Goal: Communication & Community: Share content

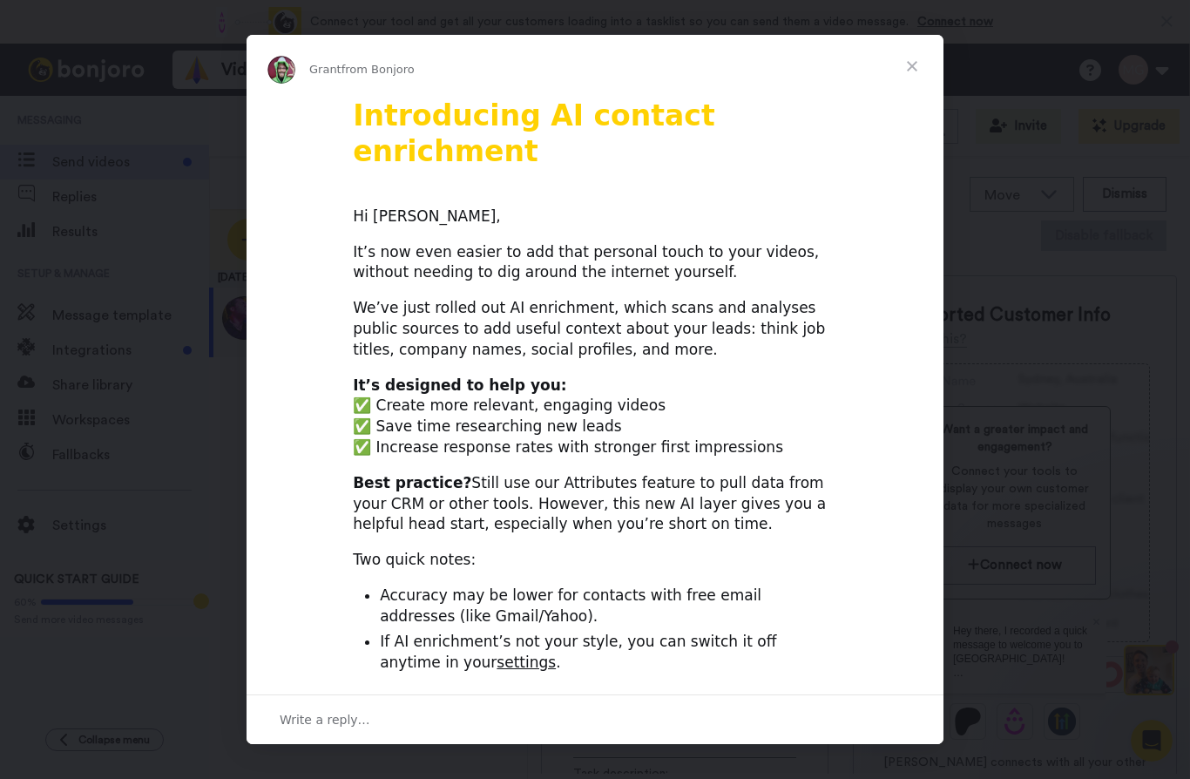
click at [914, 66] on span "Close" at bounding box center [912, 66] width 63 height 63
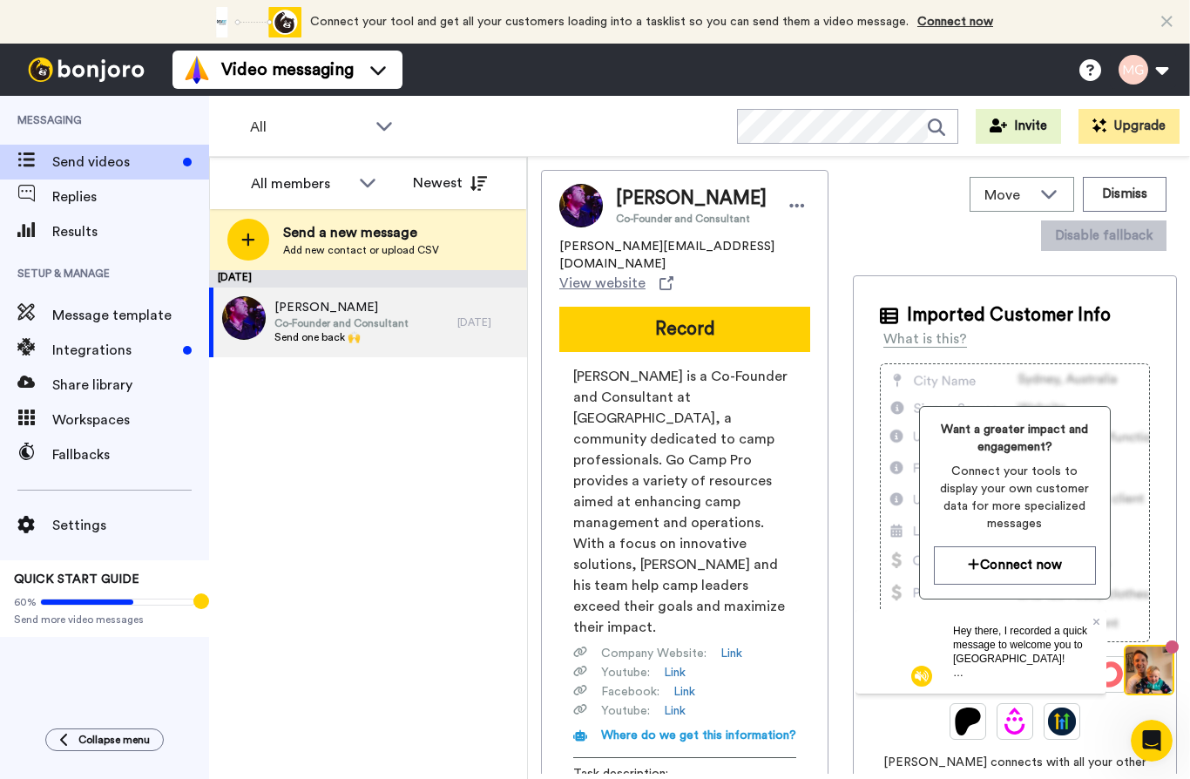
click at [112, 159] on span "Send videos" at bounding box center [114, 162] width 124 height 21
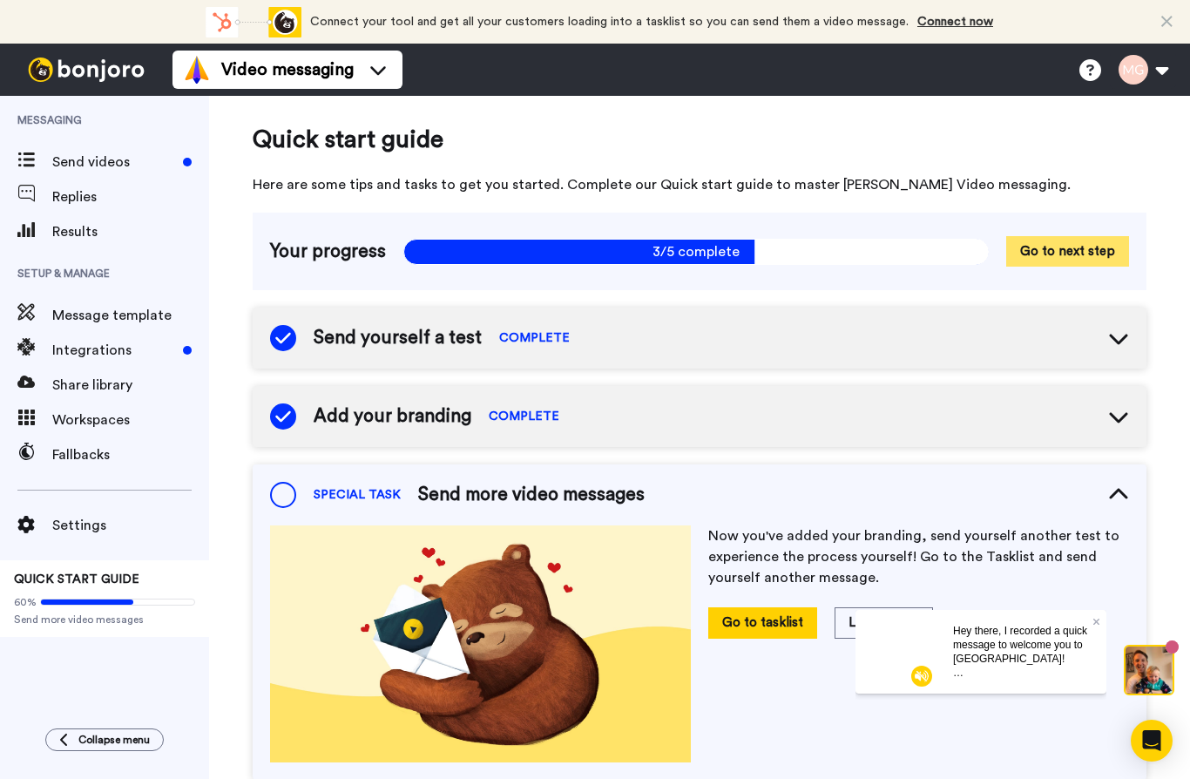
click at [1028, 251] on button "Go to next step" at bounding box center [1068, 251] width 123 height 31
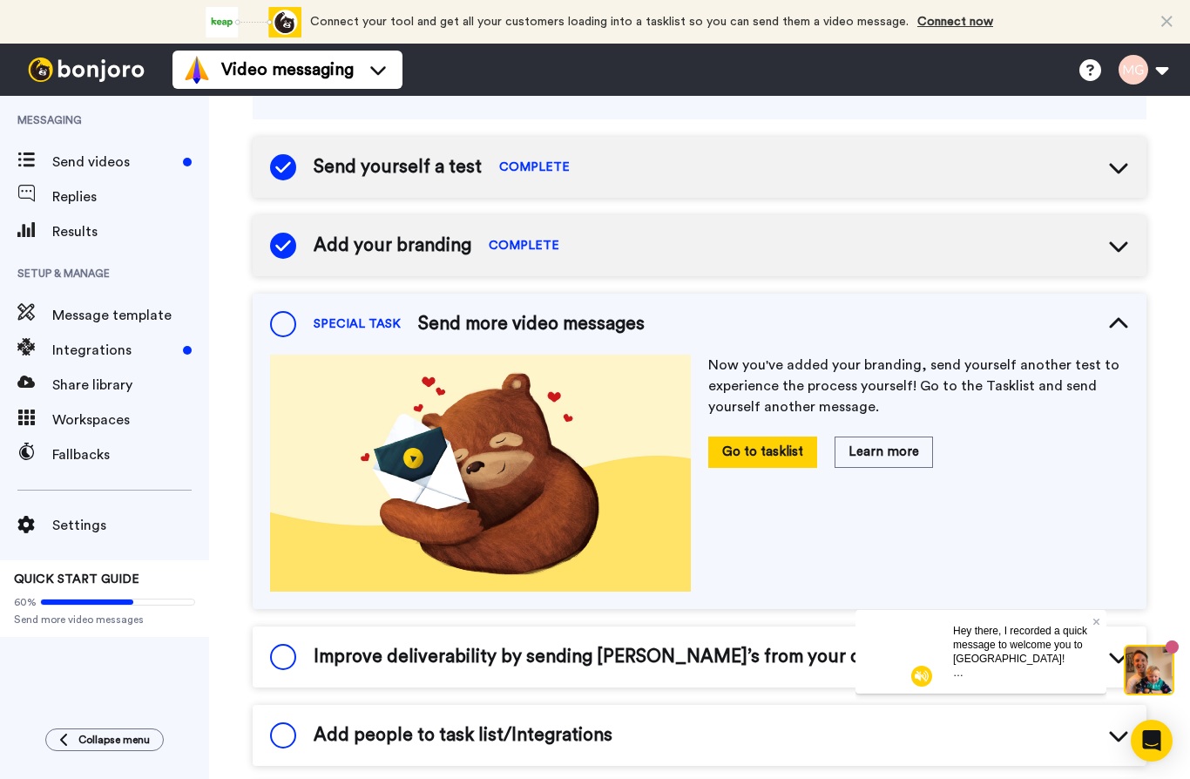
scroll to position [185, 0]
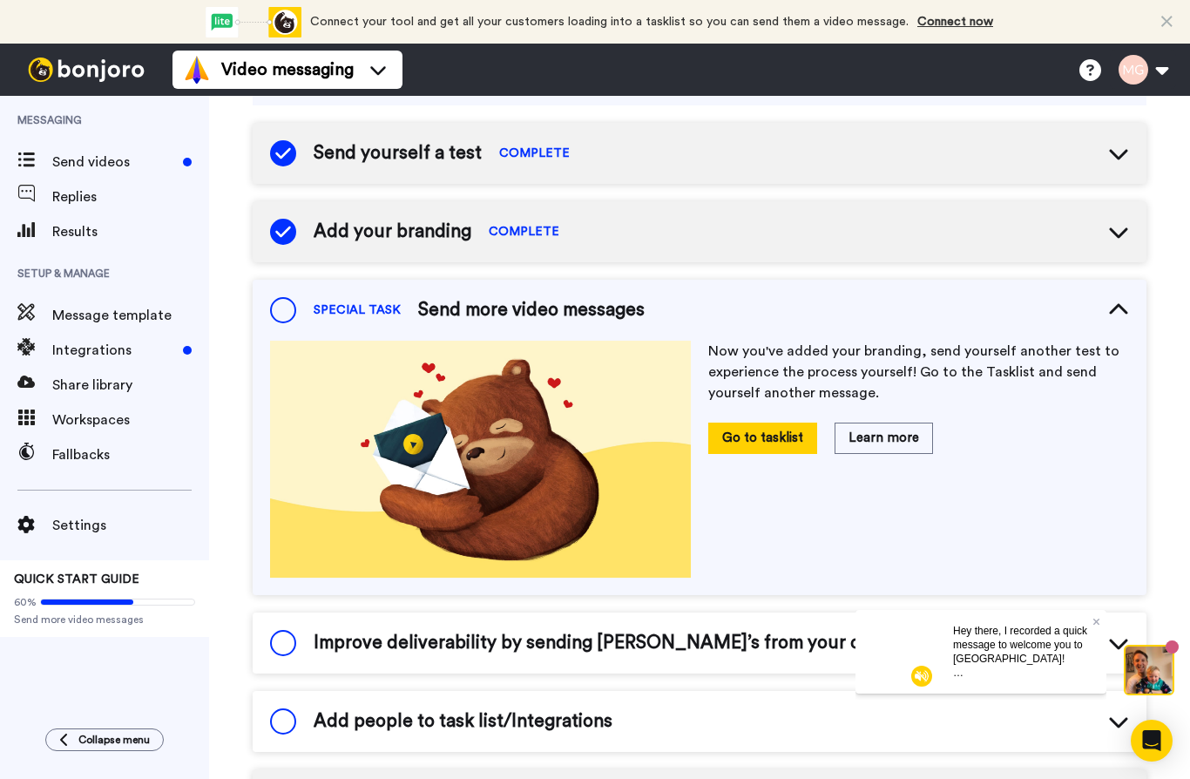
click at [283, 315] on span at bounding box center [283, 310] width 26 height 26
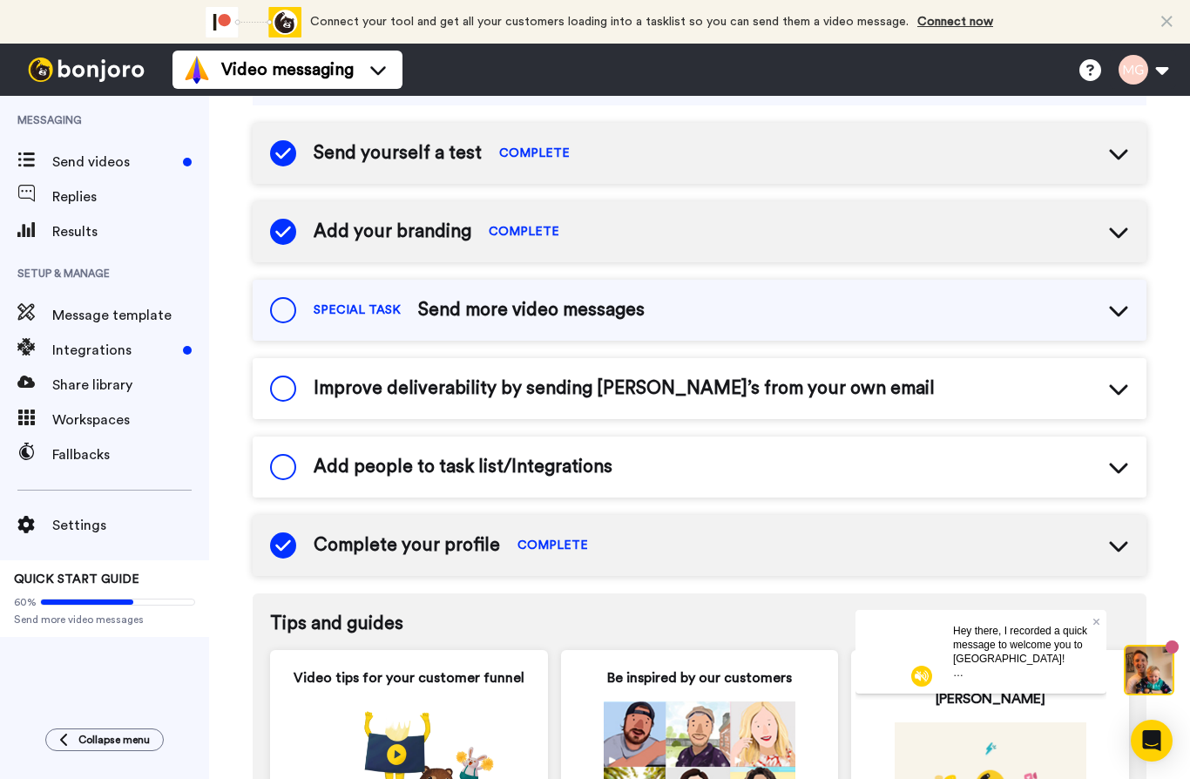
click at [594, 315] on span "Send more video messages" at bounding box center [531, 310] width 227 height 26
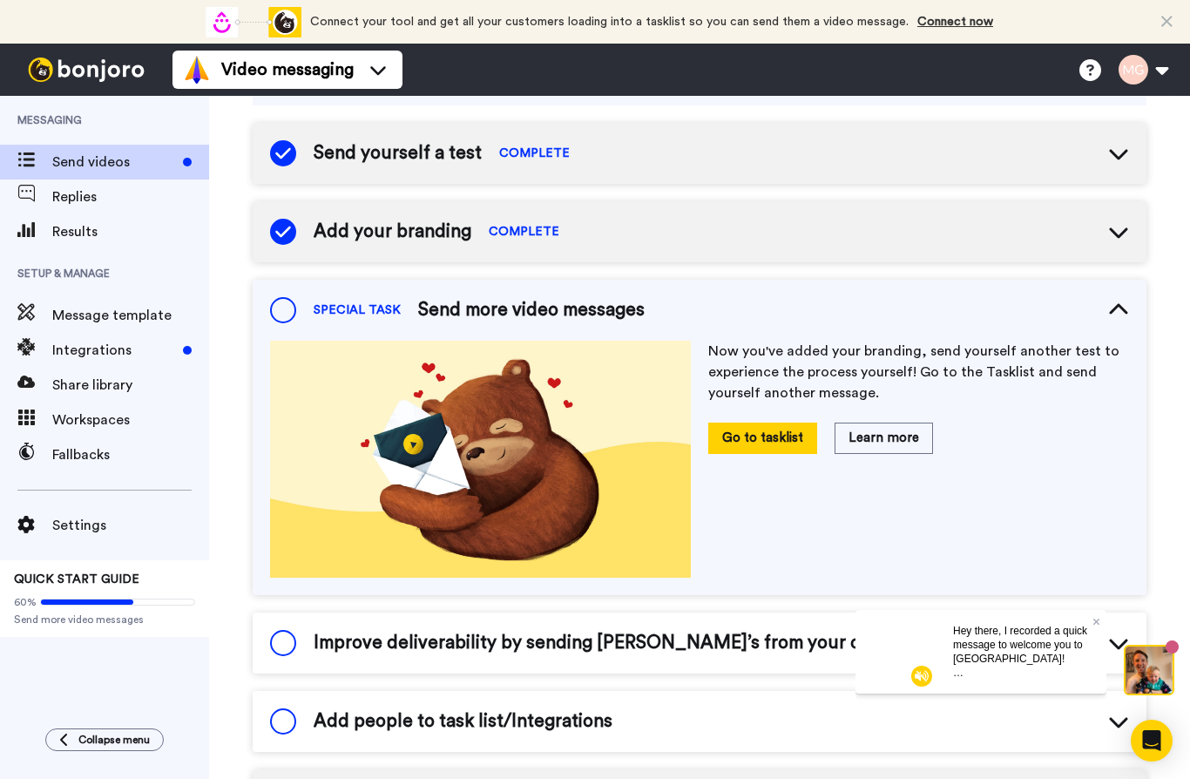
click at [119, 159] on span "Send videos" at bounding box center [114, 162] width 124 height 21
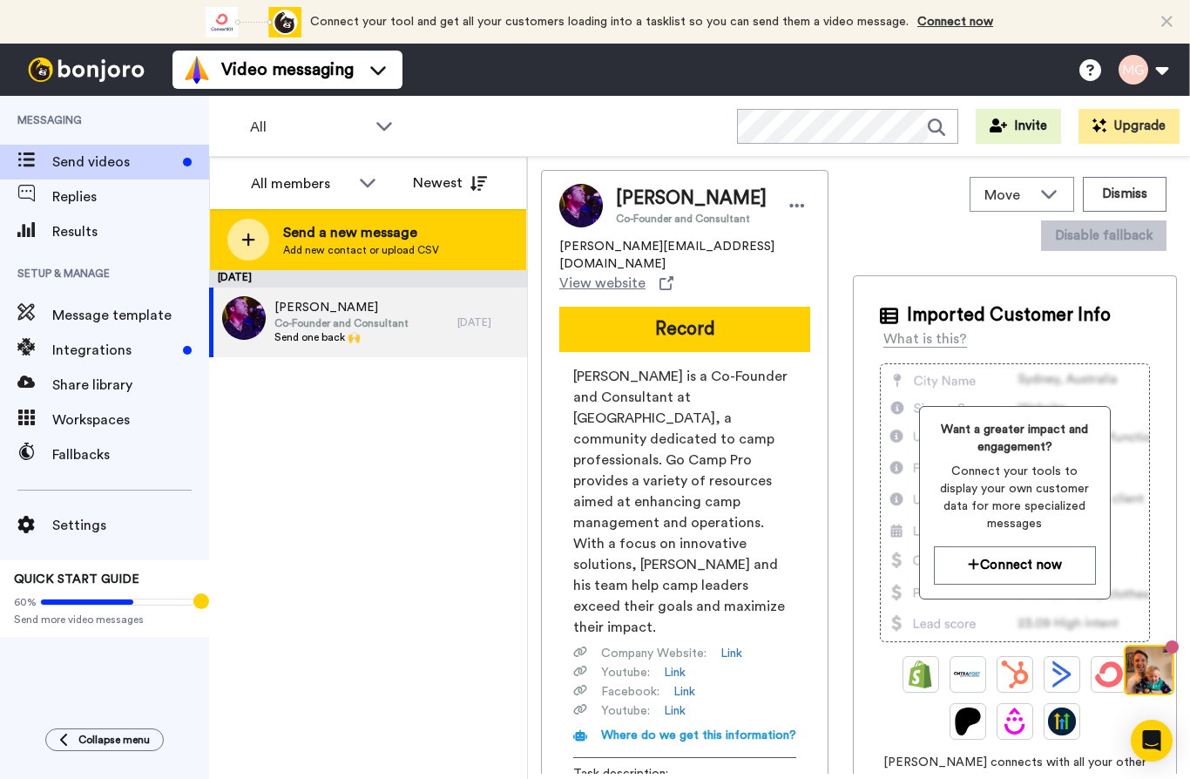
click at [335, 235] on span "Send a new message" at bounding box center [361, 232] width 156 height 21
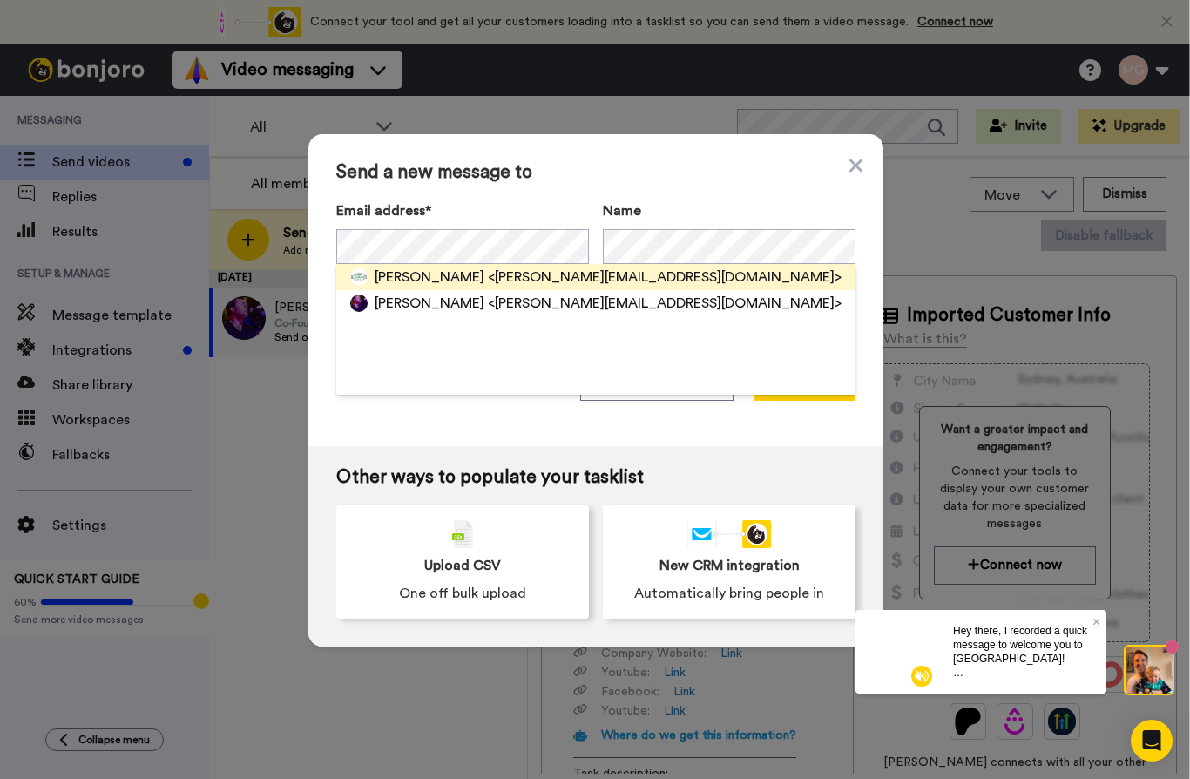
click at [488, 287] on span "<mitch@chateaugay.com>" at bounding box center [665, 277] width 354 height 21
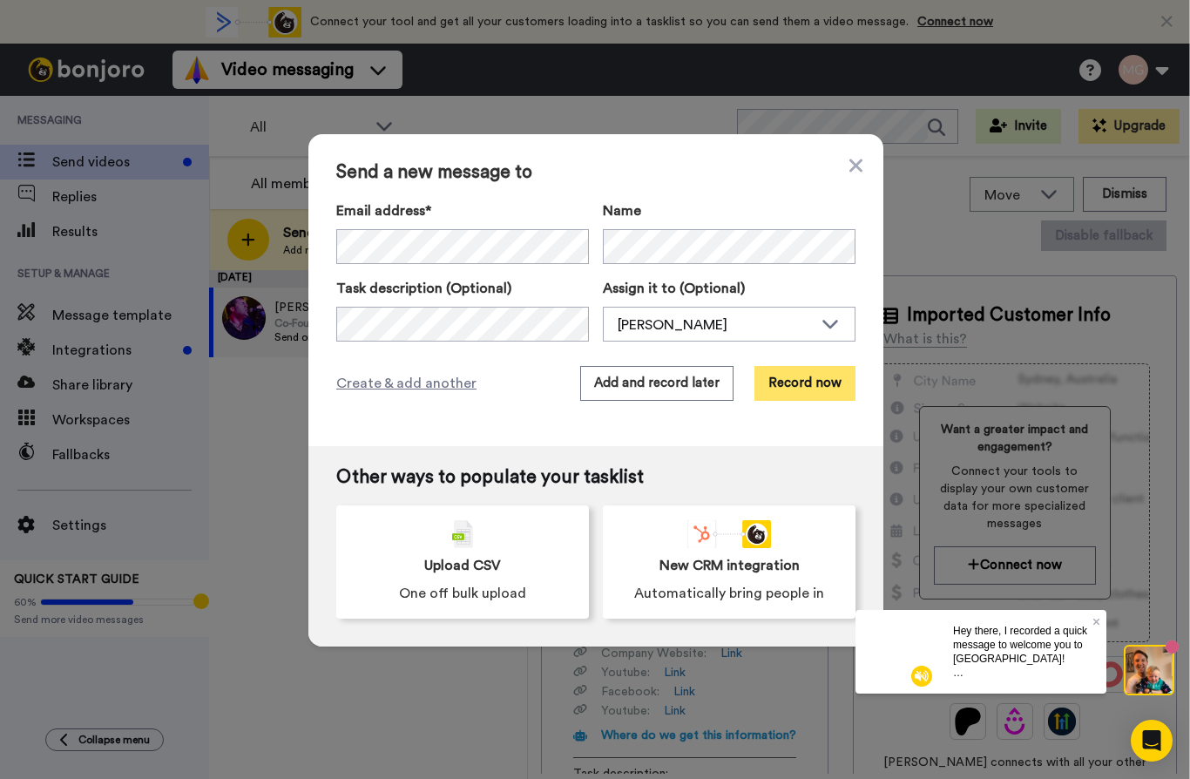
click at [796, 375] on button "Record now" at bounding box center [805, 383] width 101 height 35
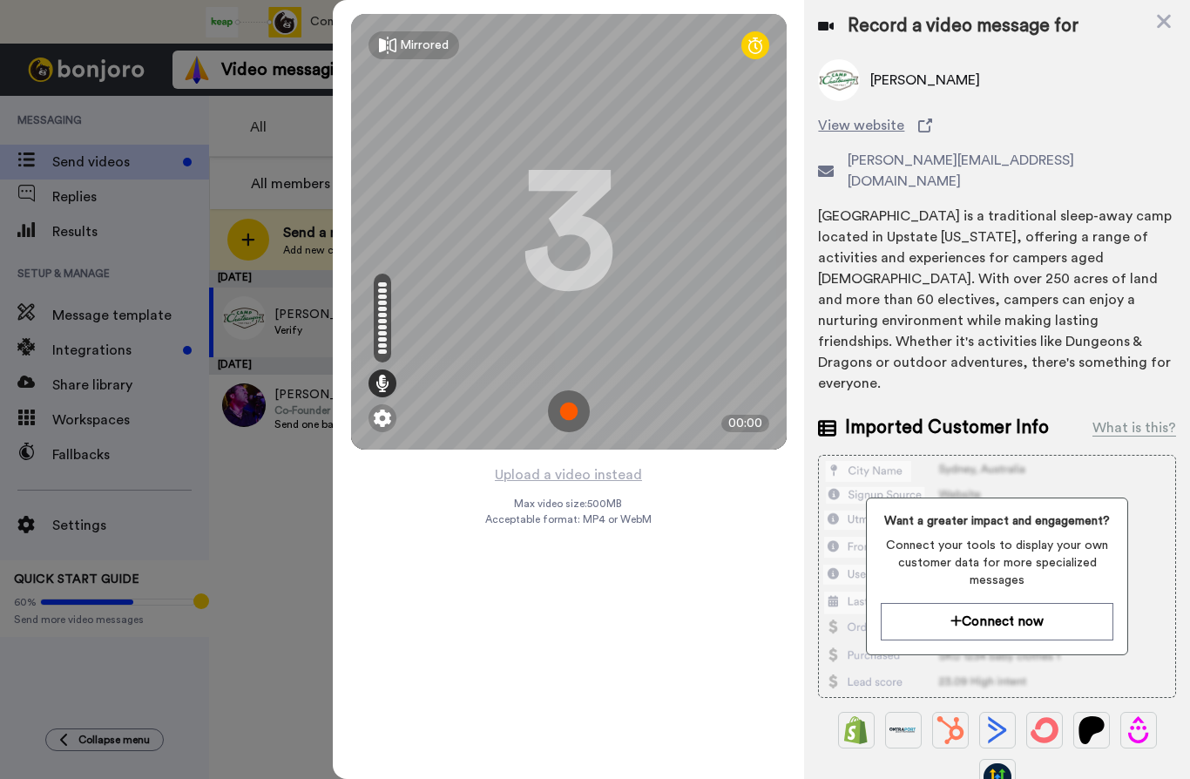
click at [562, 418] on img at bounding box center [569, 411] width 42 height 42
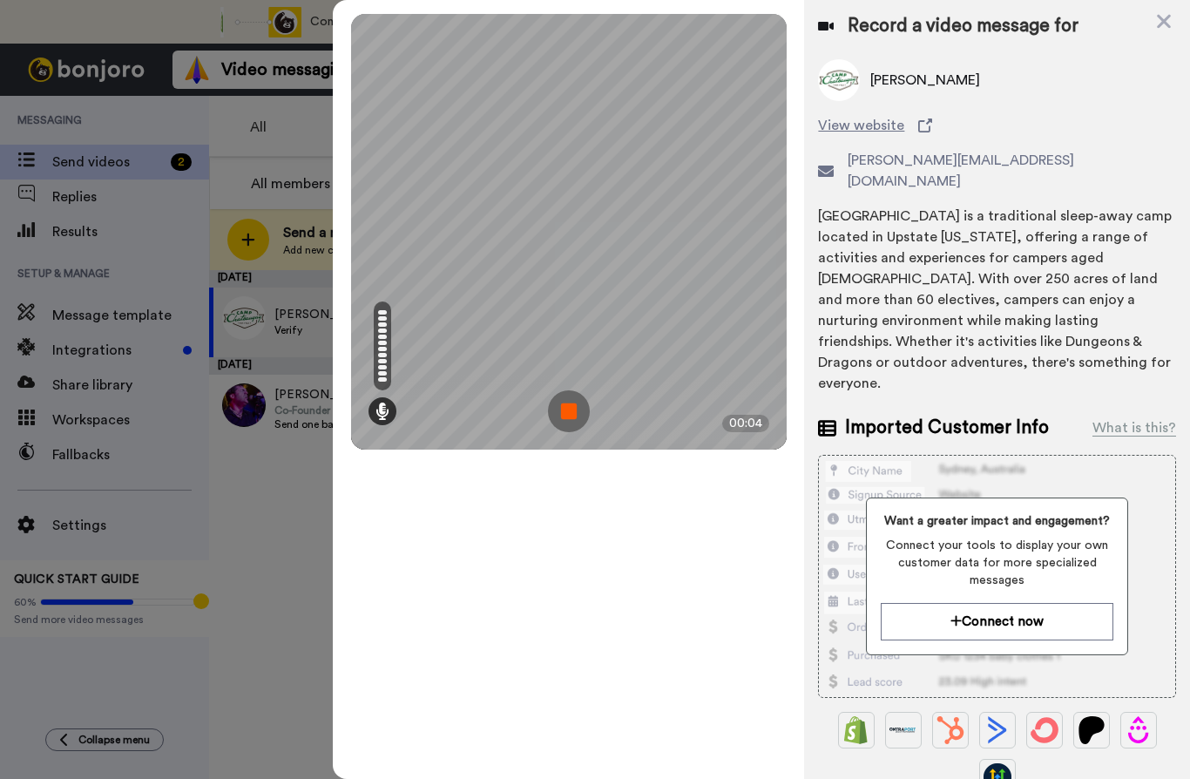
click at [567, 414] on img at bounding box center [569, 411] width 42 height 42
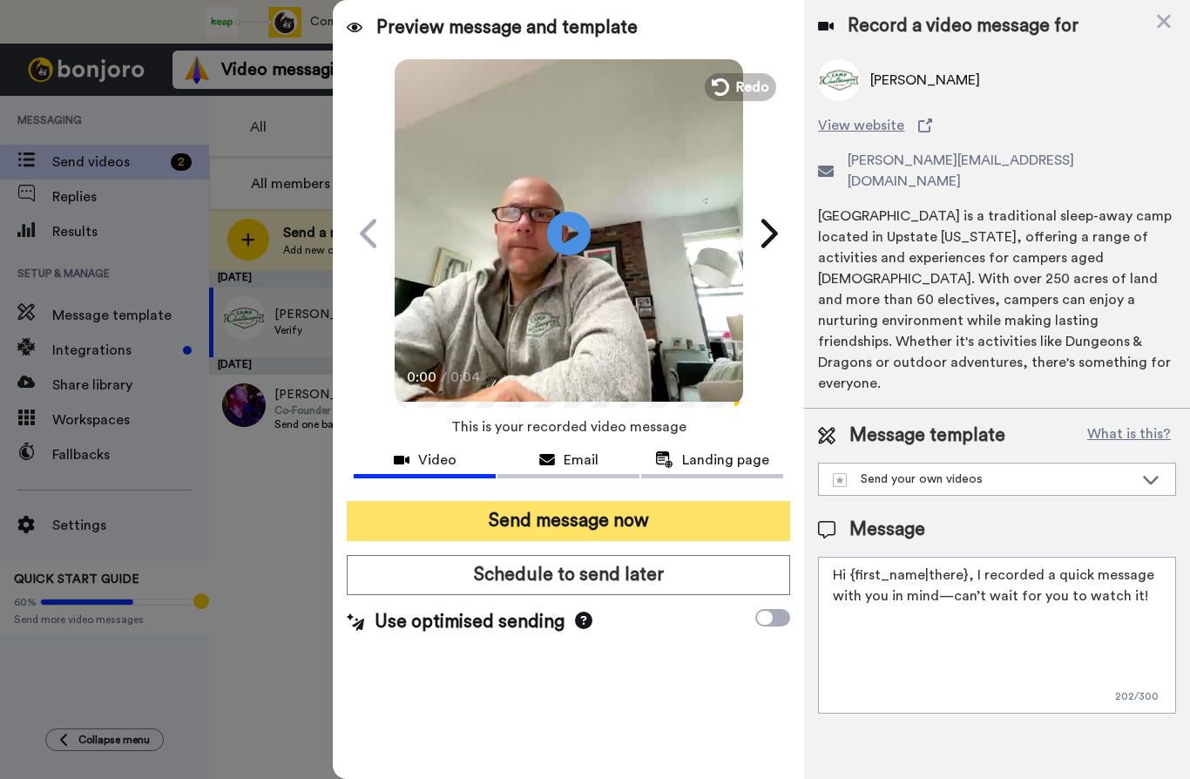
click at [616, 526] on button "Send message now" at bounding box center [569, 521] width 444 height 40
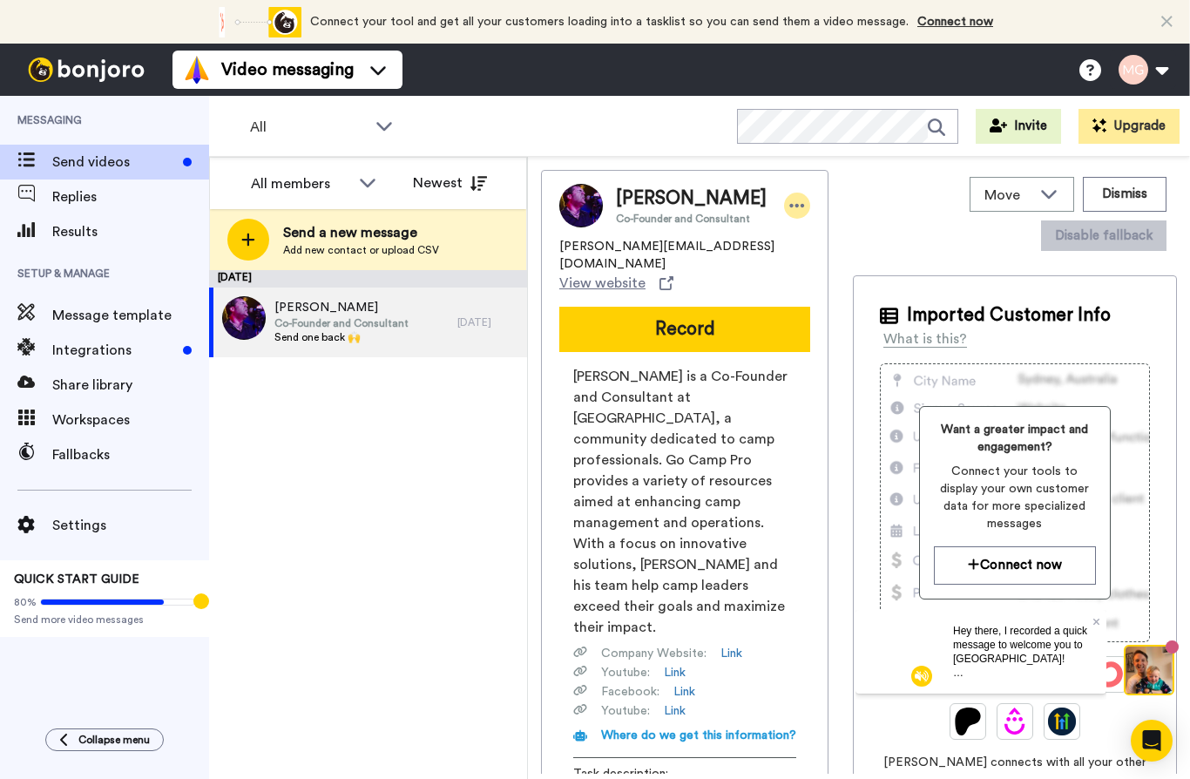
click at [790, 209] on icon at bounding box center [798, 205] width 16 height 17
click at [843, 309] on li "Dismiss" at bounding box center [834, 308] width 126 height 24
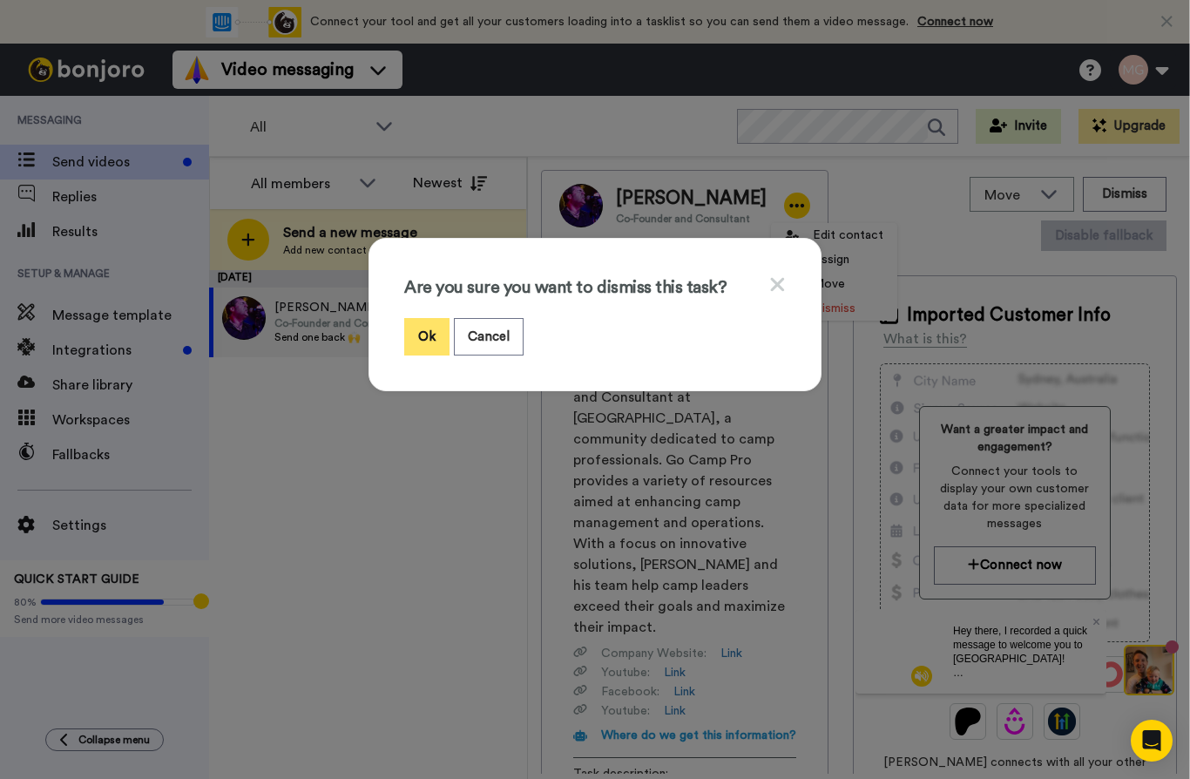
click at [431, 336] on button "Ok" at bounding box center [426, 336] width 45 height 37
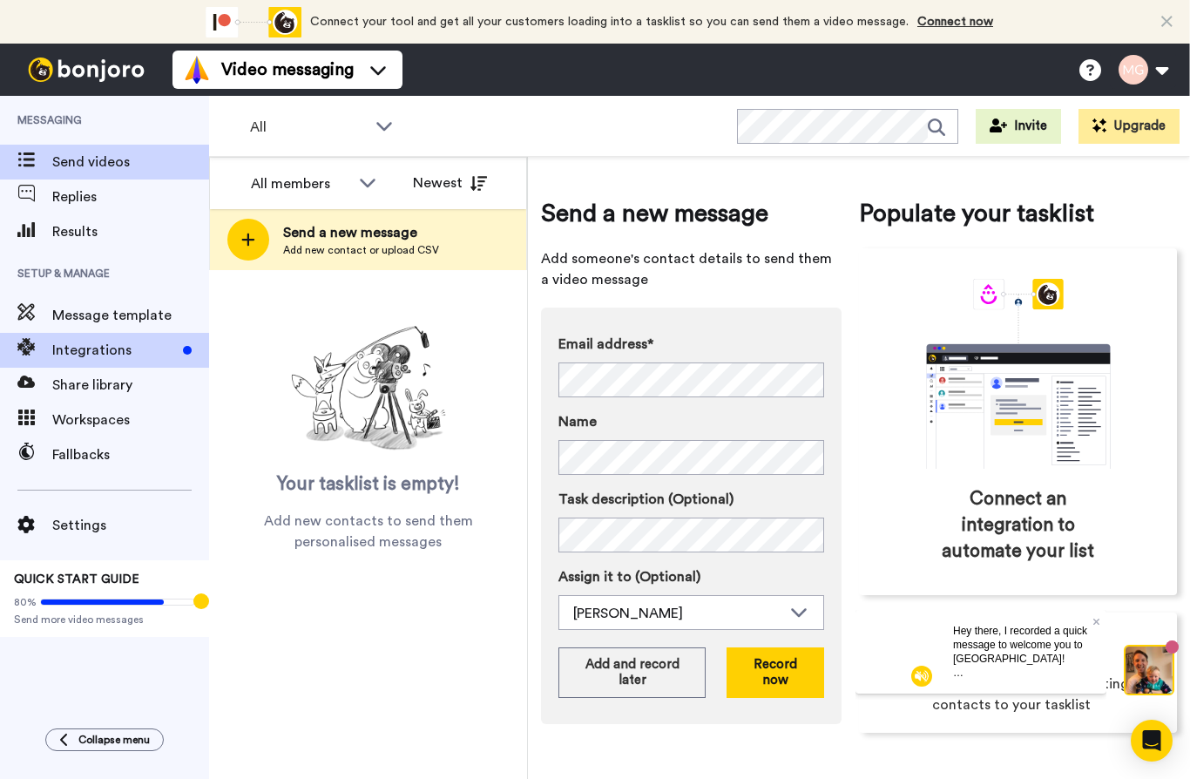
click at [116, 351] on span "Integrations" at bounding box center [114, 350] width 124 height 21
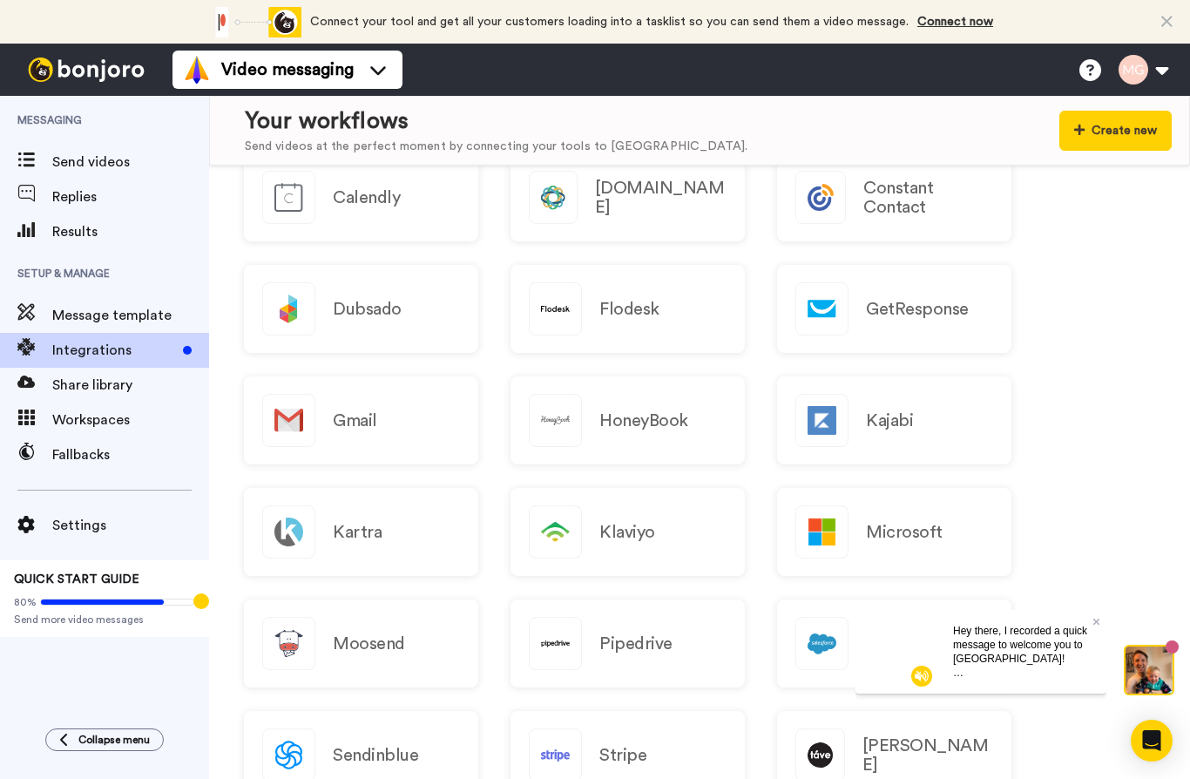
scroll to position [1337, 0]
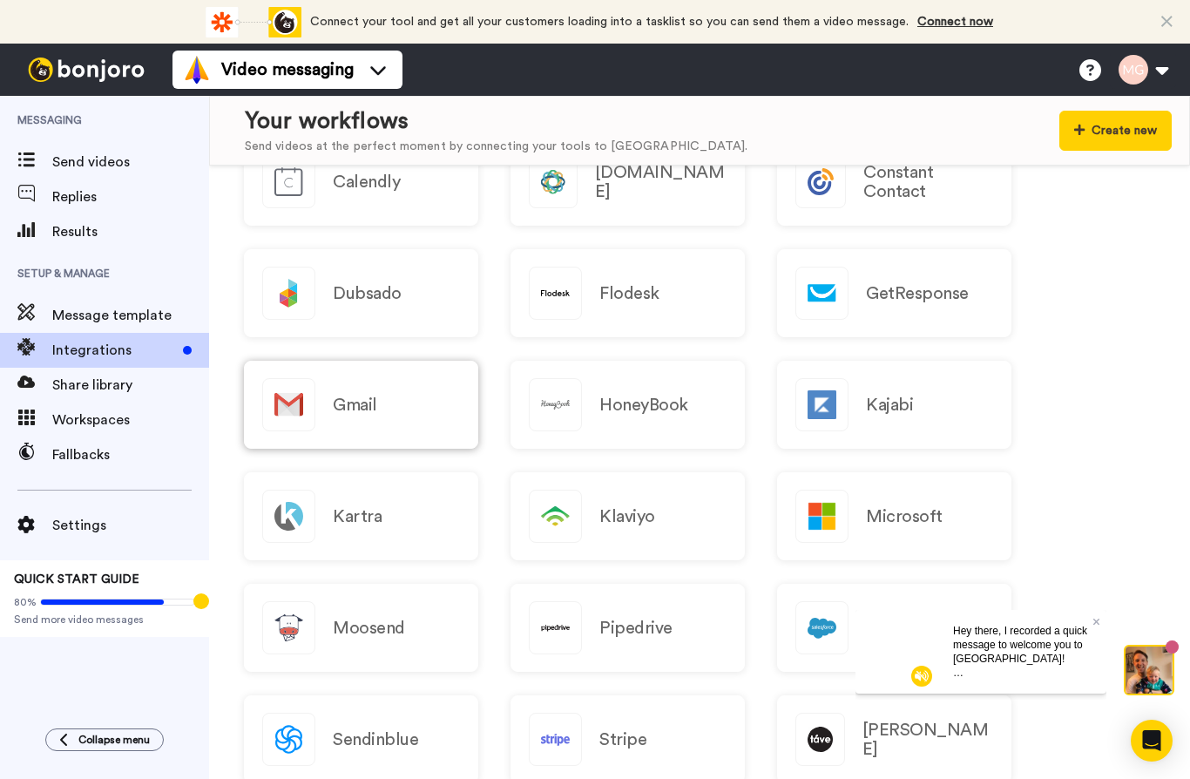
click at [397, 390] on div "Gmail" at bounding box center [361, 405] width 234 height 88
click at [82, 582] on span "QUICK START GUIDE" at bounding box center [76, 579] width 125 height 12
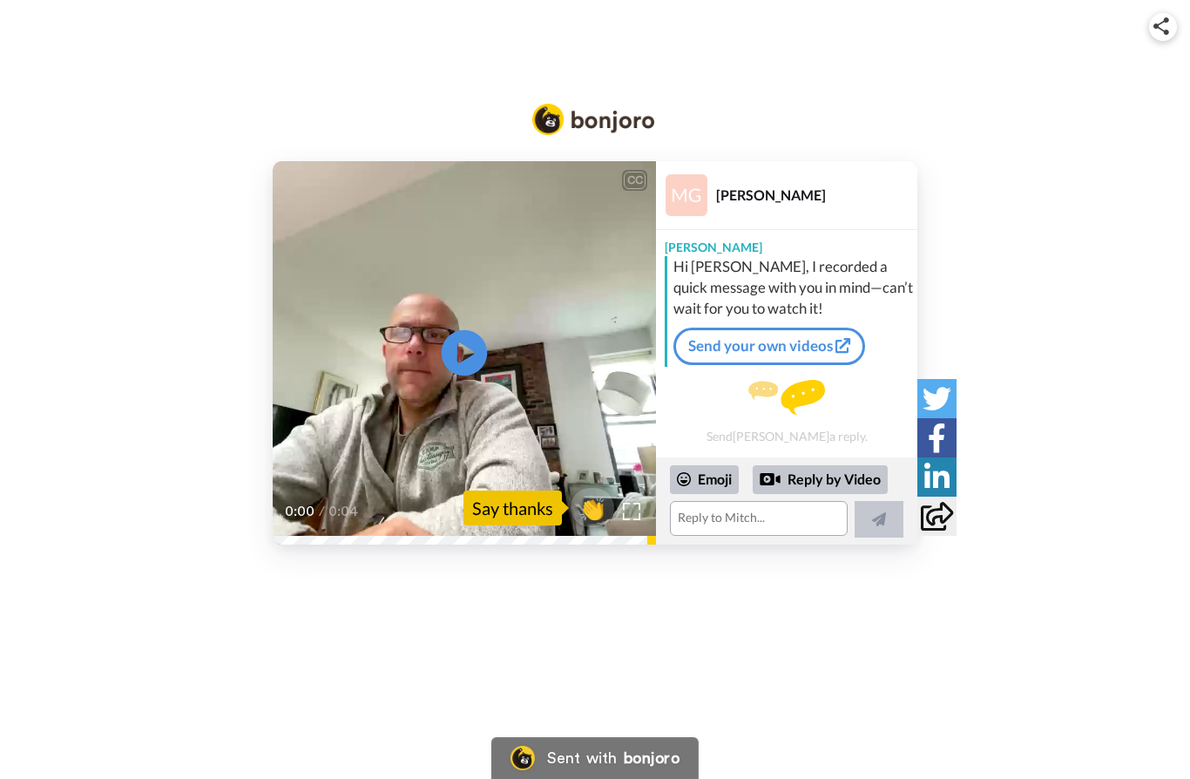
click at [476, 364] on icon at bounding box center [465, 353] width 46 height 46
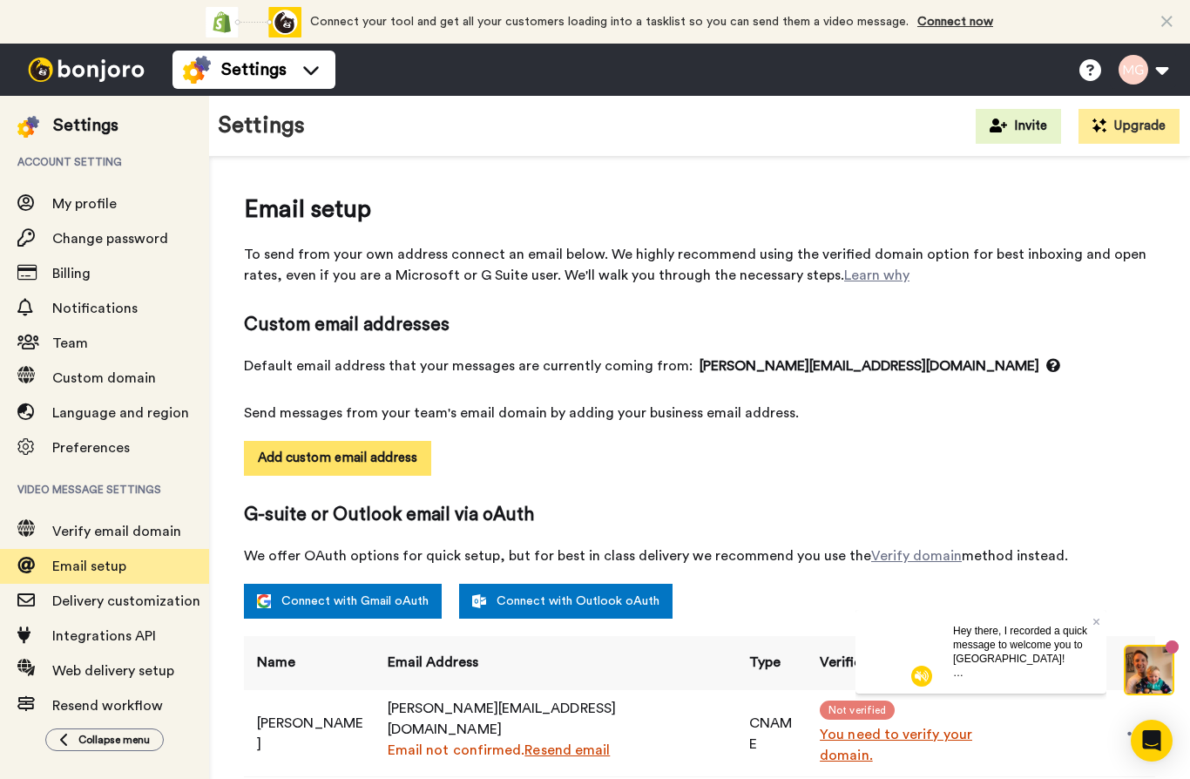
click at [369, 457] on button "Add custom email address" at bounding box center [337, 458] width 187 height 35
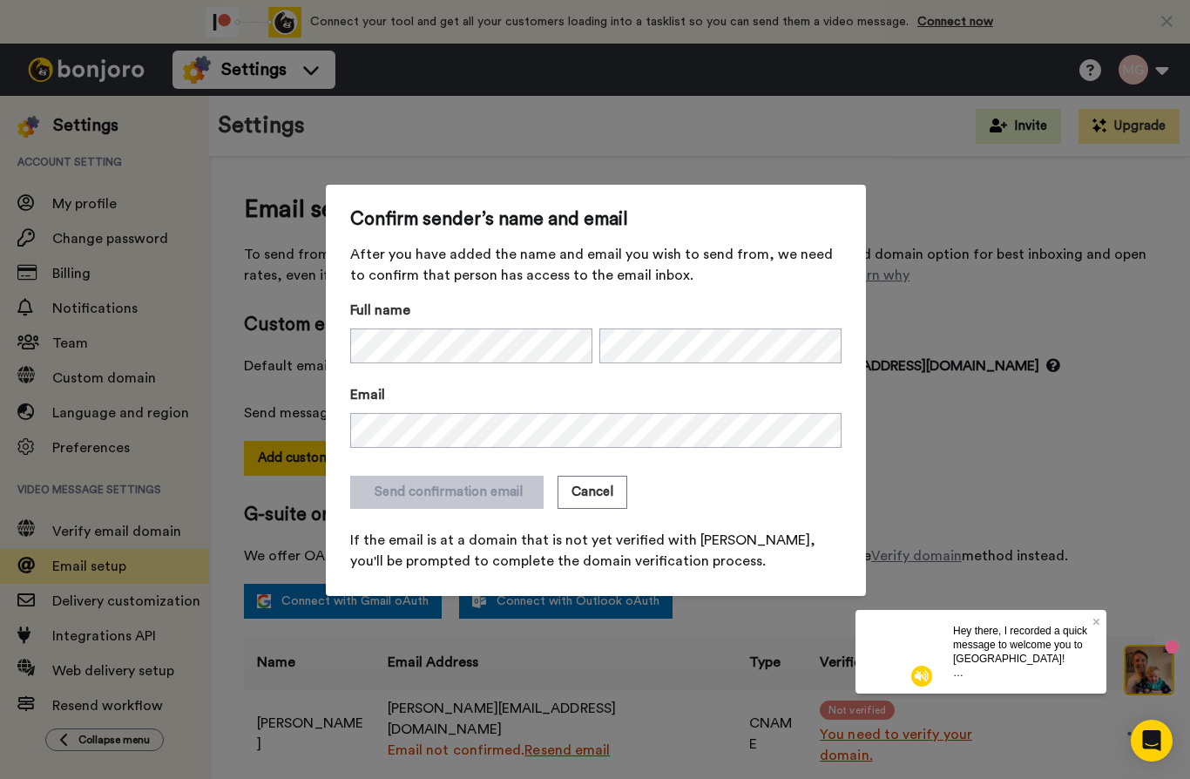
click at [711, 492] on div "Send confirmation email Cancel" at bounding box center [596, 492] width 492 height 33
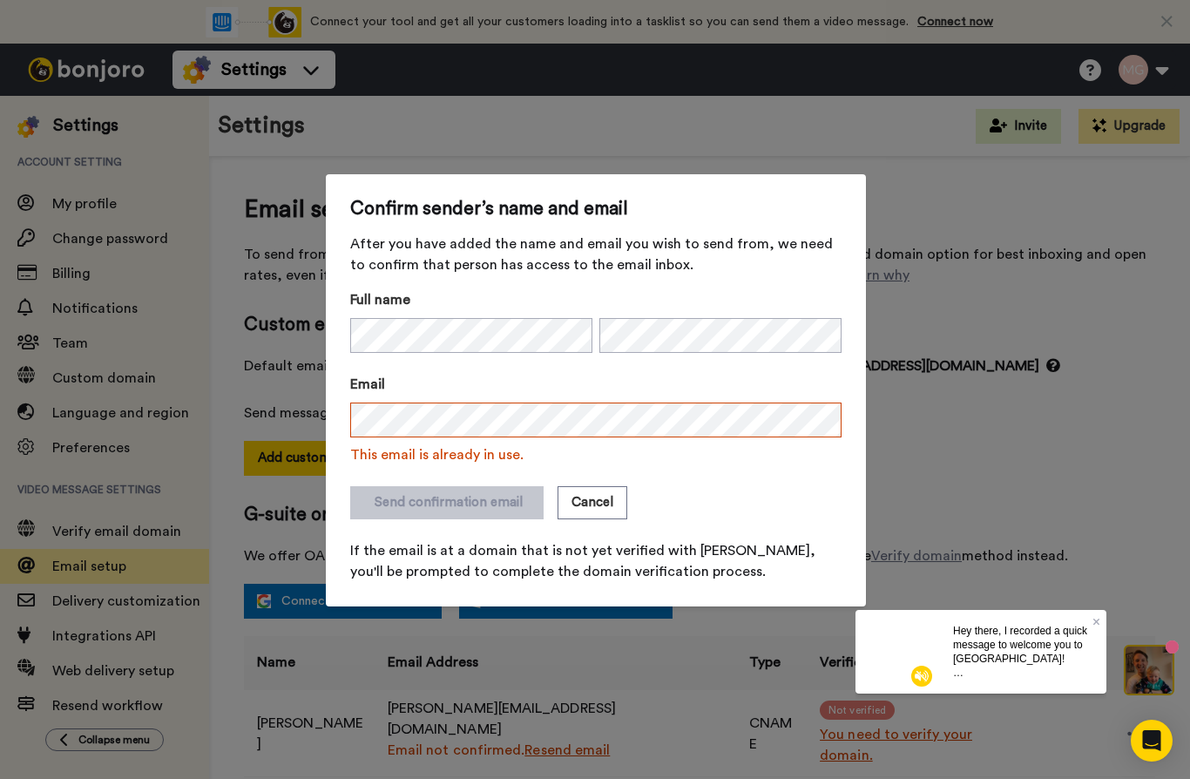
click at [926, 270] on div "Confirm sender’s name and email After you have added the name and email you wis…" at bounding box center [595, 389] width 1190 height 779
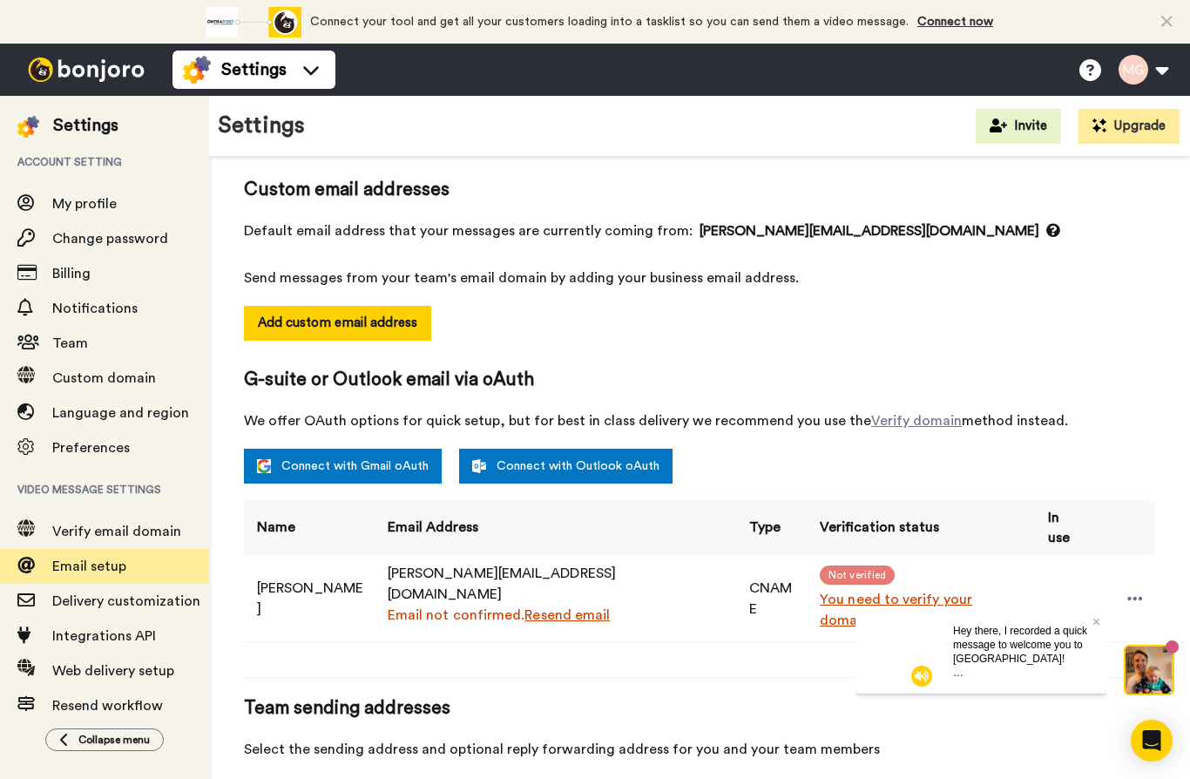
scroll to position [133, 0]
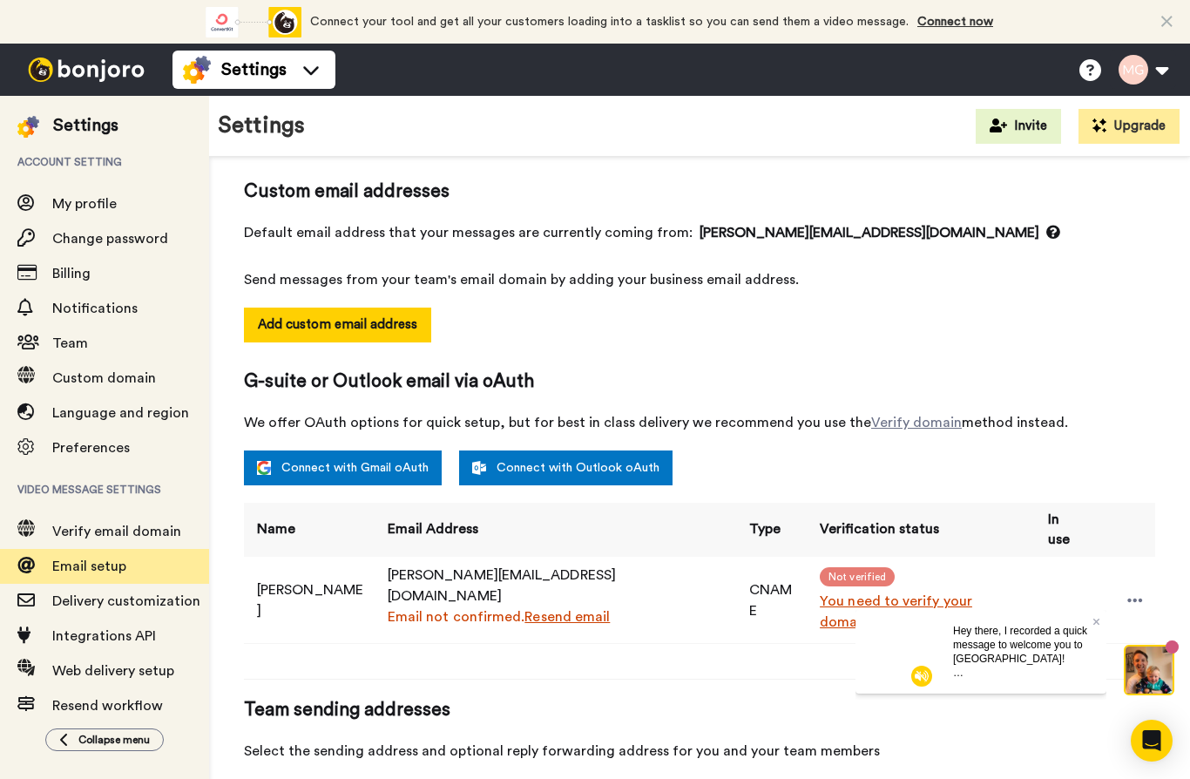
click at [820, 601] on link "You need to verify your domain." at bounding box center [924, 612] width 208 height 42
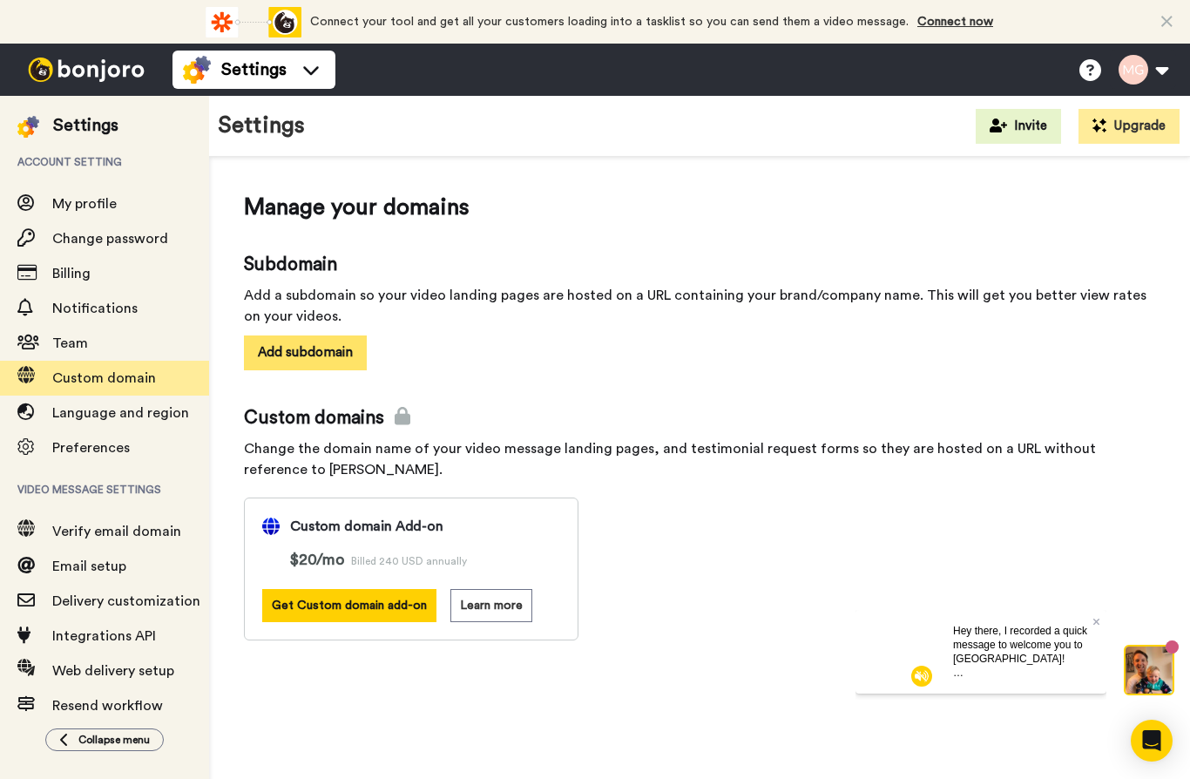
click at [323, 351] on button "Add subdomain" at bounding box center [305, 353] width 123 height 34
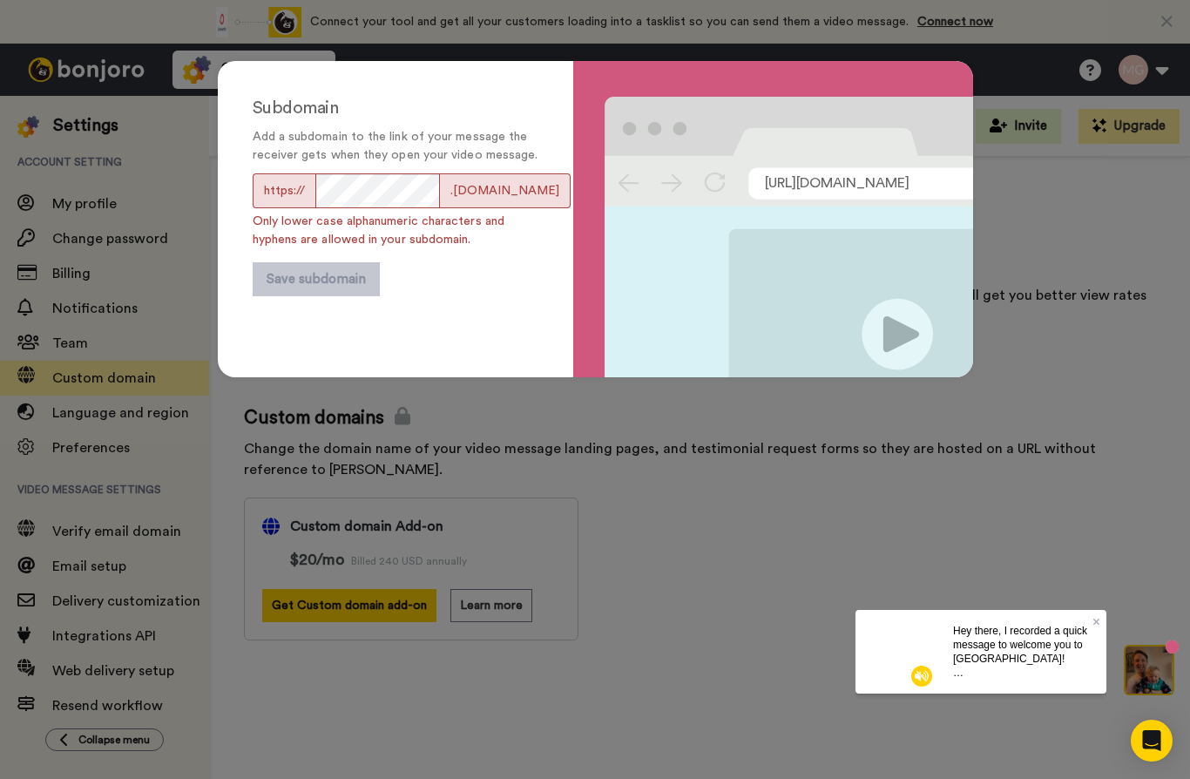
click at [191, 138] on div "Subdomain Add a subdomain to the link of your message the receiver gets when th…" at bounding box center [595, 389] width 1190 height 779
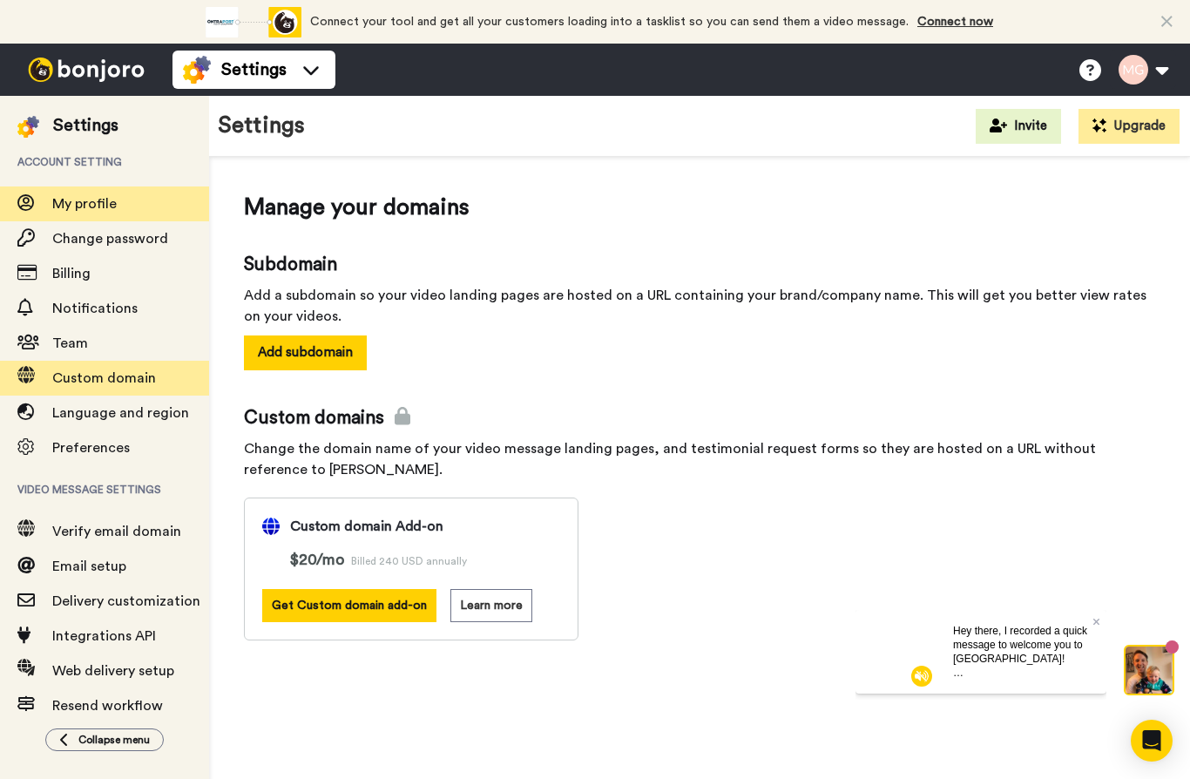
click at [91, 206] on span "My profile" at bounding box center [84, 204] width 64 height 14
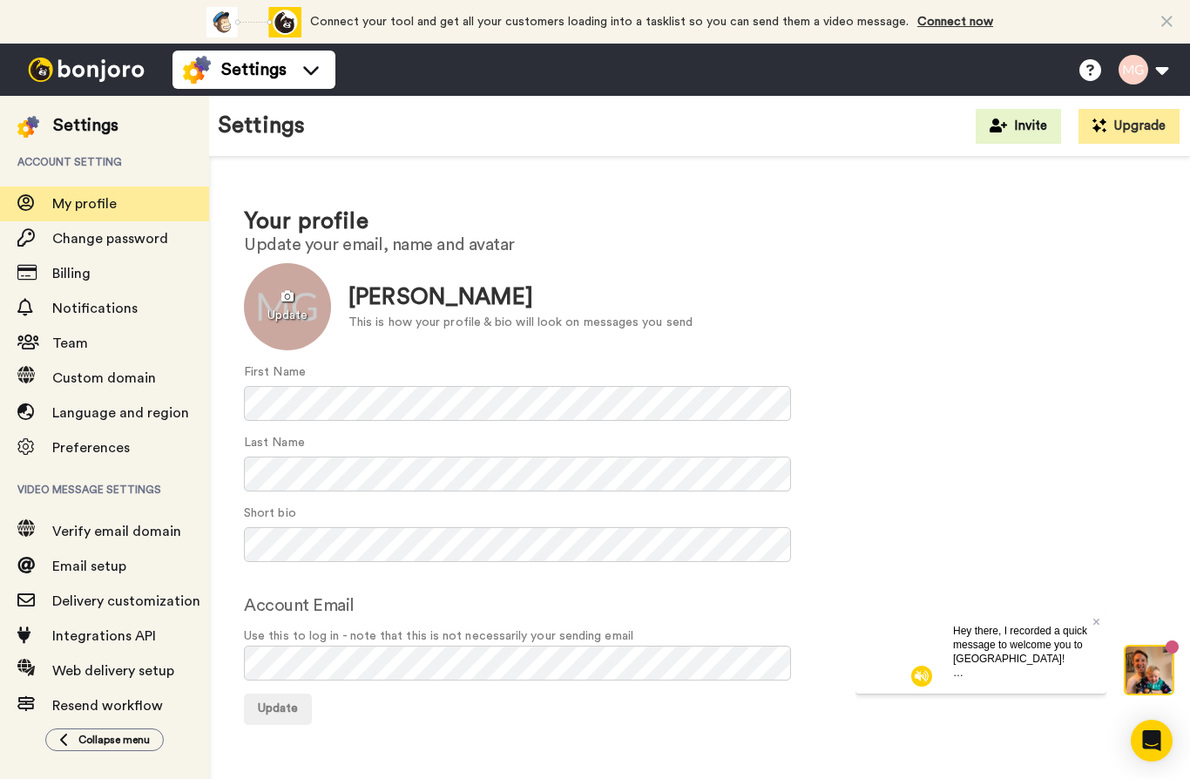
click at [310, 297] on div at bounding box center [287, 306] width 87 height 87
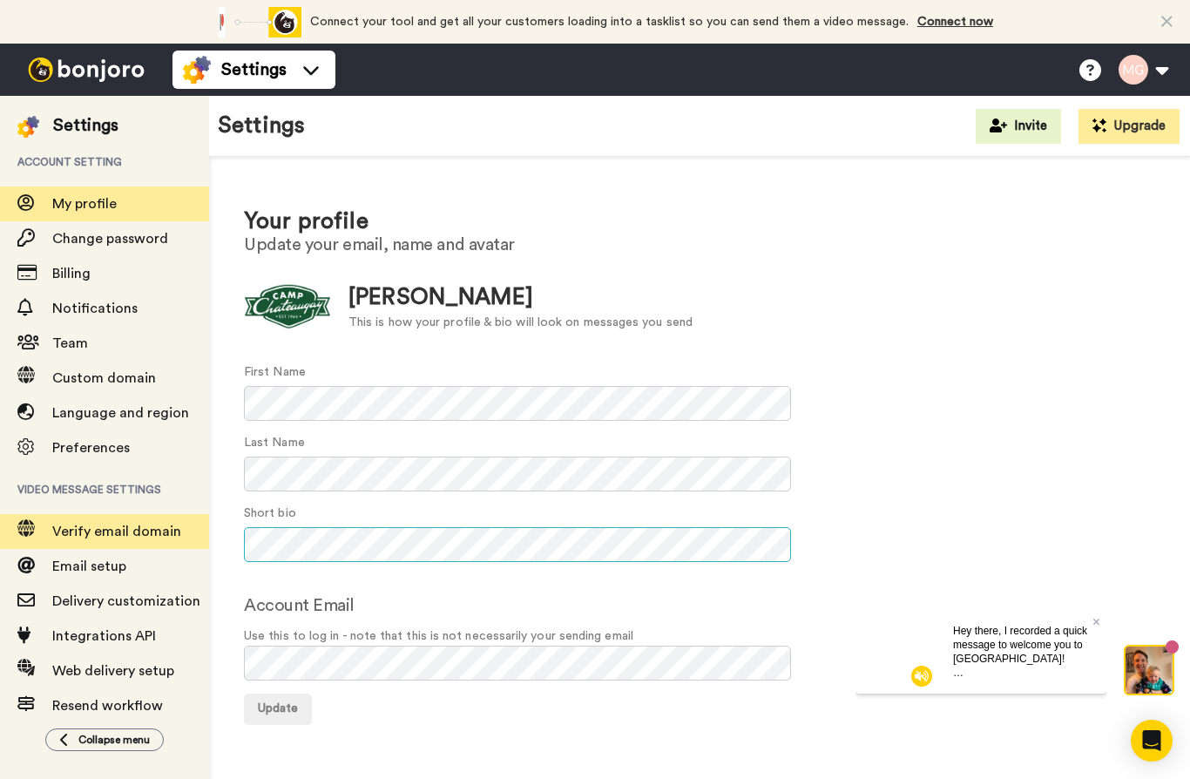
click at [190, 539] on div "Settings Account setting My profile Change password Billing Notifications Team …" at bounding box center [595, 437] width 1190 height 683
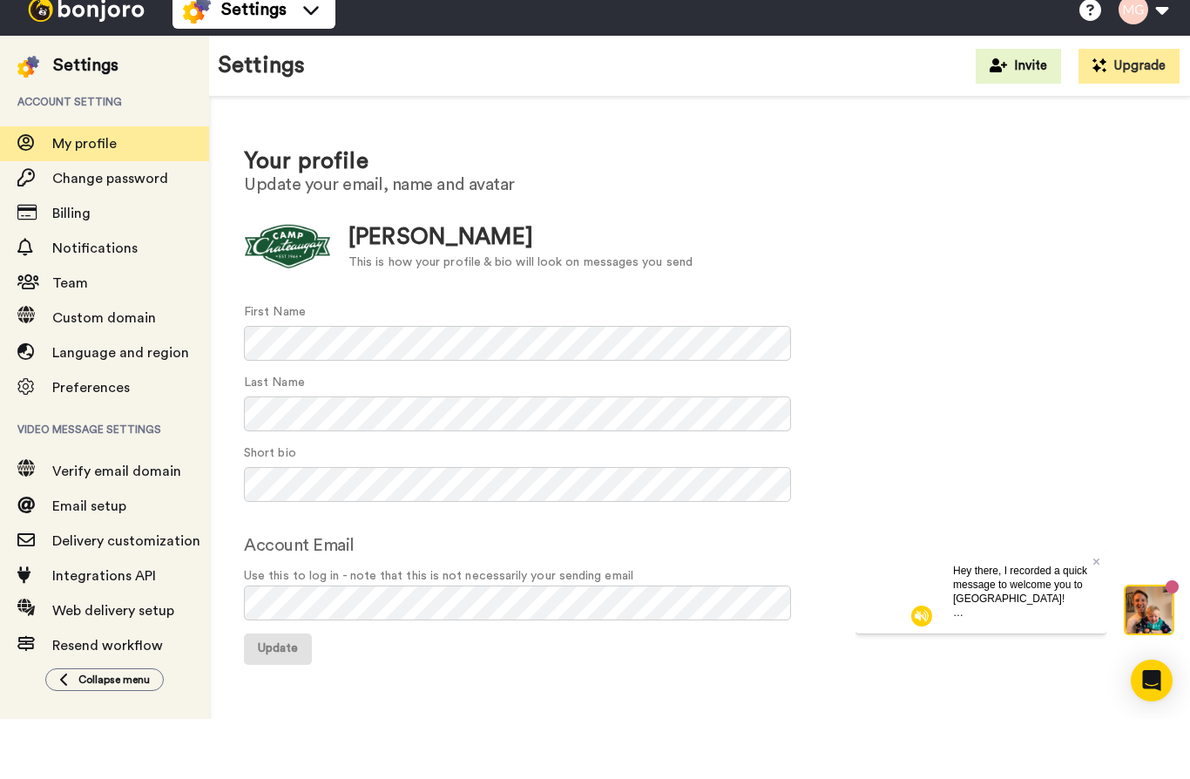
click at [275, 702] on span "Update" at bounding box center [278, 708] width 40 height 12
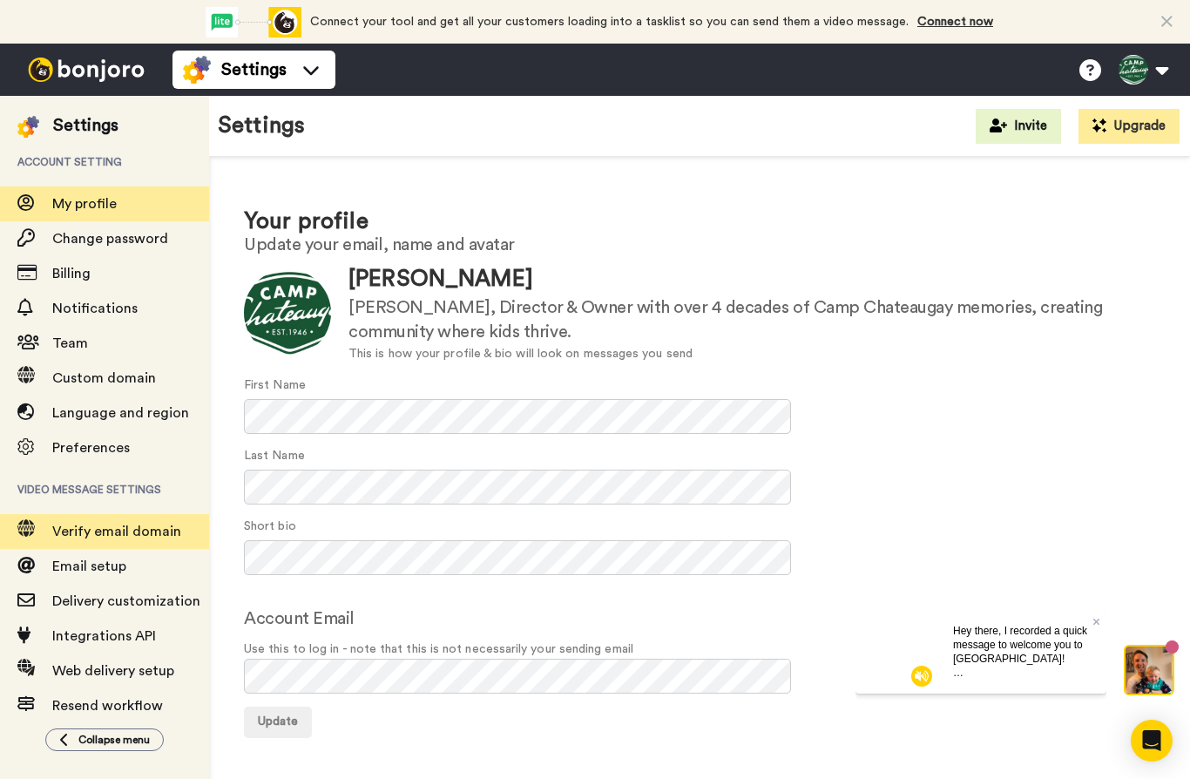
click at [130, 539] on span "Verify email domain" at bounding box center [116, 532] width 129 height 14
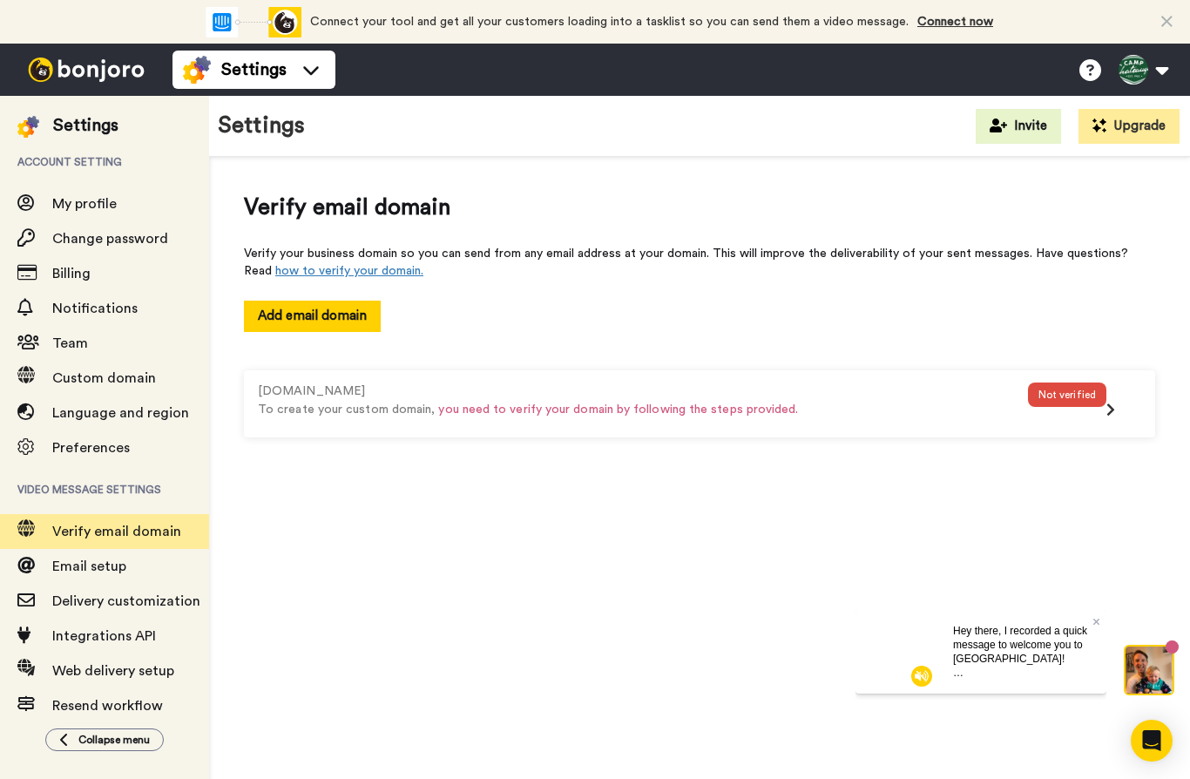
click at [1109, 408] on icon at bounding box center [1111, 410] width 9 height 14
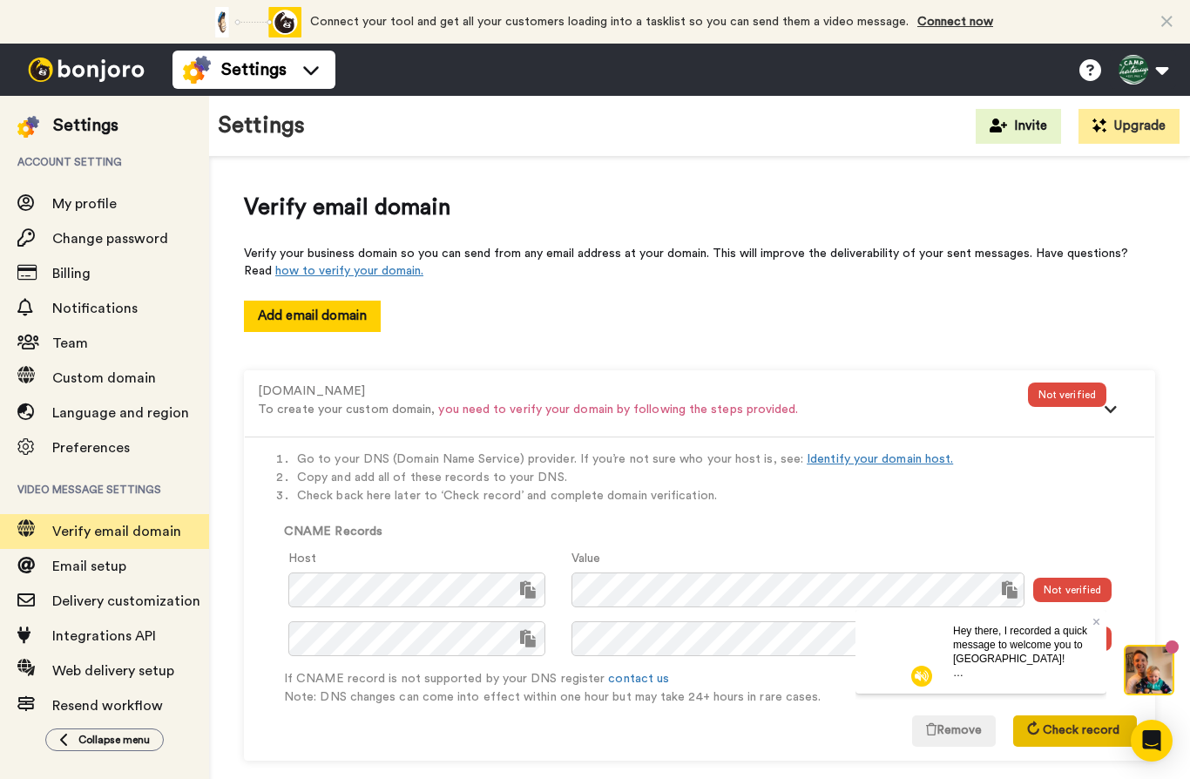
click at [1099, 729] on span "Check record" at bounding box center [1081, 730] width 77 height 12
click at [1098, 625] on icon at bounding box center [1097, 621] width 7 height 10
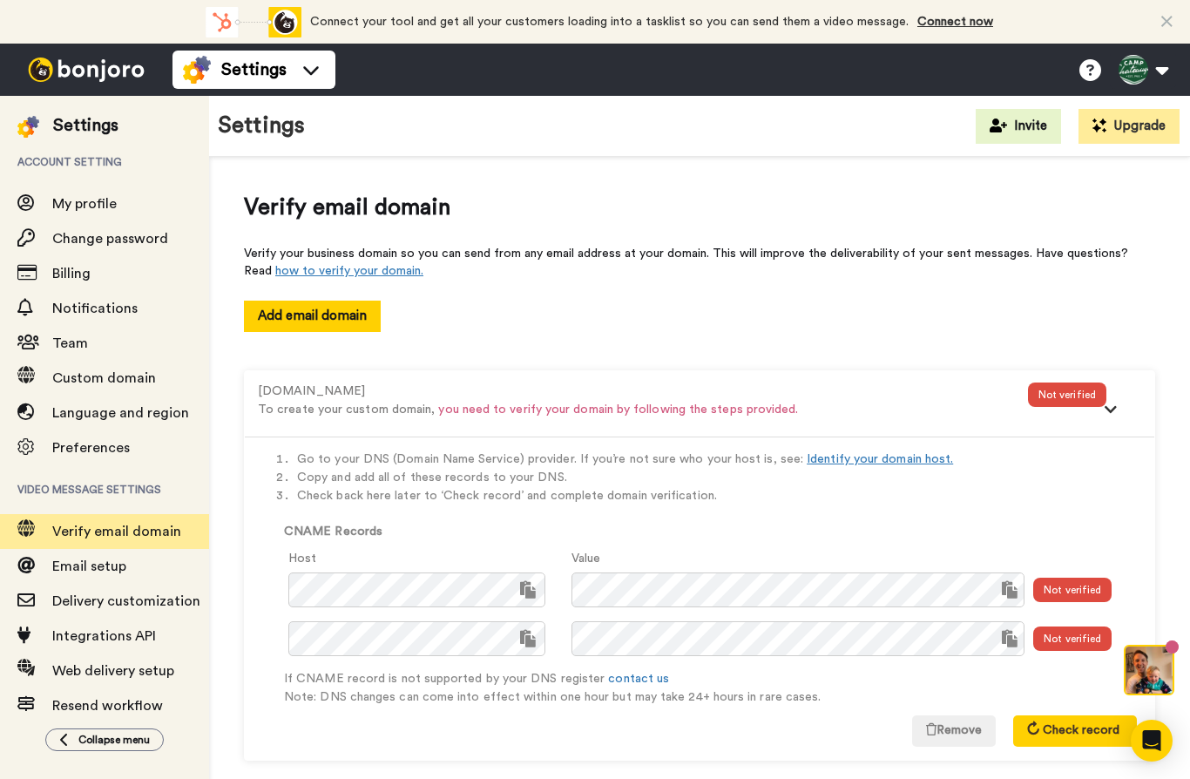
click at [1060, 590] on div "Not verified" at bounding box center [1073, 590] width 78 height 24
click at [1059, 387] on div "Not verified" at bounding box center [1067, 395] width 78 height 24
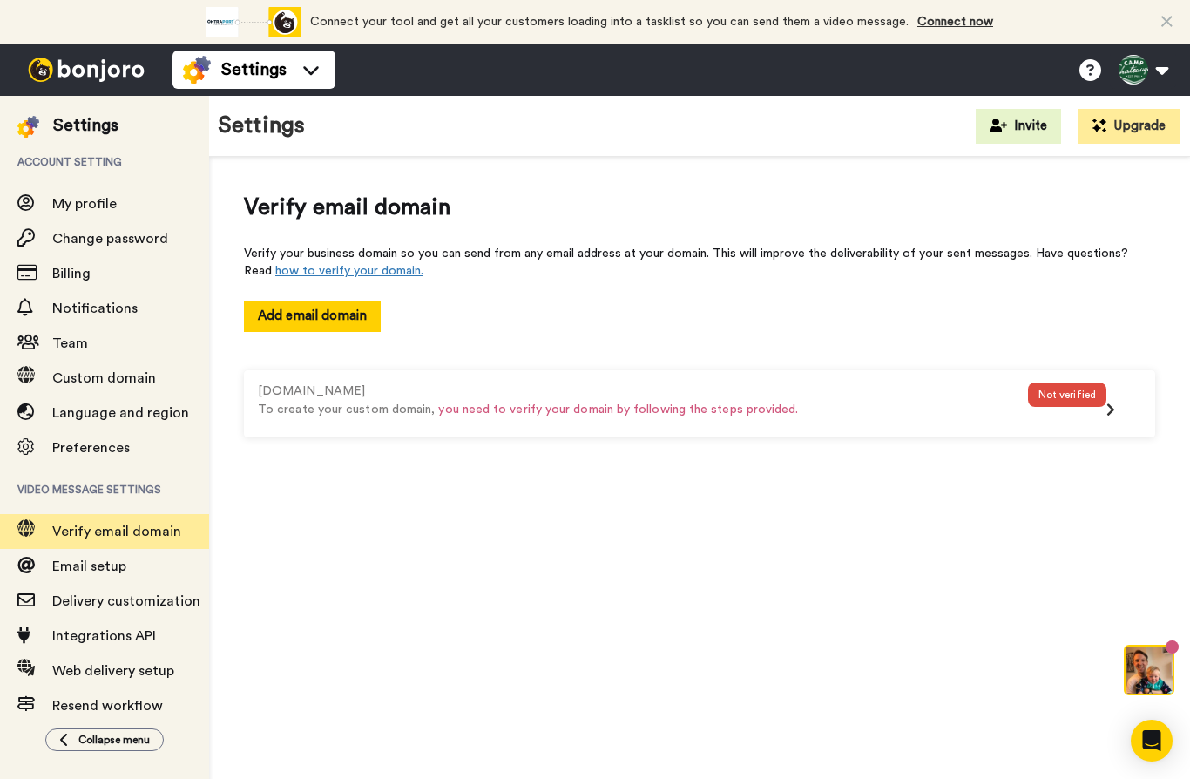
click at [1088, 399] on div "Not verified" at bounding box center [1067, 395] width 78 height 24
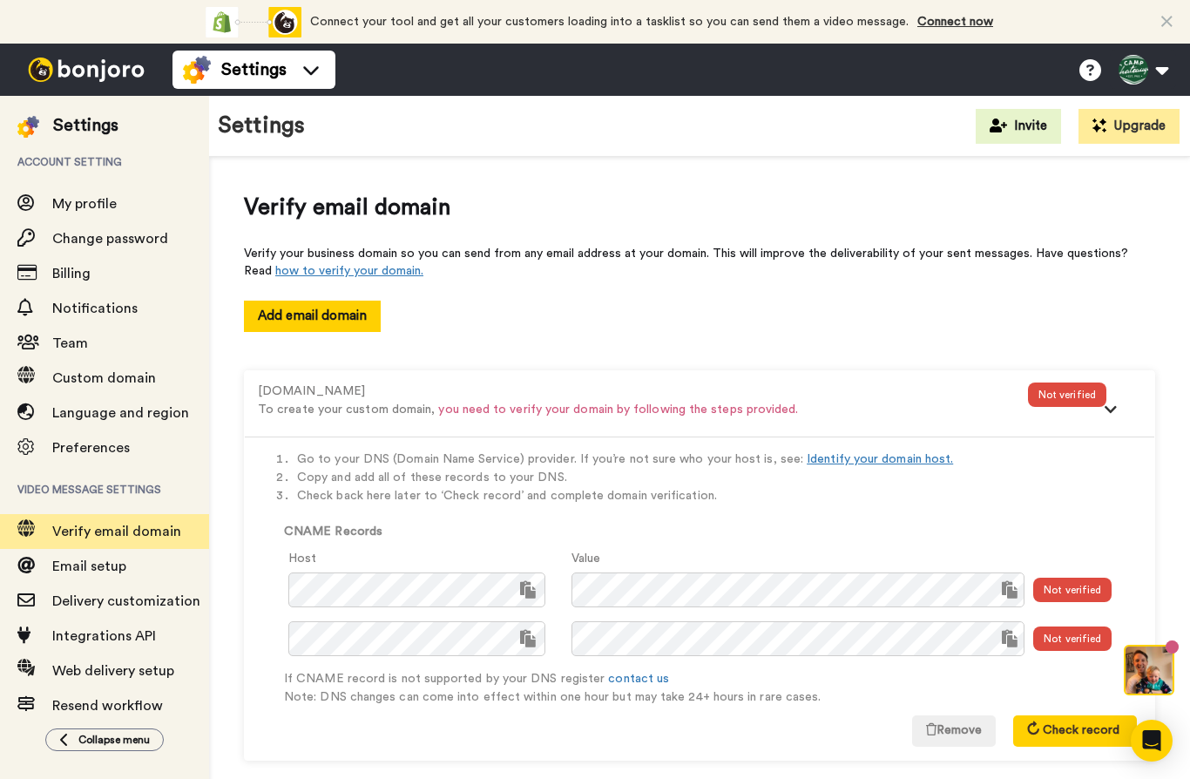
click at [1107, 403] on div at bounding box center [1124, 414] width 35 height 28
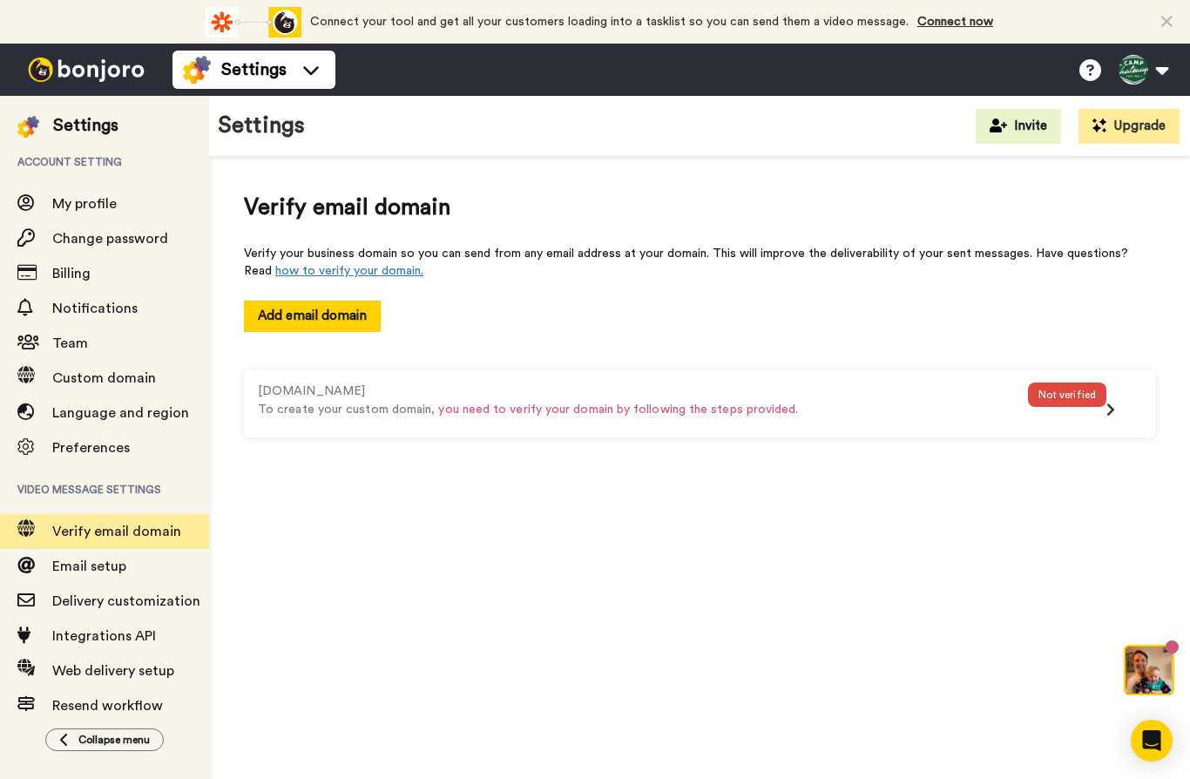
click at [1114, 411] on icon at bounding box center [1111, 410] width 9 height 14
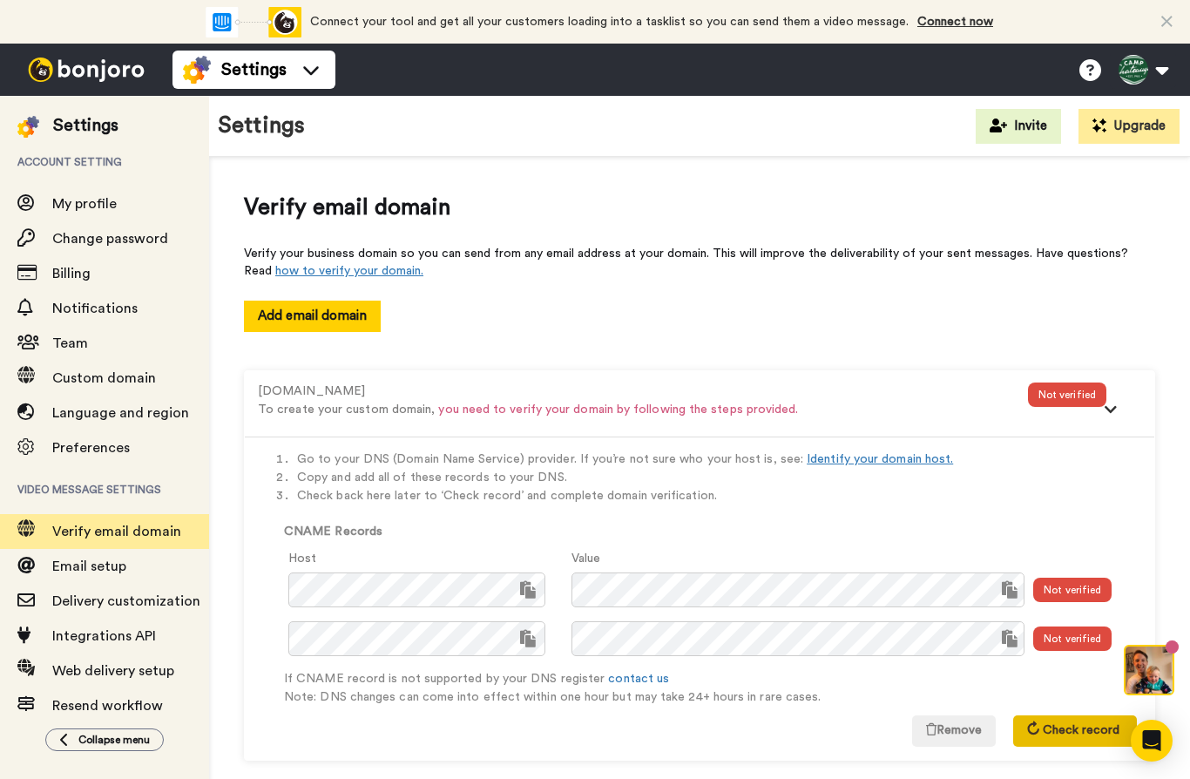
click at [1076, 733] on span "Check record" at bounding box center [1081, 730] width 77 height 12
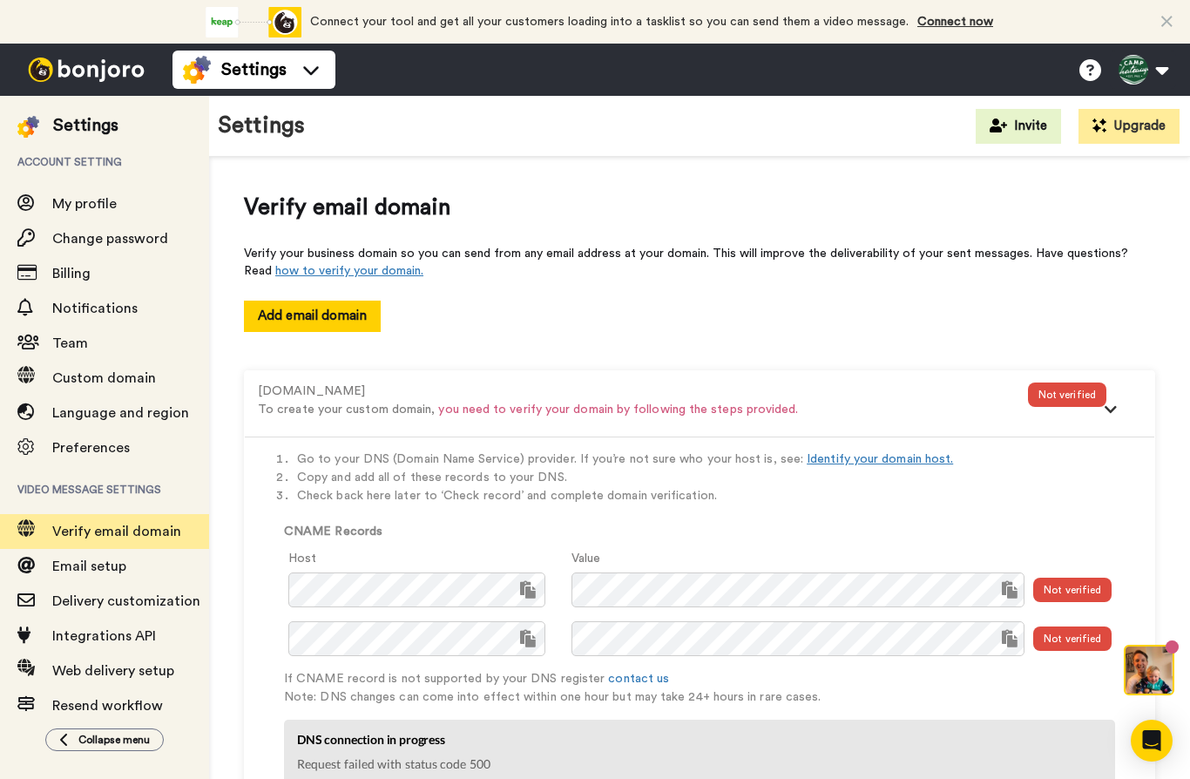
scroll to position [7, 0]
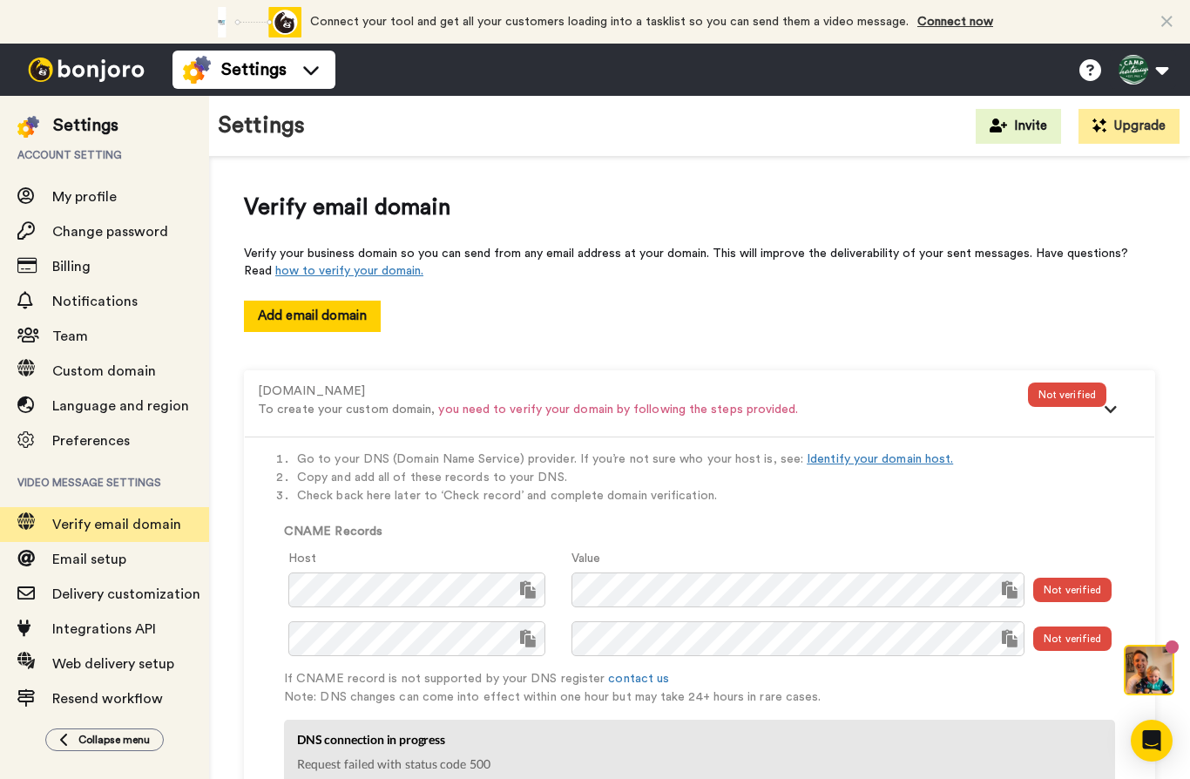
click at [971, 26] on link "Connect now" at bounding box center [956, 22] width 76 height 12
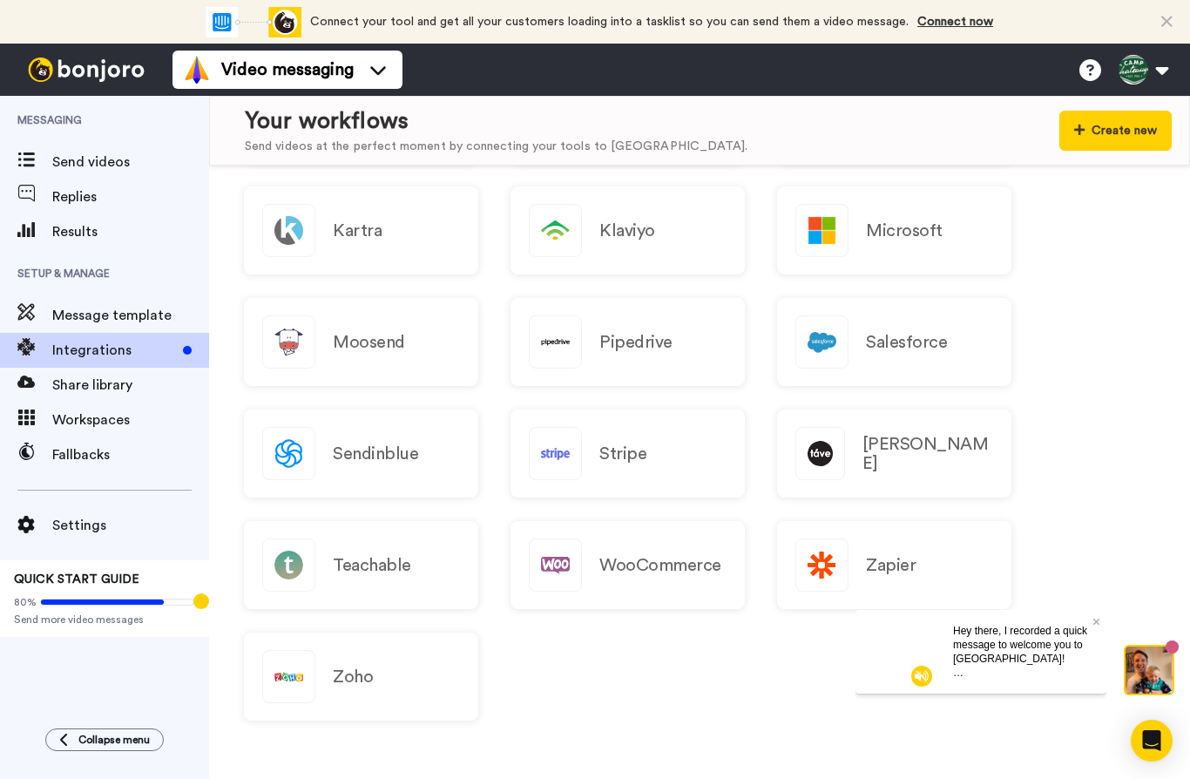
scroll to position [1622, 0]
click at [975, 641] on span "Hey there, I recorded a quick message to welcome you to [GEOGRAPHIC_DATA]! Plus…" at bounding box center [1020, 672] width 134 height 96
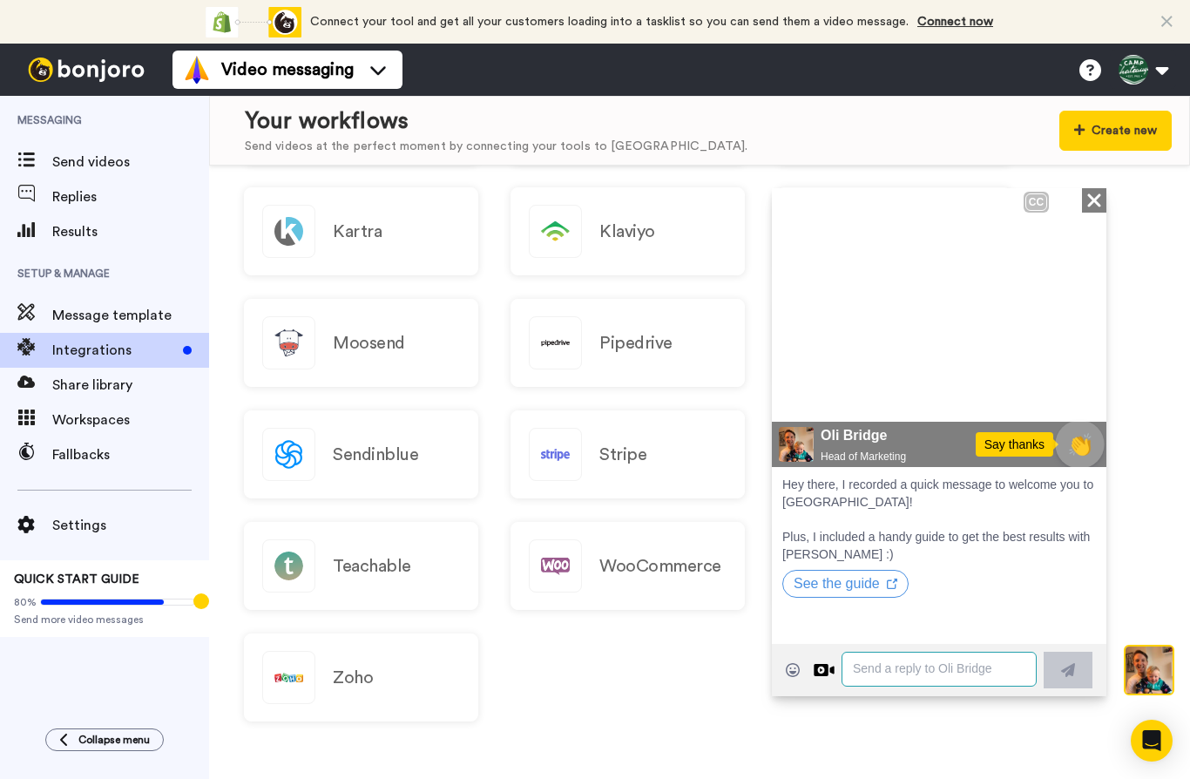
click at [1081, 444] on span "👏" at bounding box center [1080, 444] width 46 height 31
type textarea "👏"
type textarea "Thanks!"
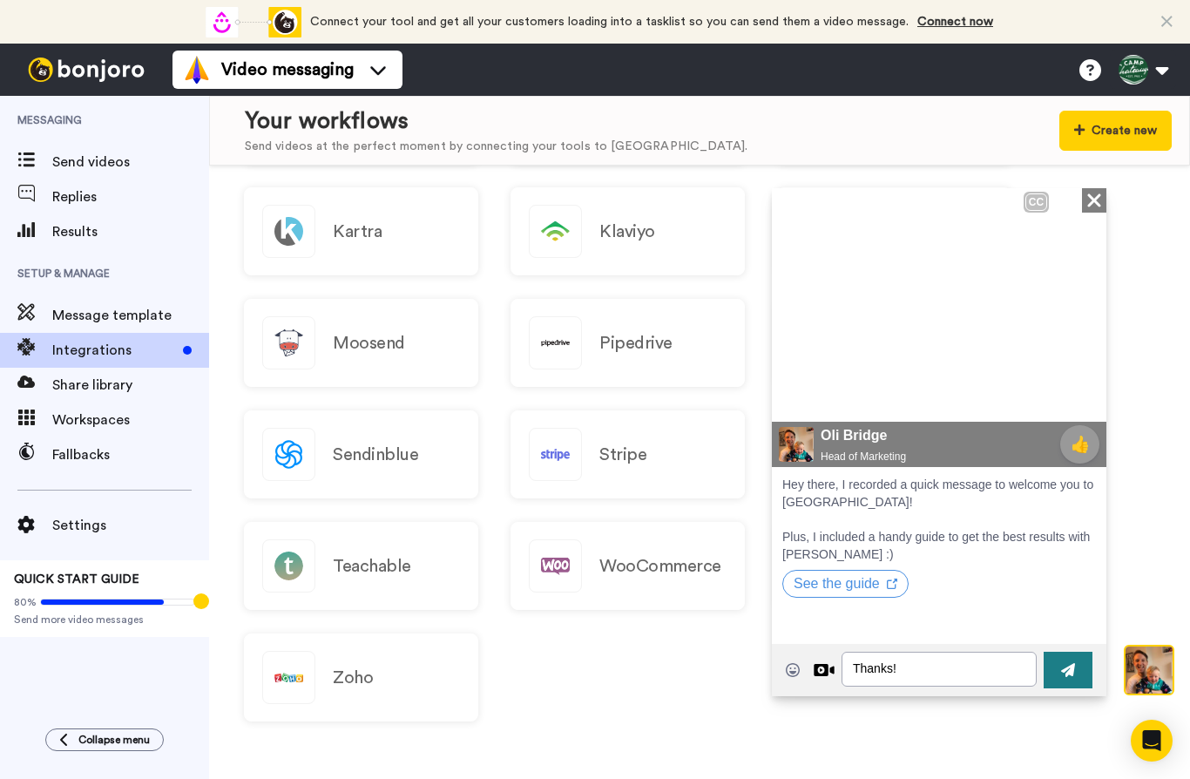
click at [1074, 682] on button at bounding box center [1068, 669] width 49 height 37
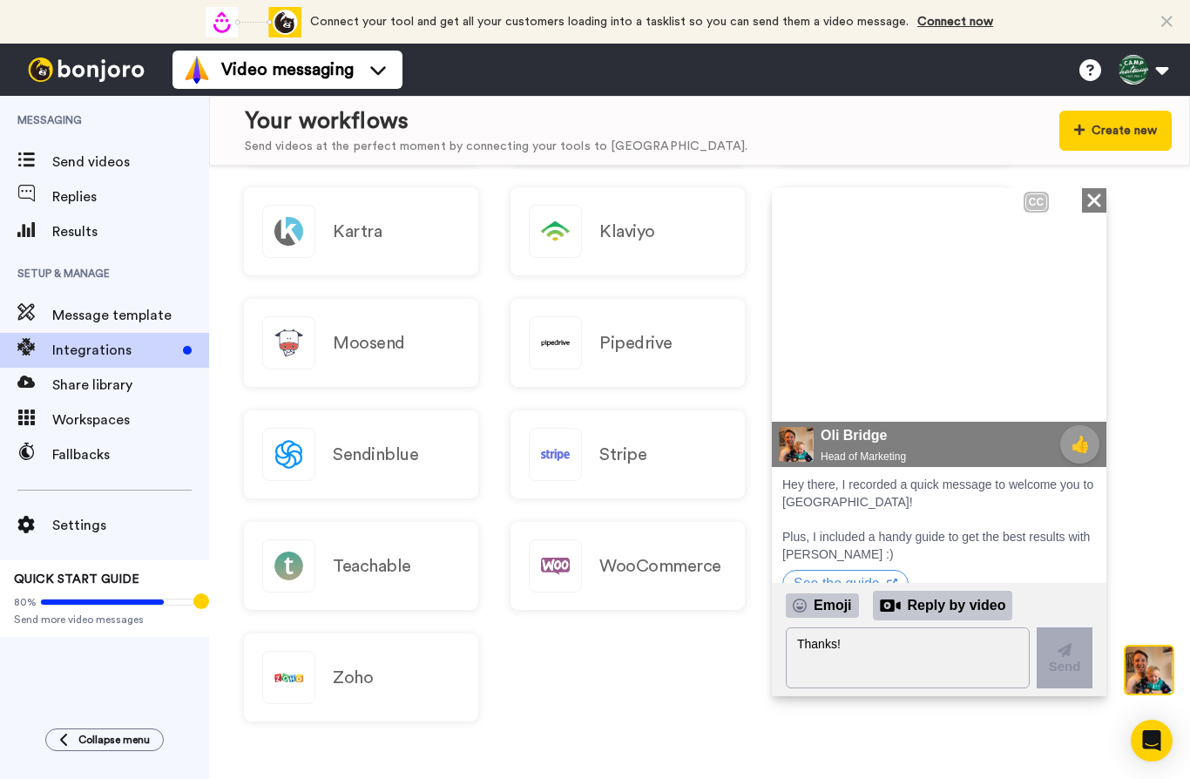
scroll to position [0, 0]
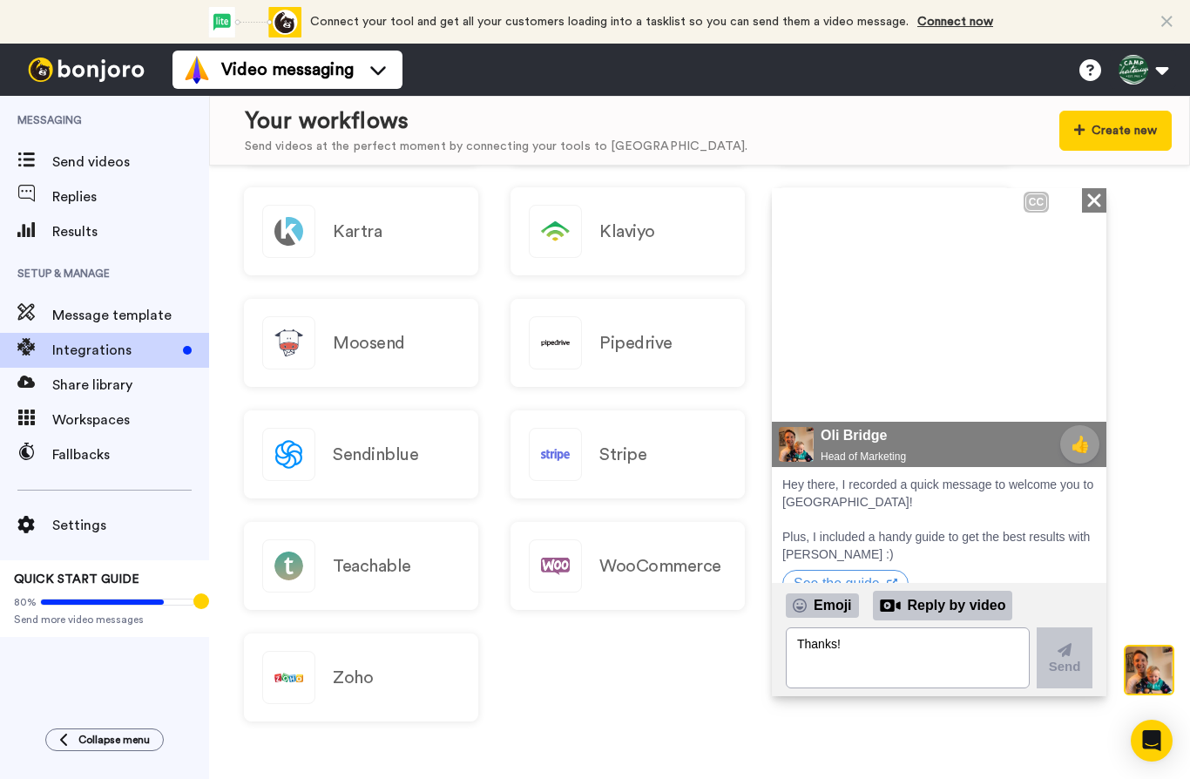
click at [1147, 528] on div "Connect to + 1000 more apps with Zapier Agile CRM AWeber Calendly Close.com Con…" at bounding box center [700, 243] width 912 height 1004
click at [141, 356] on span "Integrations" at bounding box center [114, 350] width 124 height 21
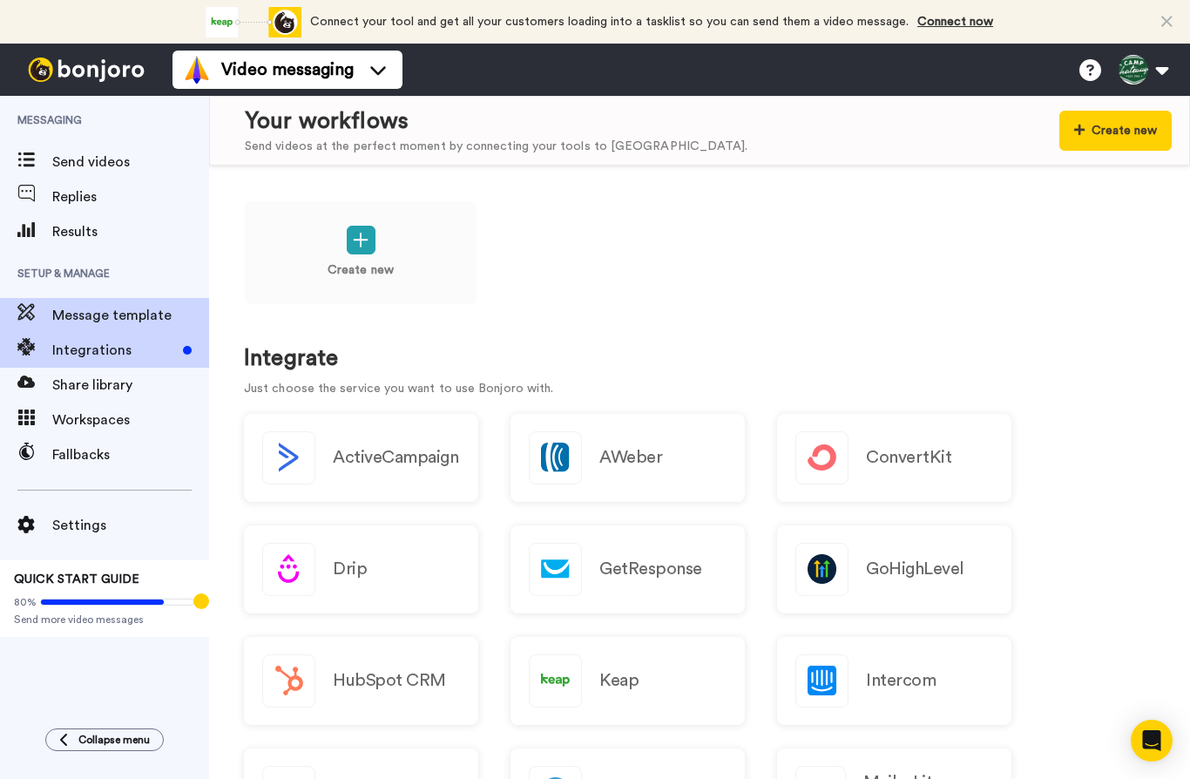
click at [150, 325] on span "Message template" at bounding box center [130, 315] width 157 height 21
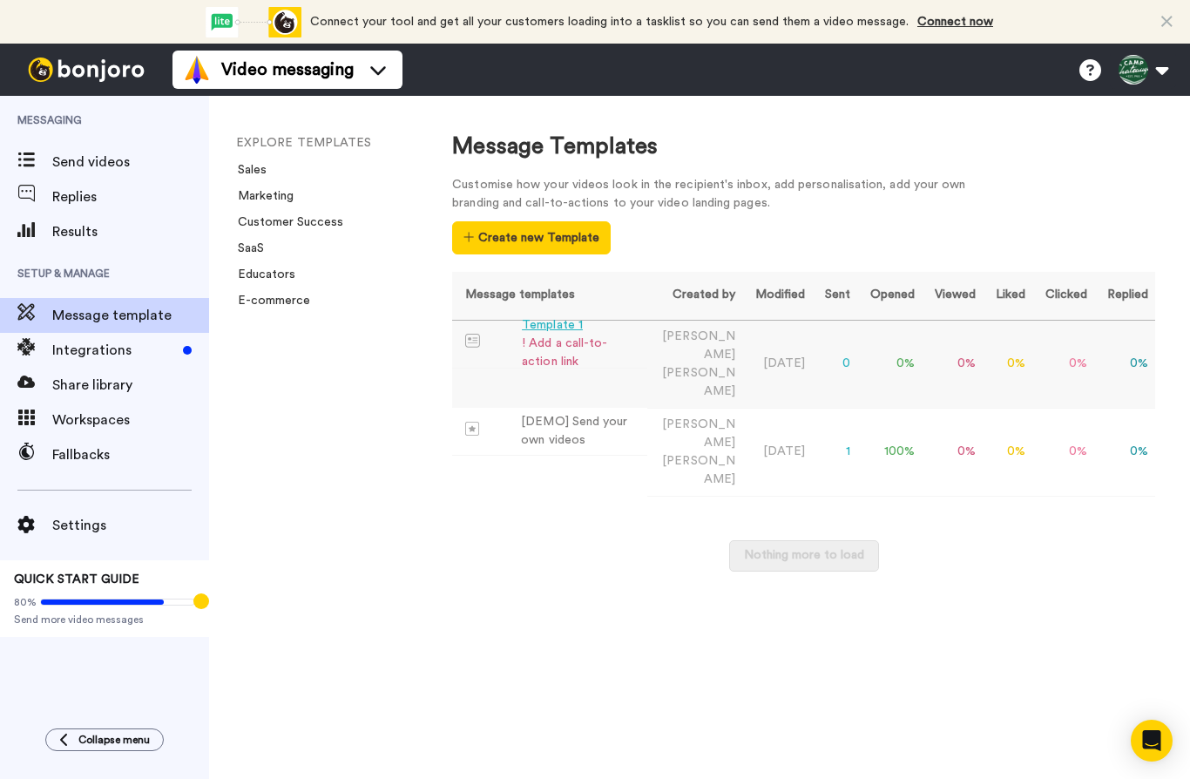
click at [579, 343] on div "! Add a call-to-action link" at bounding box center [581, 353] width 119 height 37
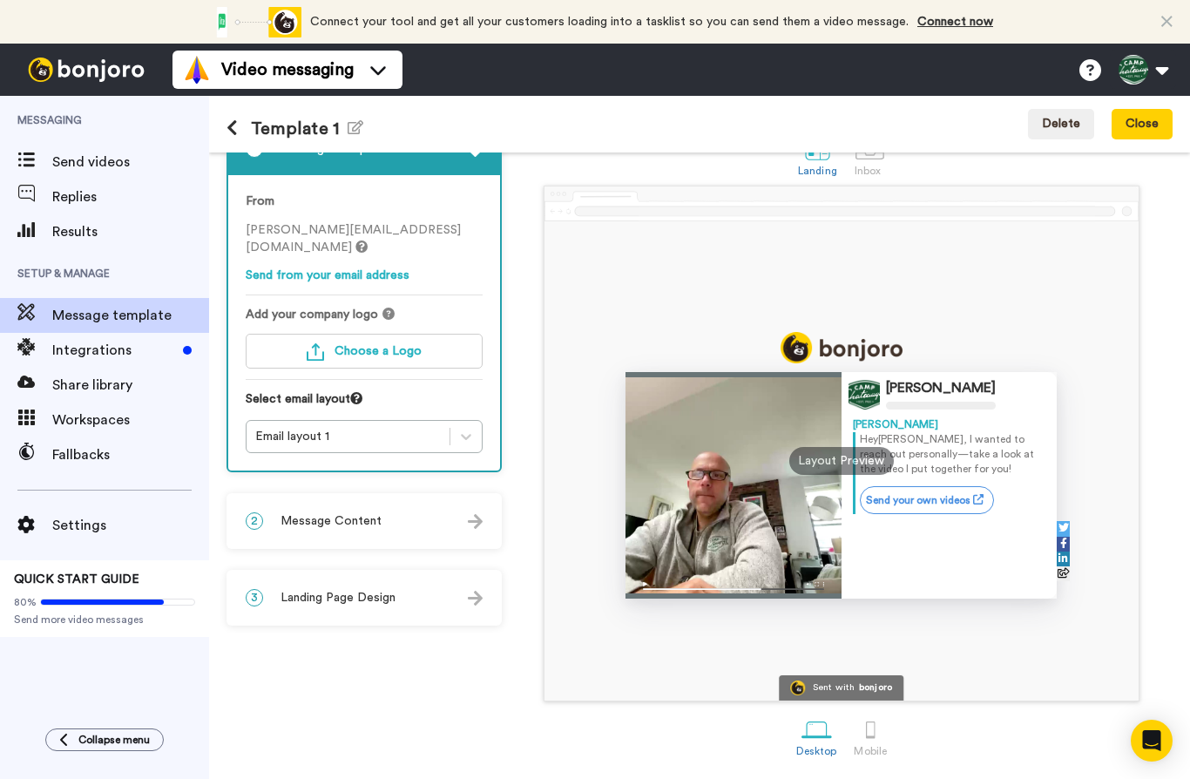
scroll to position [48, 0]
click at [1156, 66] on button at bounding box center [1143, 70] width 66 height 38
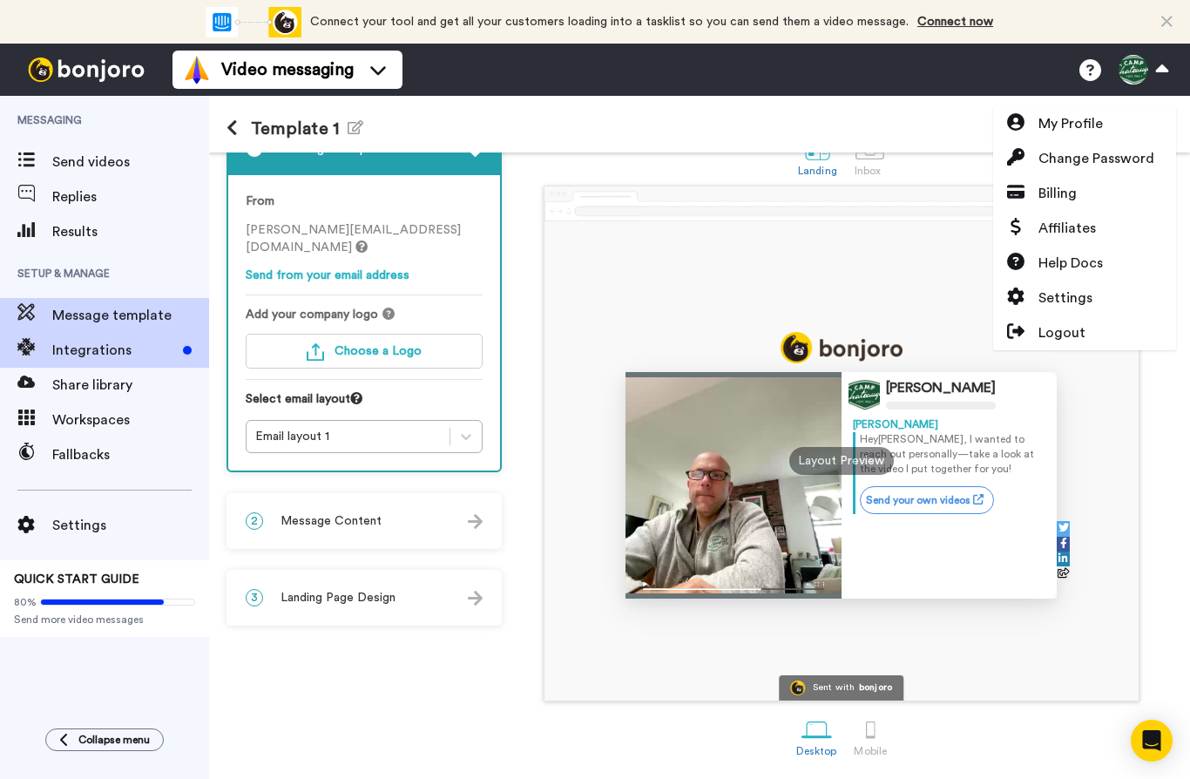
click at [80, 348] on span "Integrations" at bounding box center [114, 350] width 124 height 21
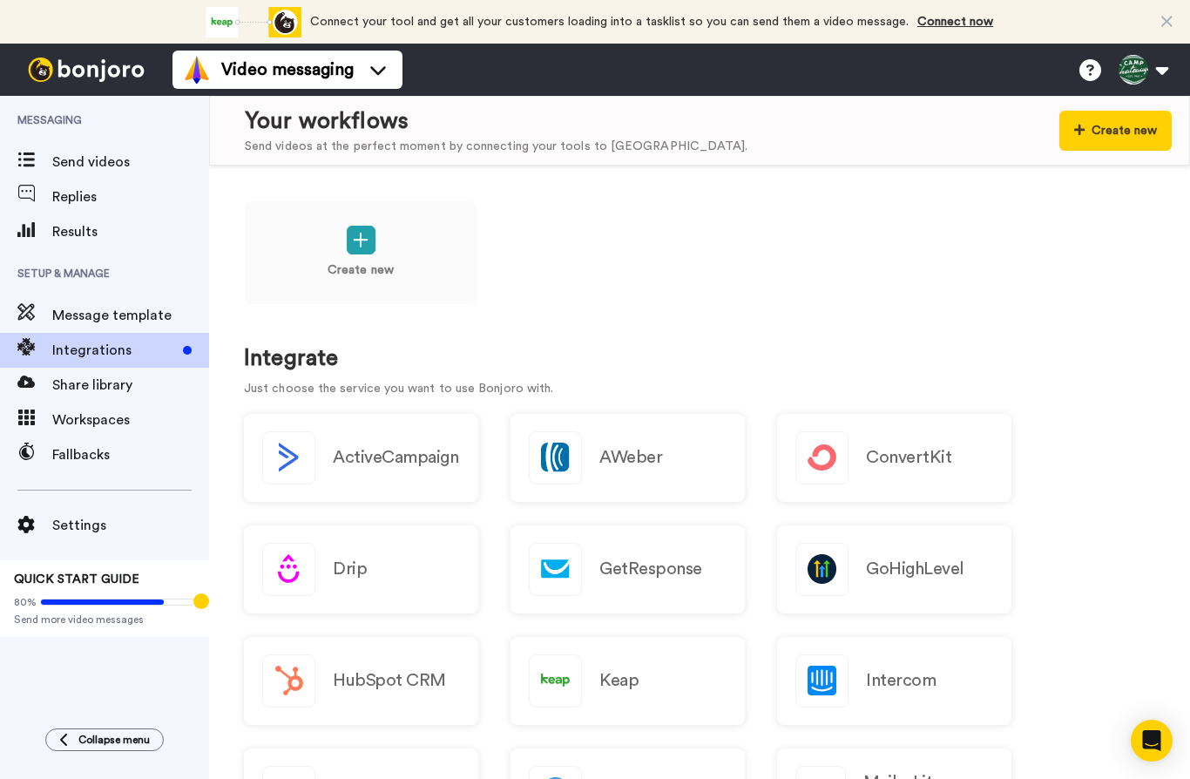
click at [95, 579] on span "QUICK START GUIDE" at bounding box center [76, 579] width 125 height 12
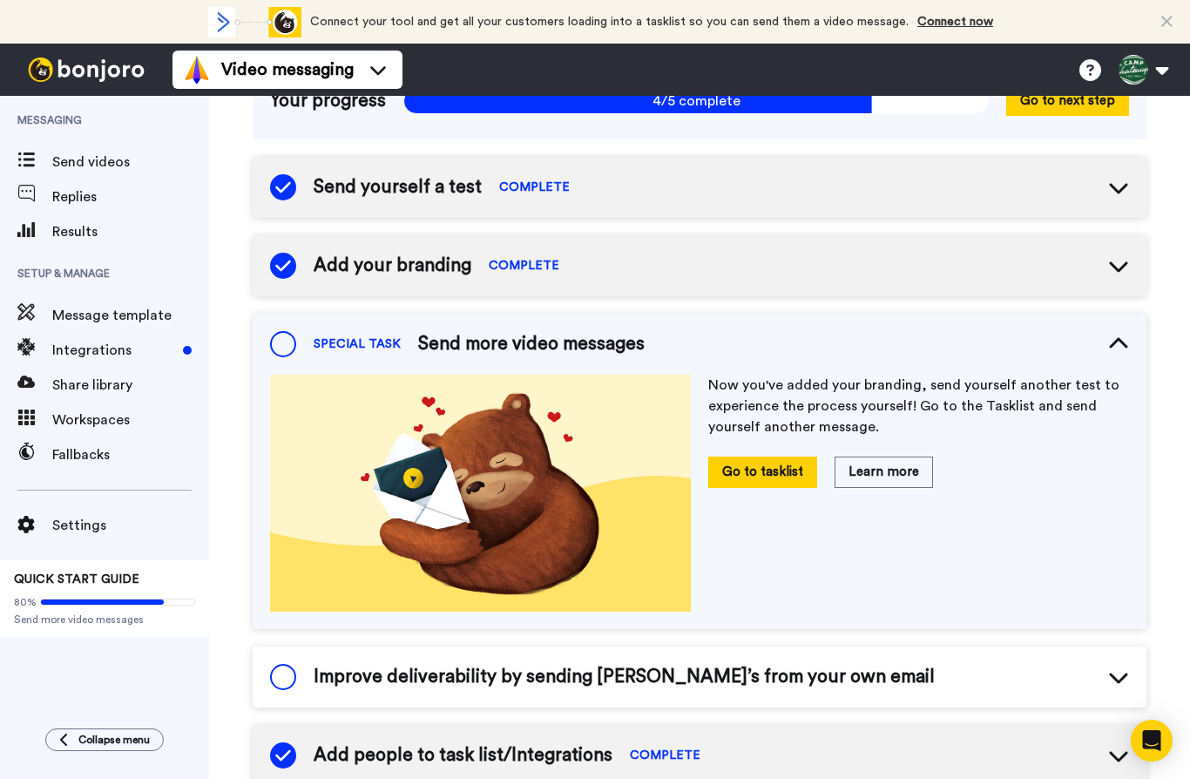
scroll to position [185, 0]
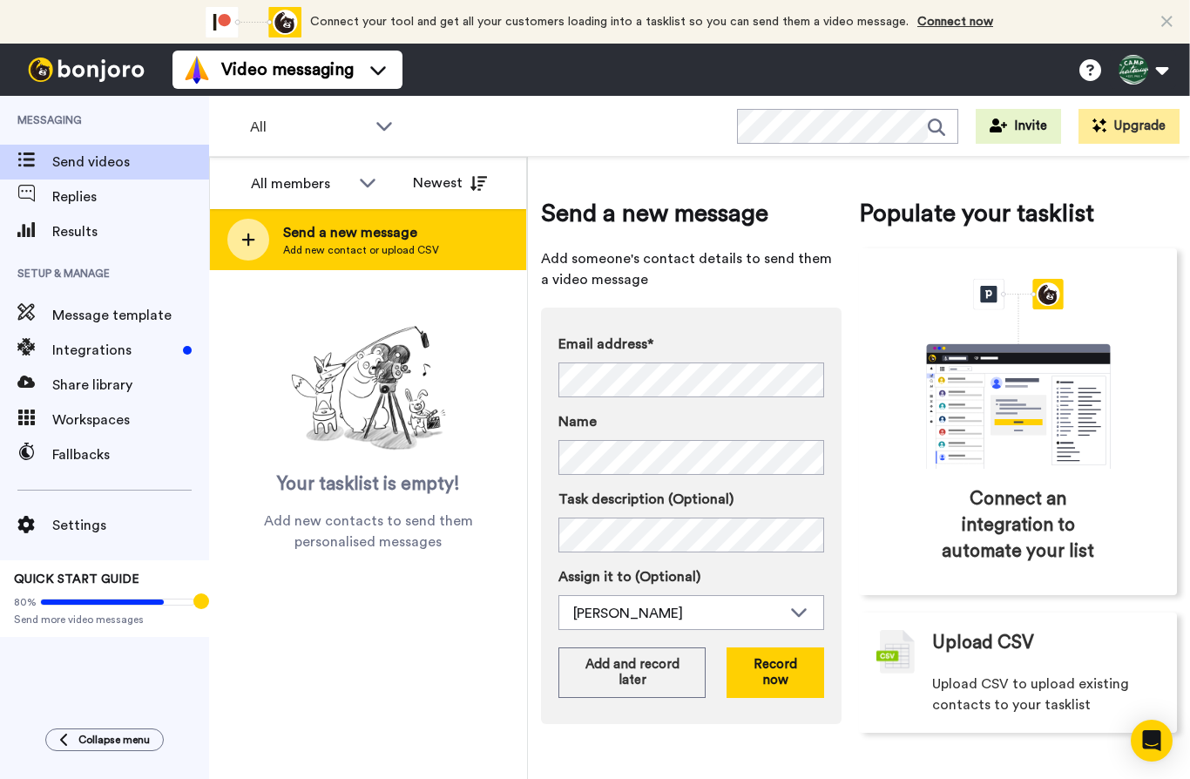
click at [410, 244] on span "Add new contact or upload CSV" at bounding box center [361, 250] width 156 height 14
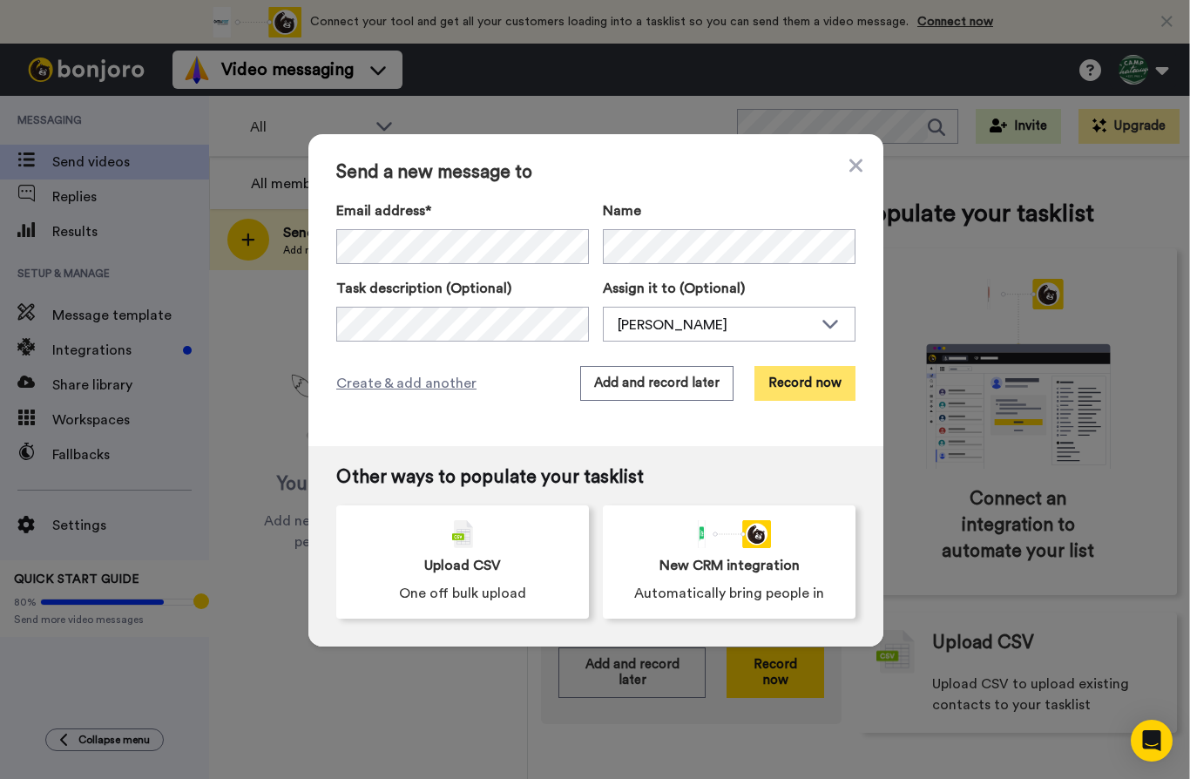
click at [804, 389] on button "Record now" at bounding box center [805, 383] width 101 height 35
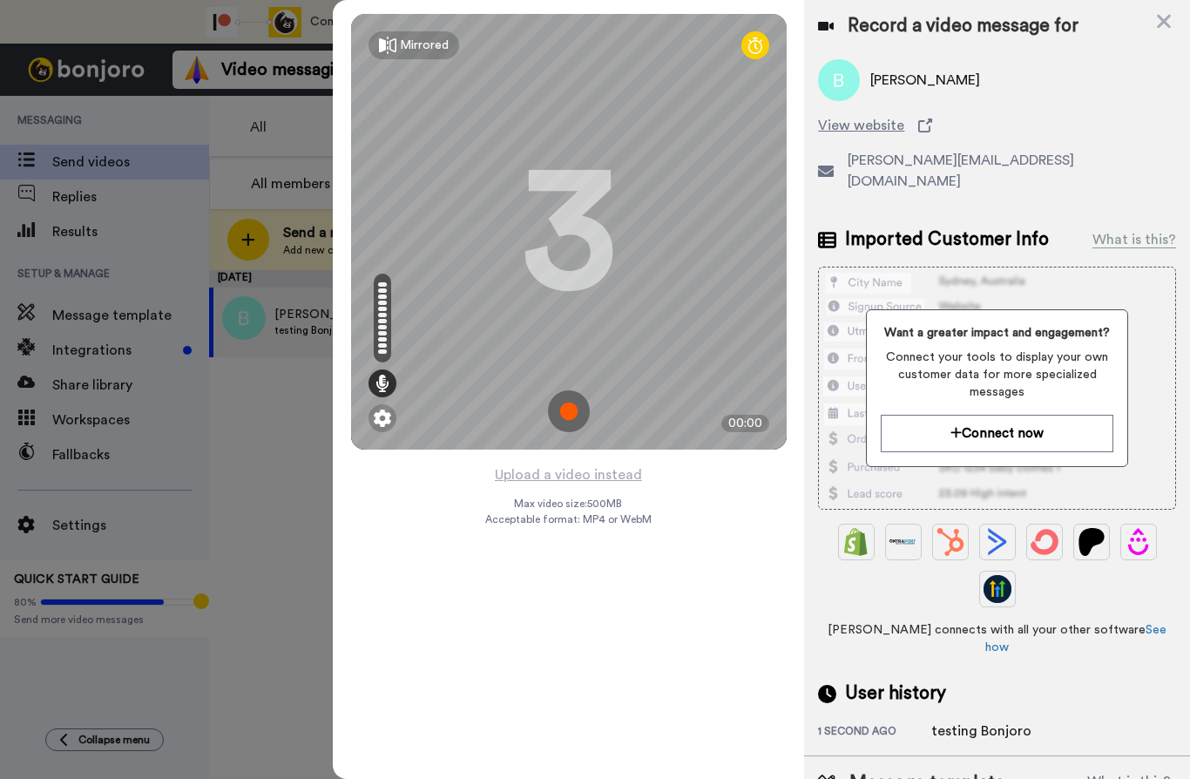
click at [559, 417] on img at bounding box center [569, 411] width 42 height 42
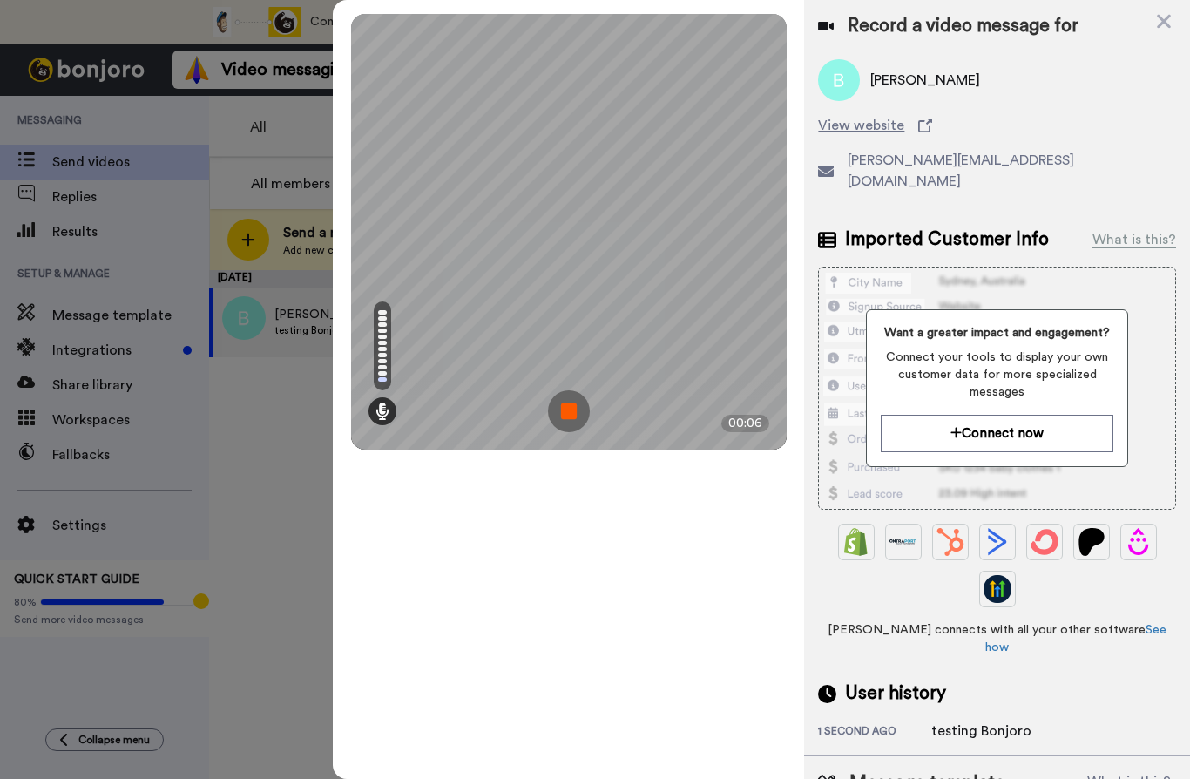
click at [559, 418] on img at bounding box center [569, 411] width 42 height 42
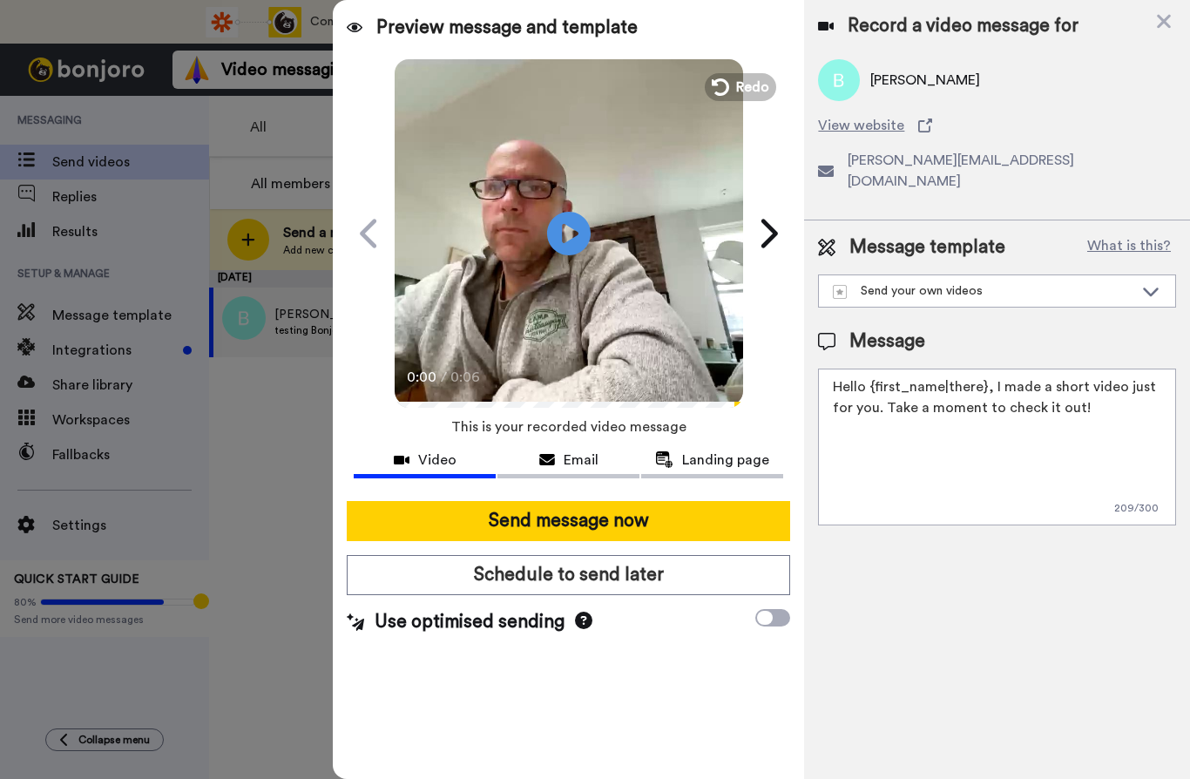
click at [1002, 369] on textarea "Hello {first_name|there}, I made a short video just for you. Take a moment to c…" at bounding box center [997, 447] width 358 height 157
drag, startPoint x: 980, startPoint y: 364, endPoint x: 871, endPoint y: 367, distance: 109.8
click at [871, 369] on textarea "Hello {first_name|there}, I made a short video just for you. Take a moment to c…" at bounding box center [997, 447] width 358 height 157
drag, startPoint x: 1077, startPoint y: 338, endPoint x: -1, endPoint y: -1, distance: 1130.1
click at [0, 0] on html "Connect your tool now! Connect your tool and get all your customers loading int…" at bounding box center [595, 389] width 1190 height 779
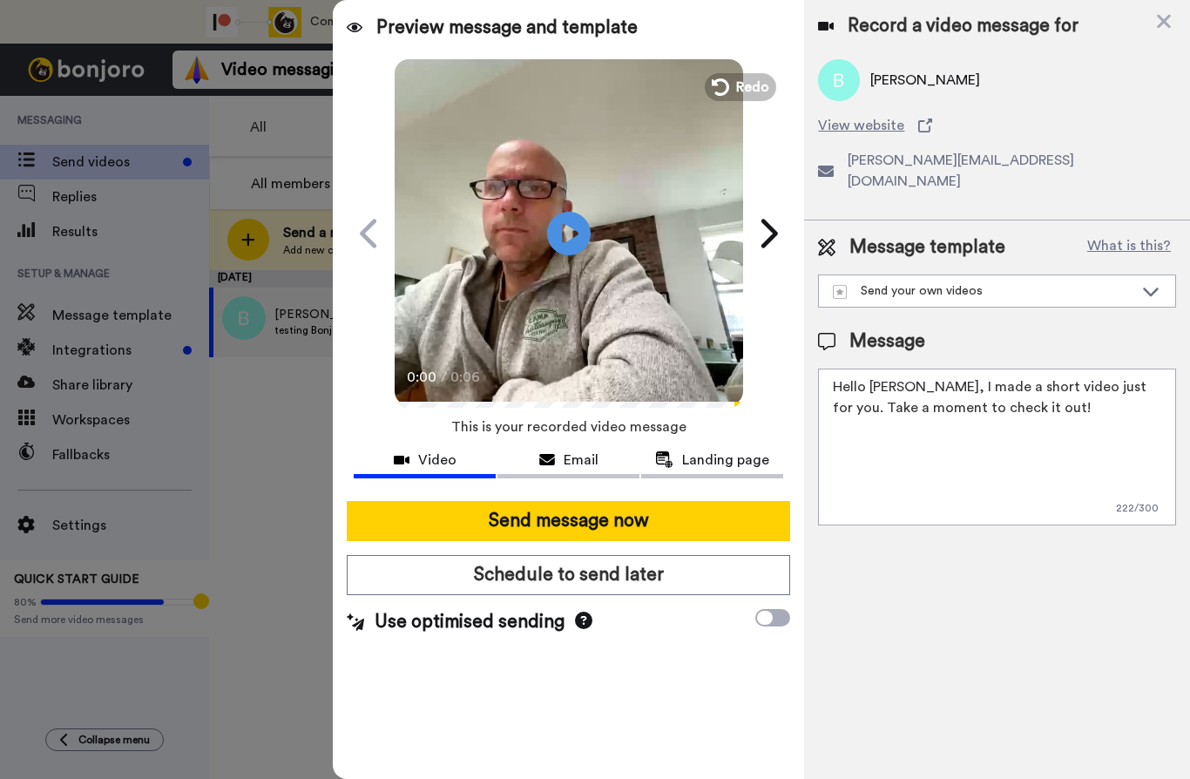
click at [0, 0] on html "Connect your tool now! Connect your tool and get all your customers loading int…" at bounding box center [595, 389] width 1190 height 779
drag, startPoint x: 1111, startPoint y: 368, endPoint x: 1041, endPoint y: 363, distance: 69.9
click at [1041, 369] on textarea "Hello Blane, I made a short video just for you. Take a moment to check it out!" at bounding box center [997, 447] width 358 height 157
drag, startPoint x: 1041, startPoint y: 388, endPoint x: 1050, endPoint y: 403, distance: 17.6
click at [1050, 403] on textarea "Hello Blane, I made a short video to test Bonjoro. Please let me know how it lo…" at bounding box center [997, 447] width 358 height 157
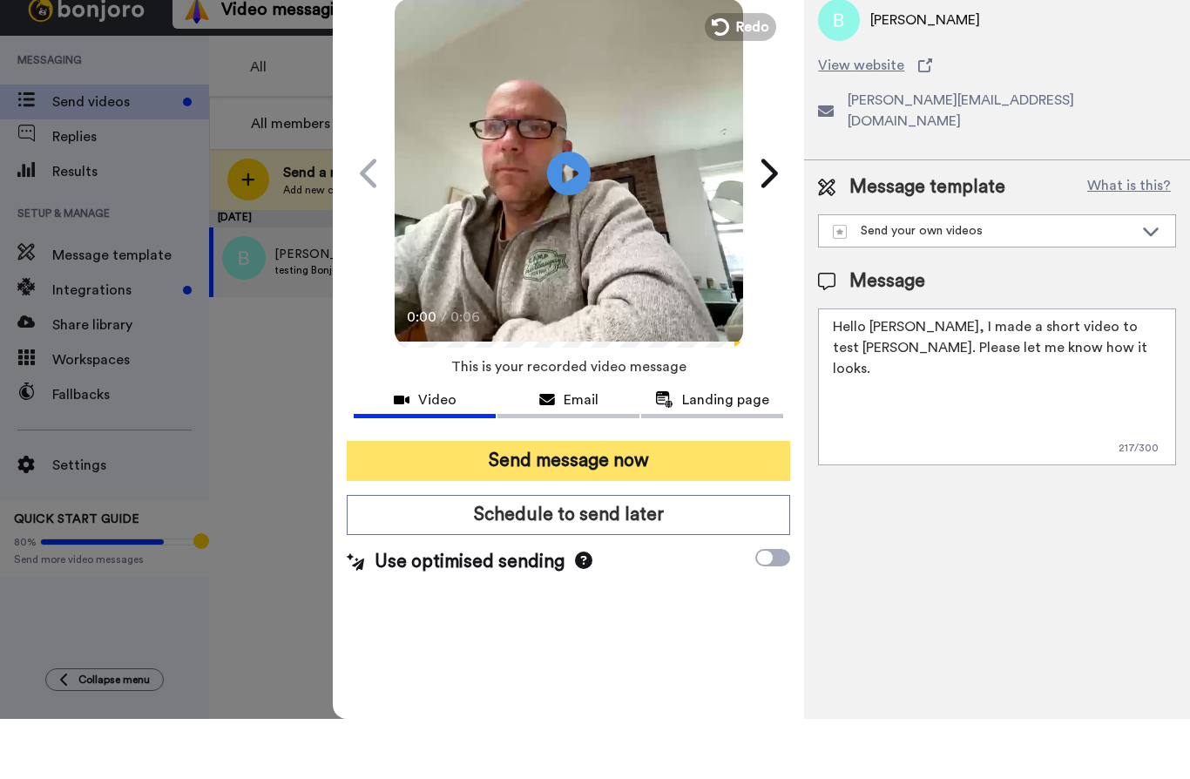
type textarea "Hello Blane, I made a short video to test Bonjoro. Please let me know how it lo…"
click at [653, 501] on button "Send message now" at bounding box center [569, 521] width 444 height 40
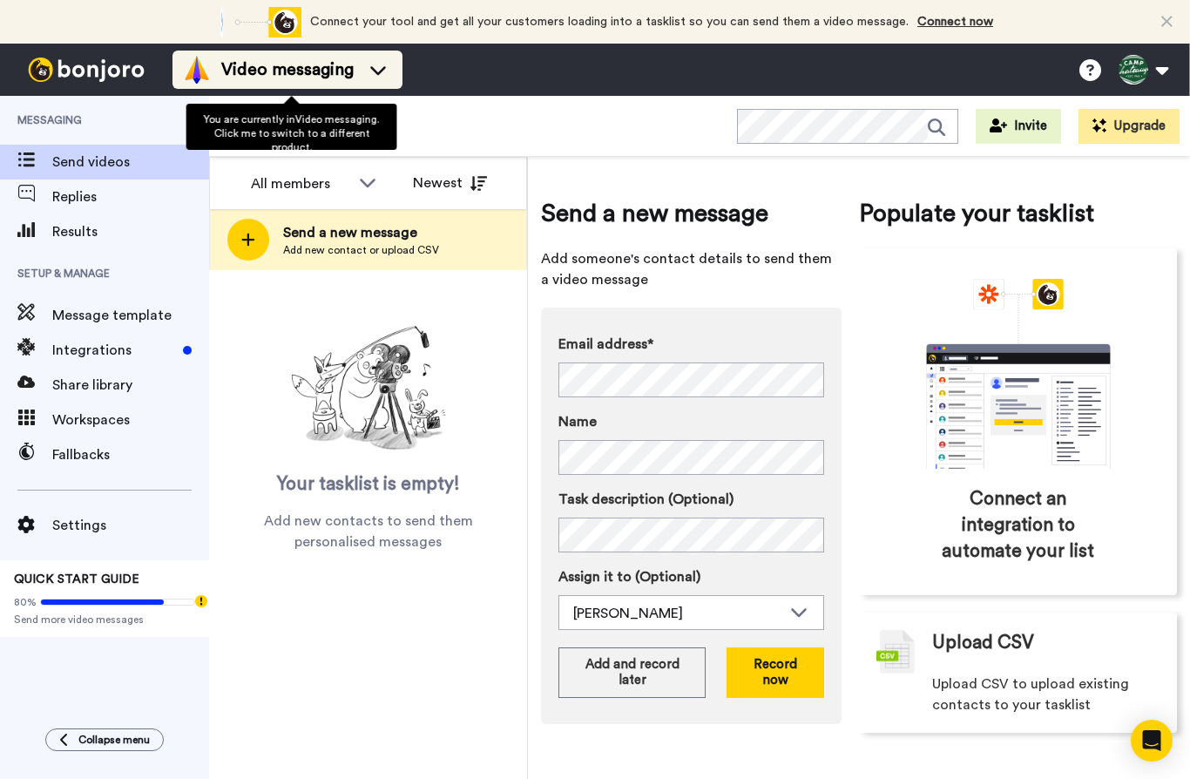
click at [385, 71] on icon at bounding box center [378, 69] width 28 height 17
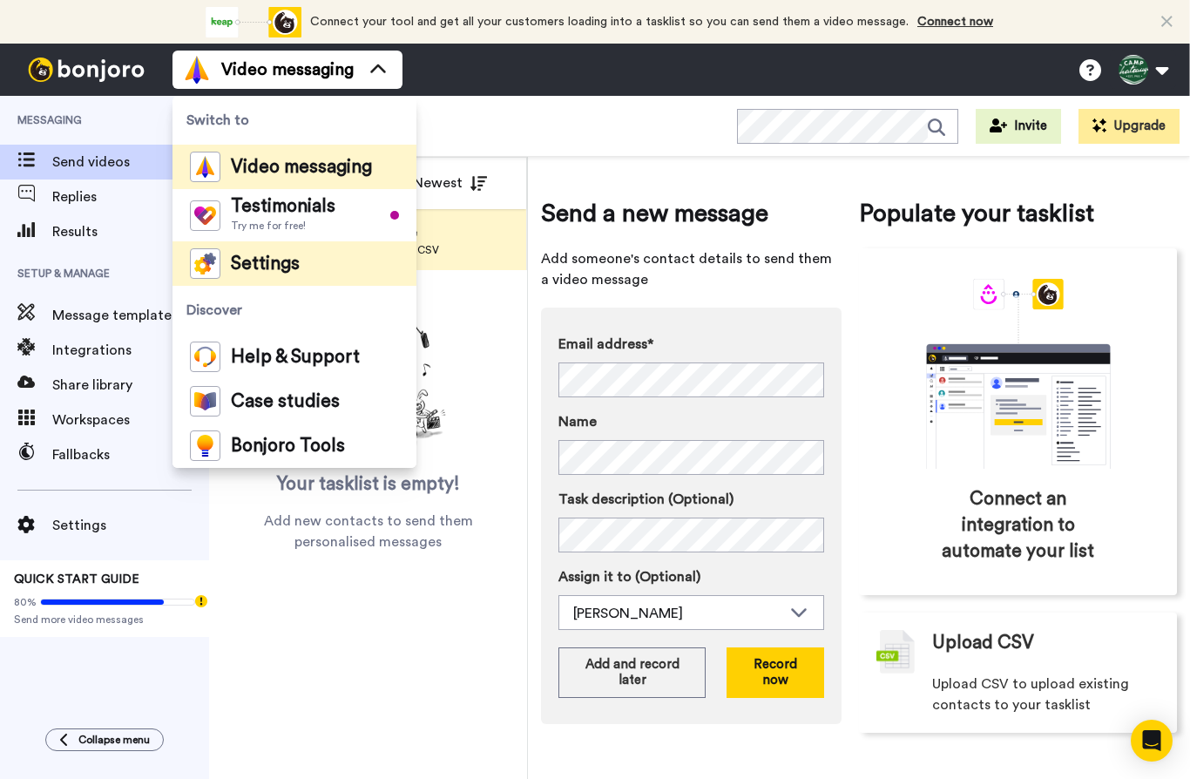
click at [348, 267] on li "Settings" at bounding box center [295, 263] width 244 height 44
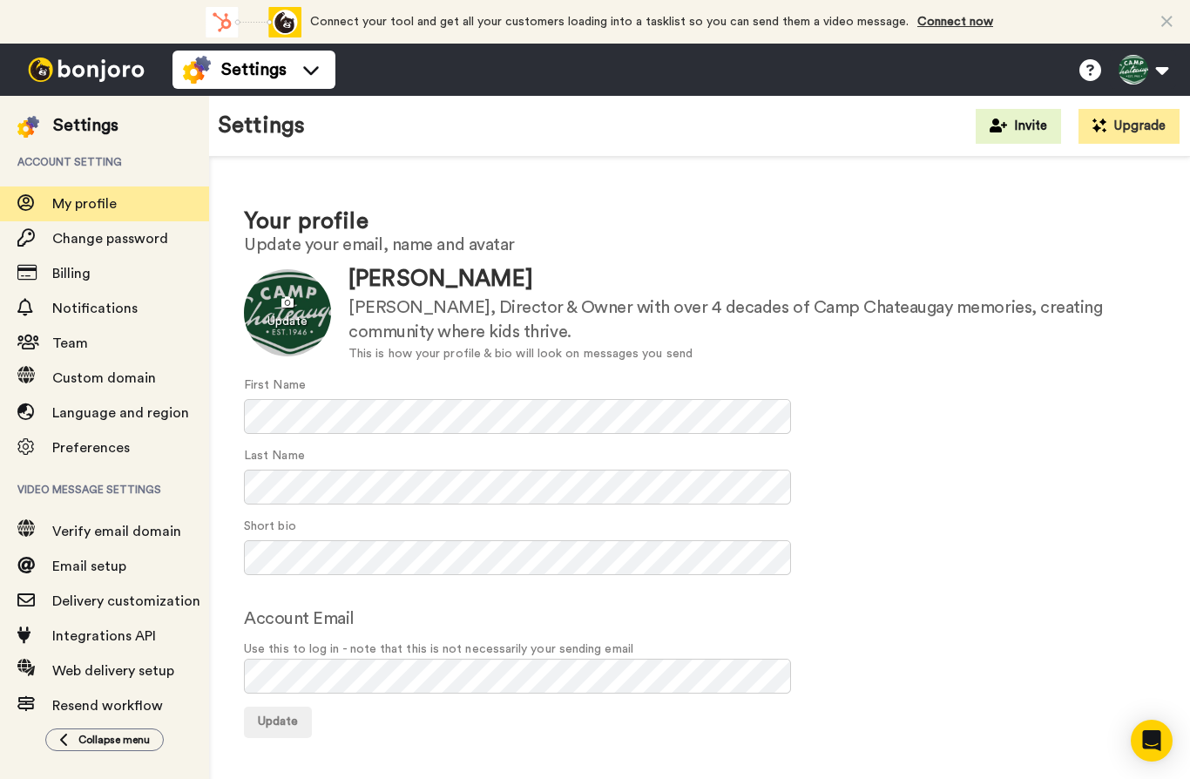
click at [314, 323] on div at bounding box center [287, 312] width 87 height 87
click at [287, 728] on button "Update" at bounding box center [278, 722] width 68 height 31
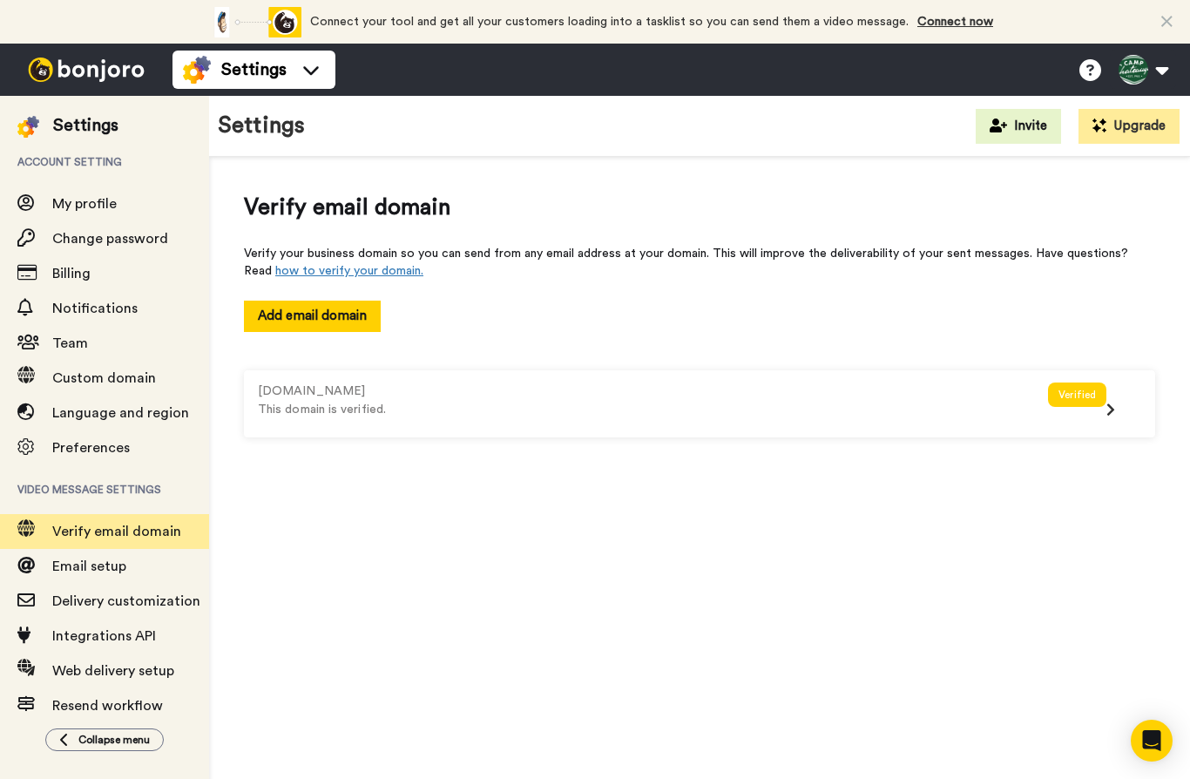
click at [1107, 410] on icon at bounding box center [1111, 410] width 9 height 14
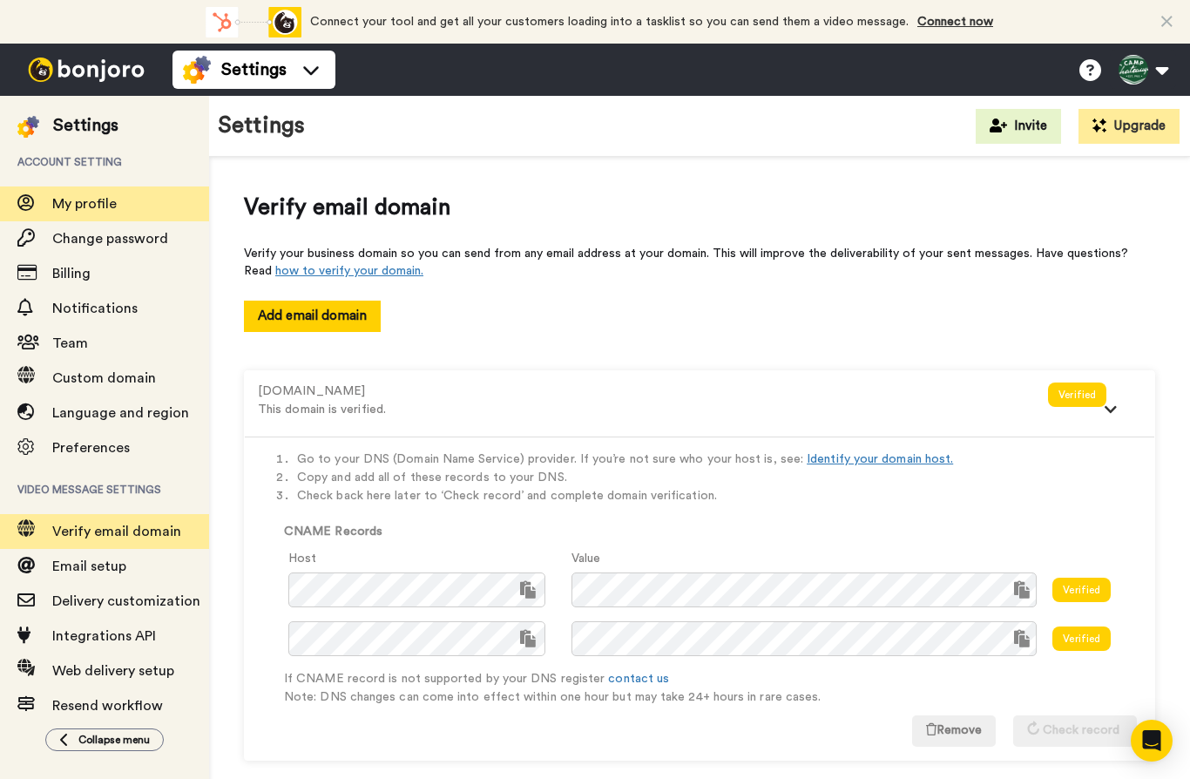
click at [119, 206] on span "My profile" at bounding box center [130, 203] width 157 height 21
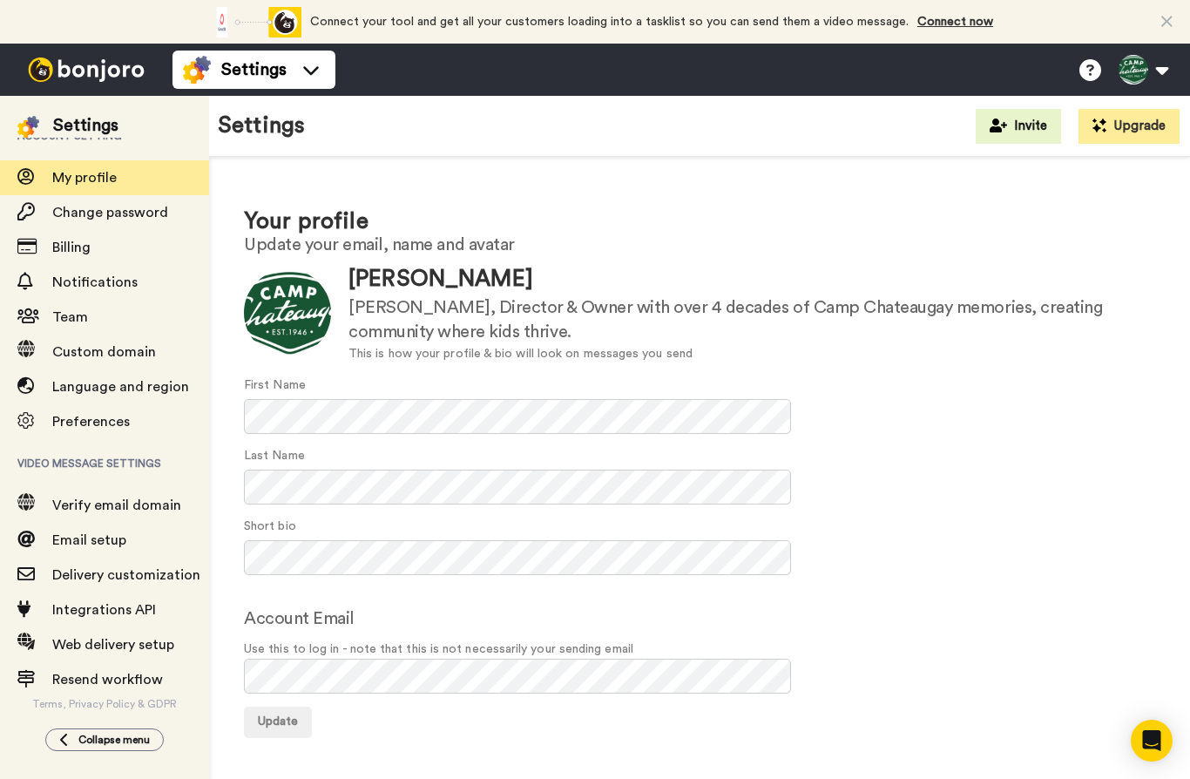
scroll to position [27, 0]
click at [89, 734] on span "Collapse menu" at bounding box center [113, 740] width 71 height 14
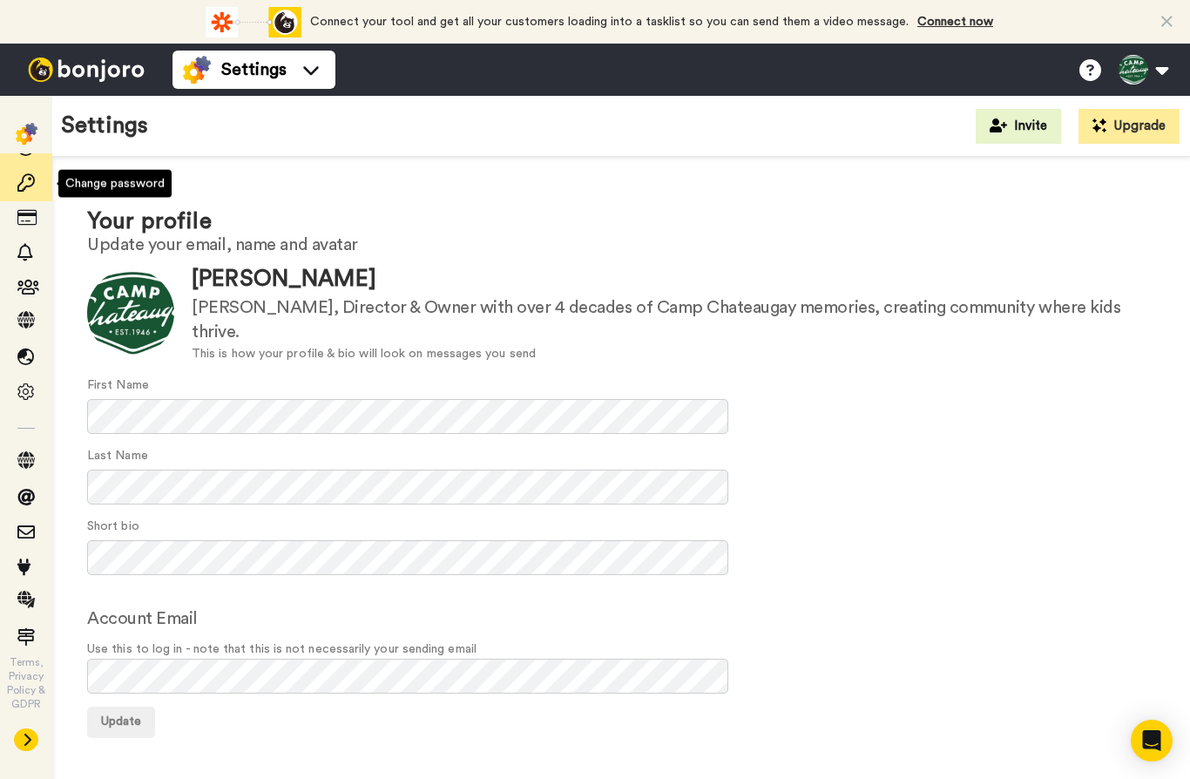
click at [32, 183] on icon at bounding box center [25, 182] width 17 height 17
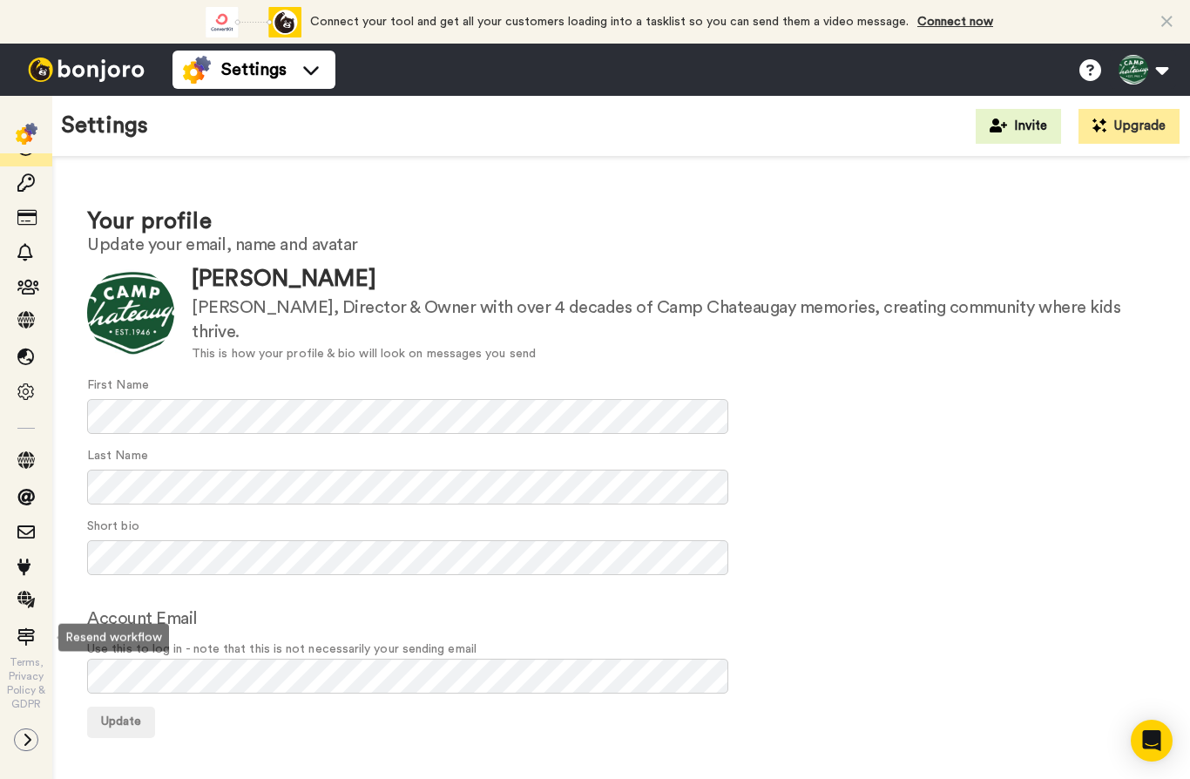
scroll to position [23, 0]
click at [28, 741] on icon at bounding box center [27, 740] width 10 height 14
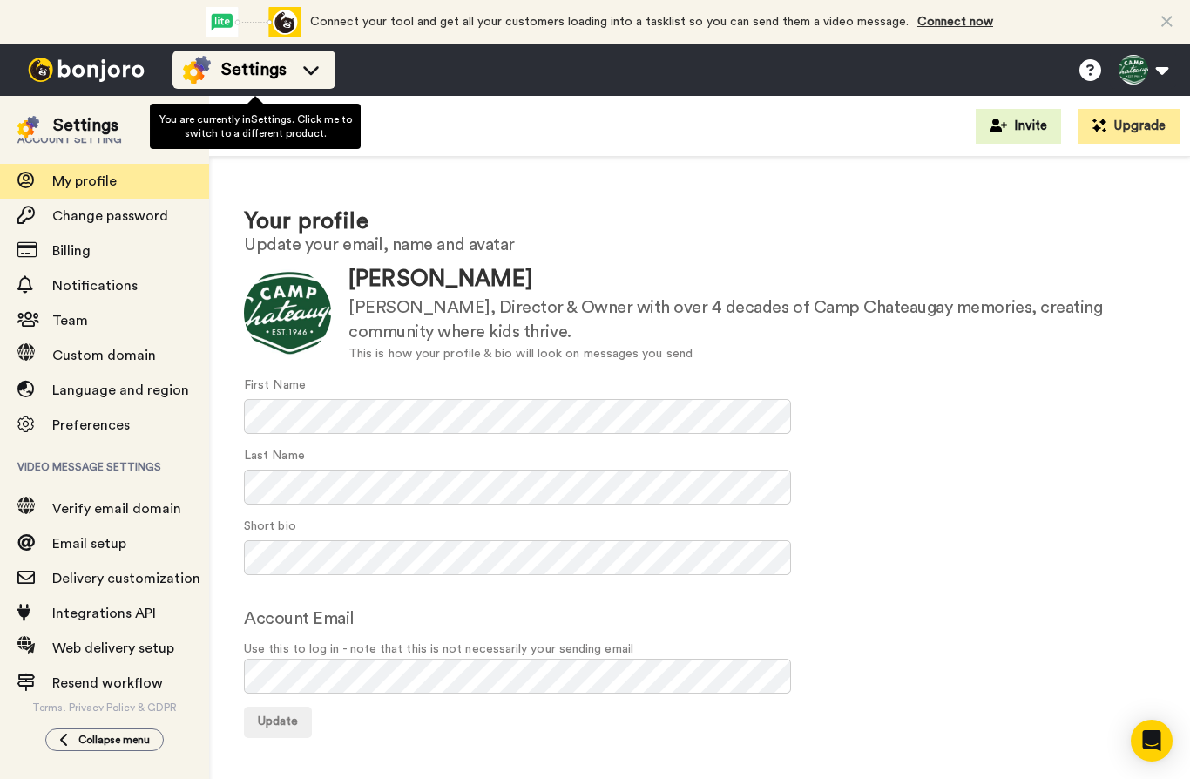
click at [321, 78] on icon at bounding box center [311, 69] width 28 height 17
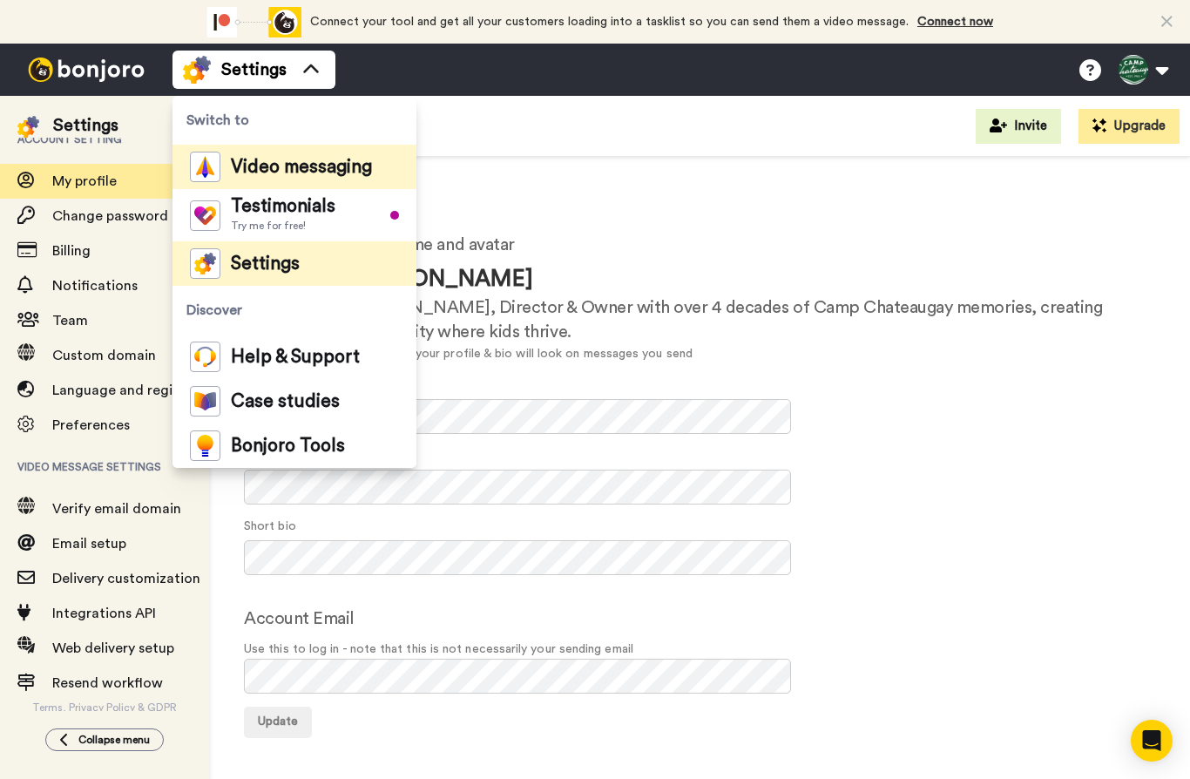
click at [333, 175] on span "Video messaging" at bounding box center [301, 167] width 141 height 17
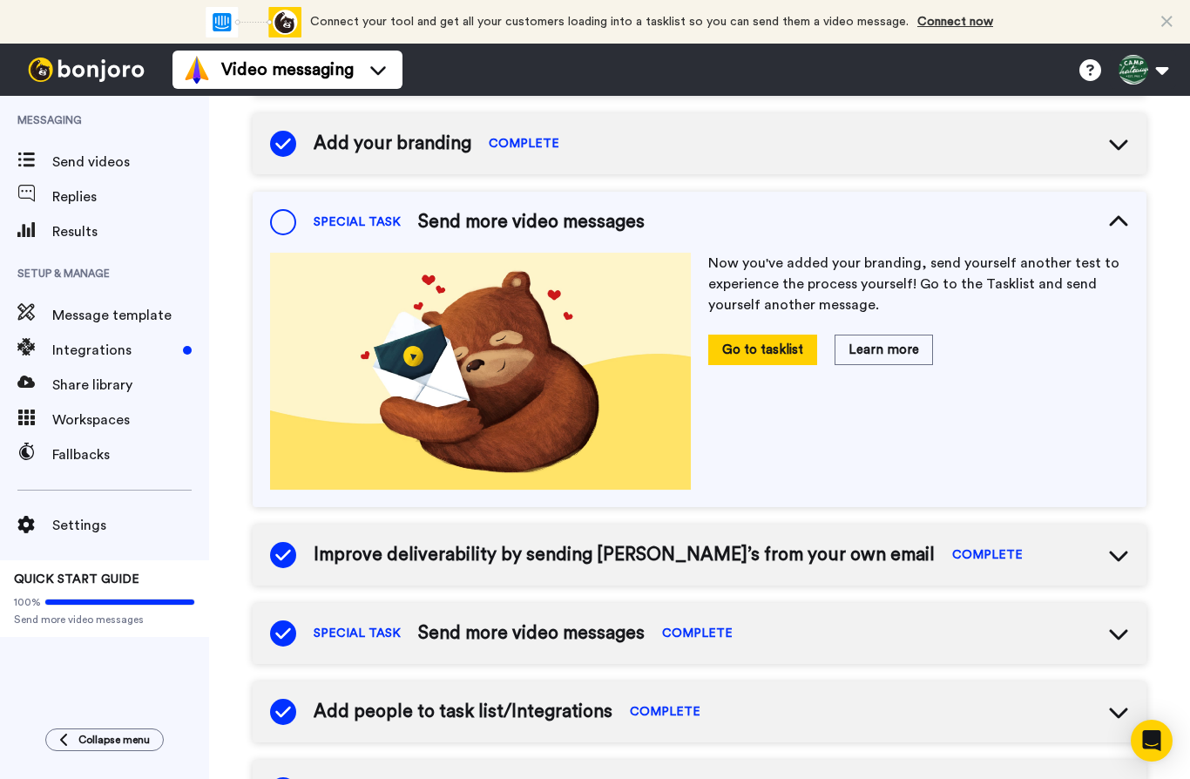
scroll to position [268, 0]
click at [1167, 24] on icon at bounding box center [1167, 21] width 11 height 17
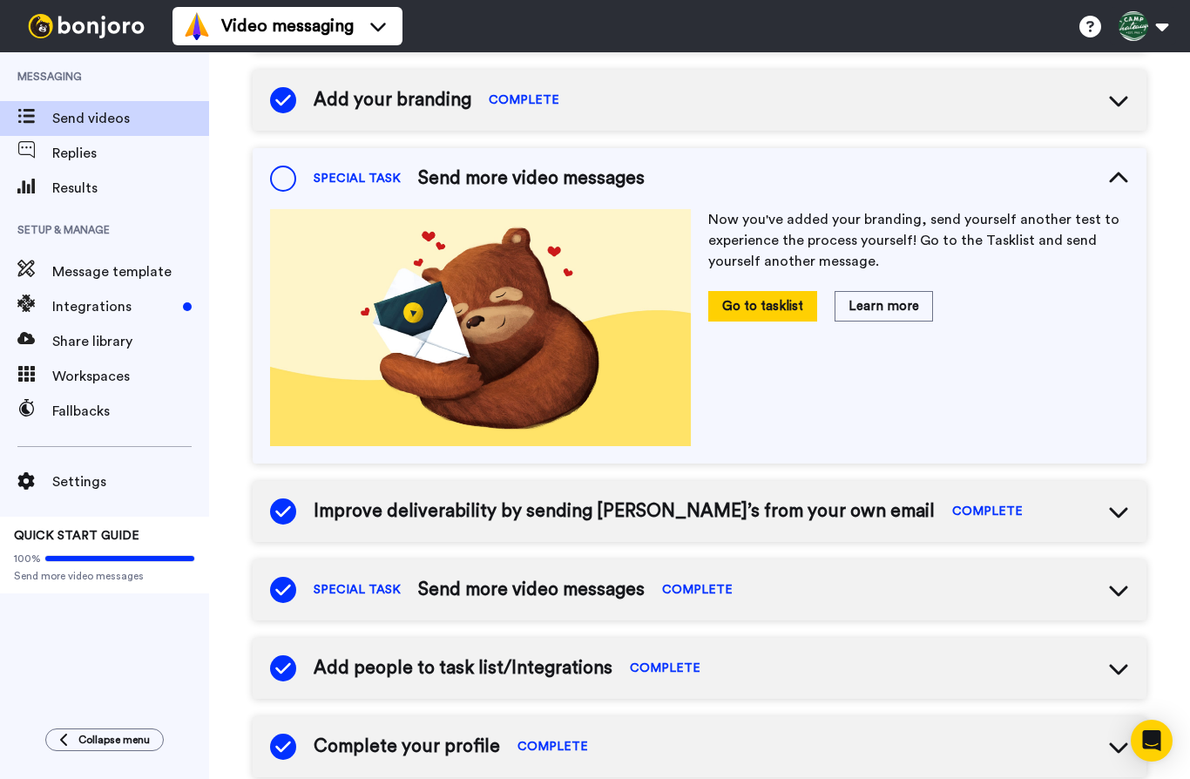
click at [159, 117] on span "Send videos" at bounding box center [130, 118] width 157 height 21
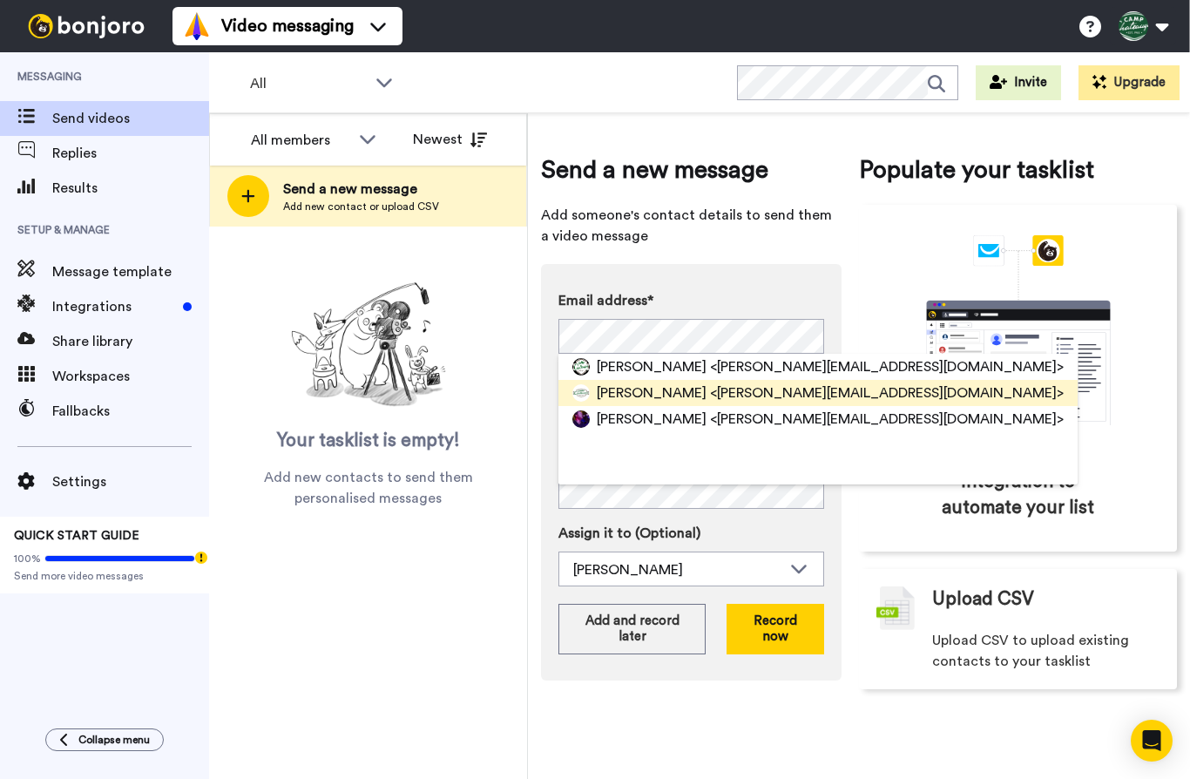
click at [710, 393] on span "<mitch@chateaugay.com>" at bounding box center [887, 393] width 354 height 21
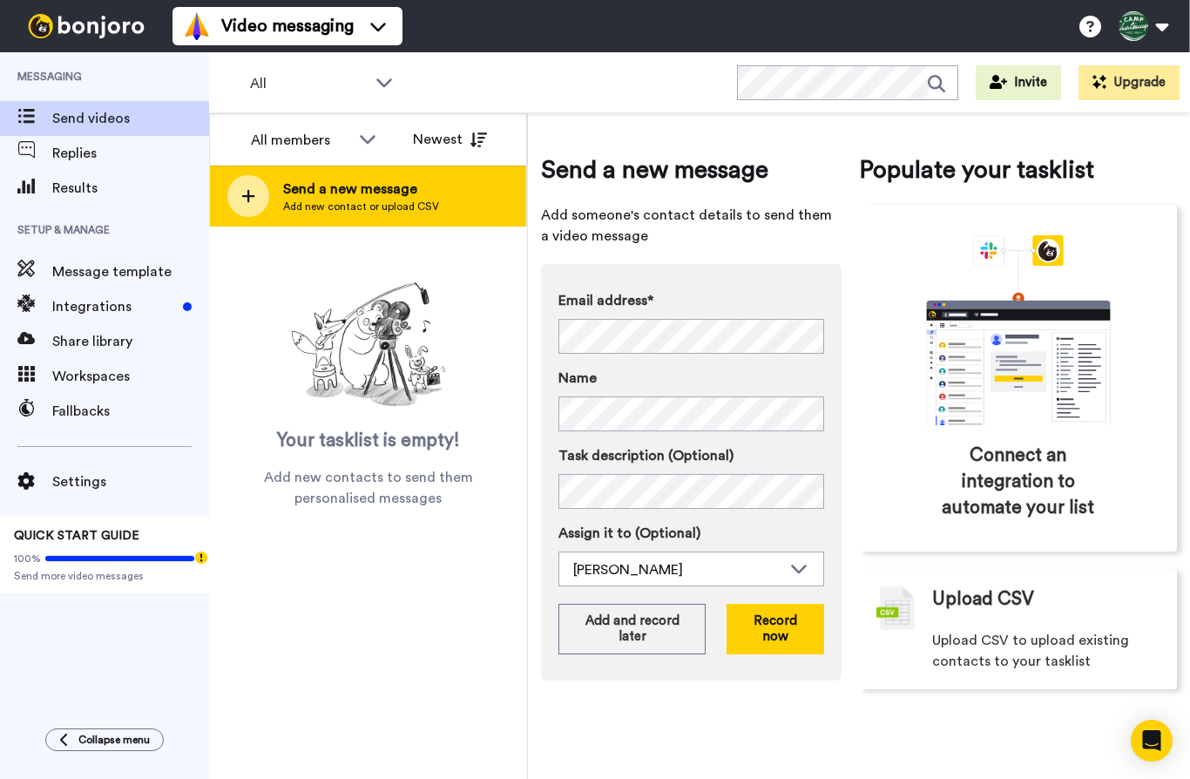
click at [395, 207] on span "Add new contact or upload CSV" at bounding box center [361, 207] width 156 height 14
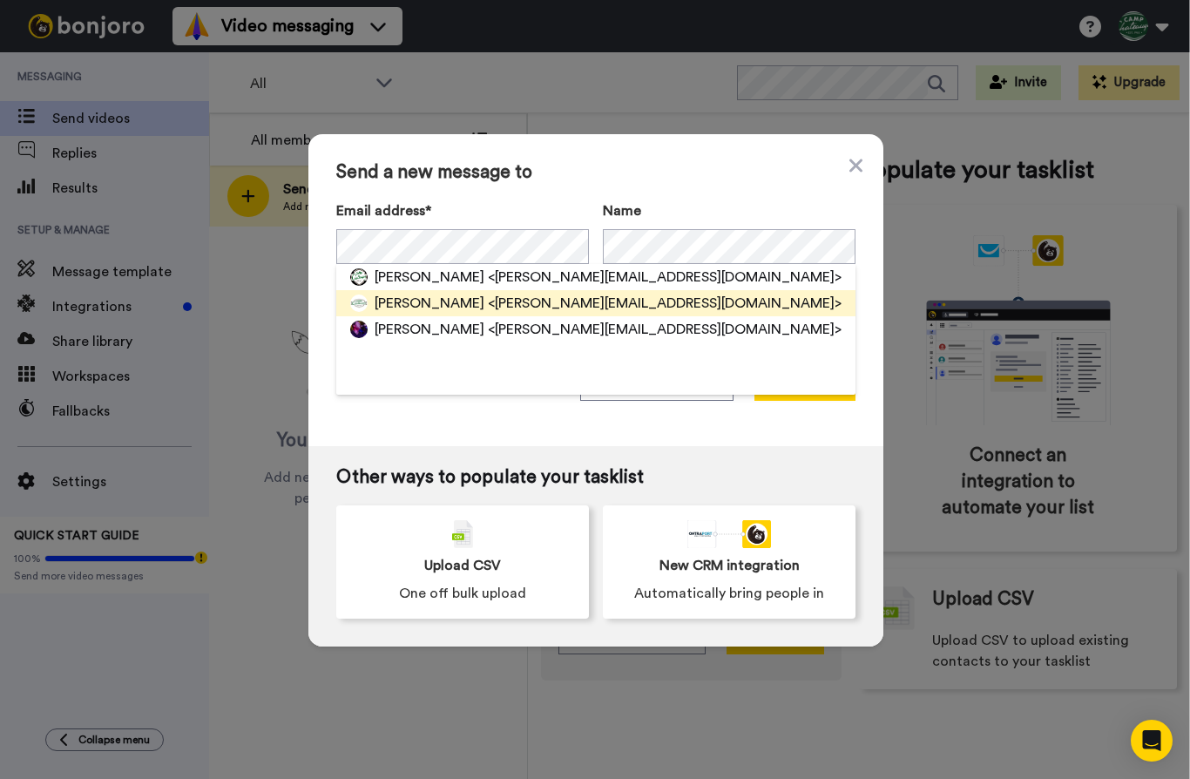
click at [488, 306] on span "<mitch@chateaugay.com>" at bounding box center [665, 303] width 354 height 21
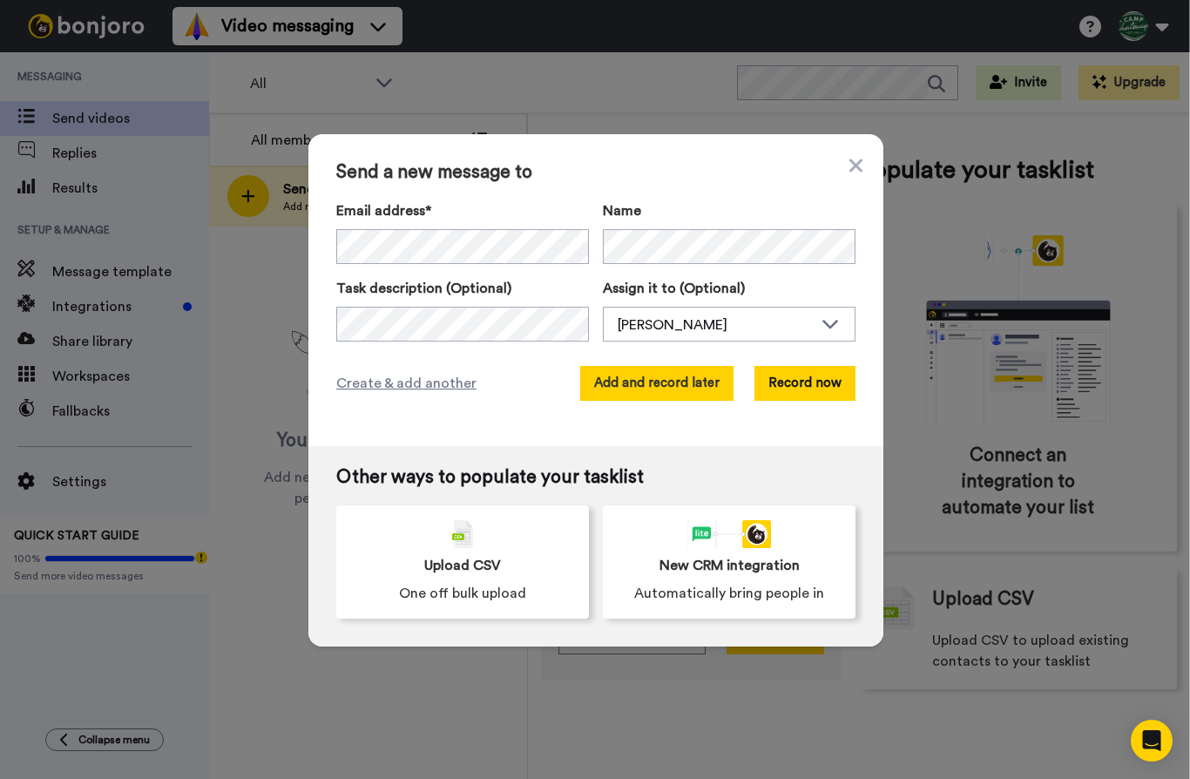
click at [666, 390] on button "Add and record later" at bounding box center [656, 383] width 153 height 35
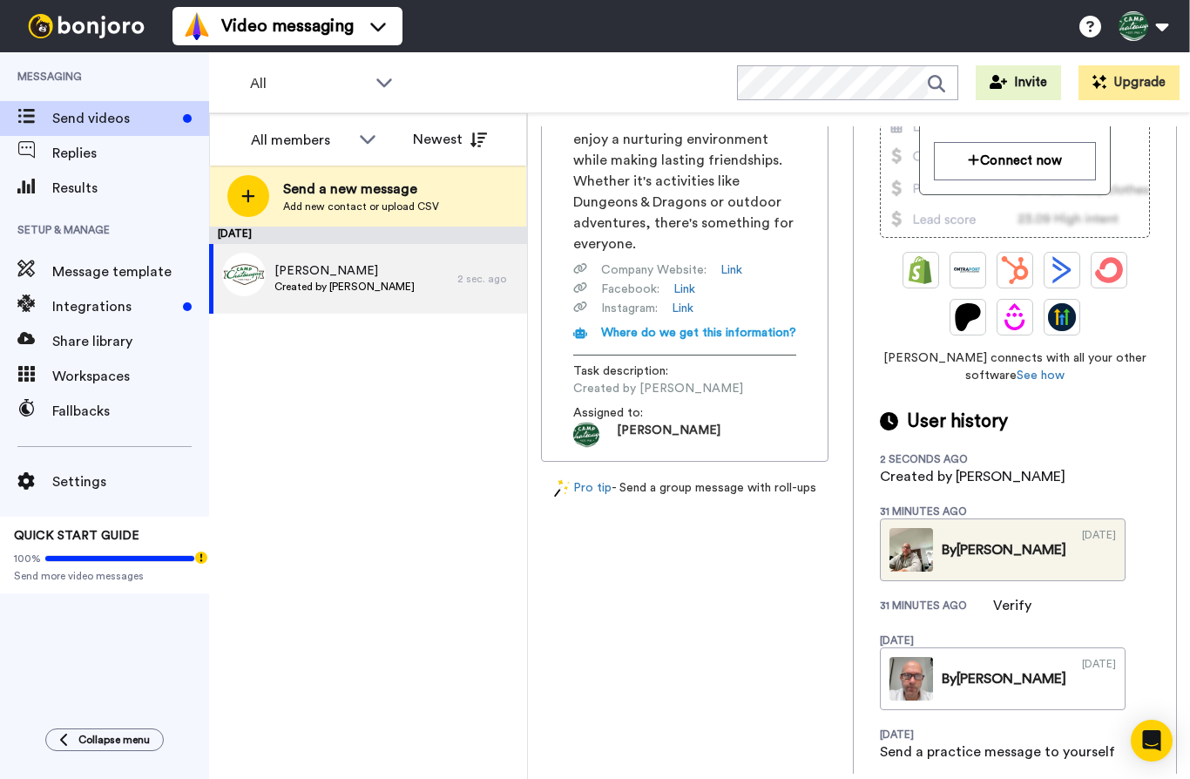
scroll to position [358, 0]
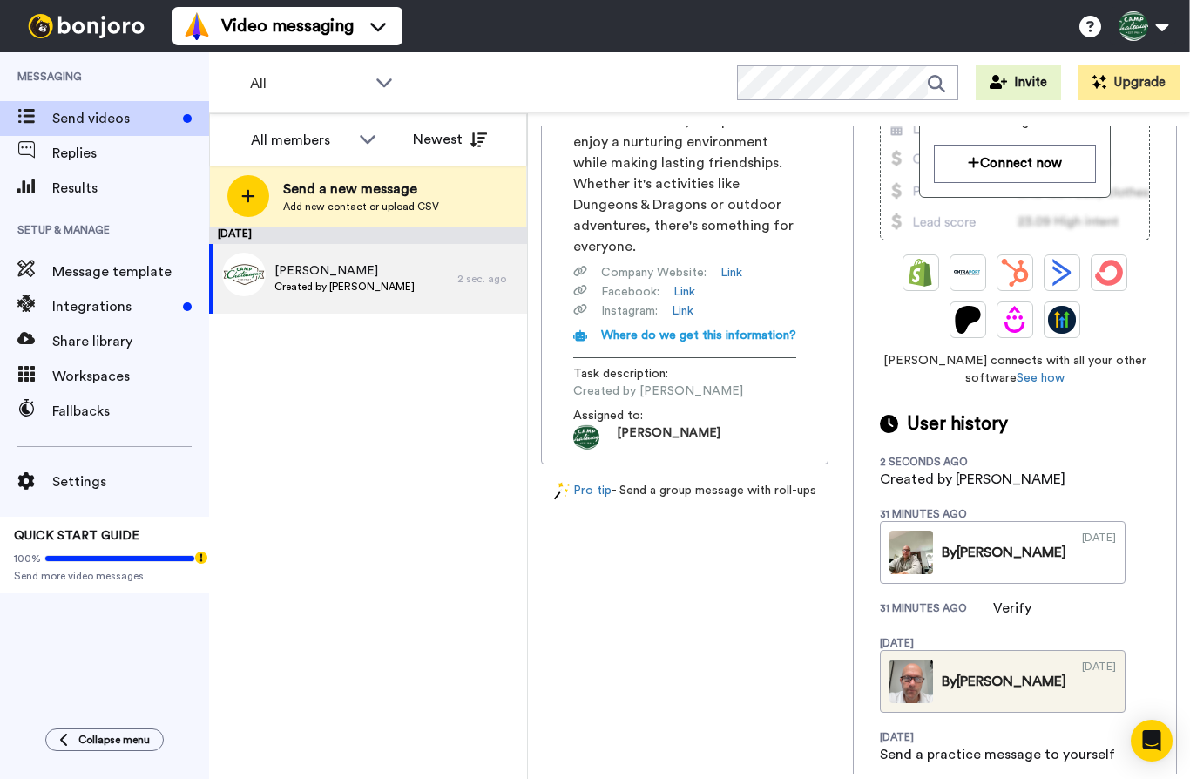
click at [932, 673] on link "By Mitch 10/06/2025" at bounding box center [1003, 681] width 246 height 63
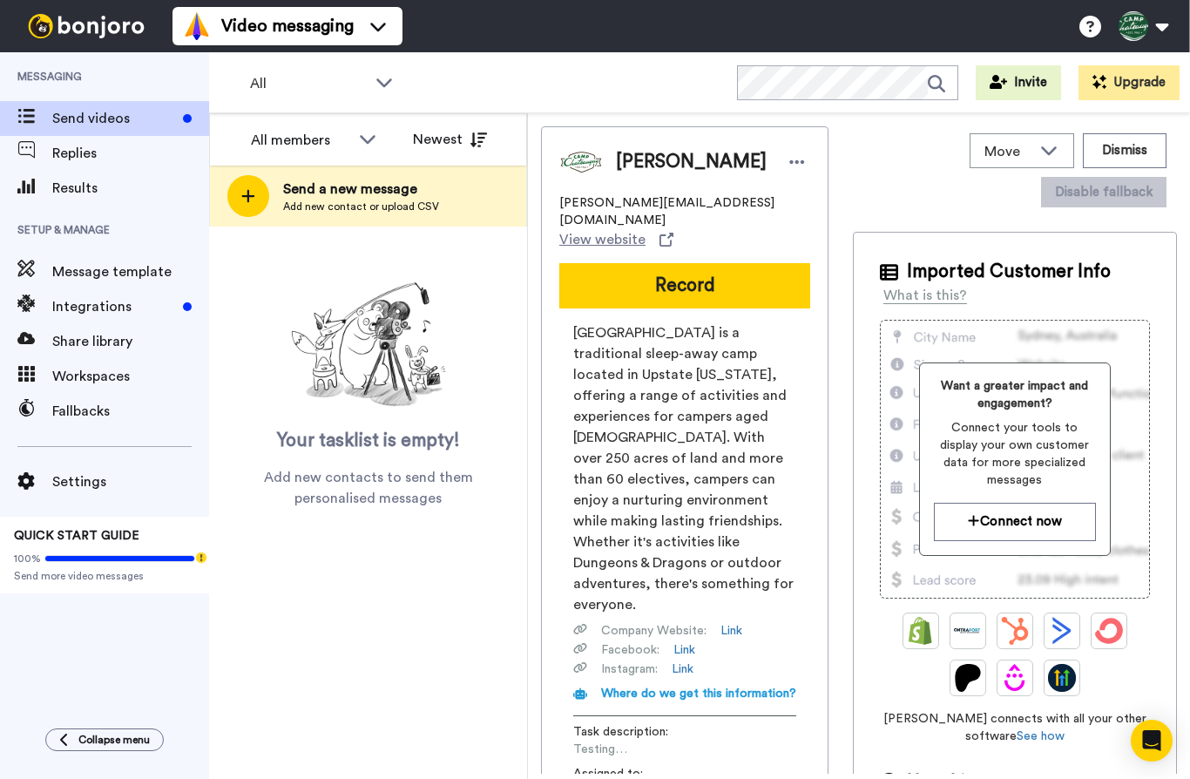
scroll to position [0, 0]
click at [138, 268] on span "Message template" at bounding box center [130, 271] width 157 height 21
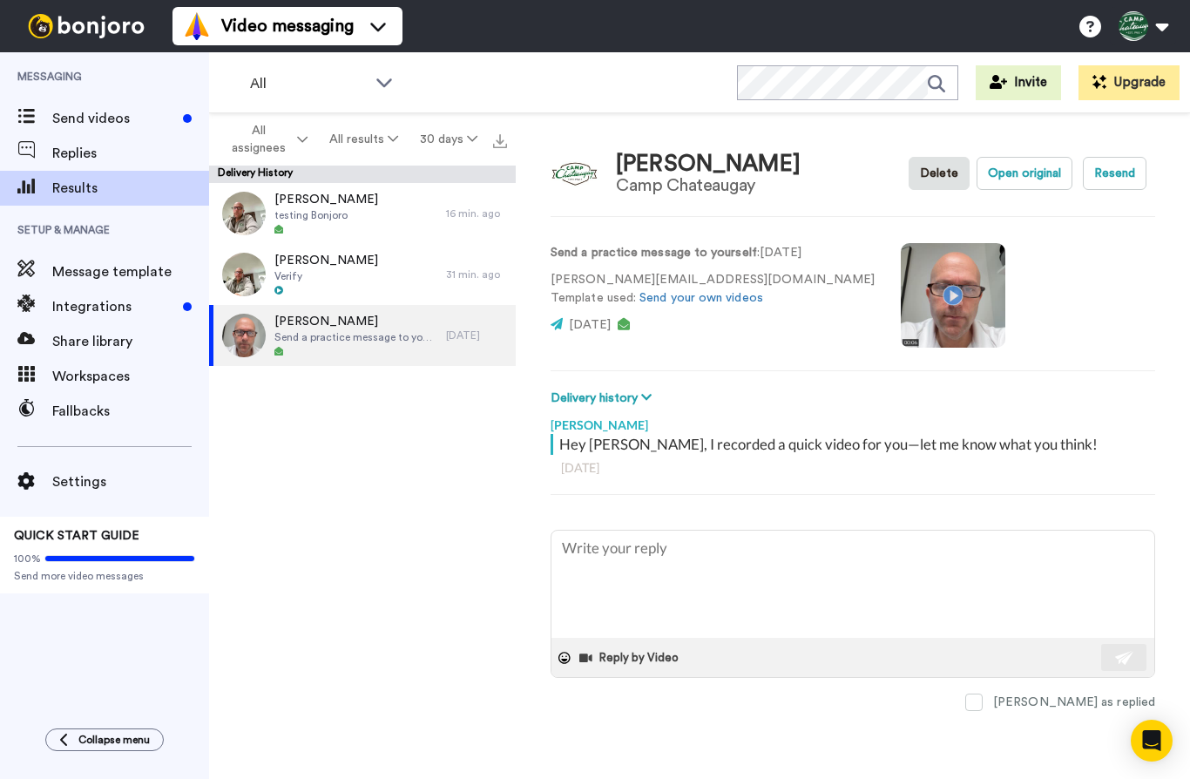
click at [904, 299] on video at bounding box center [953, 295] width 105 height 105
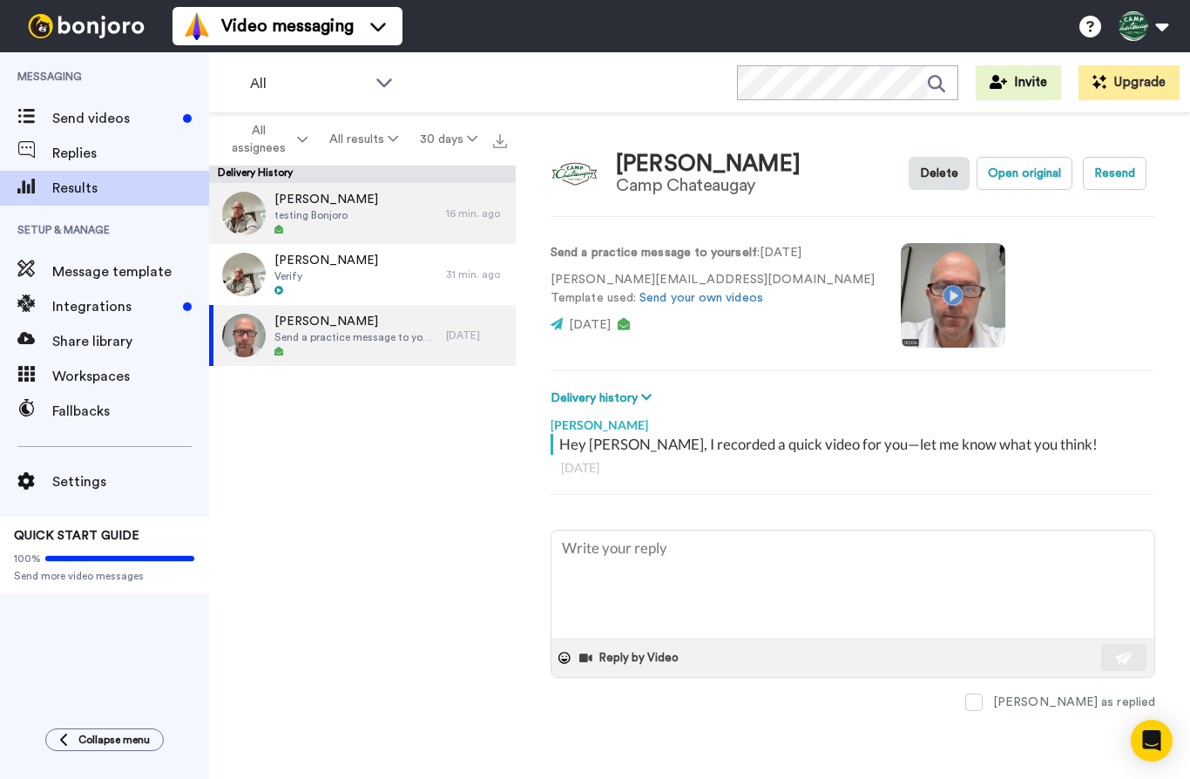
click at [301, 217] on span "testing Bonjoro" at bounding box center [327, 215] width 104 height 14
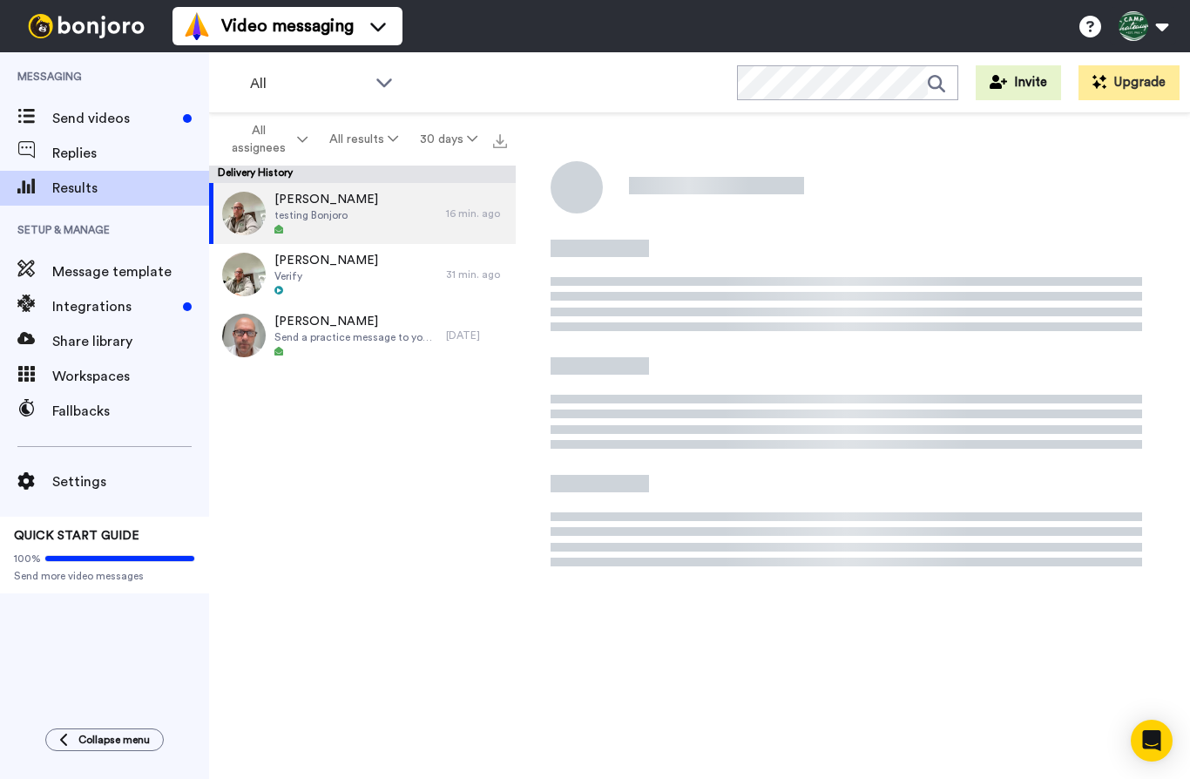
type textarea "x"
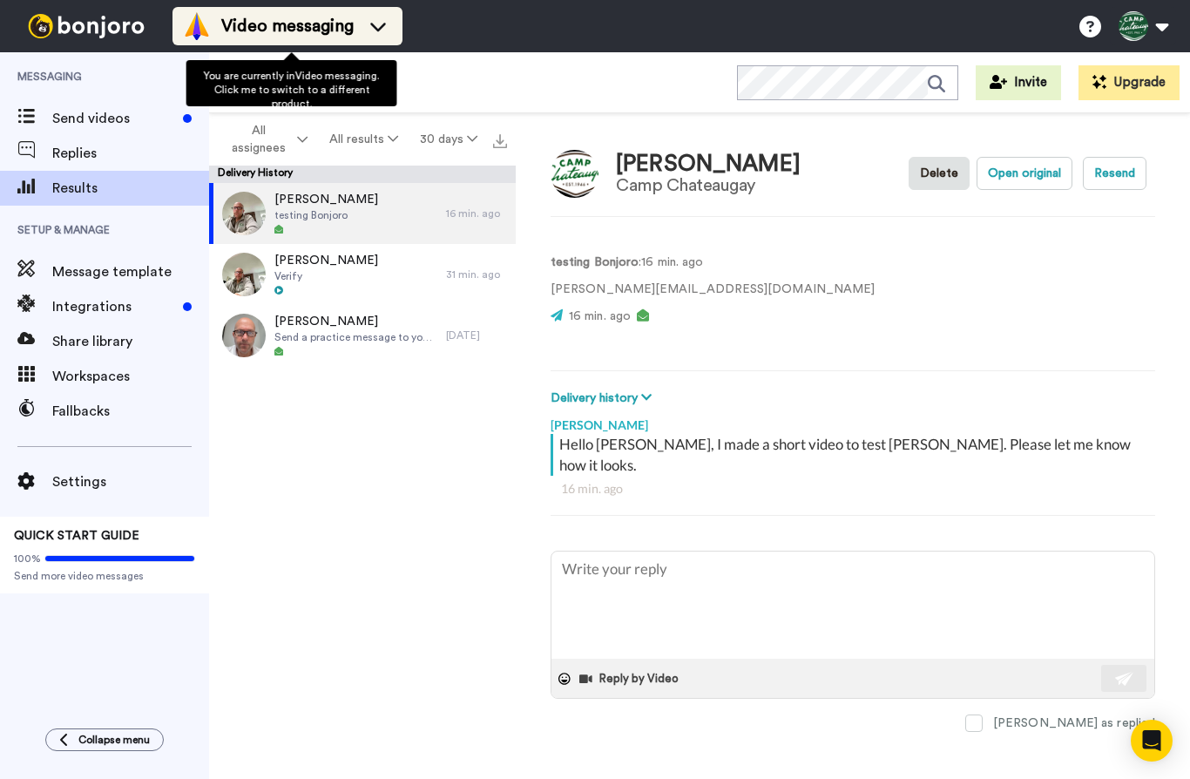
click at [322, 37] on span "Video messaging" at bounding box center [287, 26] width 132 height 24
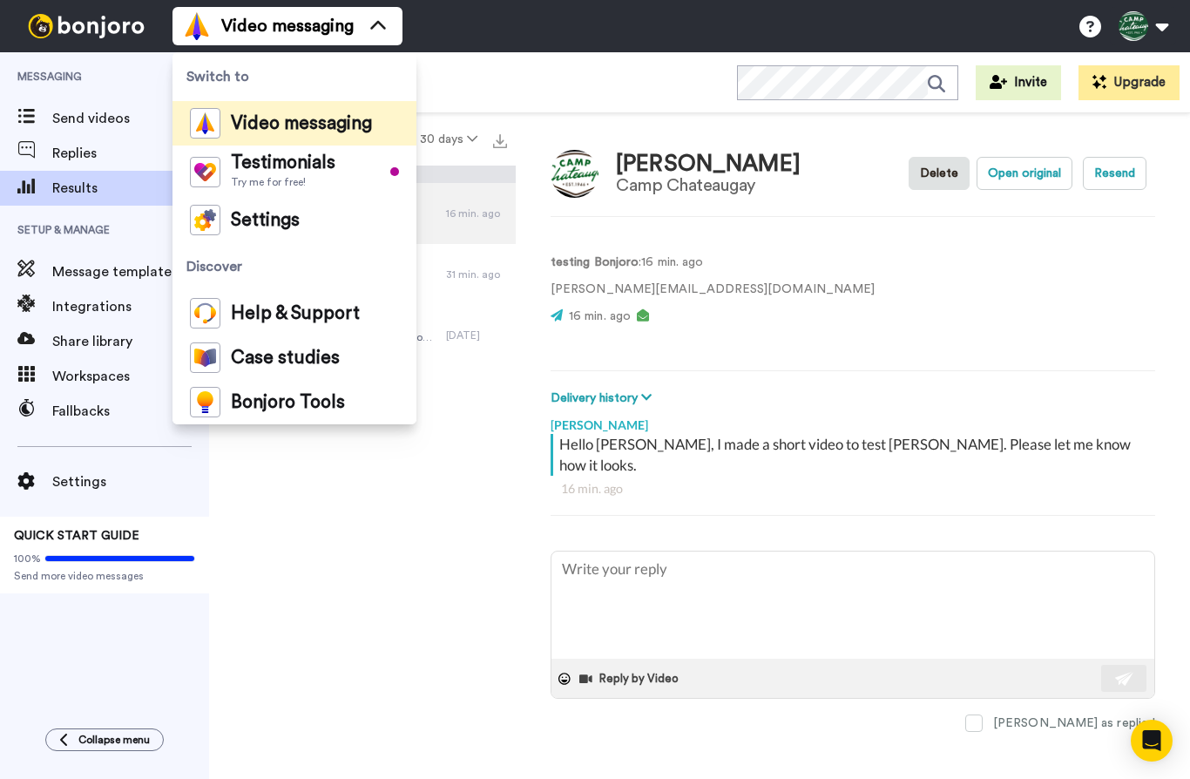
click at [301, 125] on span "Video messaging" at bounding box center [301, 123] width 141 height 17
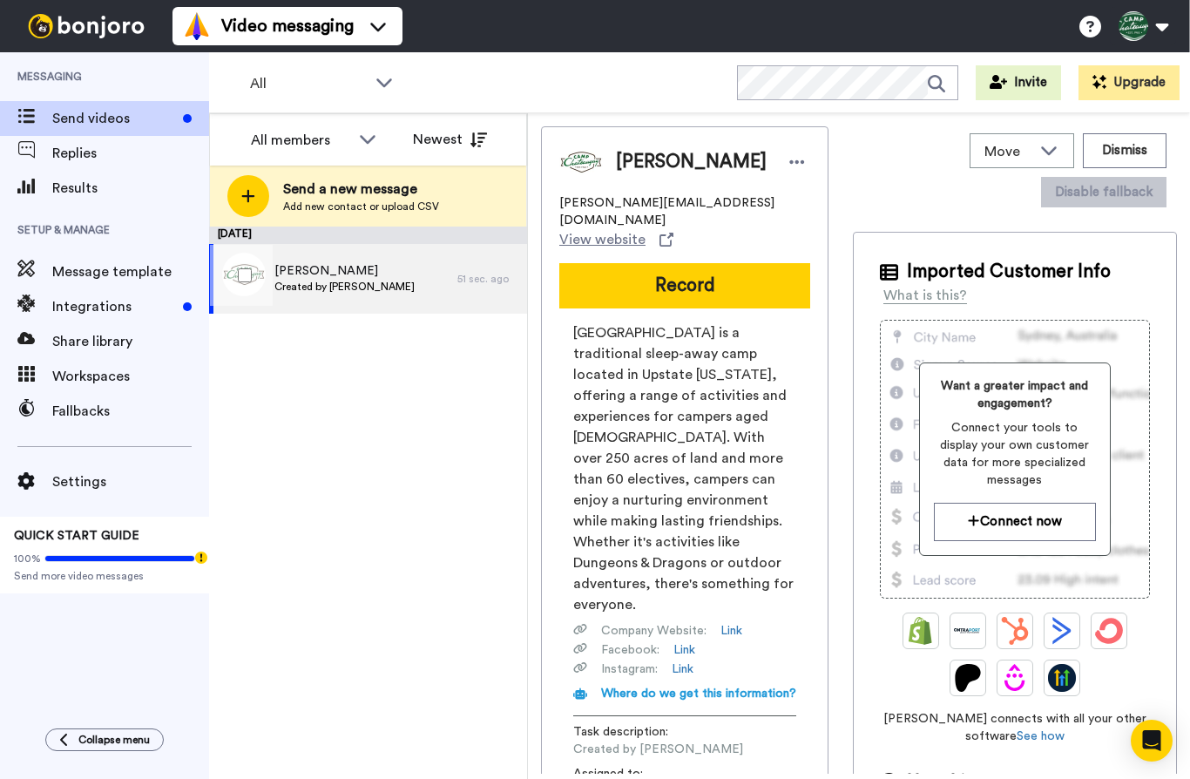
click at [456, 288] on div "Mitch Created by Mitch Goldman" at bounding box center [333, 279] width 248 height 70
click at [790, 164] on icon at bounding box center [798, 161] width 16 height 17
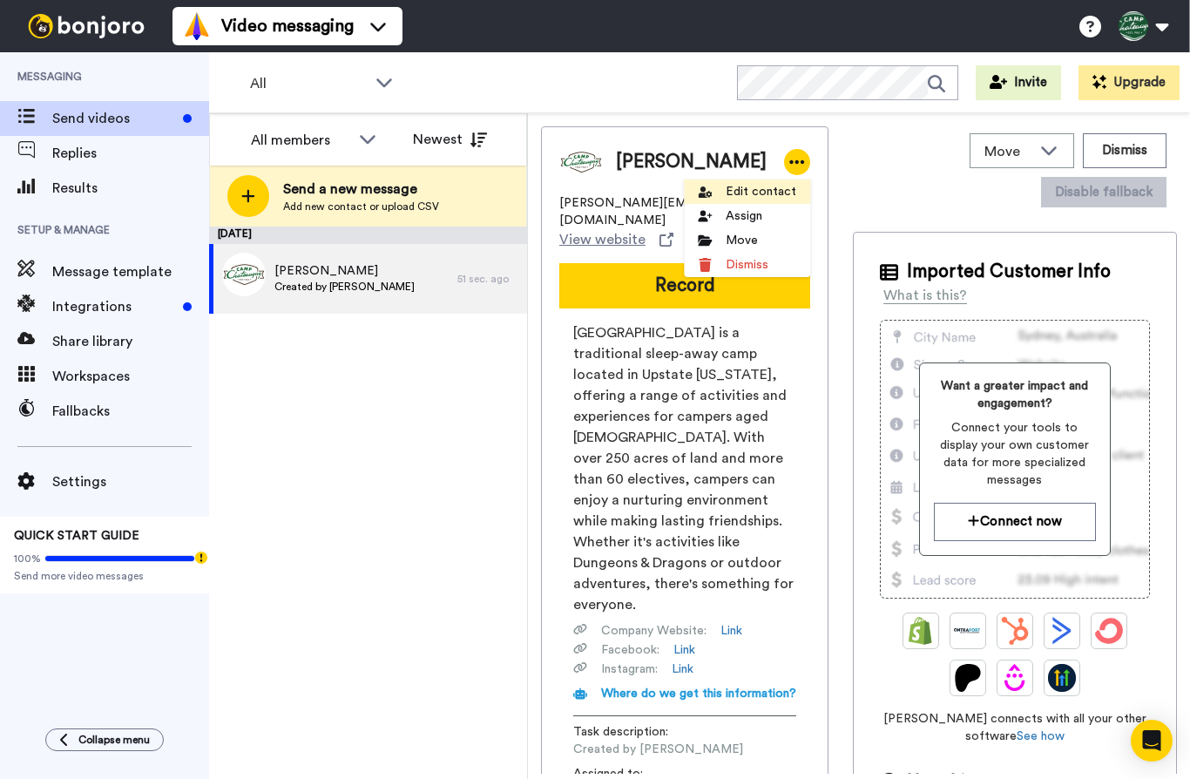
click at [753, 194] on li "Edit contact" at bounding box center [747, 192] width 126 height 24
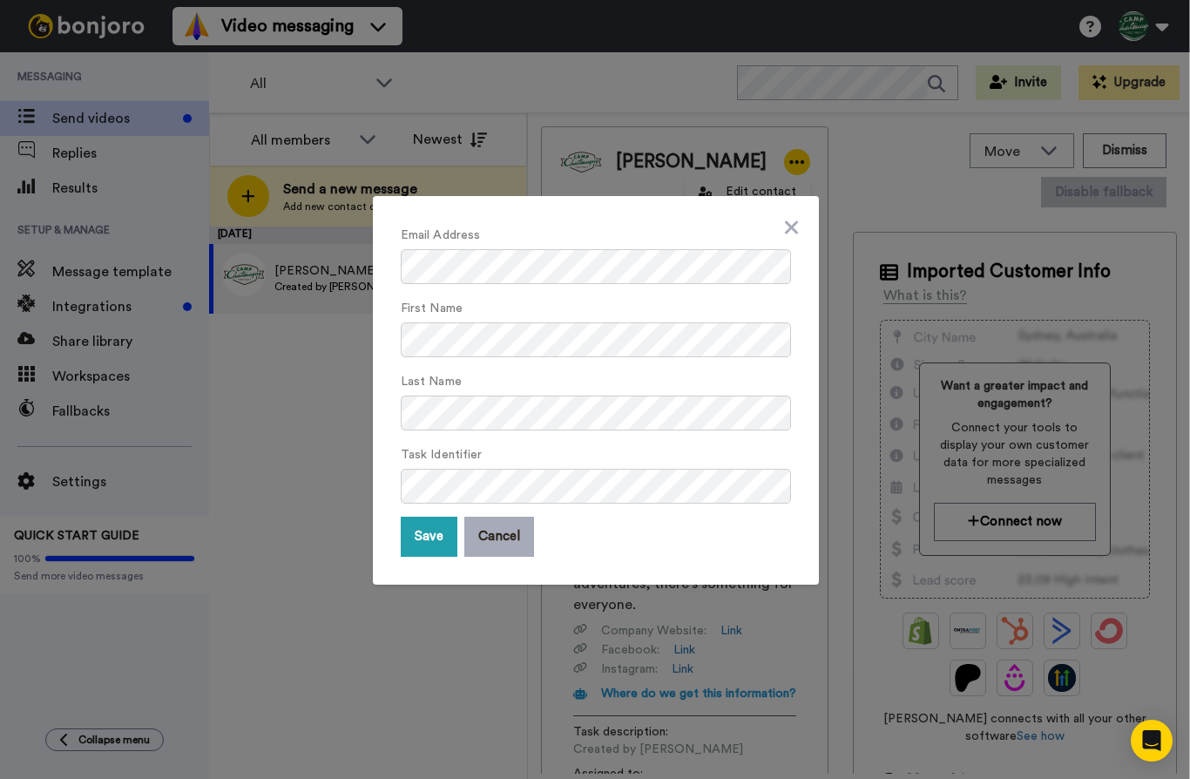
click at [507, 534] on button "Cancel" at bounding box center [500, 537] width 70 height 40
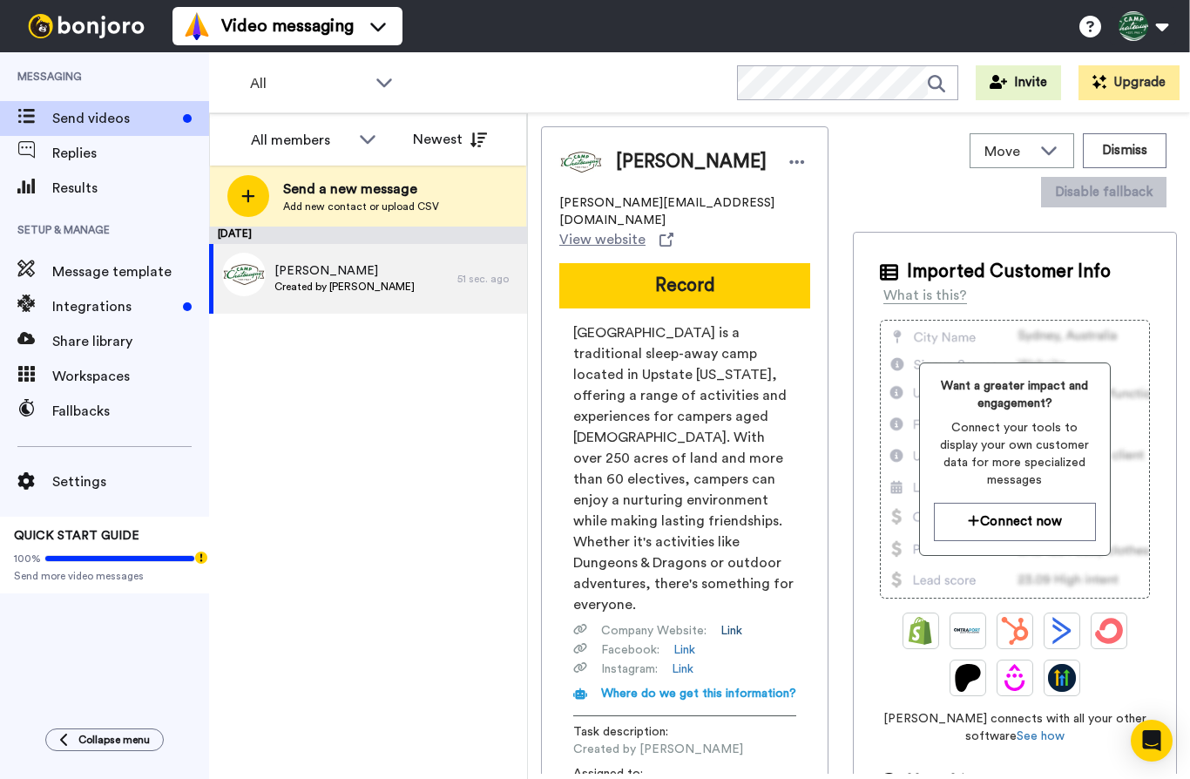
click at [730, 622] on link "Link" at bounding box center [732, 630] width 22 height 17
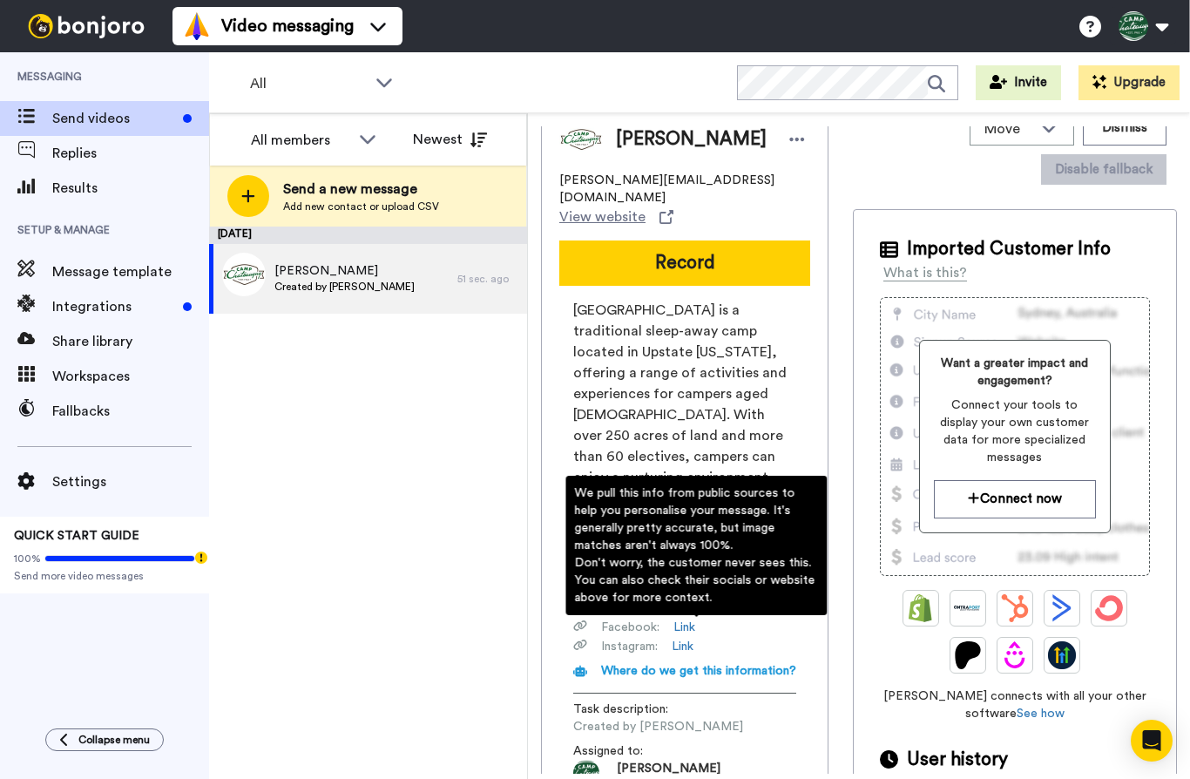
scroll to position [17, 0]
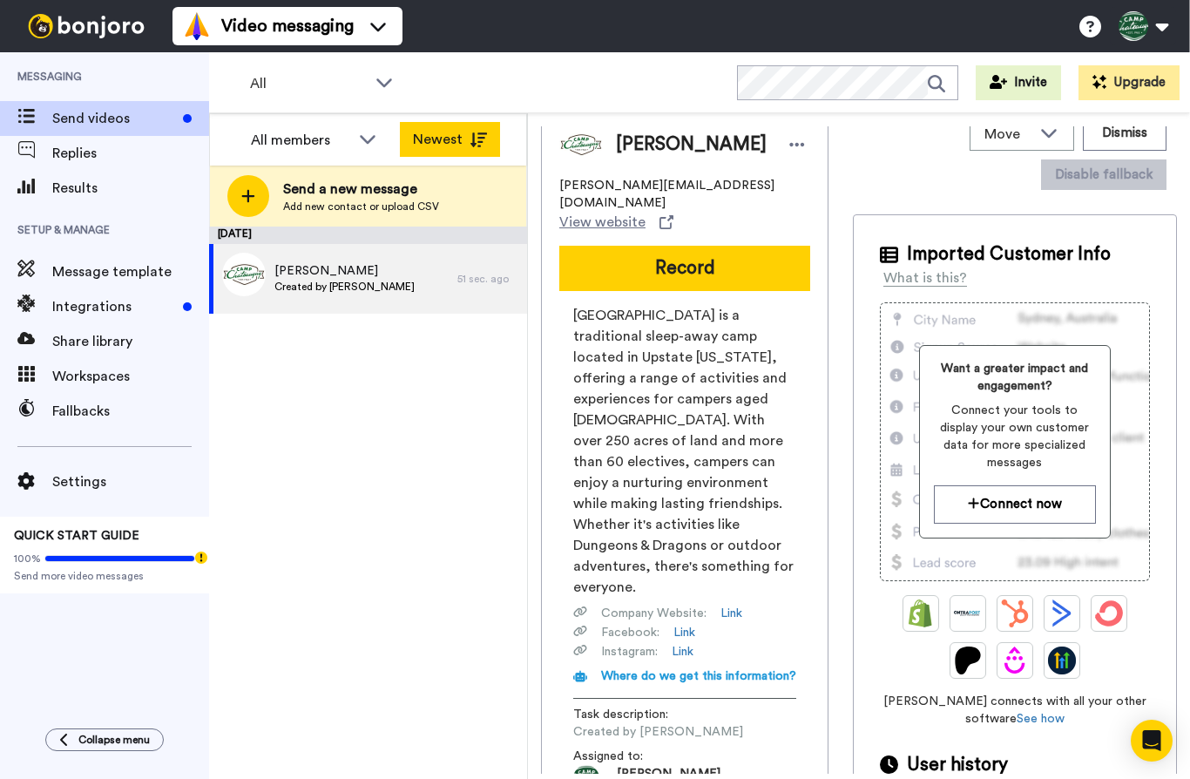
click at [460, 141] on button "Newest" at bounding box center [450, 139] width 100 height 35
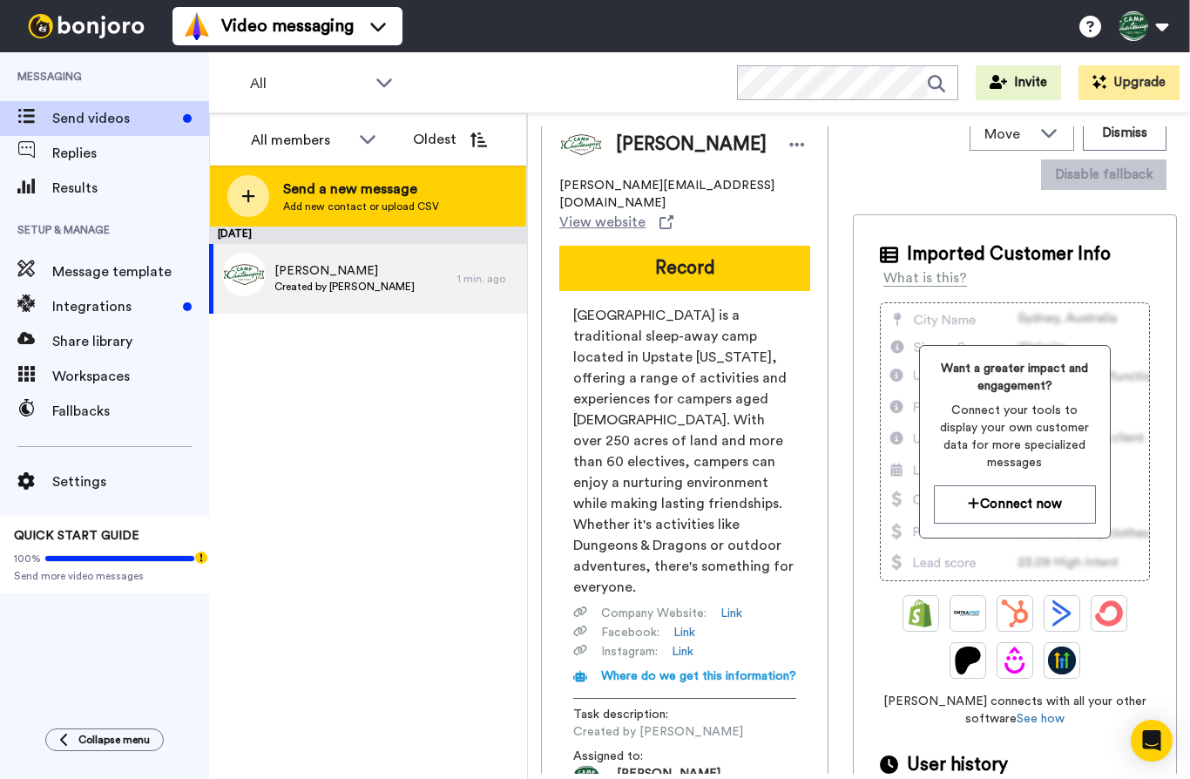
click at [406, 190] on span "Send a new message" at bounding box center [361, 189] width 156 height 21
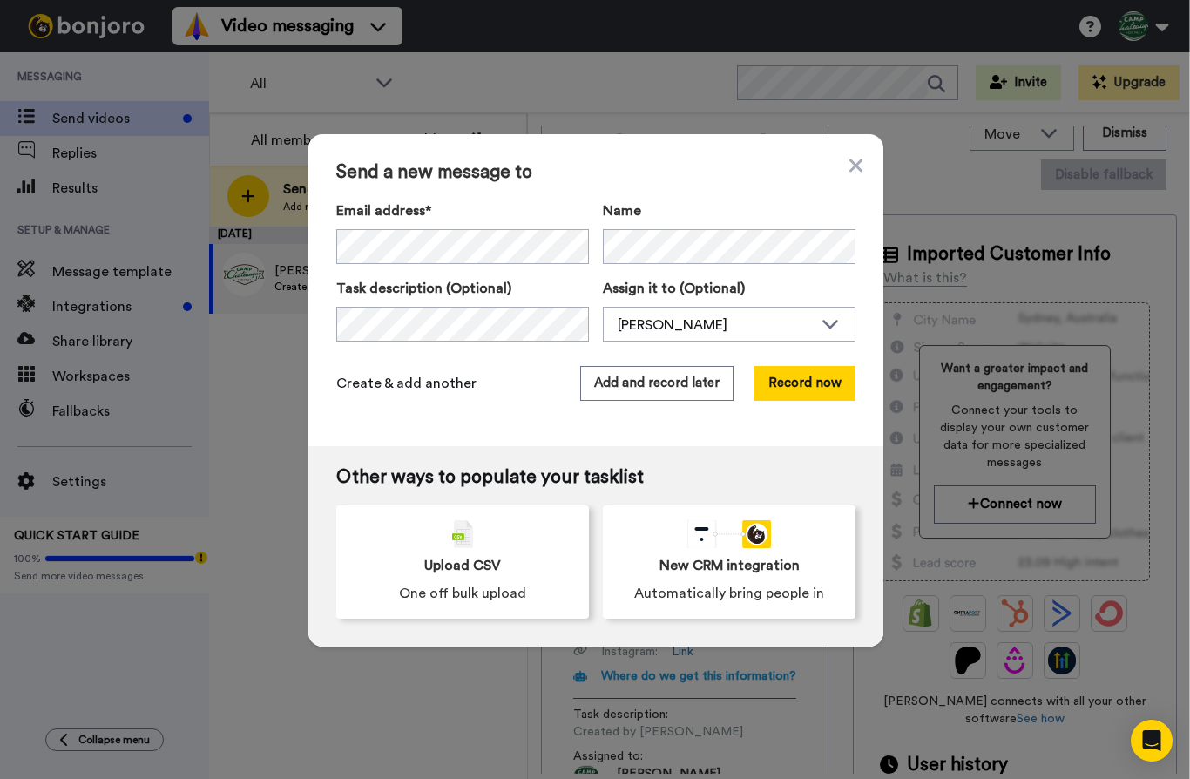
click at [414, 384] on span "Create & add another" at bounding box center [406, 383] width 140 height 21
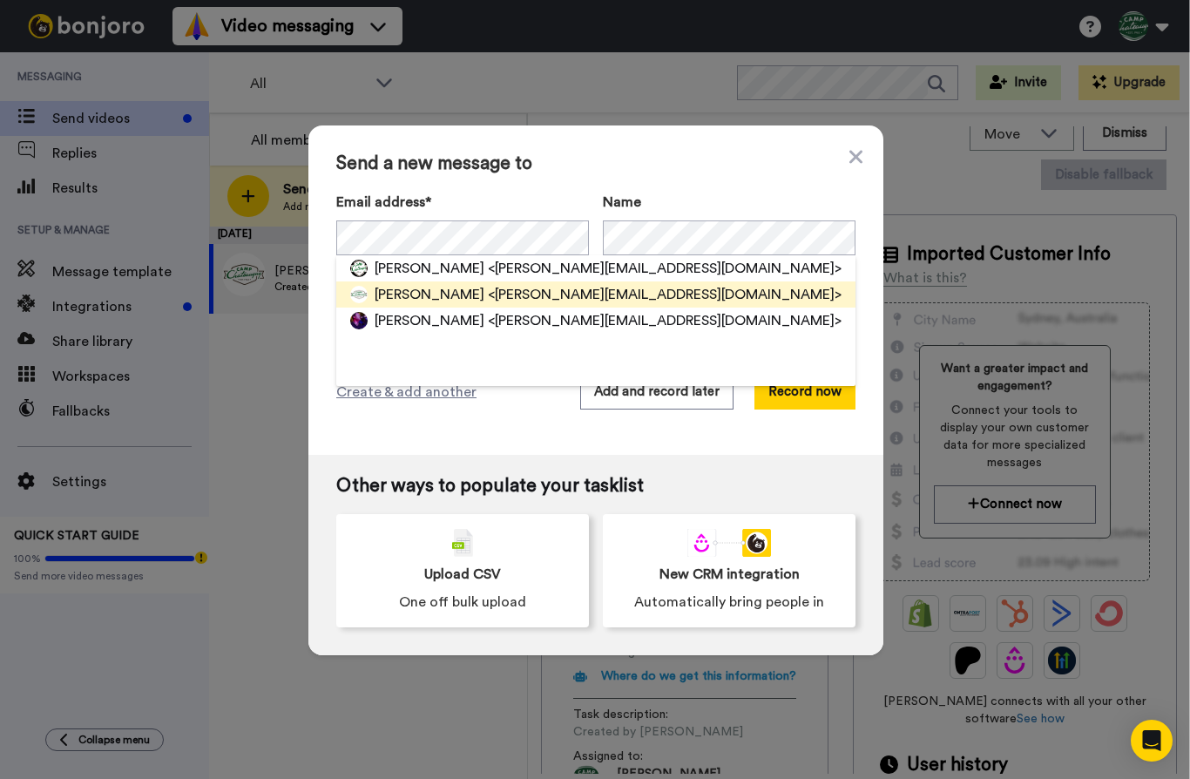
click at [453, 306] on div "Mitch <mitch@chateaugay.com>" at bounding box center [595, 294] width 519 height 26
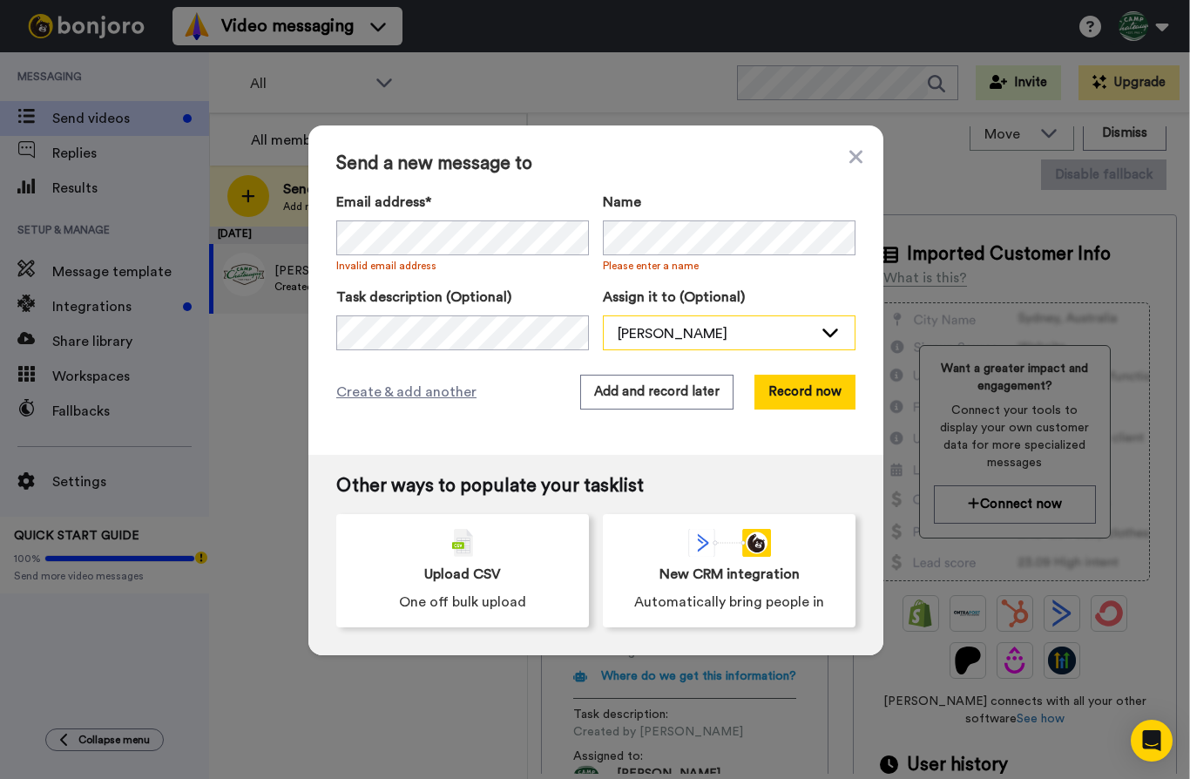
click at [641, 333] on div "[PERSON_NAME]" at bounding box center [715, 333] width 195 height 21
click at [450, 395] on span "Create & add another" at bounding box center [406, 392] width 140 height 21
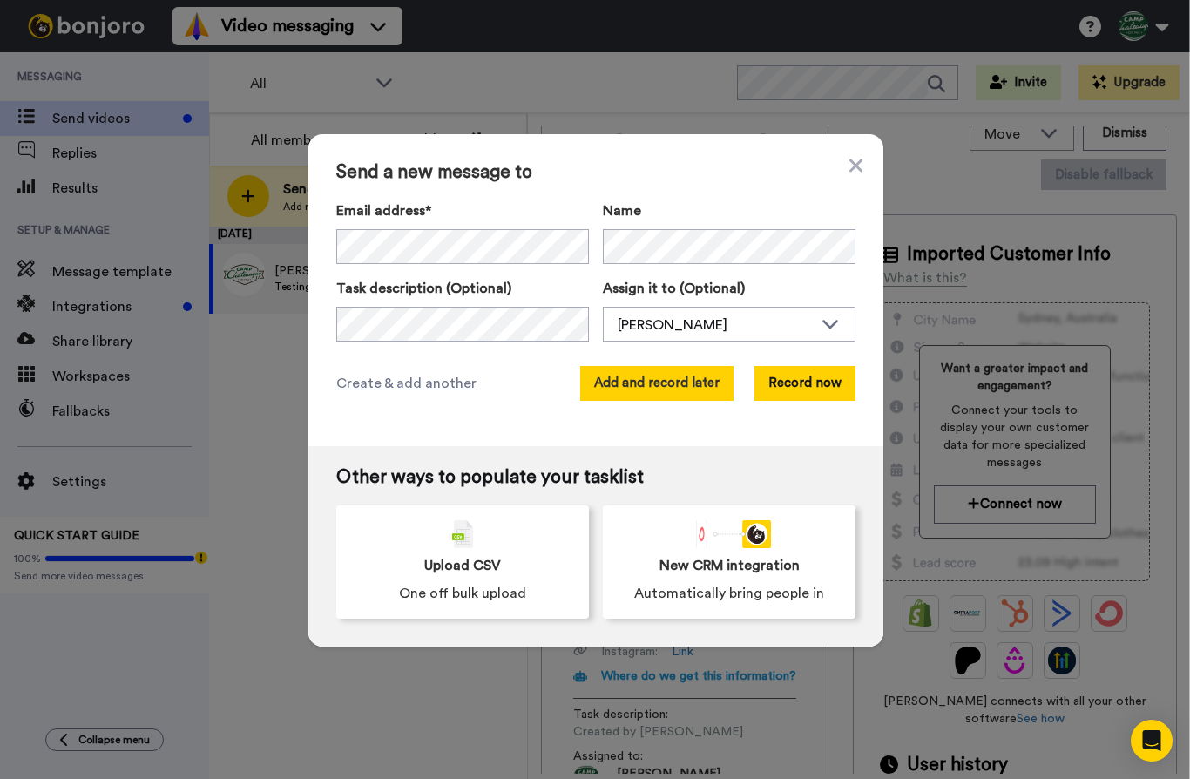
click at [678, 390] on button "Add and record later" at bounding box center [656, 383] width 153 height 35
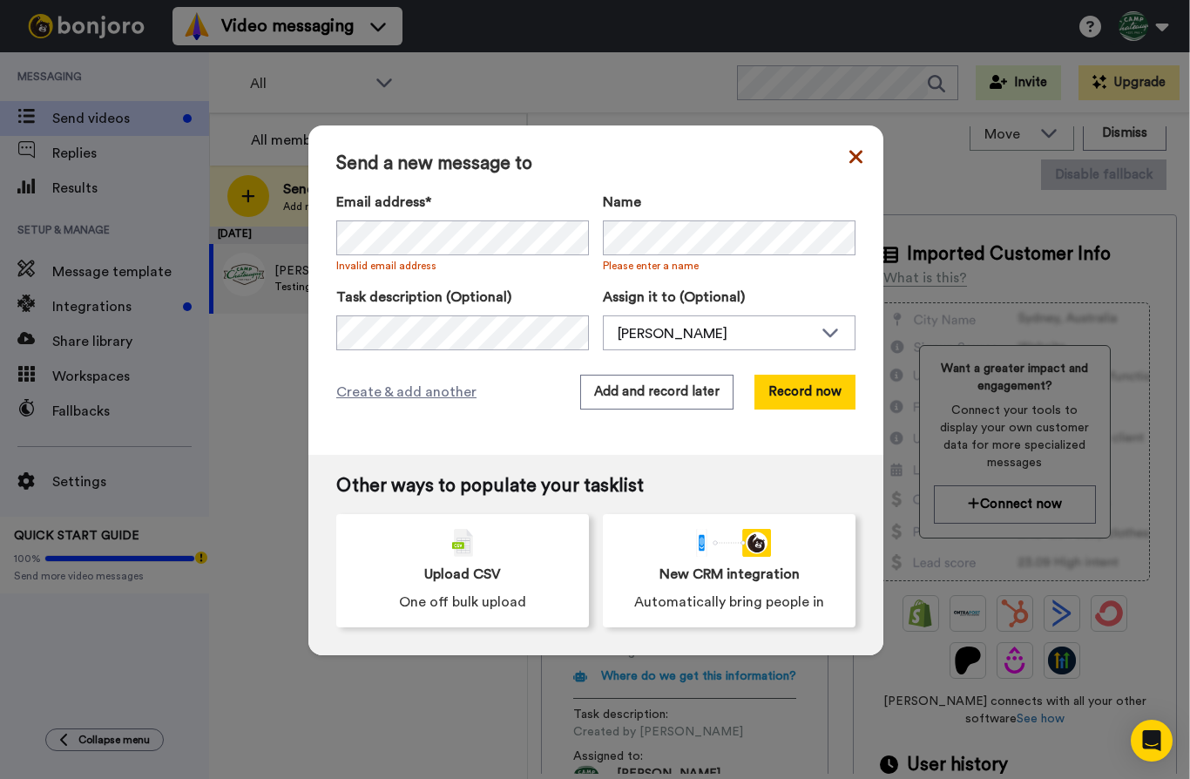
click at [850, 159] on icon at bounding box center [856, 156] width 13 height 13
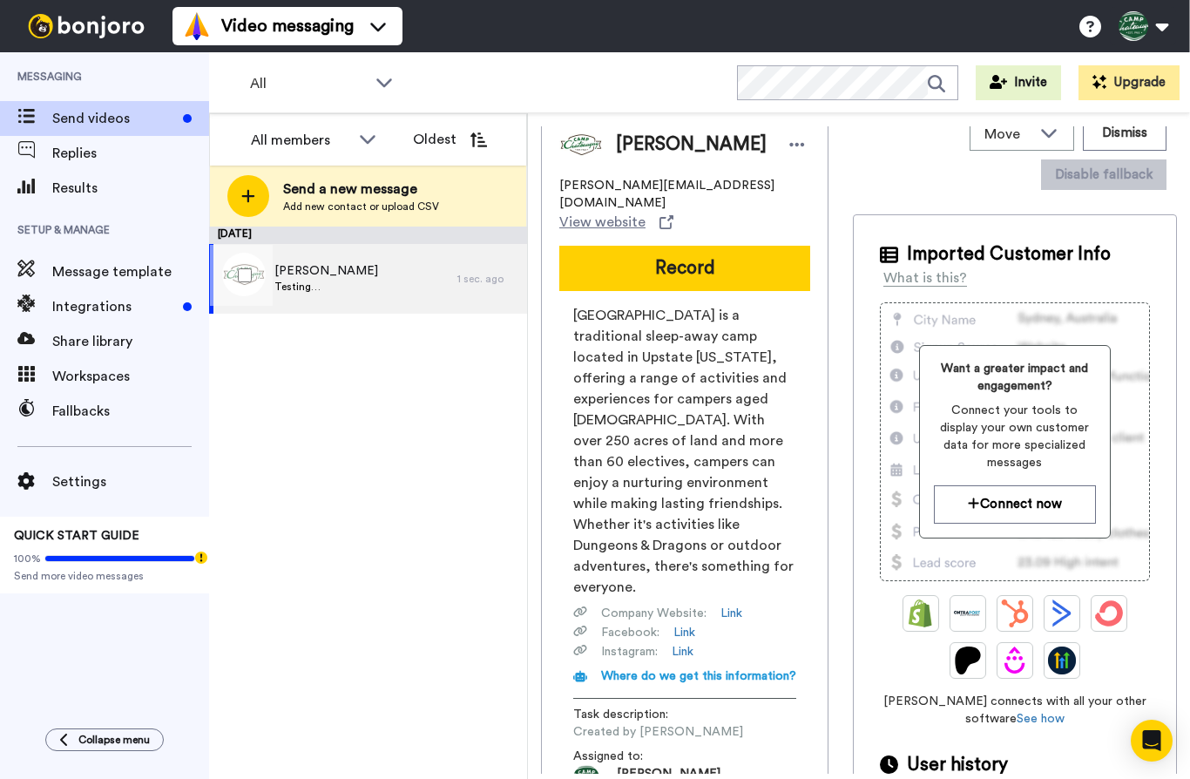
click at [342, 275] on span "[PERSON_NAME]" at bounding box center [327, 270] width 104 height 17
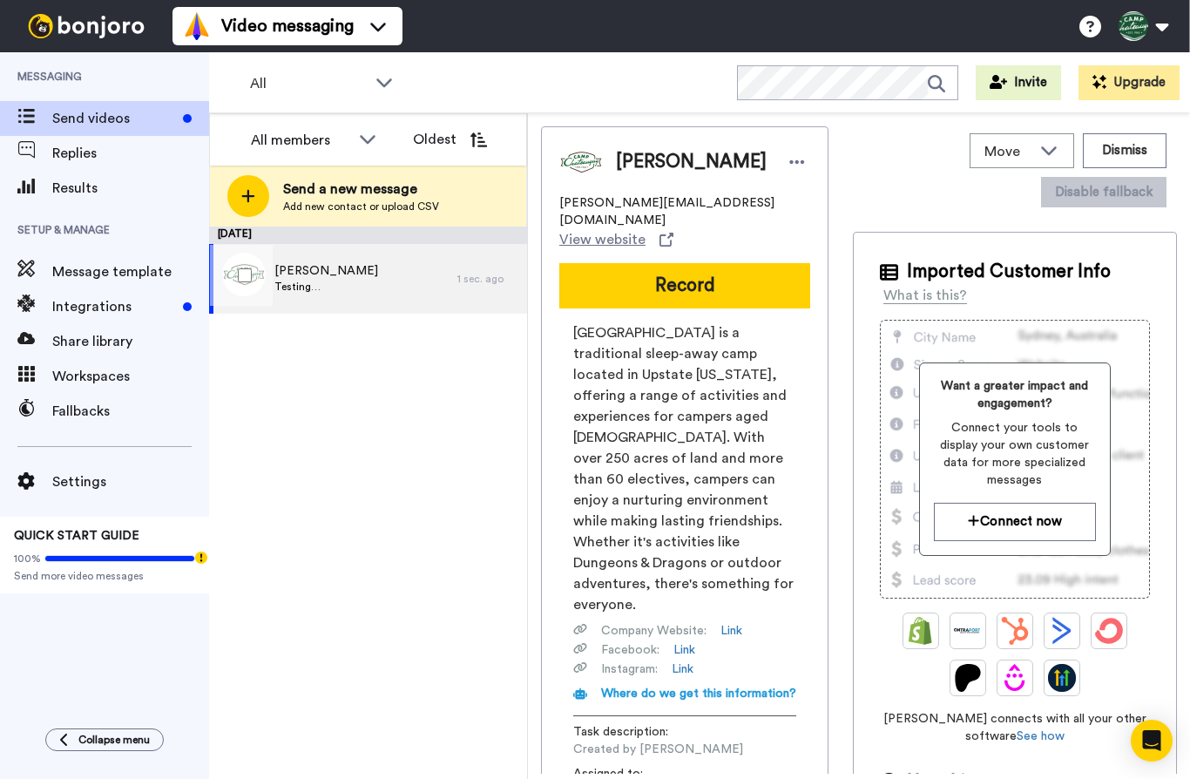
scroll to position [0, 0]
click at [142, 288] on div "Message template" at bounding box center [104, 271] width 209 height 35
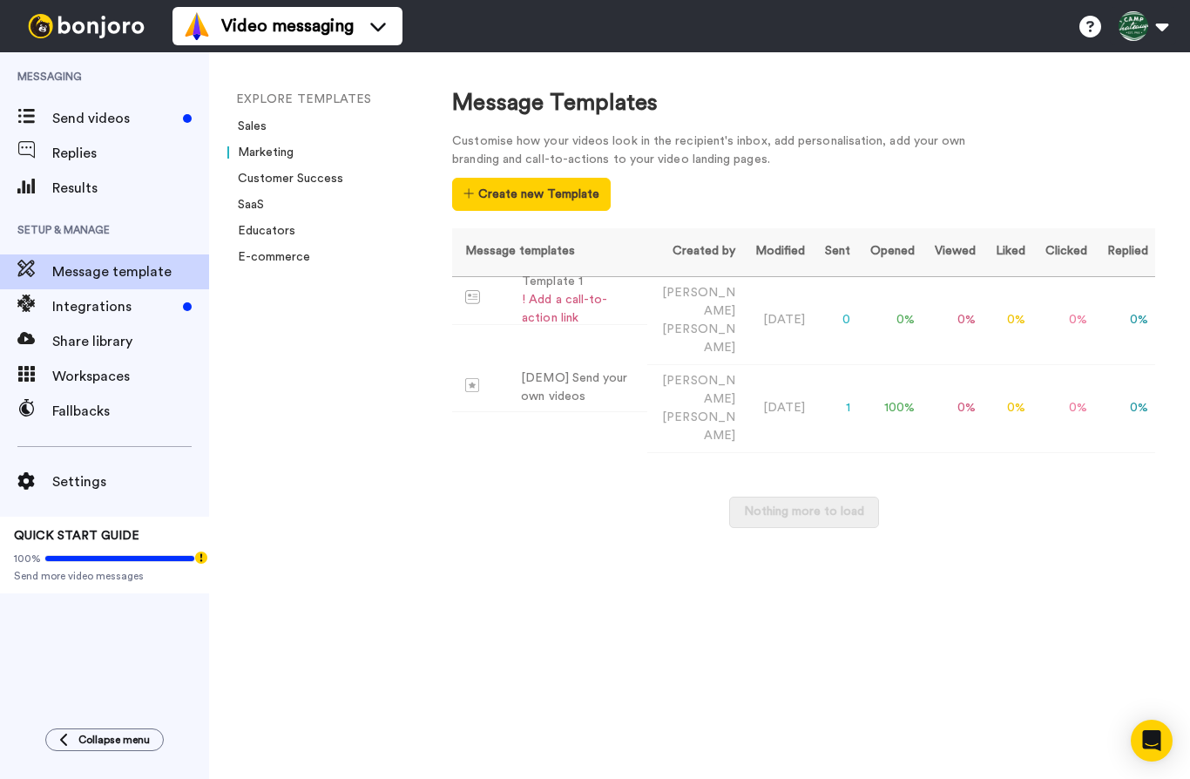
click at [276, 152] on link "Marketing" at bounding box center [260, 152] width 66 height 12
click at [254, 129] on link "Sales" at bounding box center [246, 126] width 39 height 12
click at [105, 115] on span "Send videos" at bounding box center [114, 118] width 124 height 21
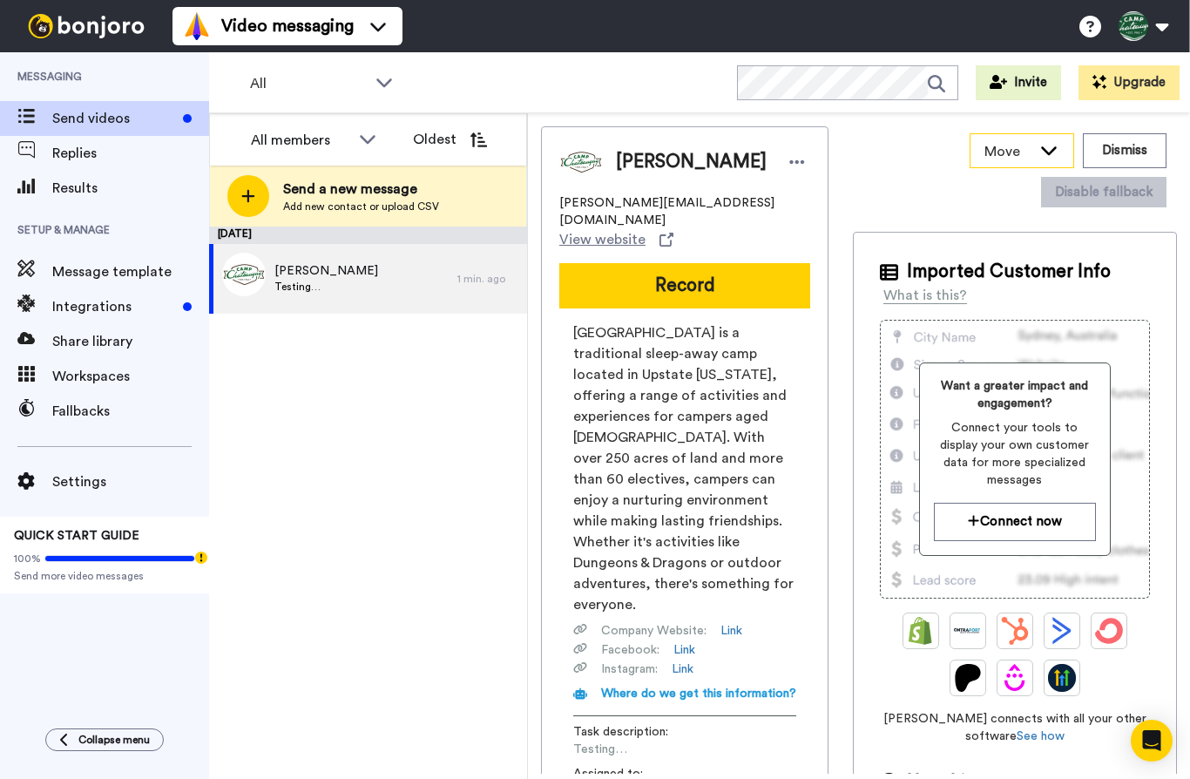
click at [1053, 152] on icon at bounding box center [1049, 150] width 16 height 9
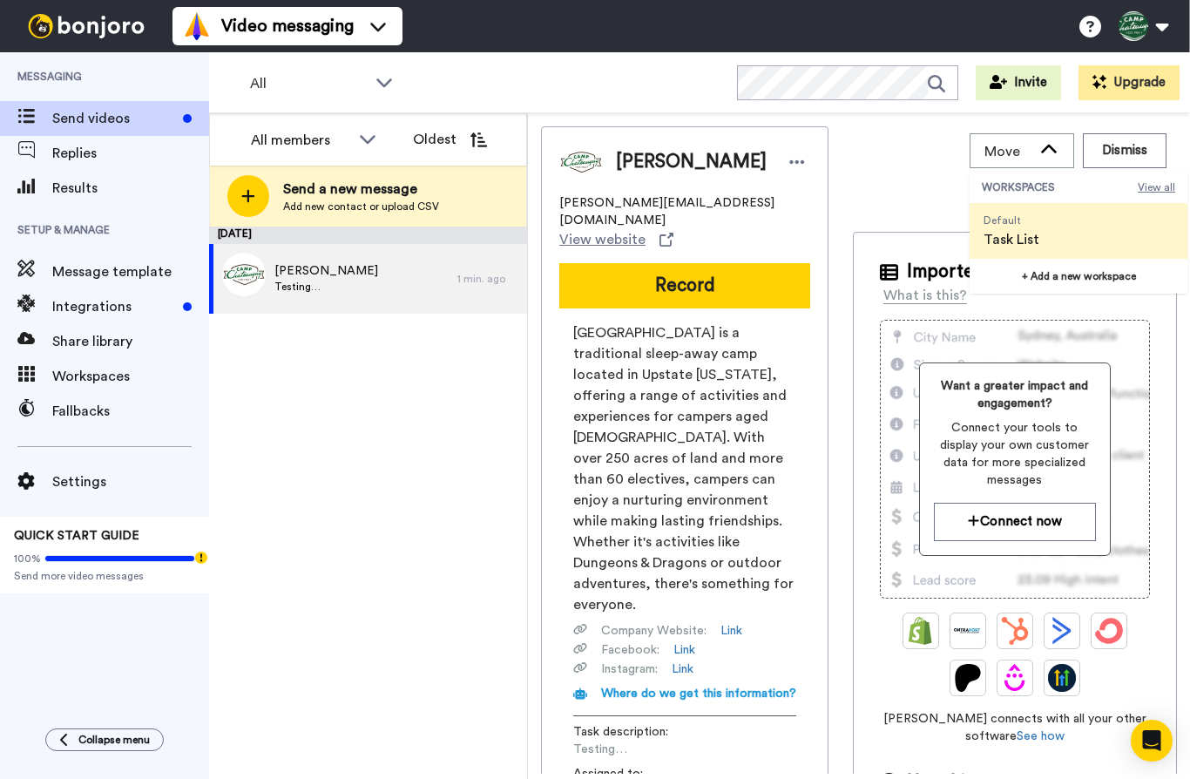
click at [1161, 193] on span "View all" at bounding box center [1156, 187] width 37 height 14
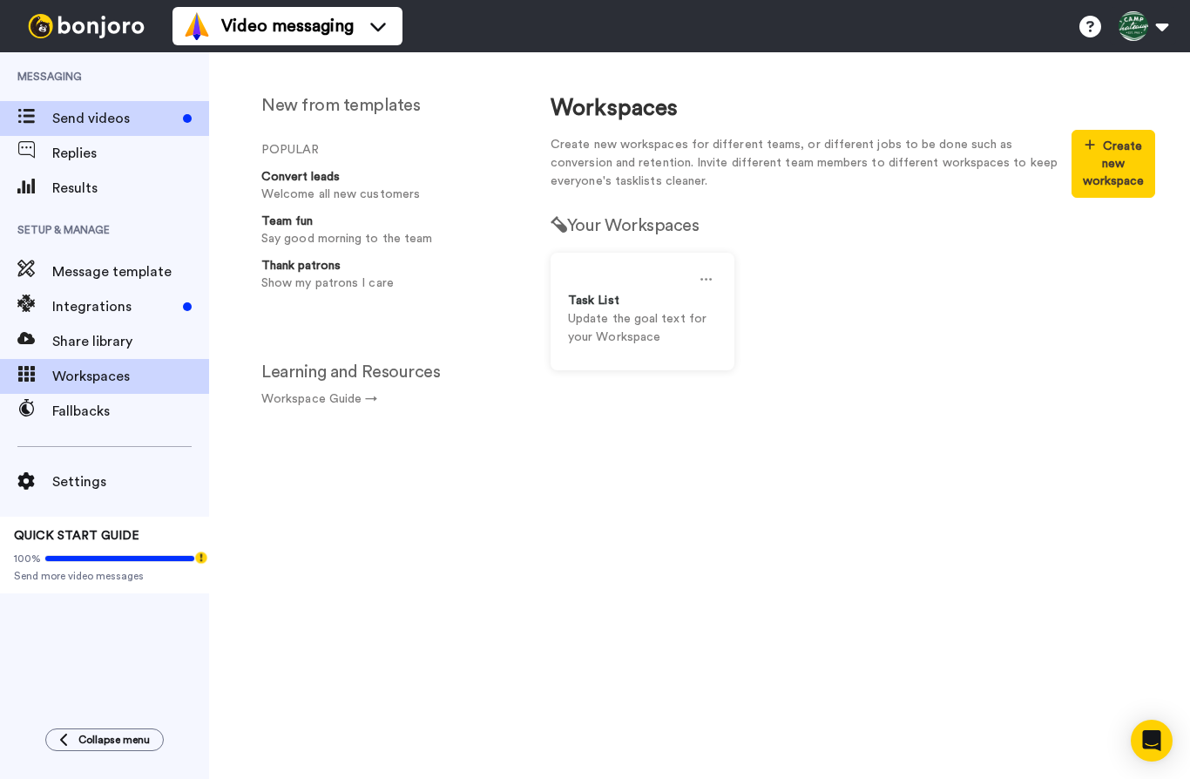
click at [155, 125] on span "Send videos" at bounding box center [114, 118] width 124 height 21
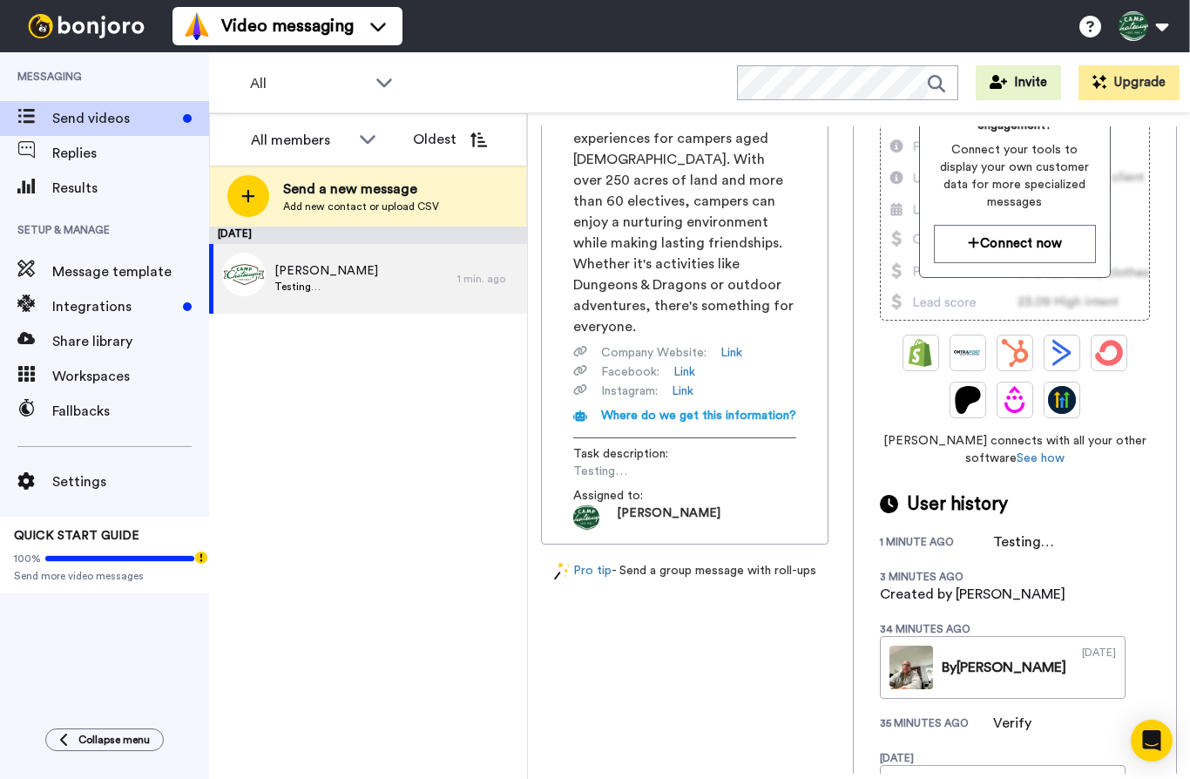
scroll to position [282, 0]
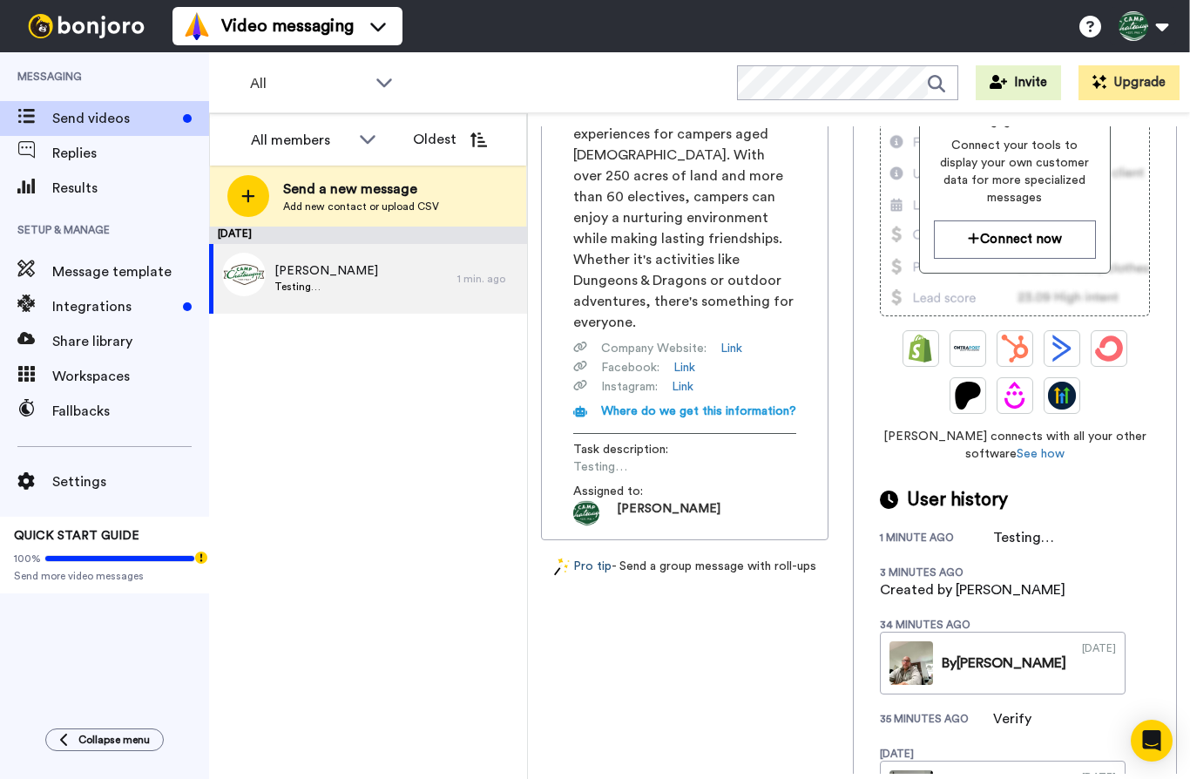
click at [599, 558] on link "Pro tip" at bounding box center [583, 567] width 58 height 18
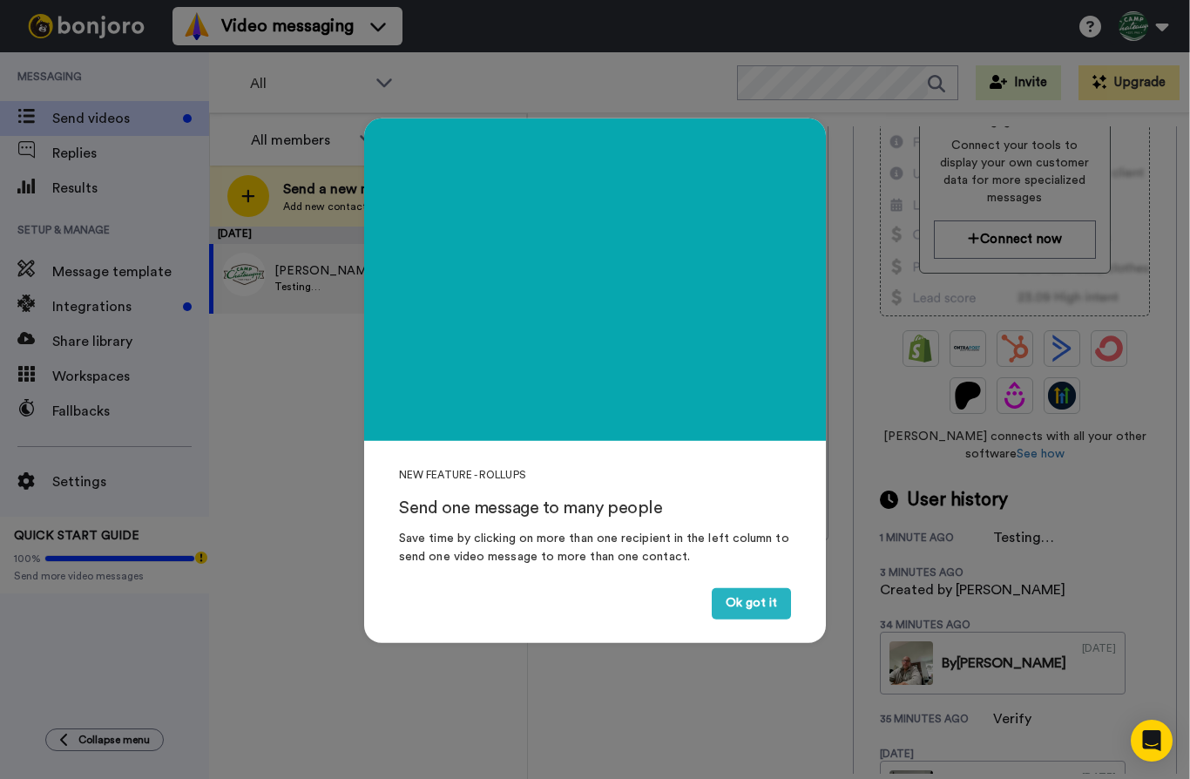
click at [604, 109] on div "NEW FEATURE - ROLLUPS Send one message to many people Save time by clicking on …" at bounding box center [595, 389] width 1190 height 779
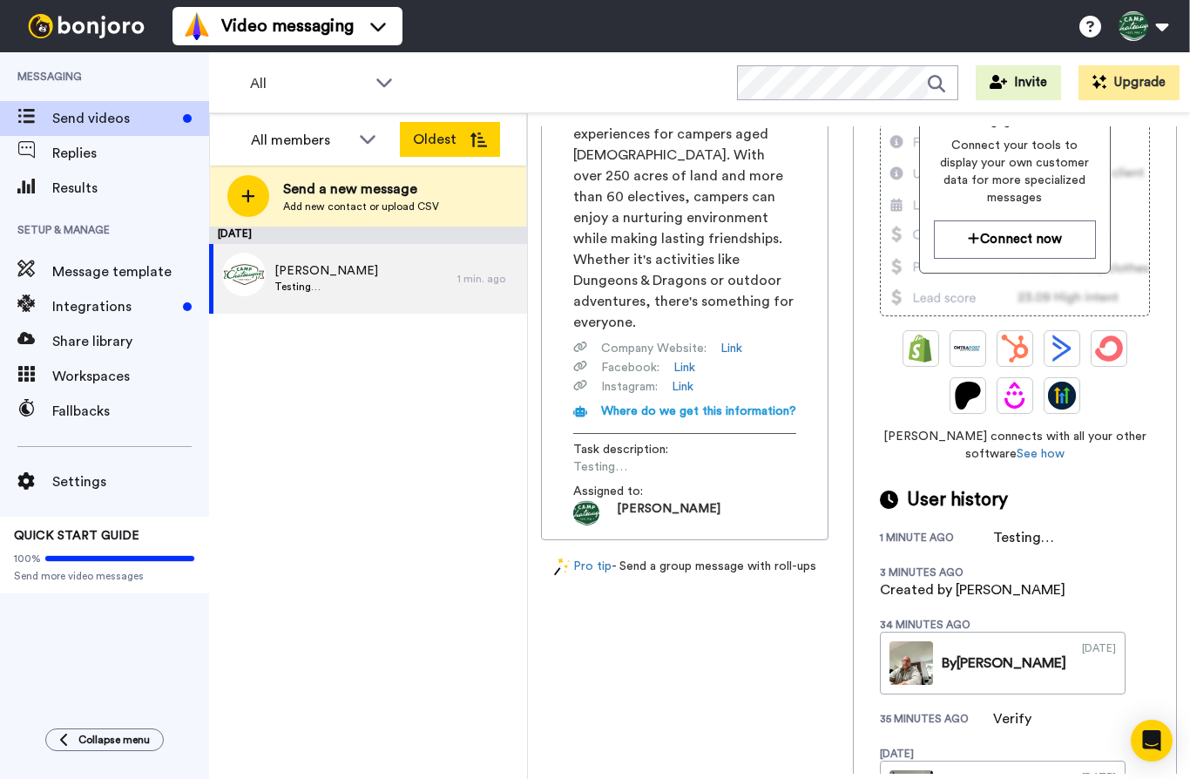
click at [422, 139] on button "Oldest" at bounding box center [450, 139] width 100 height 35
click at [0, 0] on html "Video messaging Switch to Video messaging Testimonials Try me for free! Setting…" at bounding box center [595, 389] width 1190 height 779
click at [357, 342] on div "October 13 Mitch Goldman Testing… 1 min. ago" at bounding box center [368, 503] width 318 height 553
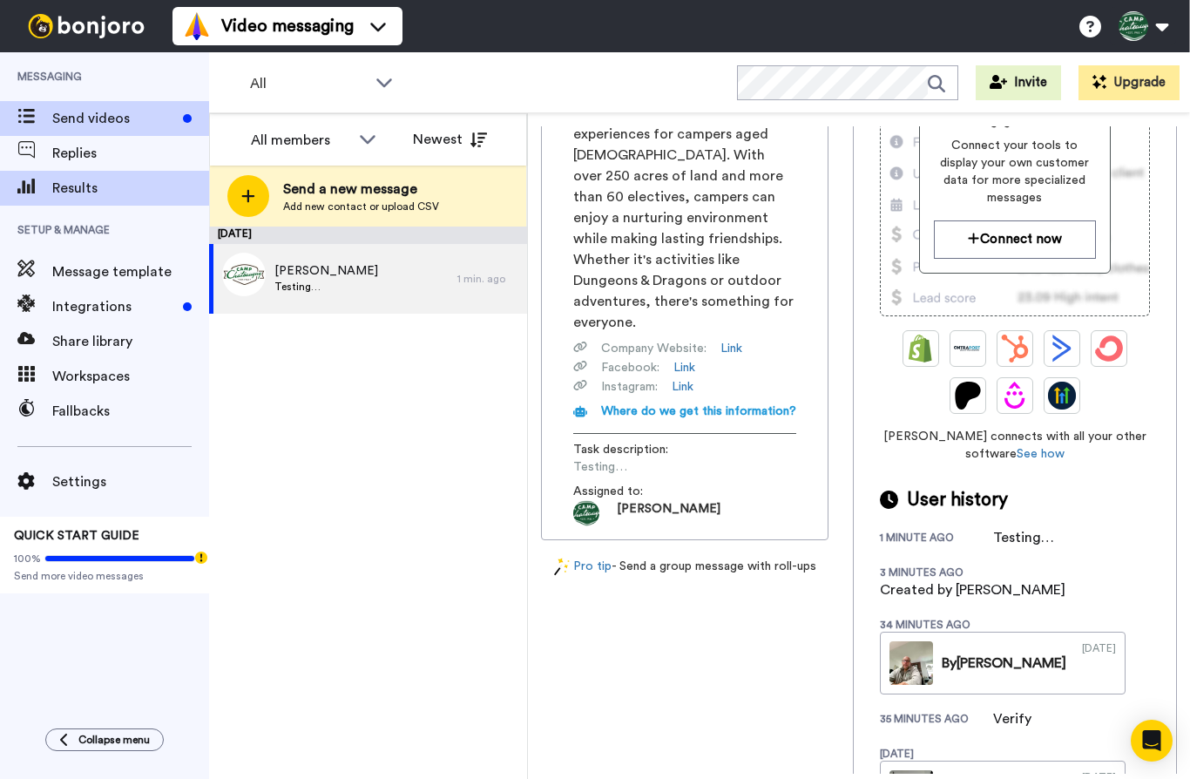
click at [117, 184] on span "Results" at bounding box center [130, 188] width 157 height 21
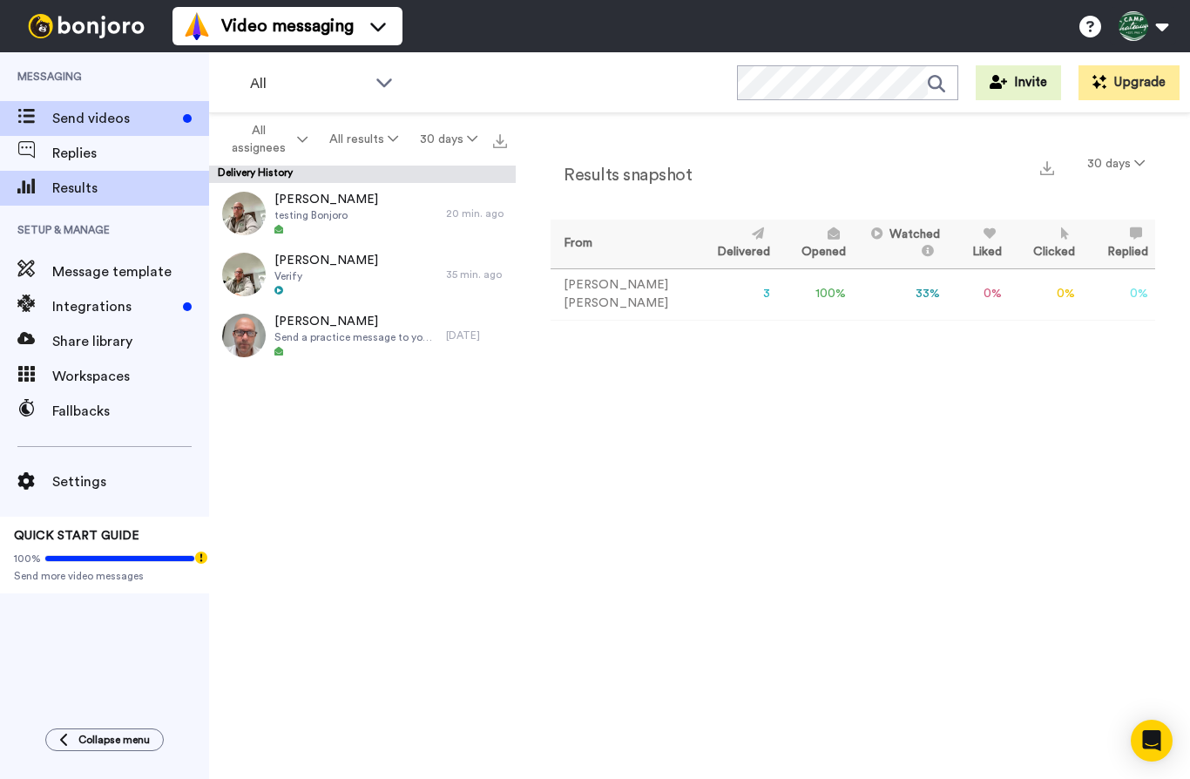
click at [99, 121] on span "Send videos" at bounding box center [114, 118] width 124 height 21
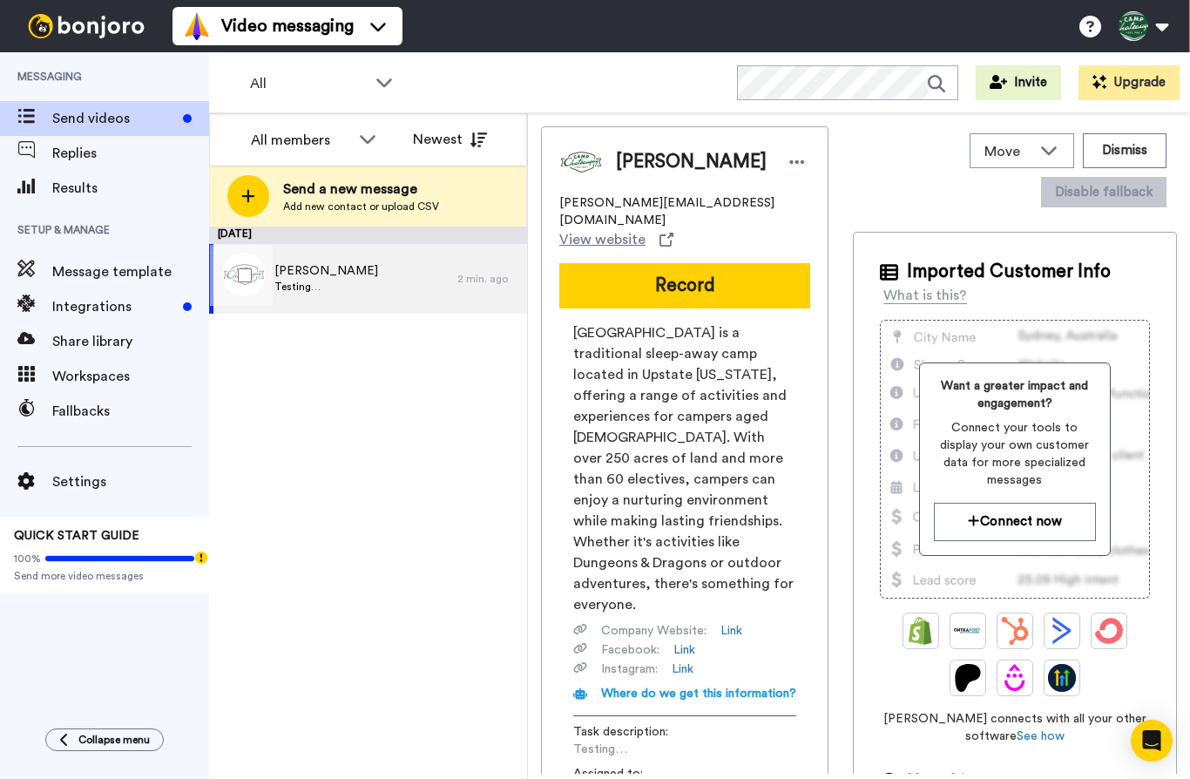
click at [340, 290] on span "Testing…" at bounding box center [327, 287] width 104 height 14
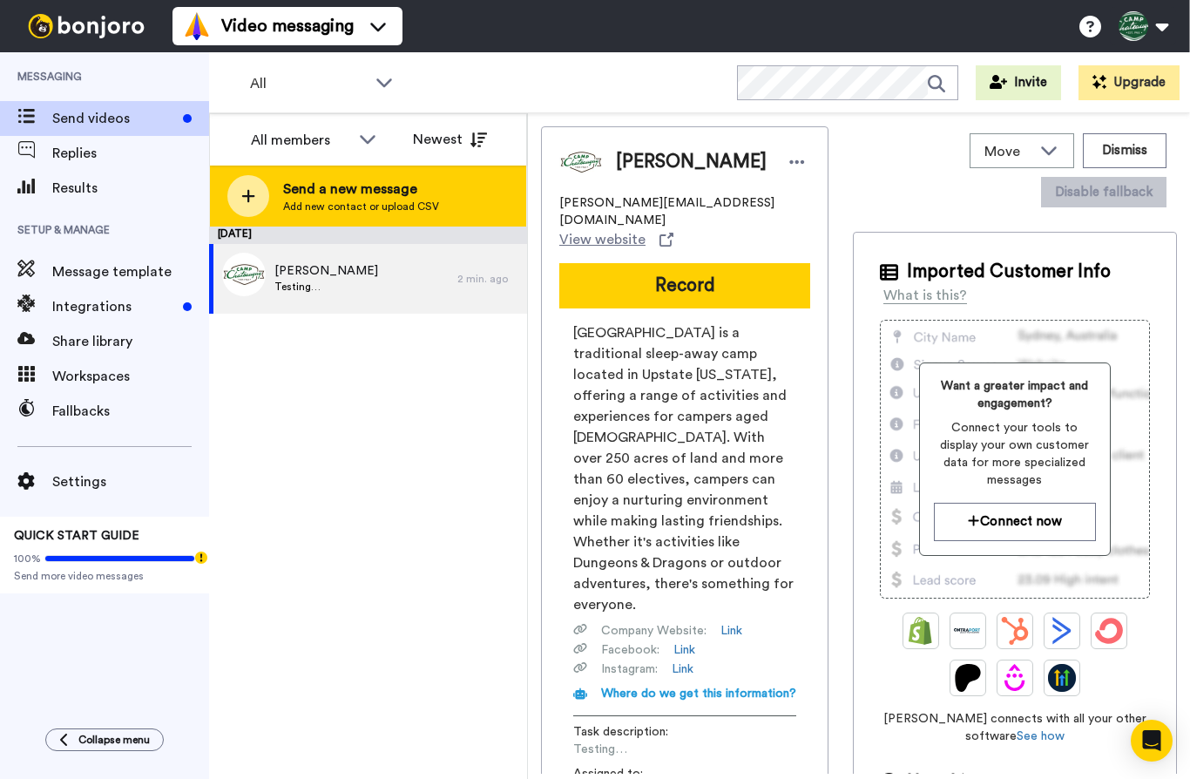
click at [425, 190] on span "Send a new message" at bounding box center [361, 189] width 156 height 21
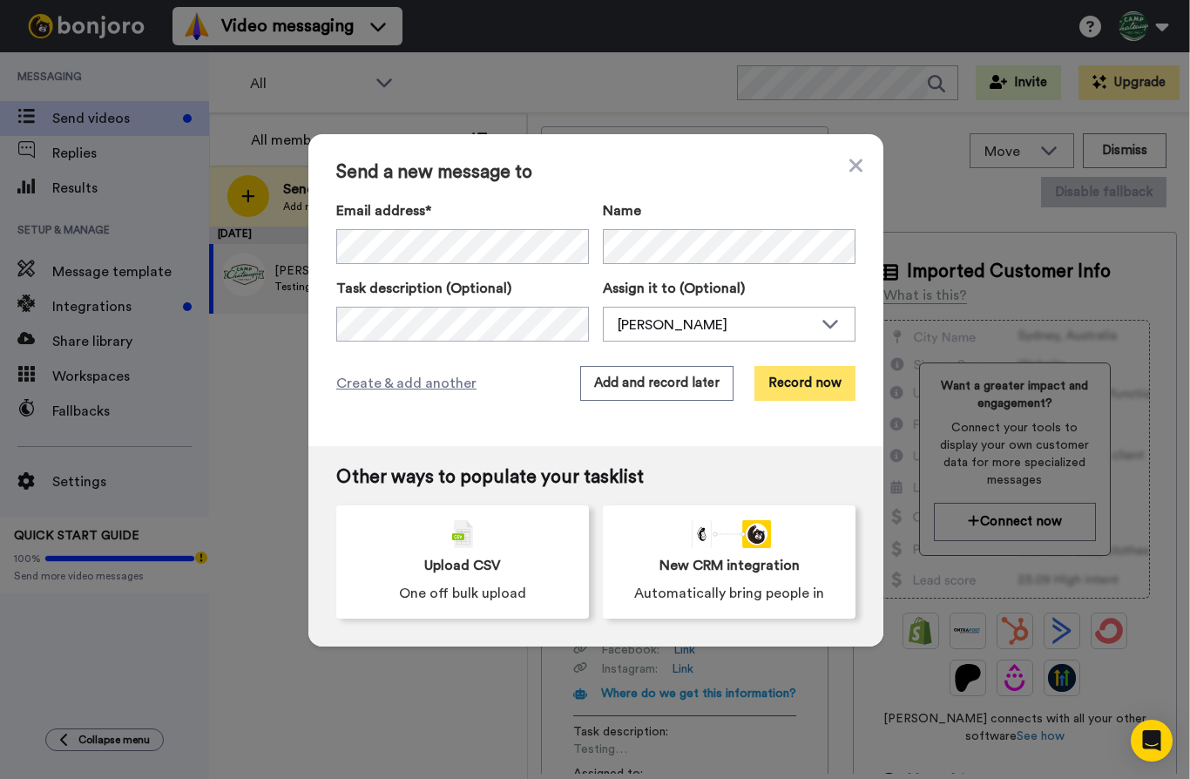
click at [824, 385] on button "Record now" at bounding box center [805, 383] width 101 height 35
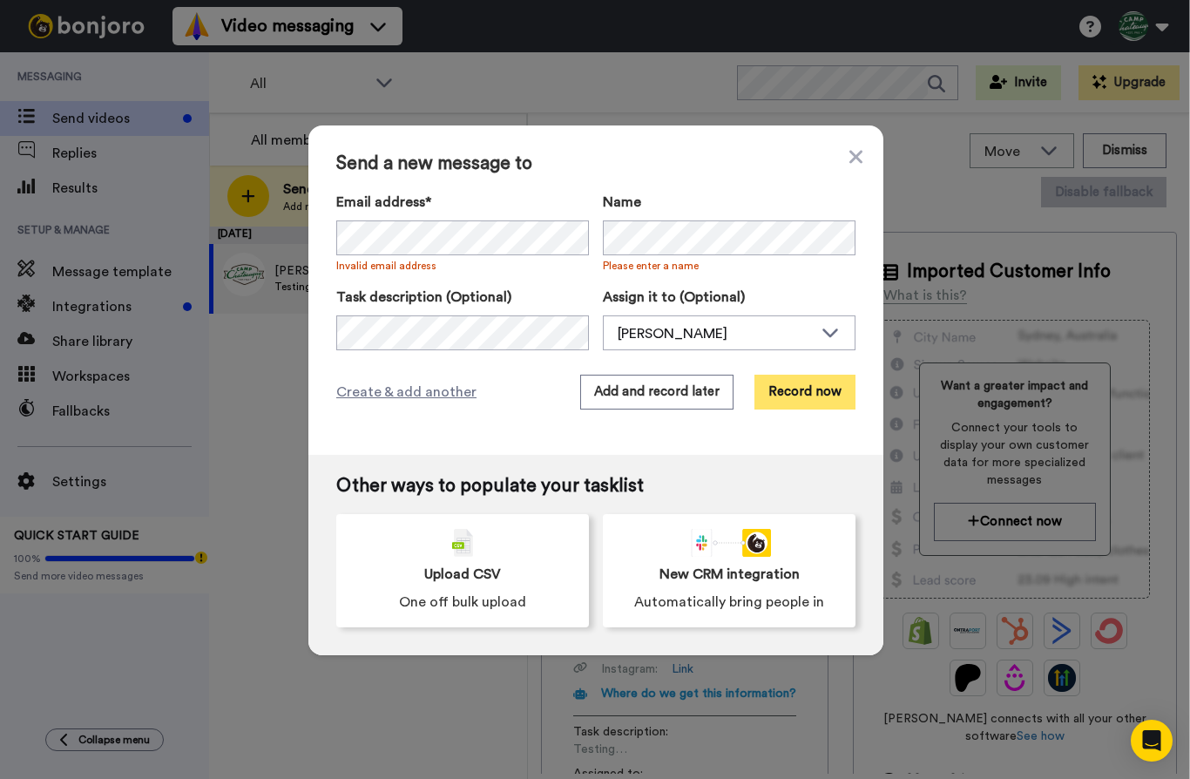
click at [821, 396] on button "Record now" at bounding box center [805, 392] width 101 height 35
click at [763, 335] on div "[PERSON_NAME]" at bounding box center [715, 333] width 195 height 21
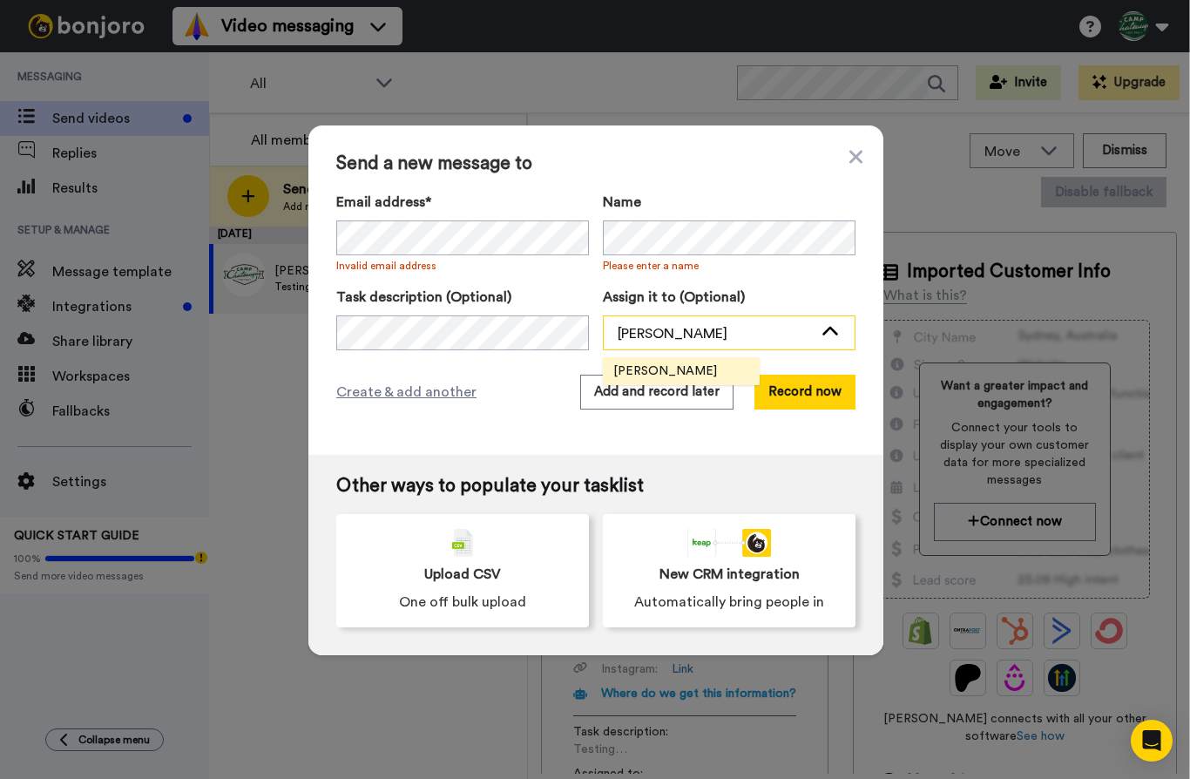
click at [763, 335] on div "[PERSON_NAME]" at bounding box center [715, 333] width 195 height 21
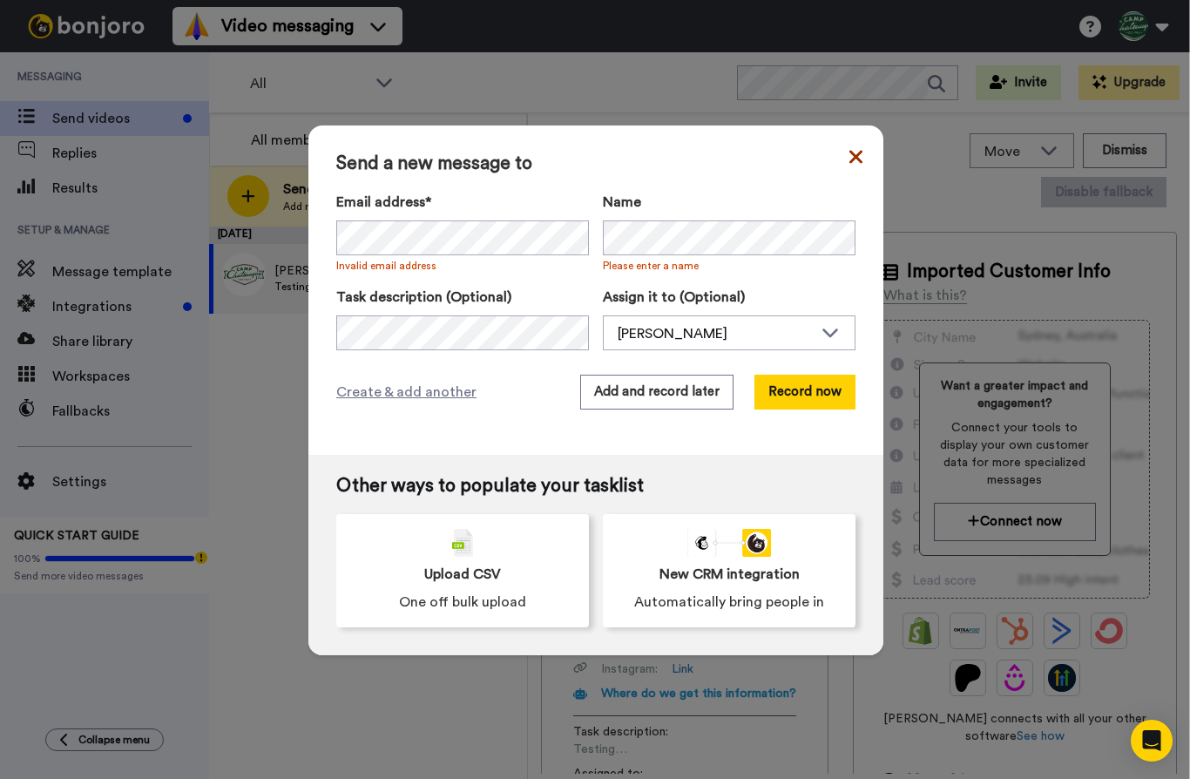
click at [850, 154] on icon at bounding box center [856, 156] width 13 height 21
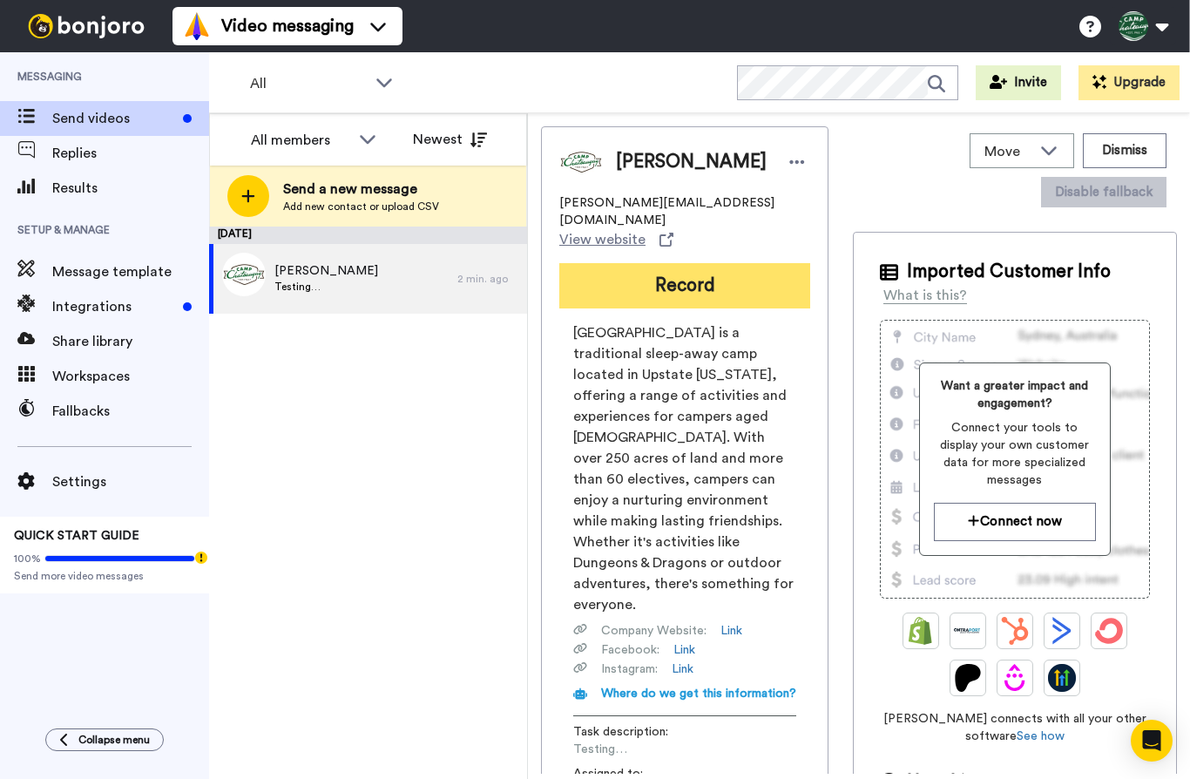
click at [728, 274] on button "Record" at bounding box center [684, 285] width 251 height 45
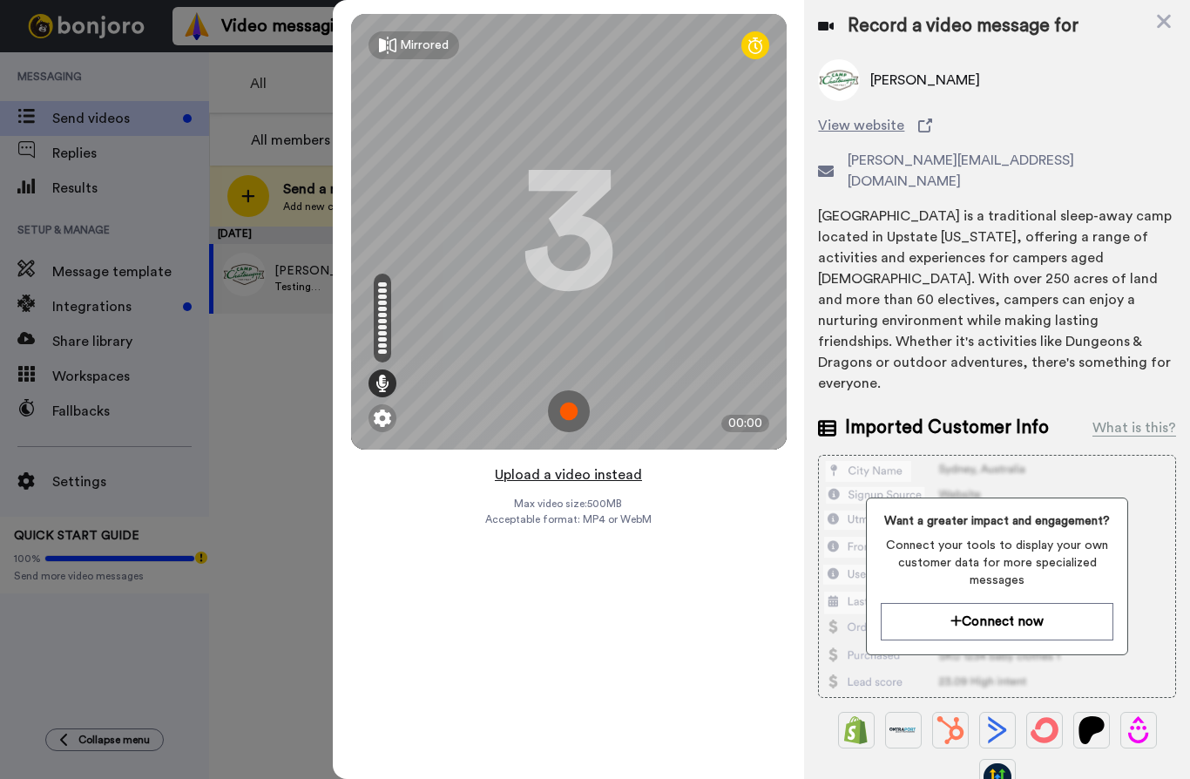
click at [580, 469] on button "Upload a video instead" at bounding box center [569, 475] width 158 height 23
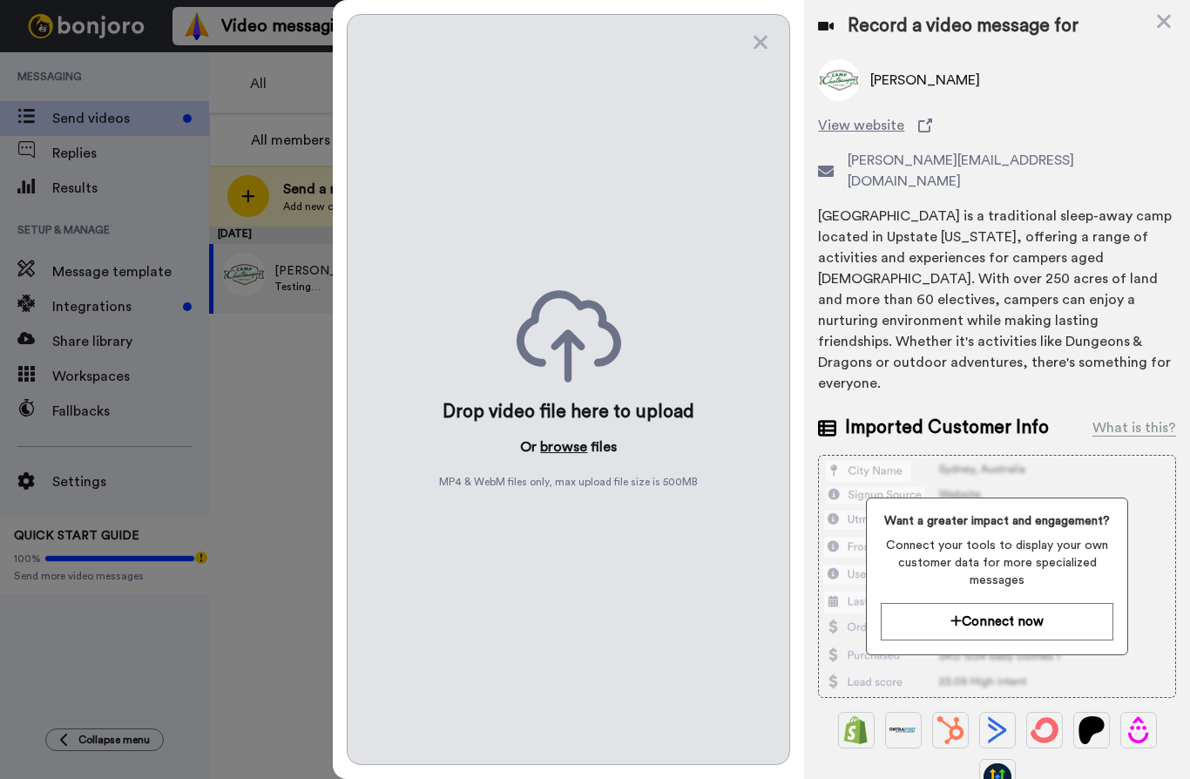
click at [556, 447] on button "browse" at bounding box center [563, 447] width 47 height 21
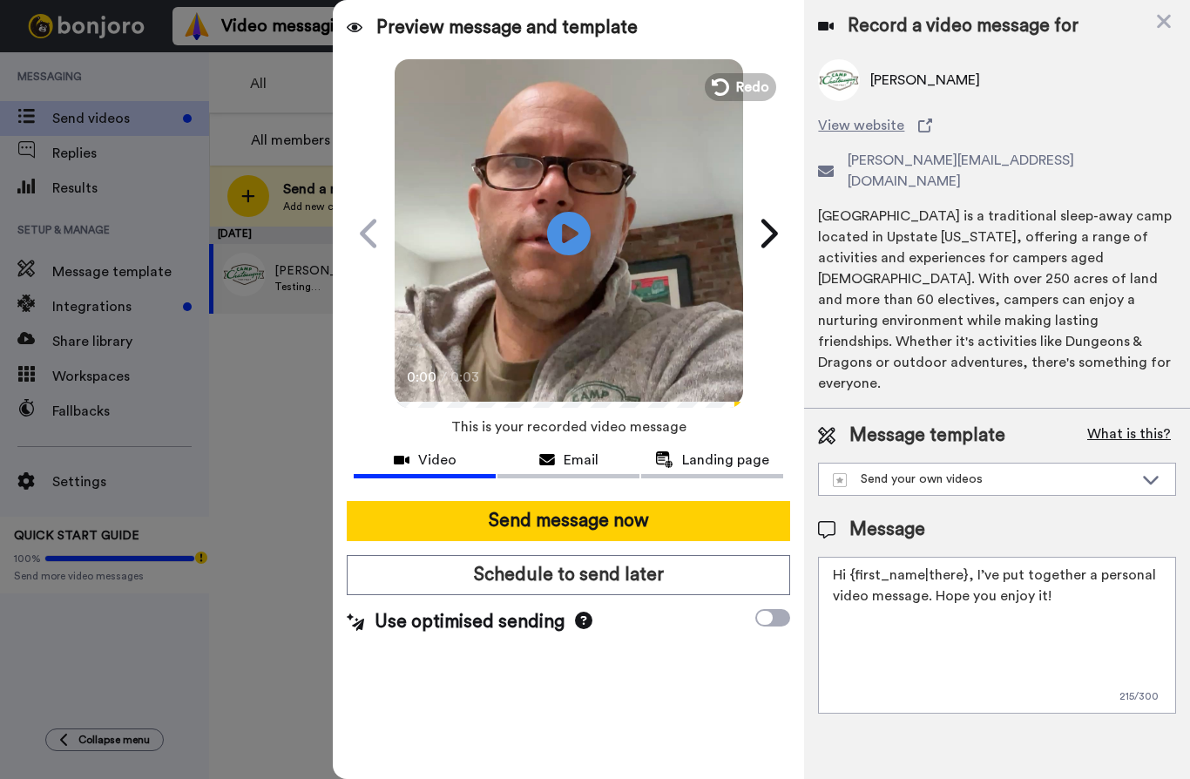
click at [1119, 423] on button "What is this?" at bounding box center [1129, 436] width 94 height 26
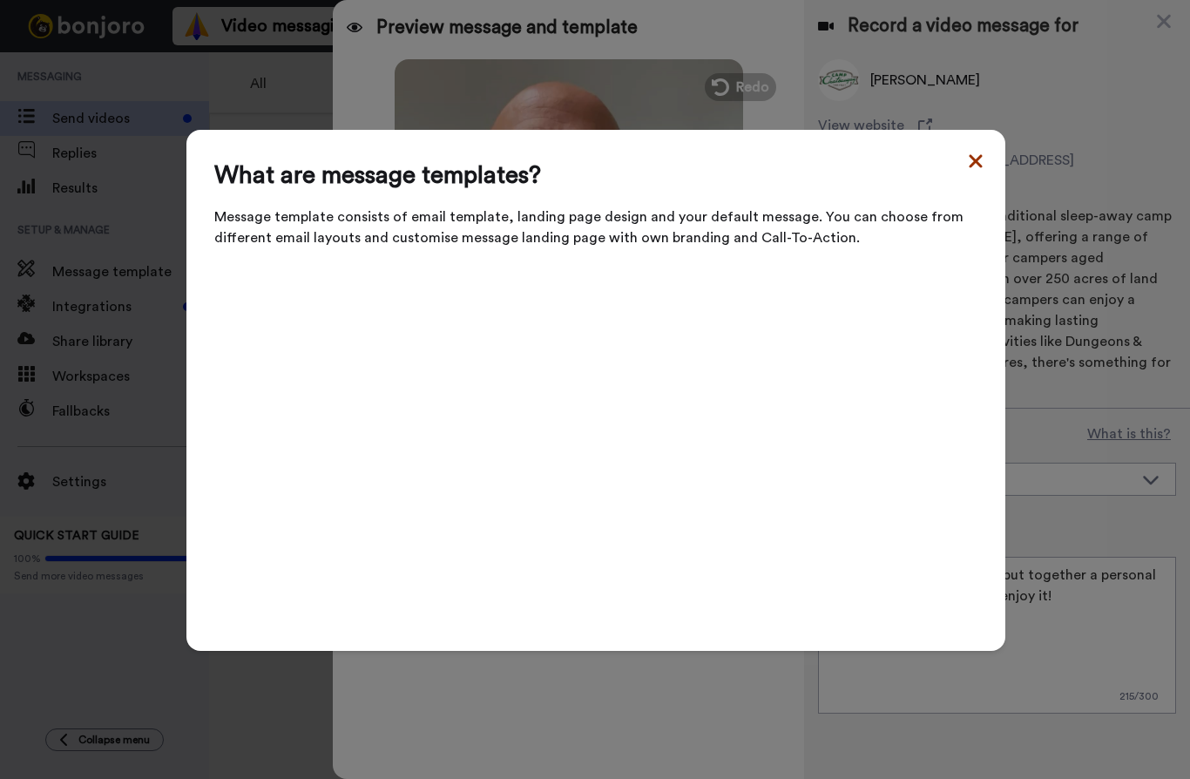
click at [974, 172] on icon at bounding box center [975, 161] width 17 height 21
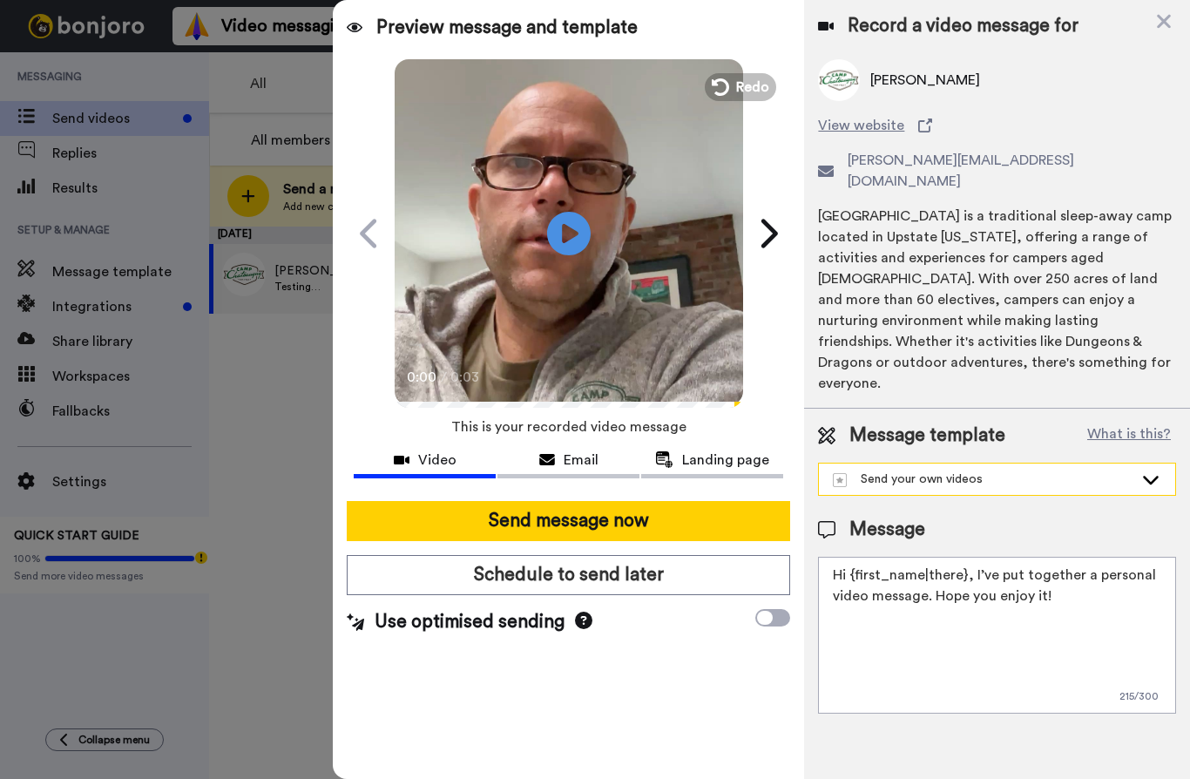
click at [946, 471] on div "Send your own videos" at bounding box center [983, 479] width 301 height 17
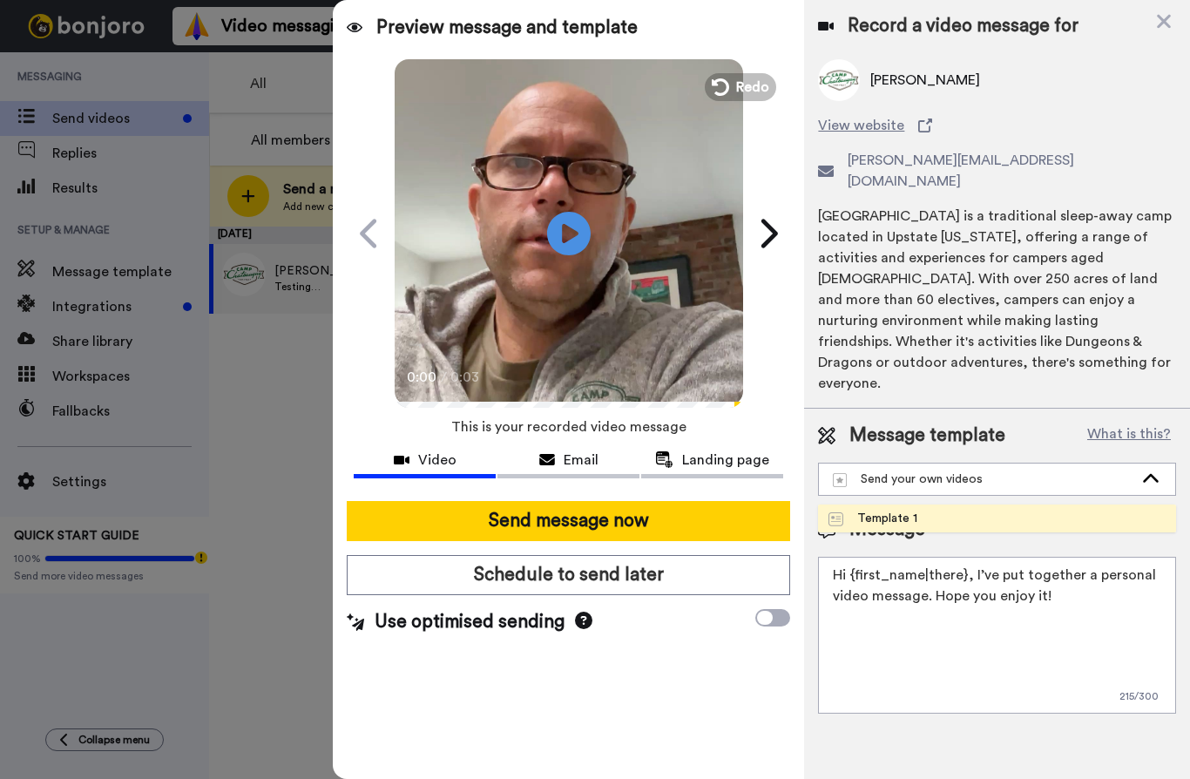
click at [912, 510] on div "Template 1" at bounding box center [873, 518] width 89 height 17
type textarea "Hey {first_name|there}, I wanted to reach out personally—take a look at the vid…"
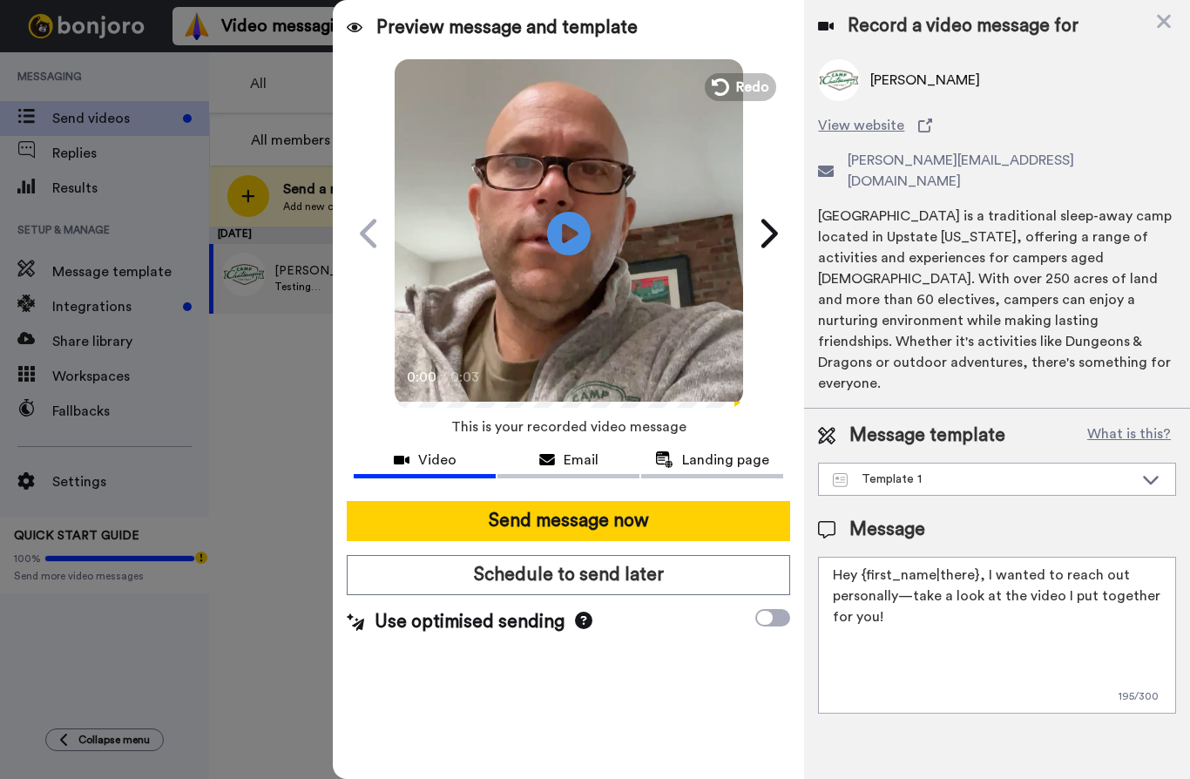
click at [557, 624] on span "Use optimised sending" at bounding box center [470, 622] width 190 height 26
click at [770, 614] on icon at bounding box center [765, 618] width 16 height 14
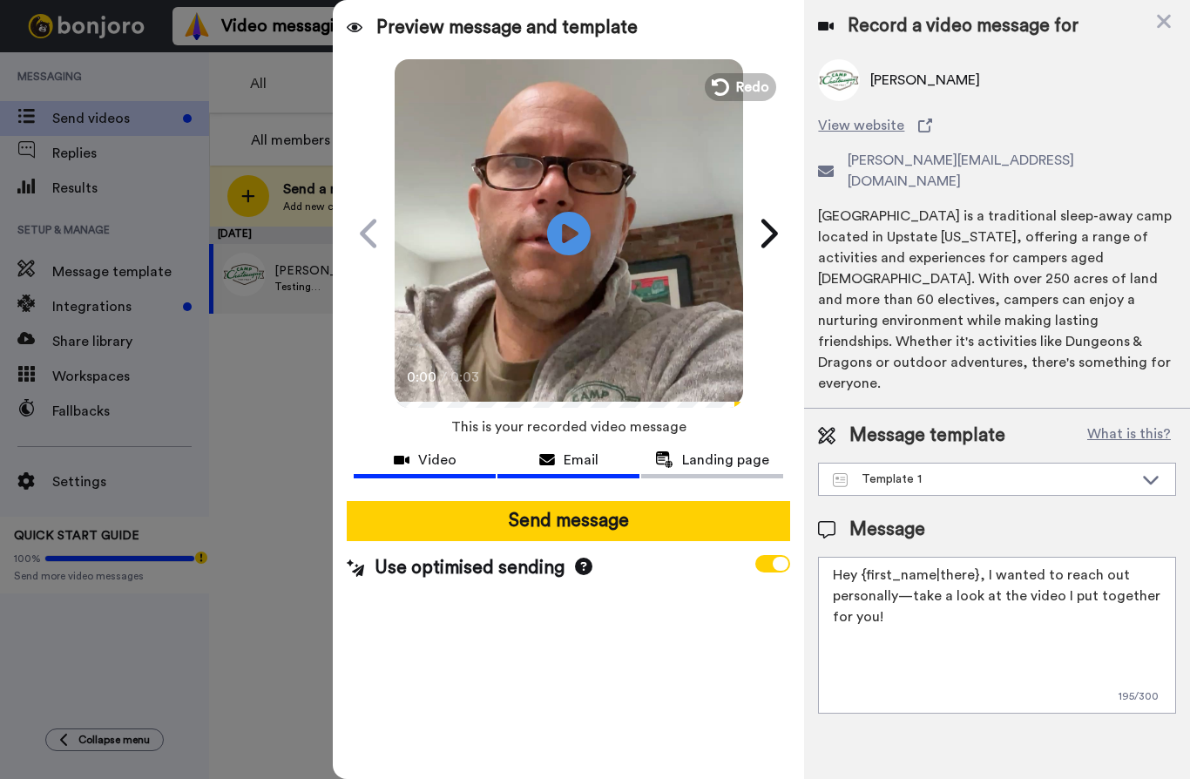
click at [587, 461] on span "Email" at bounding box center [581, 460] width 35 height 21
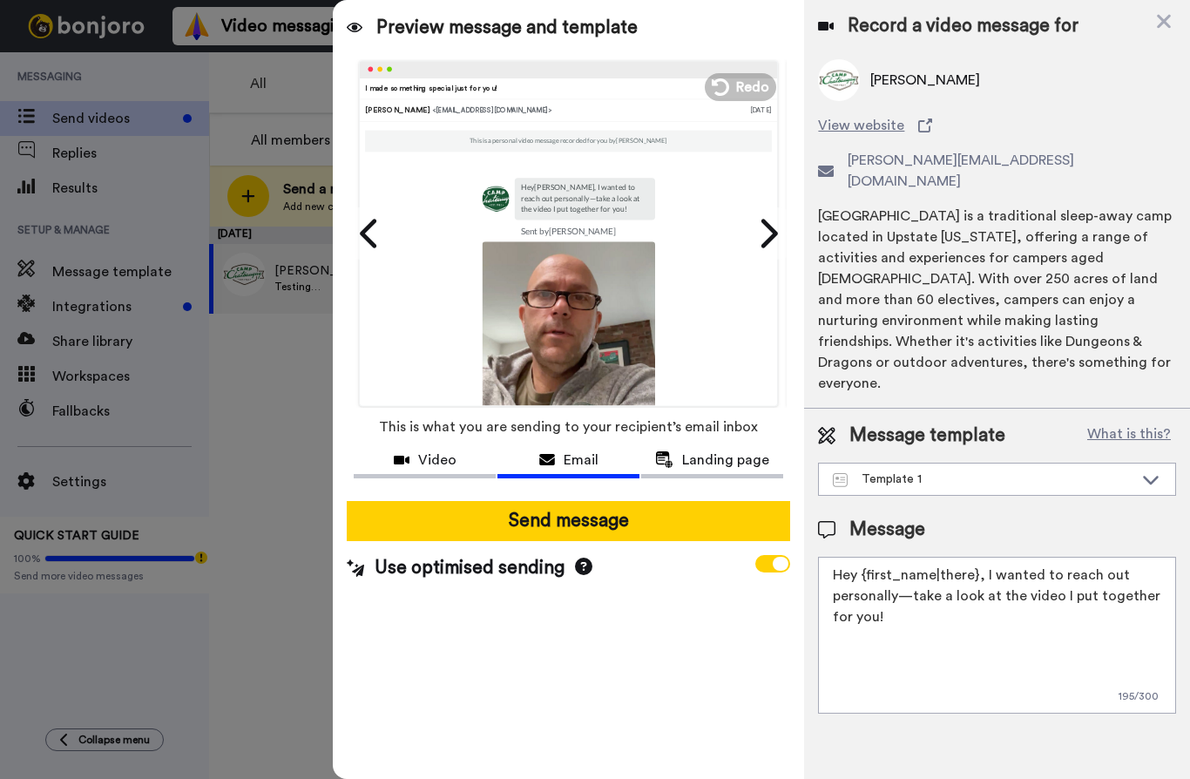
click at [547, 86] on div "I made something special just for you!" at bounding box center [569, 88] width 407 height 10
click at [720, 471] on button "Landing page" at bounding box center [712, 462] width 142 height 32
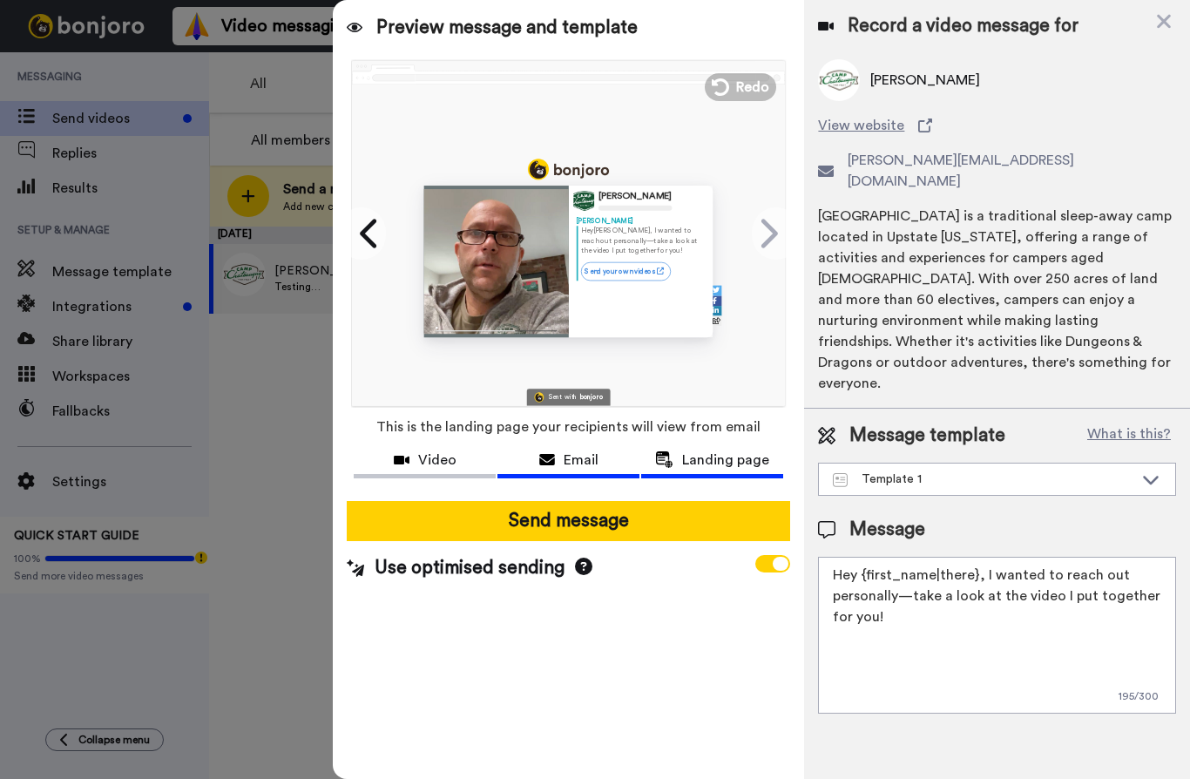
click at [607, 458] on div "Email" at bounding box center [569, 460] width 142 height 21
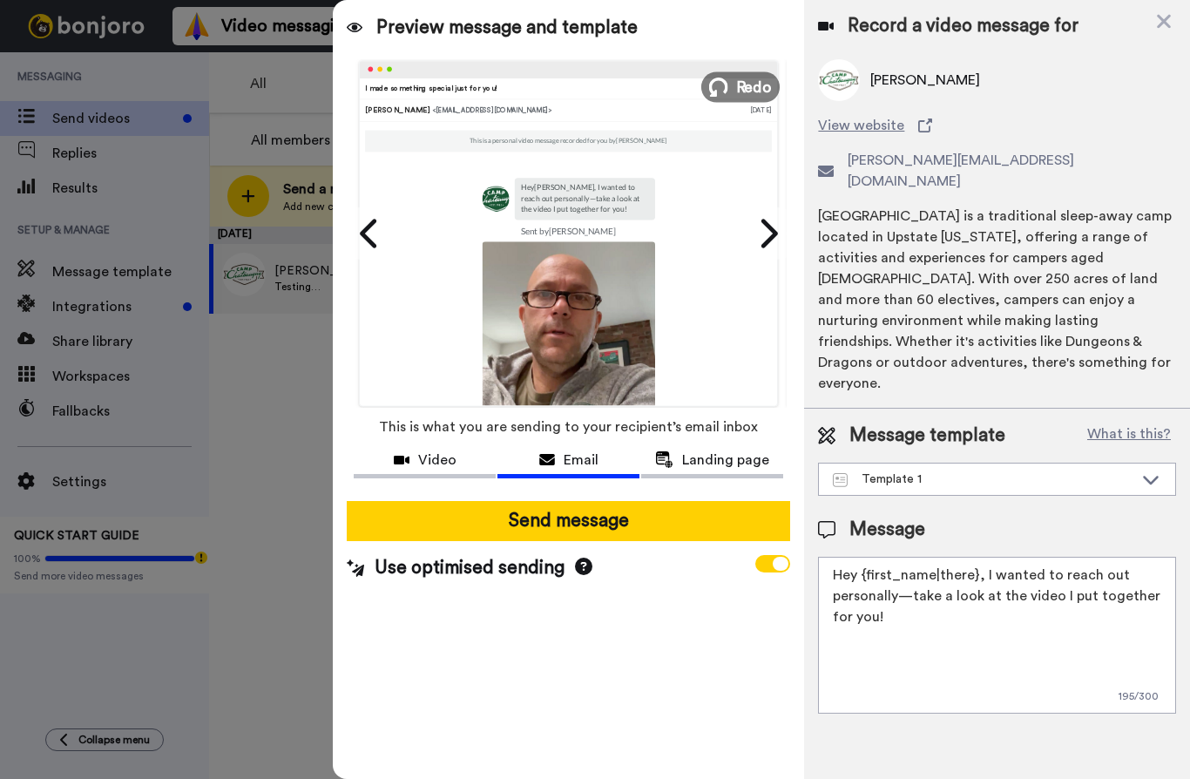
click at [741, 85] on span "Redo" at bounding box center [754, 86] width 37 height 23
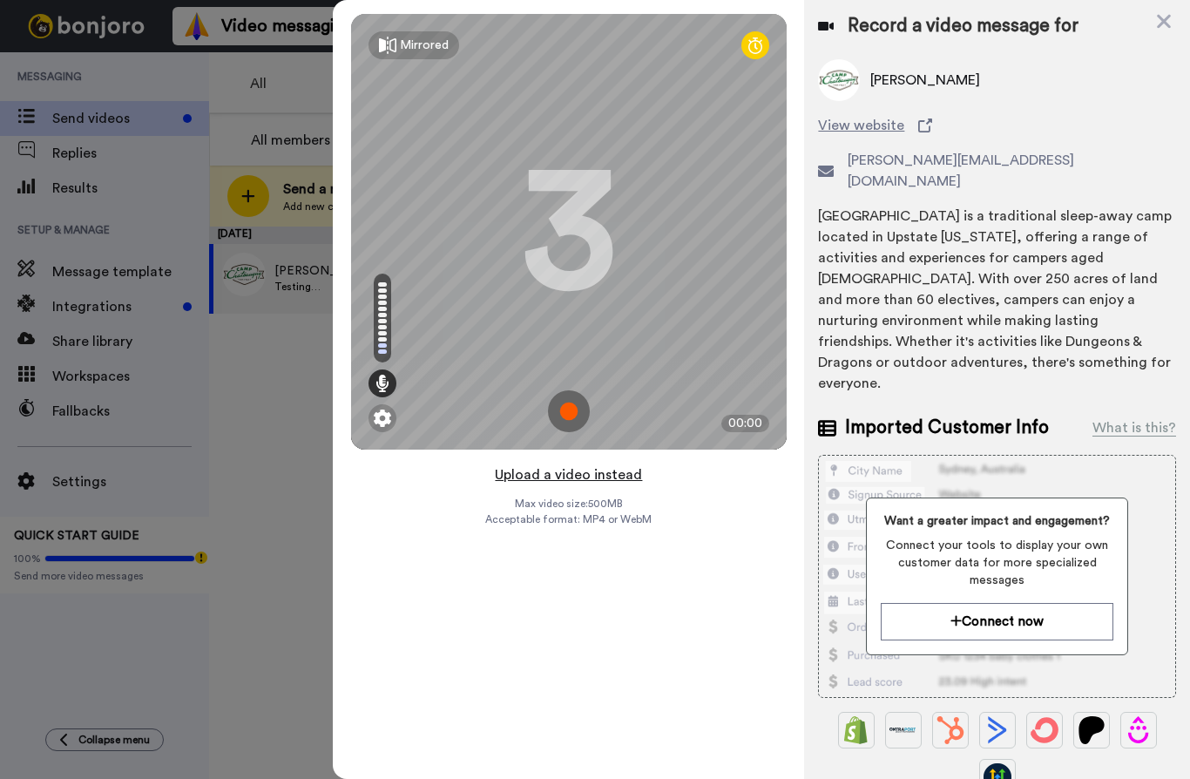
click at [590, 471] on button "Upload a video instead" at bounding box center [569, 475] width 158 height 23
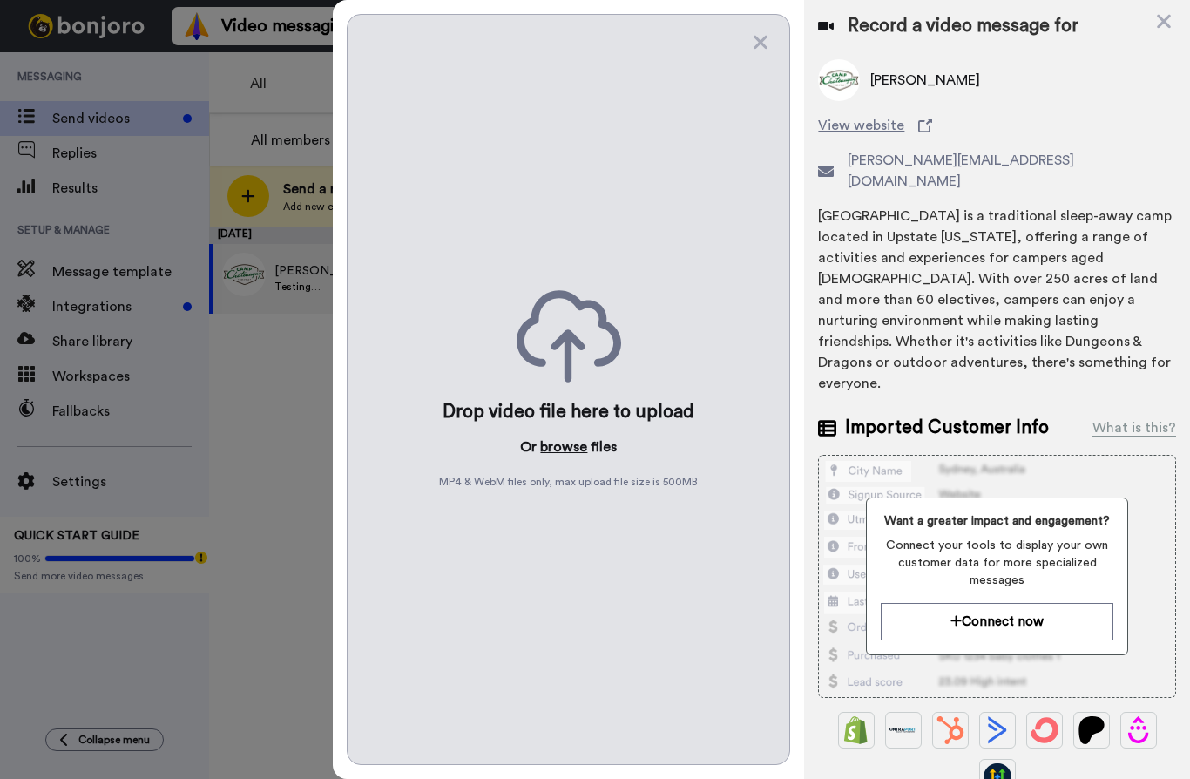
click at [568, 446] on button "browse" at bounding box center [563, 447] width 47 height 21
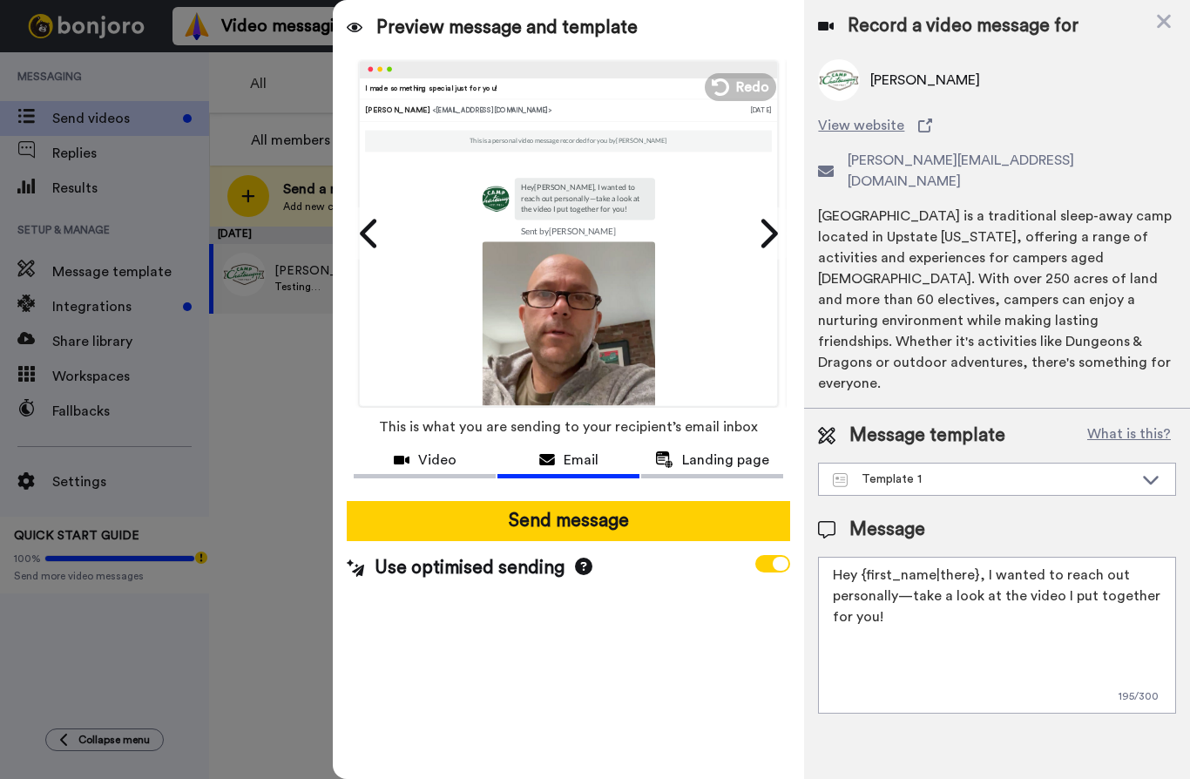
click at [1041, 572] on textarea "Hey {first_name|there}, I wanted to reach out personally—take a look at the vid…" at bounding box center [997, 635] width 358 height 157
drag, startPoint x: 997, startPoint y: 572, endPoint x: 824, endPoint y: 509, distance: 183.6
click at [824, 517] on div "Message Hey {first_name|there}, I wanted to reach out personally—take a look at…" at bounding box center [997, 615] width 358 height 197
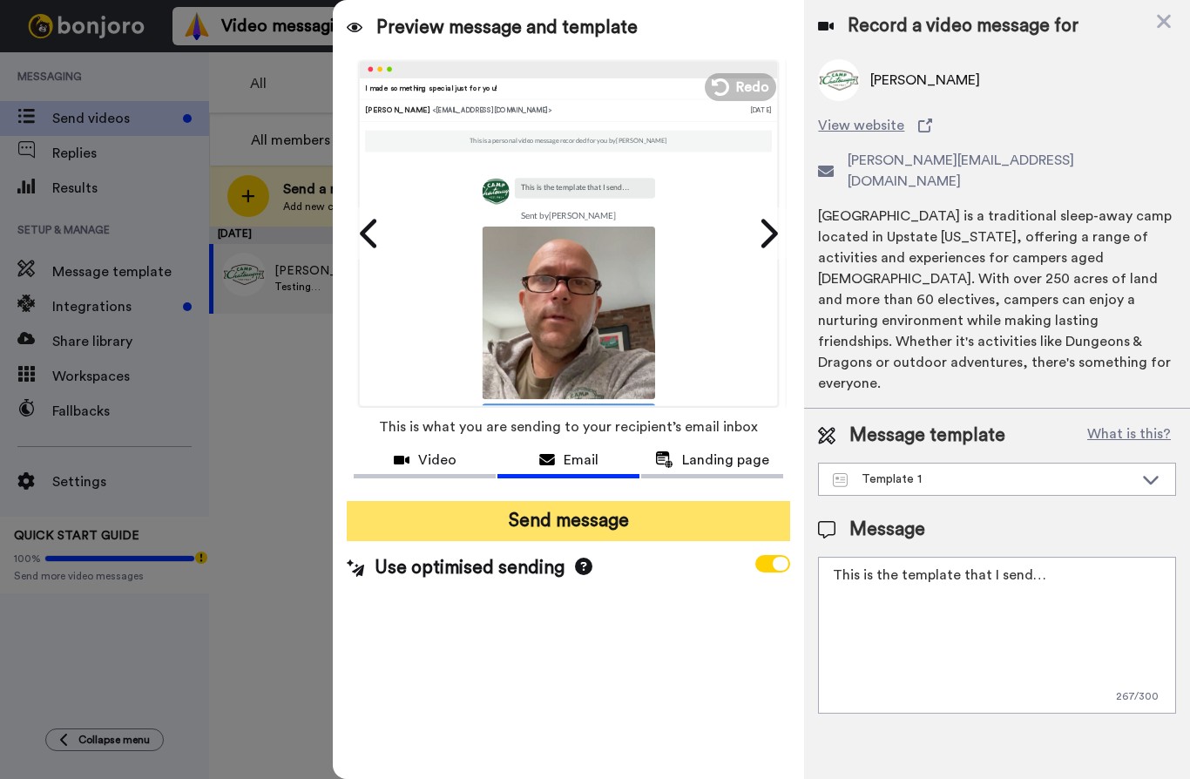
type textarea "This is the template that I send…"
click at [594, 518] on button "Send message" at bounding box center [569, 521] width 444 height 40
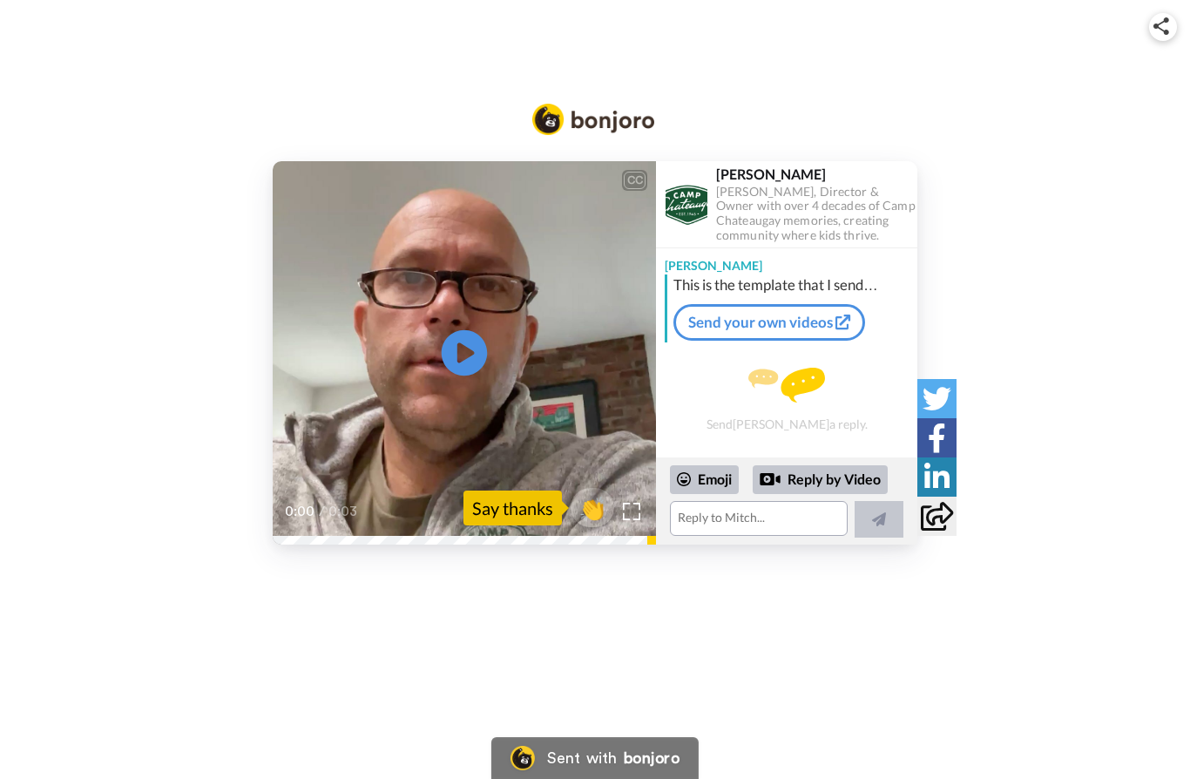
click at [478, 376] on icon at bounding box center [465, 353] width 46 height 46
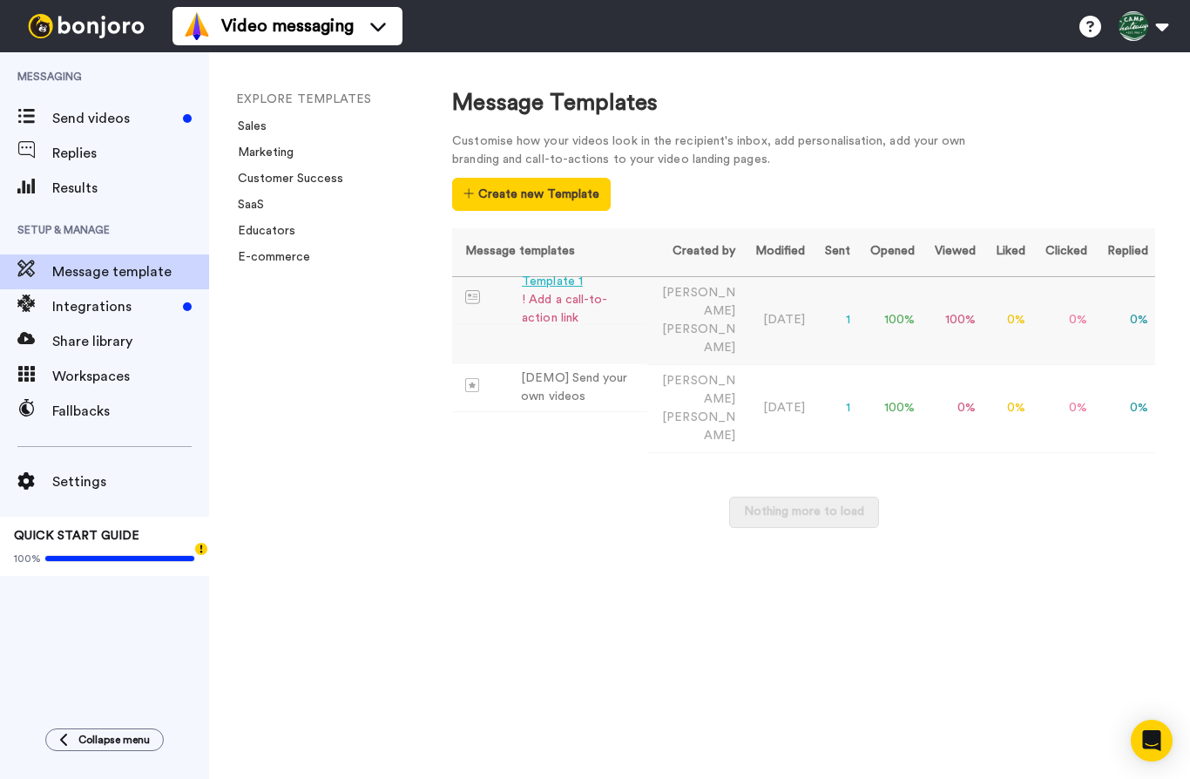
click at [577, 302] on div "! Add a call-to-action link" at bounding box center [581, 309] width 119 height 37
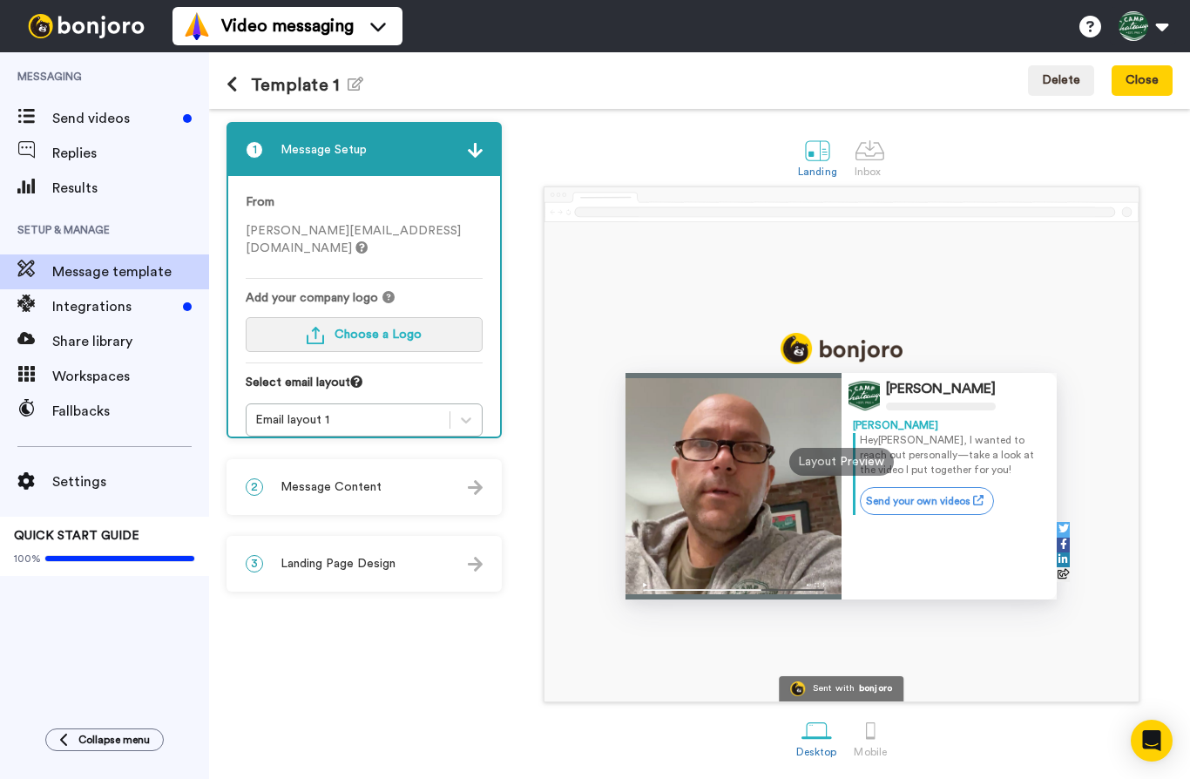
click at [0, 0] on html "Video messaging Switch to Video messaging Testimonials Try me for free! Setting…" at bounding box center [595, 389] width 1190 height 779
click at [341, 329] on span "Choose a Logo" at bounding box center [378, 335] width 87 height 12
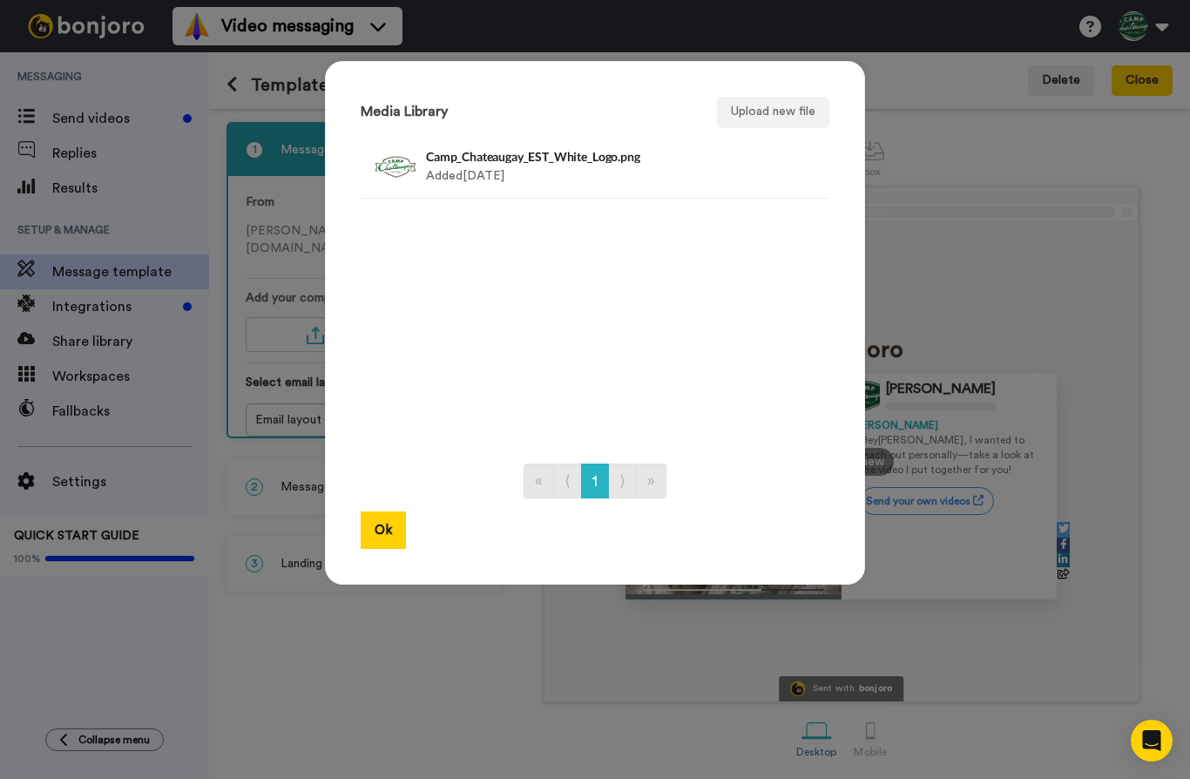
click at [661, 482] on link "»" at bounding box center [651, 481] width 31 height 35
click at [652, 483] on link "»" at bounding box center [651, 481] width 31 height 35
click at [383, 517] on button "Ok" at bounding box center [383, 530] width 45 height 37
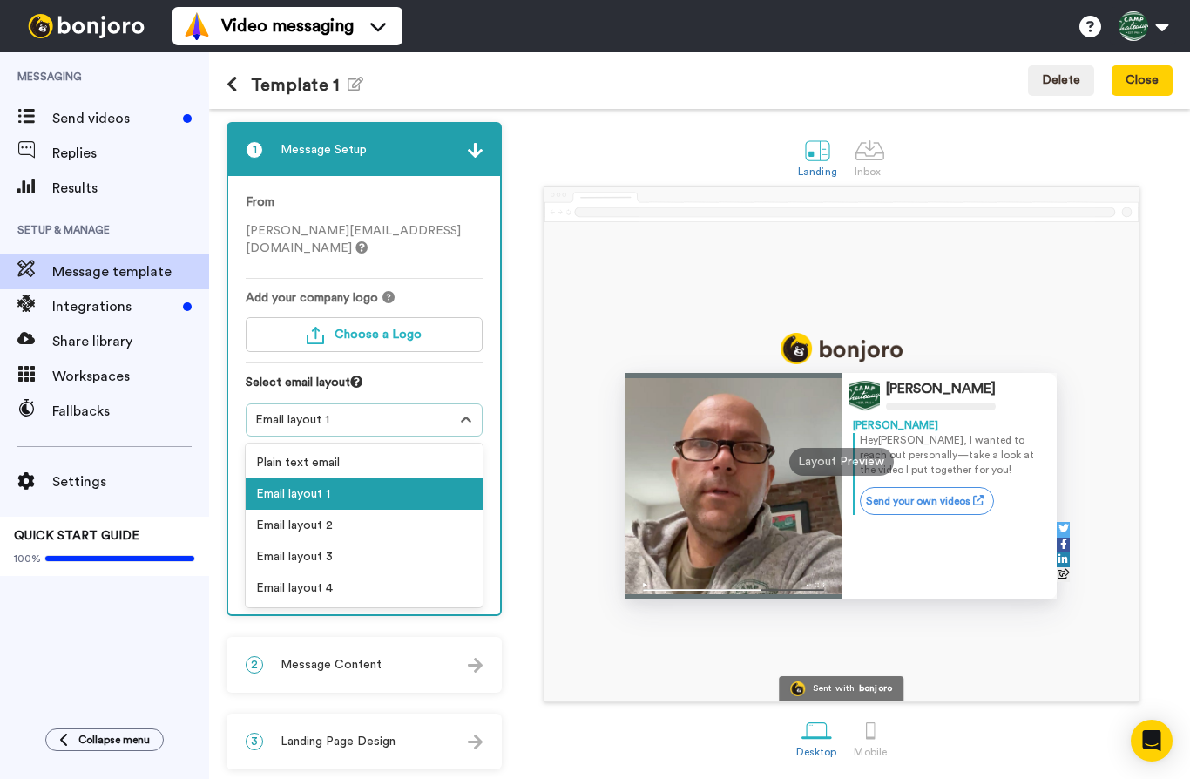
click at [400, 411] on div "Email layout 1" at bounding box center [348, 419] width 186 height 17
click at [386, 447] on div "Plain text email" at bounding box center [364, 462] width 237 height 31
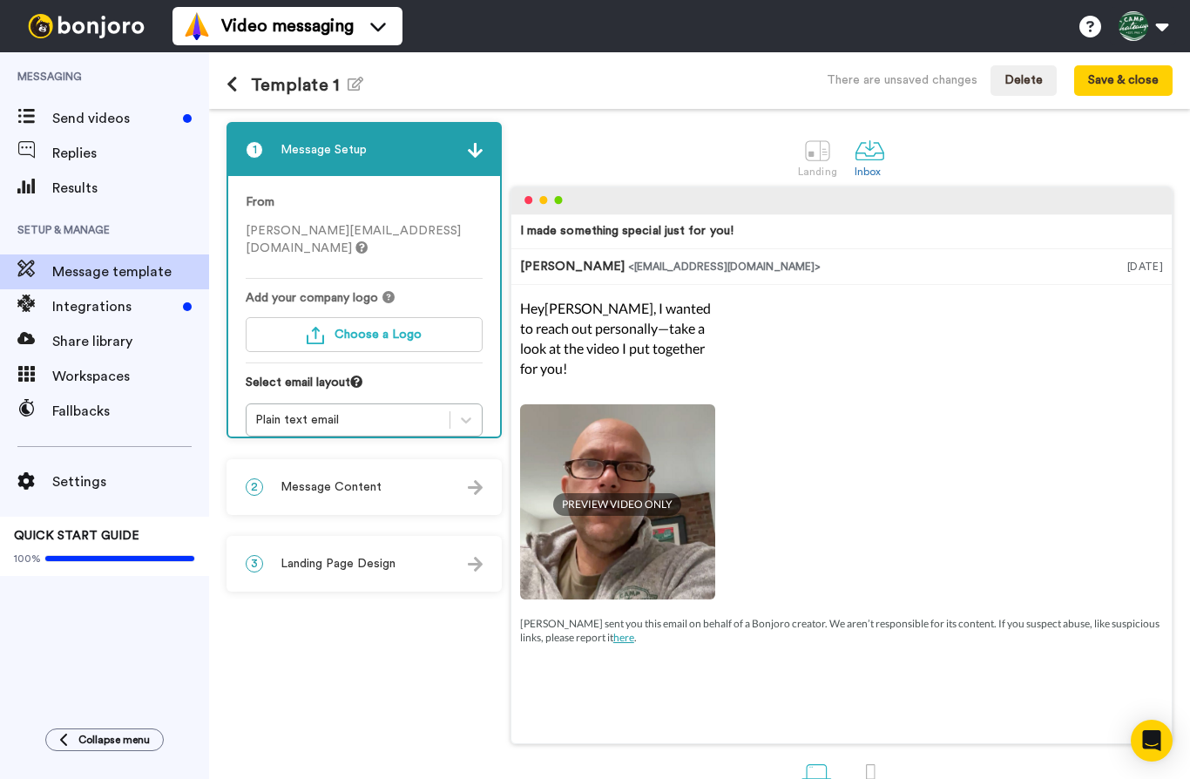
click at [589, 242] on div "I made something special just for you! [PERSON_NAME] <[EMAIL_ADDRESS][DOMAIN_NA…" at bounding box center [842, 465] width 662 height 558
click at [458, 487] on div "2 Message Content" at bounding box center [364, 487] width 272 height 52
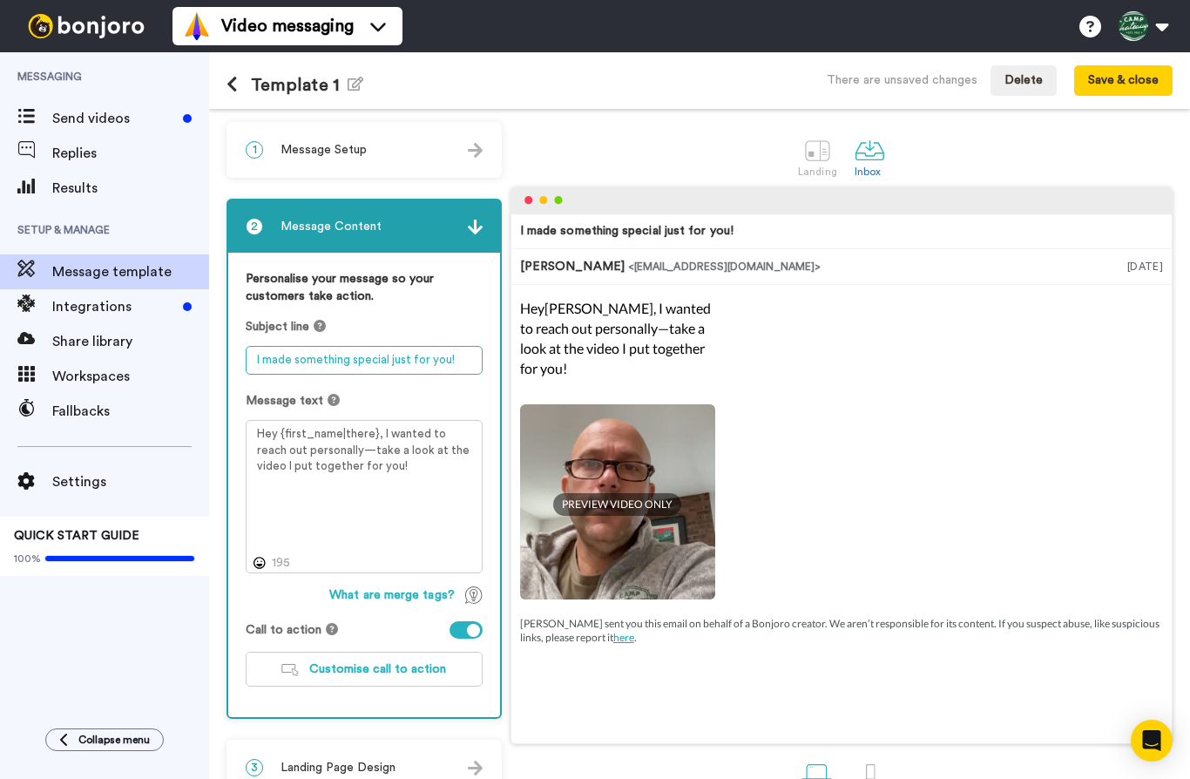
click at [431, 363] on textarea "I made something special just for you!" at bounding box center [364, 360] width 237 height 29
click at [453, 355] on textarea "I made something special just for you!" at bounding box center [364, 360] width 237 height 29
click at [444, 357] on textarea "I made something special just for you!" at bounding box center [364, 360] width 237 height 29
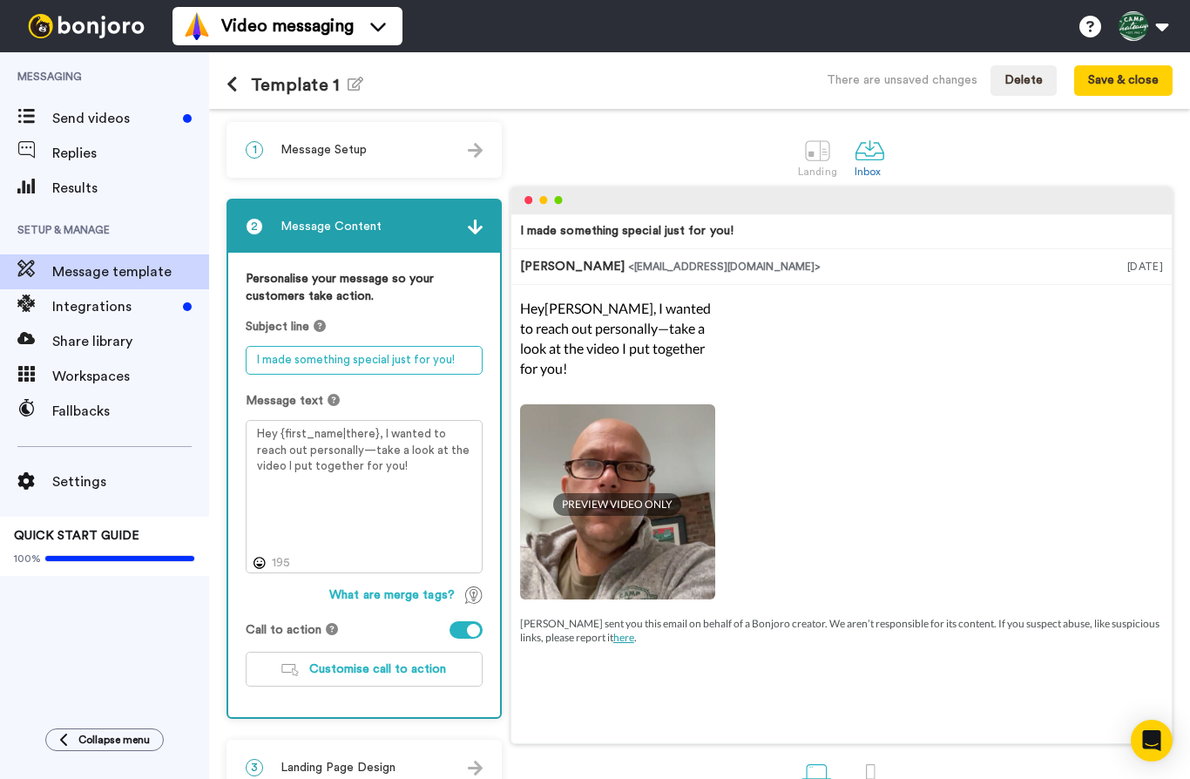
click at [444, 357] on textarea "I made something special just for you!" at bounding box center [364, 360] width 237 height 29
type textarea "Camp Chateaugay- Let’s get started"
click at [895, 399] on div "Hey Tom , I wanted to reach out personally—take a look at the video I put toget…" at bounding box center [841, 472] width 643 height 346
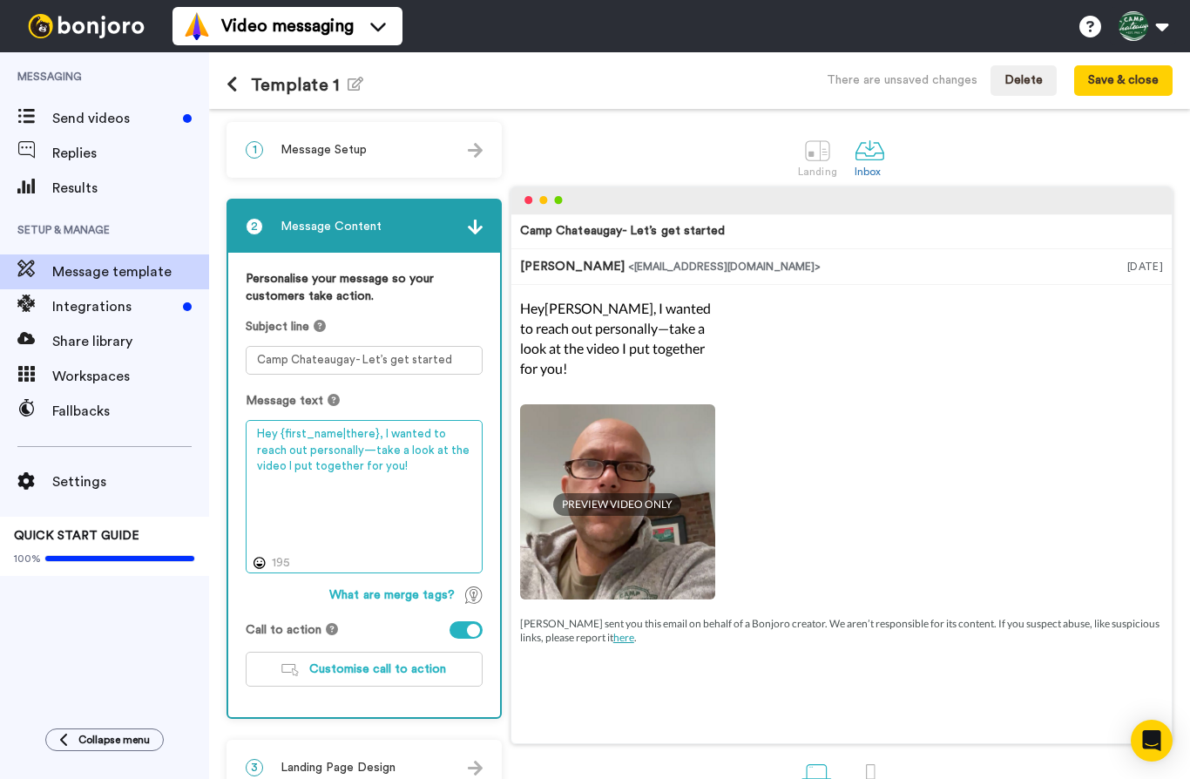
click at [397, 470] on textarea "Hey {first_name|there}, I wanted to reach out personally—take a look at the vid…" at bounding box center [364, 496] width 237 height 153
click at [383, 465] on textarea "Hey {first_name|there}, I wanted to reach out personally—take a look at the vid…" at bounding box center [364, 496] width 237 height 153
drag, startPoint x: 383, startPoint y: 466, endPoint x: 383, endPoint y: 452, distance: 13.9
click at [383, 451] on textarea "Hey {first_name|there}, I wanted to reach out personally—take a look at the vid…" at bounding box center [364, 496] width 237 height 153
click at [383, 448] on textarea "Hey {first_name|there}, I wanted to reach out personally—take a look at the vid…" at bounding box center [364, 496] width 237 height 153
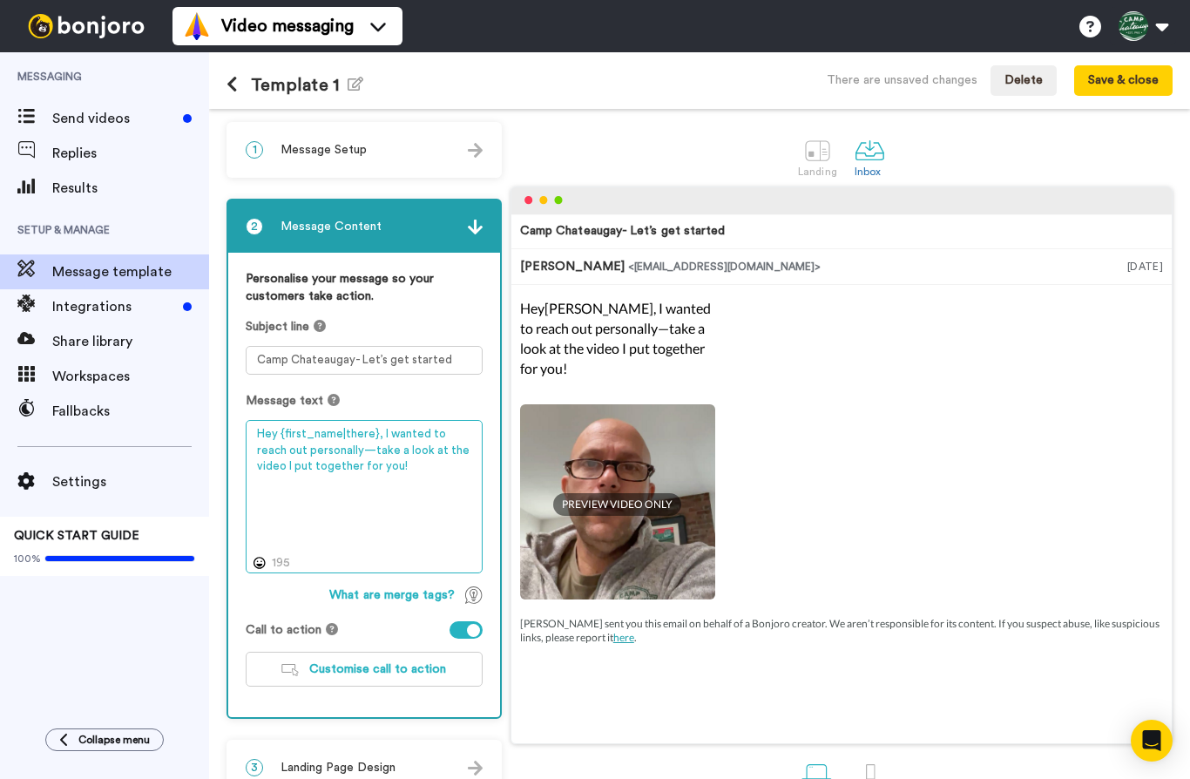
click at [383, 448] on textarea "Hey {first_name|there}, I wanted to reach out personally—take a look at the vid…" at bounding box center [364, 496] width 237 height 153
click at [384, 467] on textarea "Hey {first_name|there}, I wanted to reach out personally—take a look at the vid…" at bounding box center [364, 496] width 237 height 153
drag, startPoint x: 384, startPoint y: 465, endPoint x: 254, endPoint y: 422, distance: 136.7
click at [254, 422] on textarea "Hey {first_name|there}, I wanted to reach out personally—take a look at the vid…" at bounding box center [364, 496] width 237 height 153
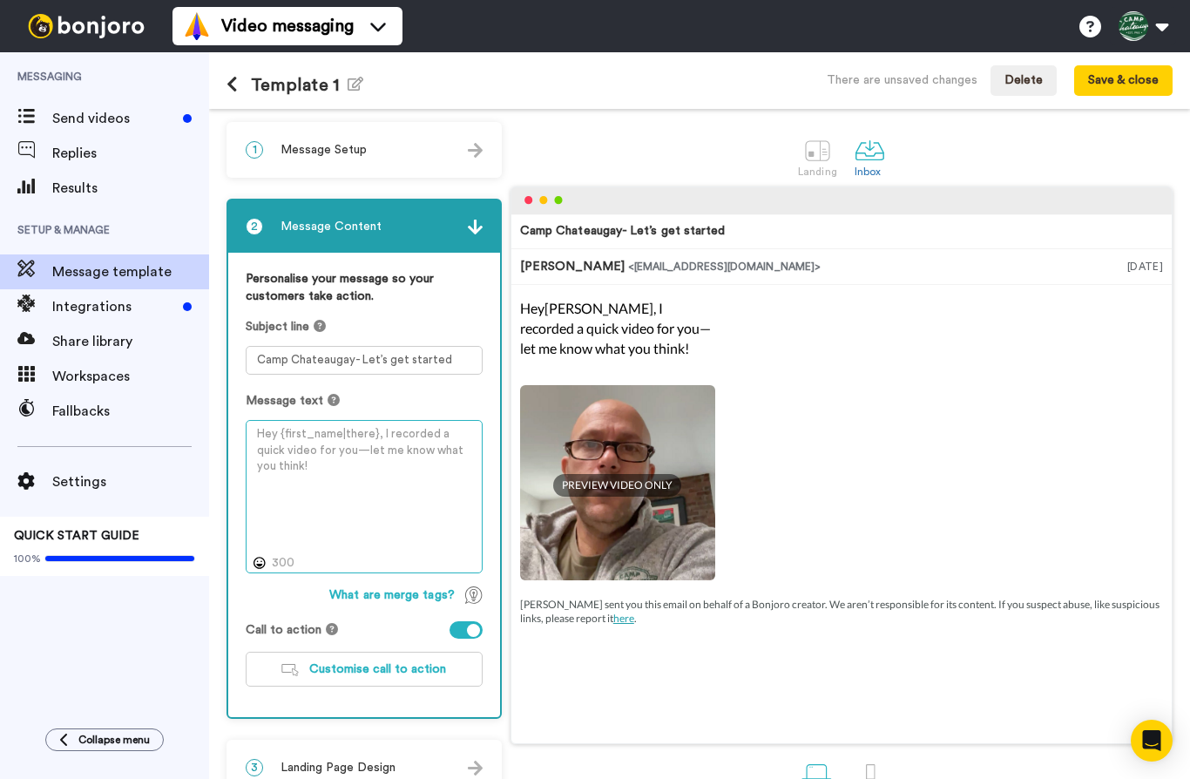
drag, startPoint x: 325, startPoint y: 477, endPoint x: 227, endPoint y: 421, distance: 113.2
click at [227, 421] on div "2 Message Content Personalise your message so your customers take action. Subje…" at bounding box center [364, 459] width 275 height 520
click at [445, 361] on textarea "Camp Chateaugay- Let’s get started" at bounding box center [364, 360] width 237 height 29
type textarea "C"
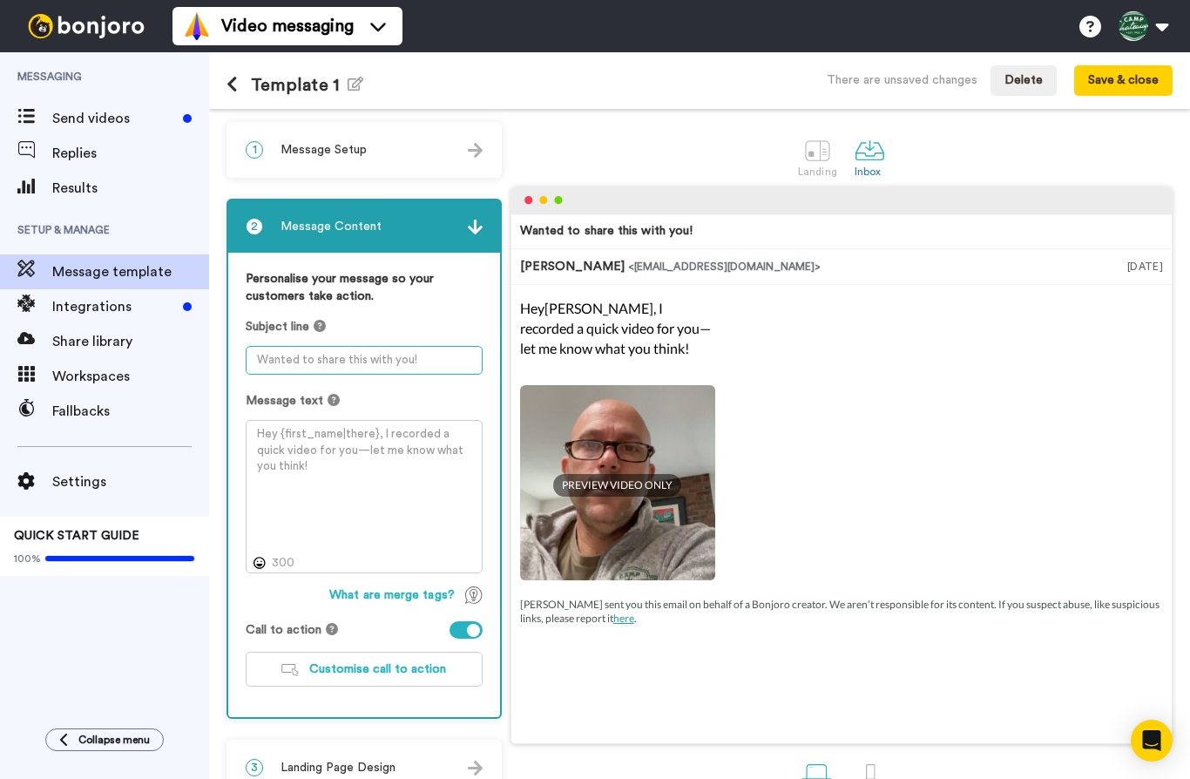
paste textarea "Camp Chateaugay – Let's Start Your Summer Adventure!"
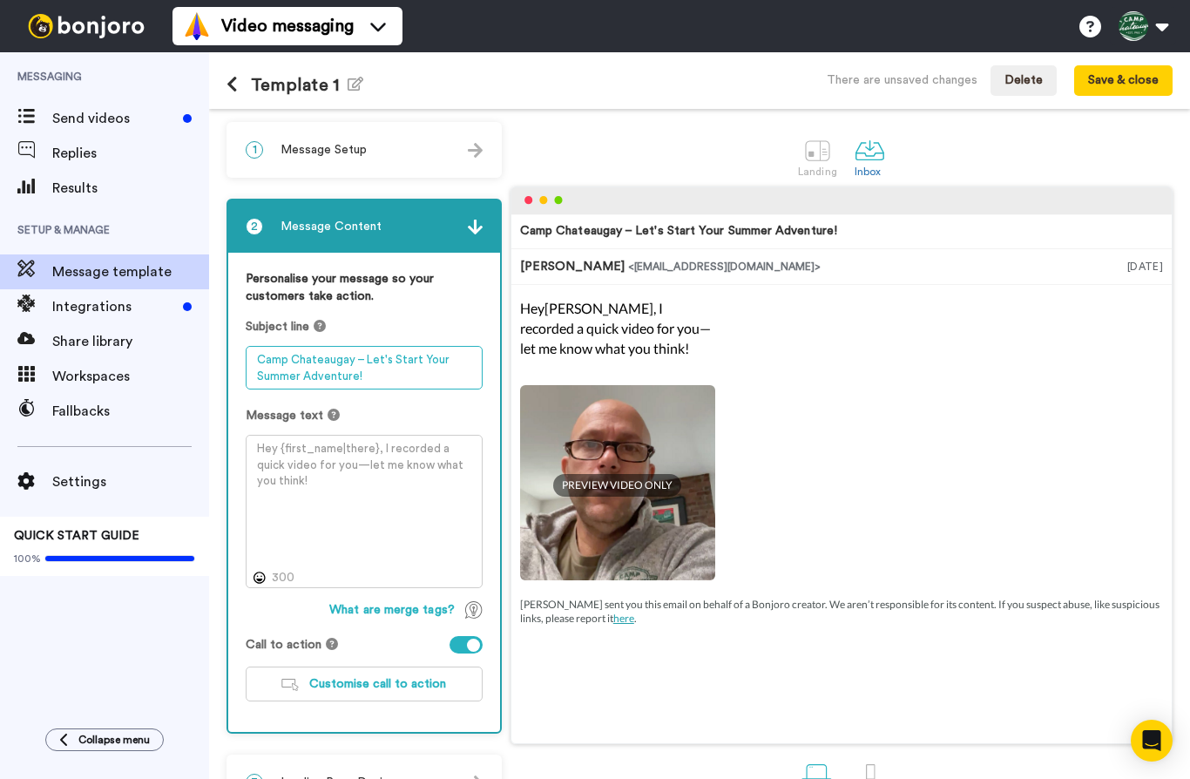
type textarea "Camp Chateaugay – Let's Start Your Summer Adventure!"
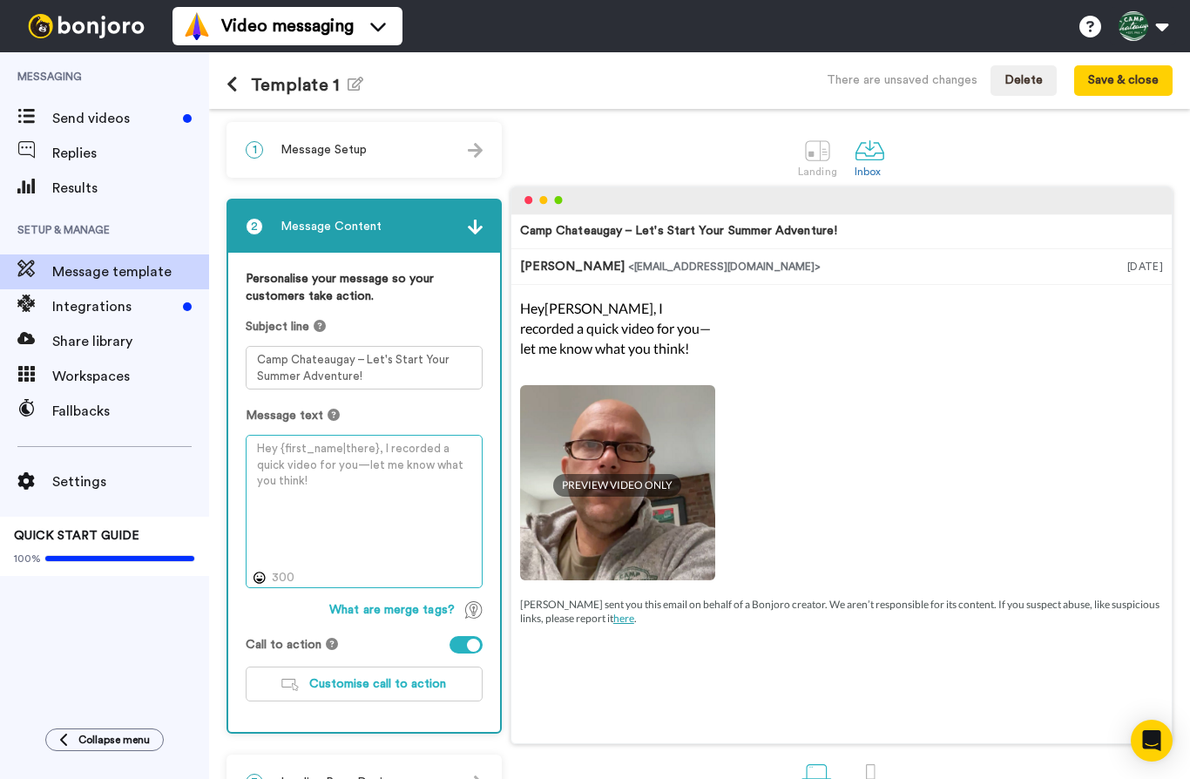
click at [388, 497] on textarea at bounding box center [364, 511] width 237 height 153
drag, startPoint x: 227, startPoint y: 455, endPoint x: 208, endPoint y: 439, distance: 24.1
click at [208, 439] on div "Messaging Send videos Replies Results Setup & Manage Message template Integrati…" at bounding box center [595, 415] width 1190 height 727
drag, startPoint x: 283, startPoint y: 465, endPoint x: 261, endPoint y: 450, distance: 27.6
click at [259, 449] on textarea at bounding box center [364, 511] width 237 height 153
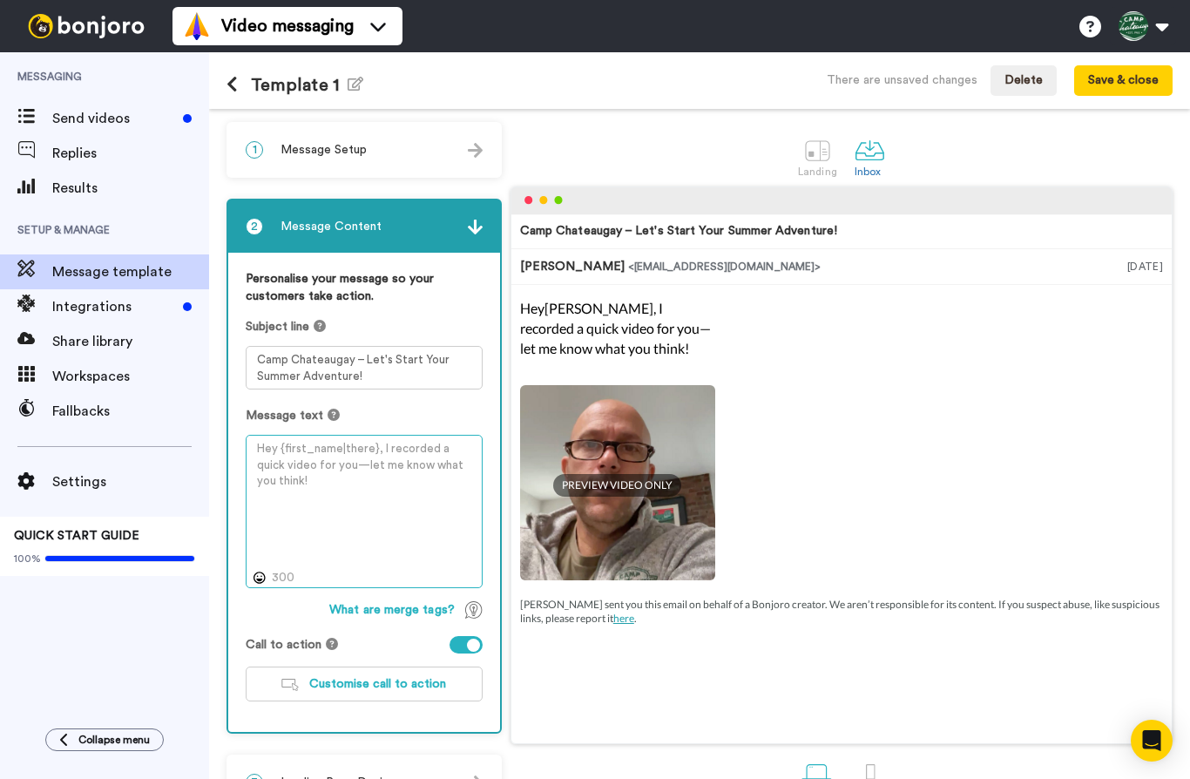
click at [410, 464] on textarea at bounding box center [364, 511] width 237 height 153
paste textarea "Hi _, _ from _ mentioned _ might be a good fit for Camp Chateaugay, and asked m…"
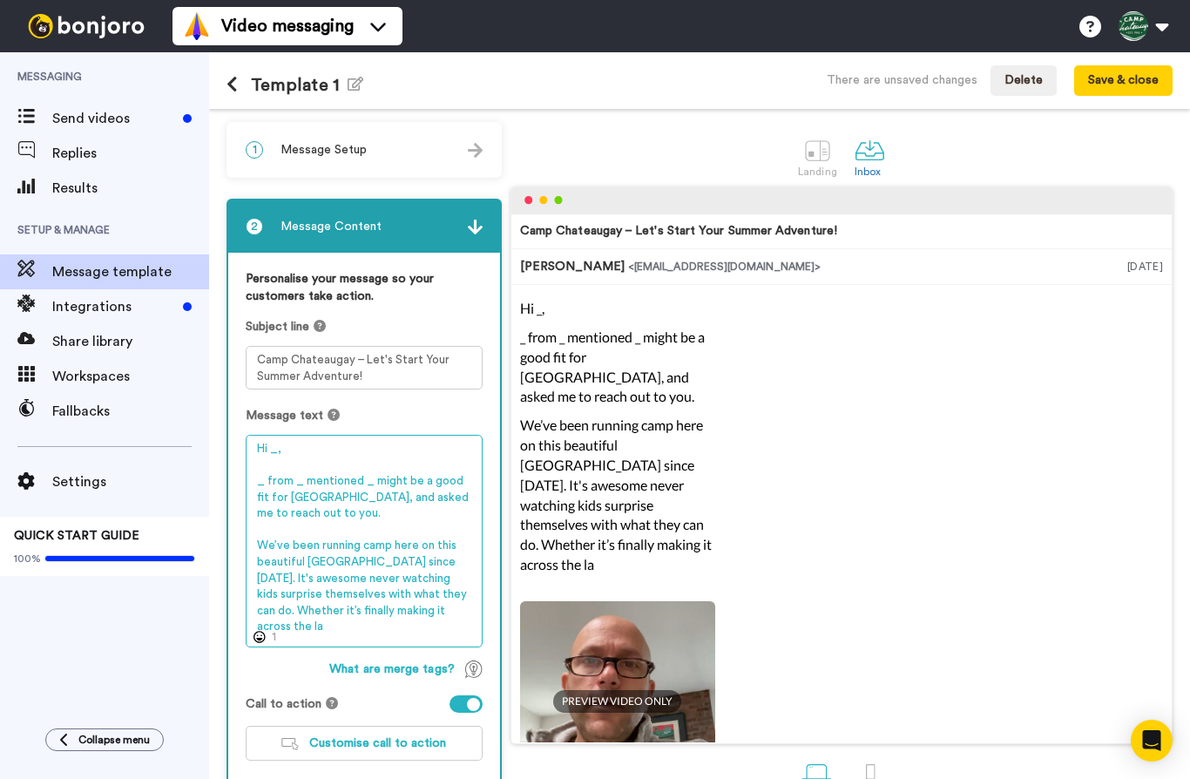
drag, startPoint x: 331, startPoint y: 629, endPoint x: 262, endPoint y: 526, distance: 123.8
click at [262, 526] on textarea "Hi _, _ from _ mentioned _ might be a good fit for Camp Chateaugay, and asked m…" at bounding box center [364, 541] width 237 height 213
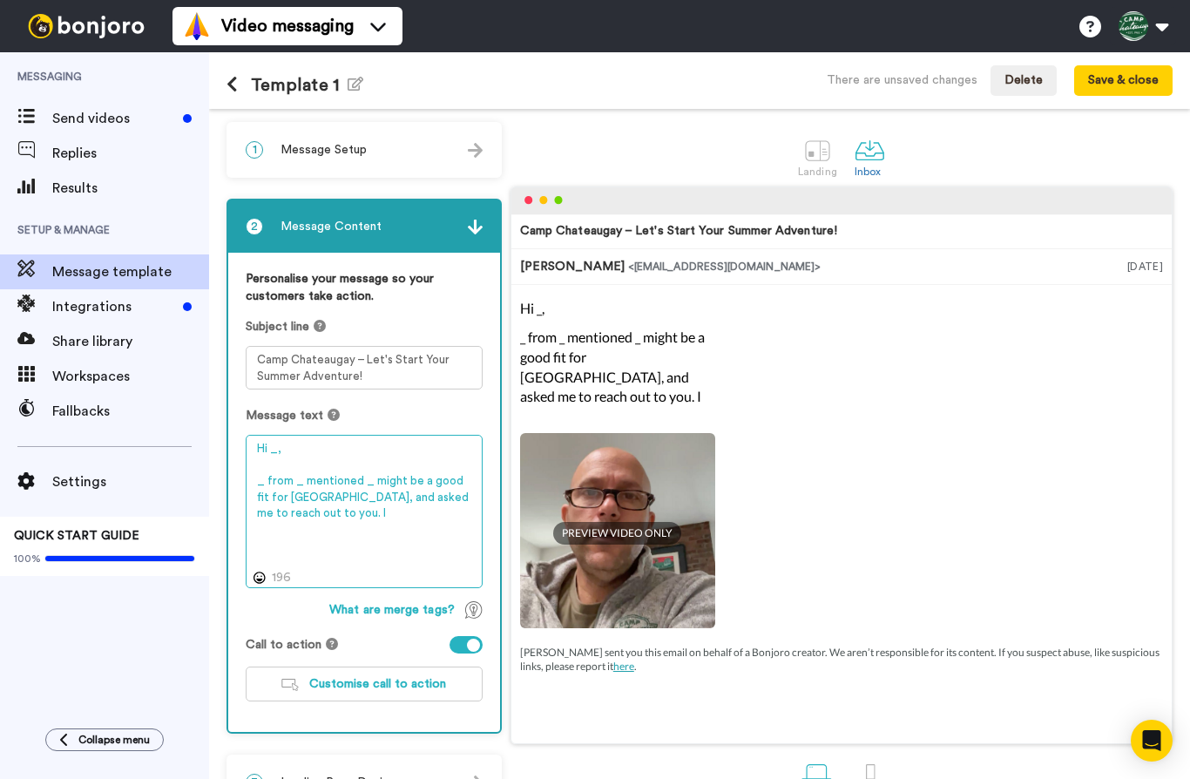
type textarea "Hi _, _ from _ mentioned _ might be a good fit for Camp Chateaugay, and asked m…"
click at [358, 554] on textarea "Hi _, _ from _ mentioned _ might be a good fit for Camp Chateaugay, and asked m…" at bounding box center [364, 511] width 237 height 153
drag, startPoint x: 339, startPoint y: 499, endPoint x: 227, endPoint y: 454, distance: 121.2
click at [227, 454] on div "2 Message Content Personalise your message so your customers take action. Subje…" at bounding box center [364, 466] width 275 height 535
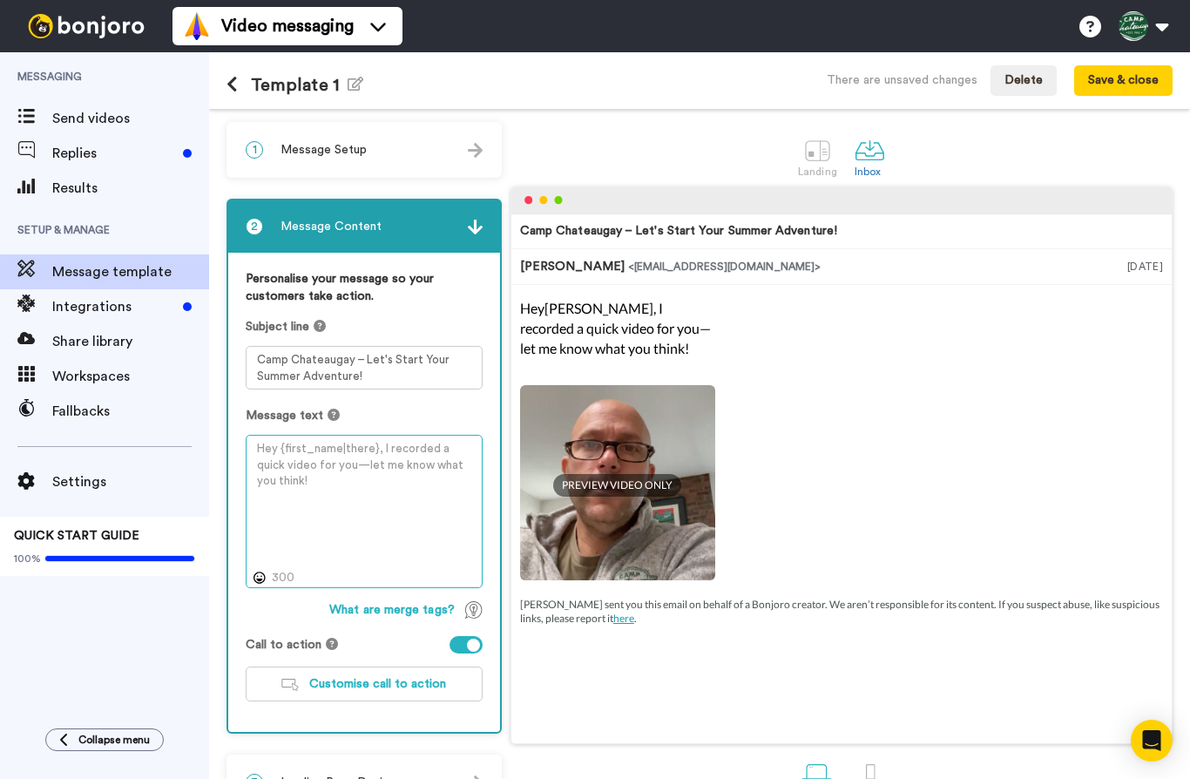
paste textarea "Hi _, _ from _ mentioned _ might be a good fit for Camp Chateauguay. We’ve been…"
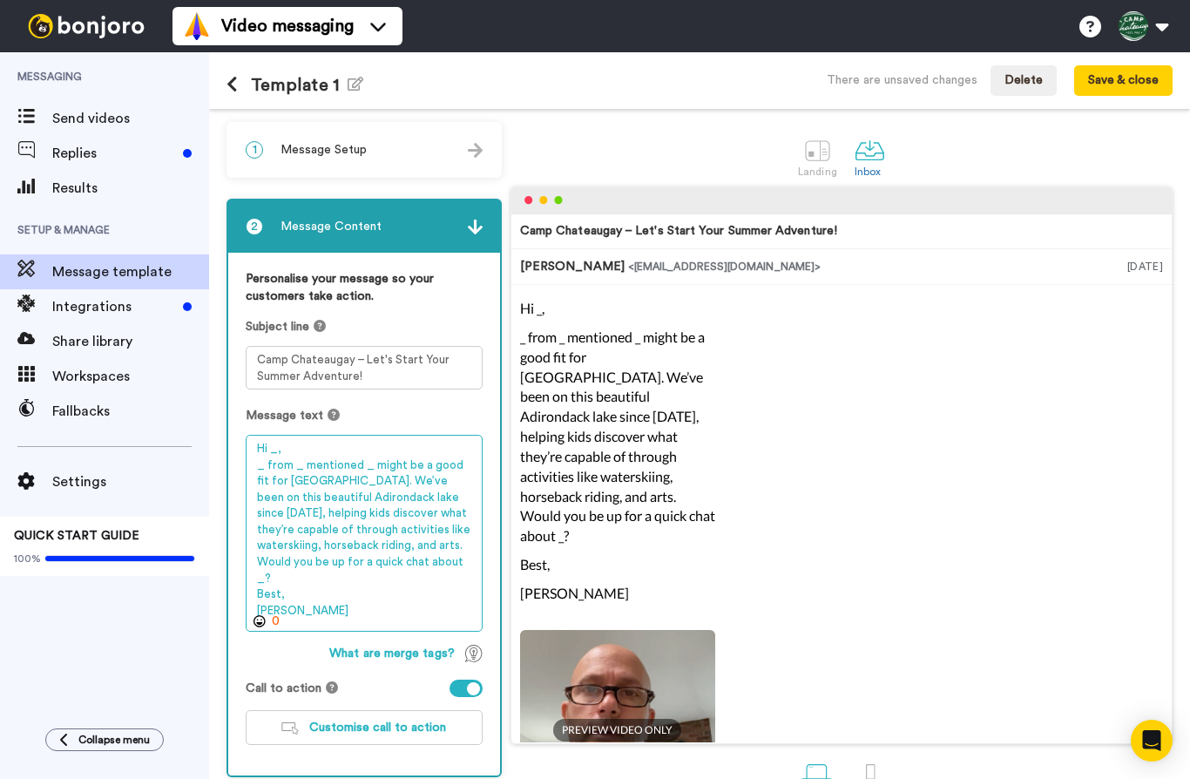
click at [409, 481] on textarea "Hi _, _ from _ mentioned _ might be a good fit for Camp Chateauguay. We’ve been…" at bounding box center [364, 533] width 237 height 197
drag, startPoint x: 410, startPoint y: 485, endPoint x: 332, endPoint y: 499, distance: 79.8
click at [332, 499] on textarea "Hi _, _ from _ mentioned _ might be a good fit for Camp Chateauguay. We’re been…" at bounding box center [364, 533] width 237 height 197
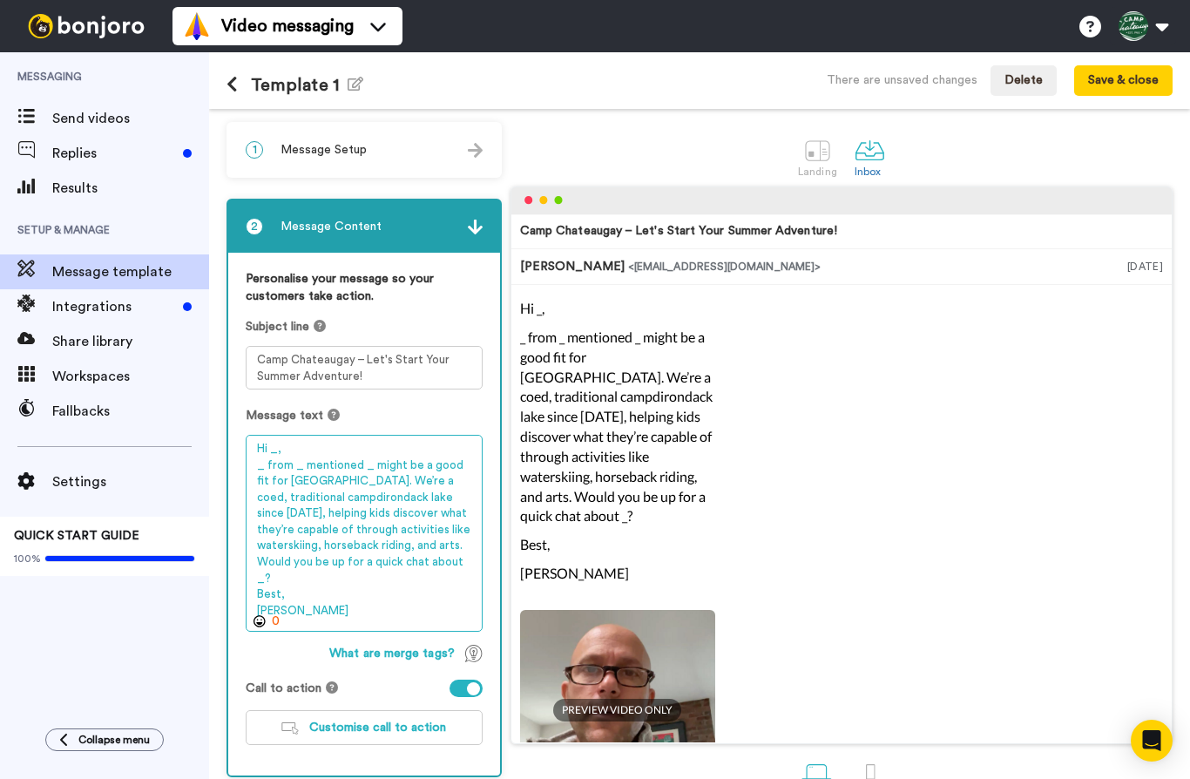
drag, startPoint x: 283, startPoint y: 508, endPoint x: 343, endPoint y: 493, distance: 61.9
click at [343, 493] on textarea "Hi _, _ from _ mentioned _ might be a good fit for Camp Chateauguay. We’re a co…" at bounding box center [364, 533] width 237 height 197
click at [400, 500] on textarea "Hi _, _ from _ mentioned _ might be a good fit for Camp Chateauguay. We’re a co…" at bounding box center [364, 533] width 237 height 197
click at [417, 483] on textarea "Hi _, _ from _ mentioned _ might be a good fit for Camp Chateauguay. We’re a co…" at bounding box center [364, 533] width 237 height 197
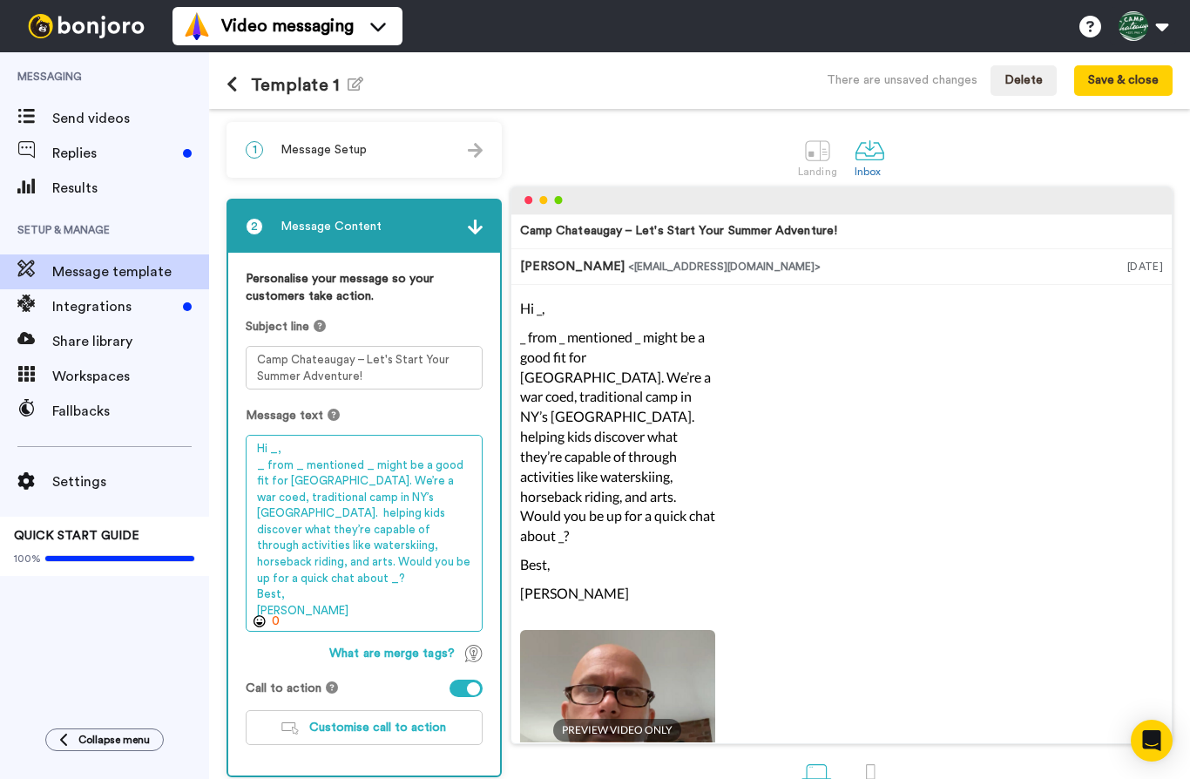
drag, startPoint x: 458, startPoint y: 542, endPoint x: 258, endPoint y: 512, distance: 202.8
click at [258, 512] on textarea "Hi _, _ from _ mentioned _ might be a good fit for Camp Chateauguay. We’re a wa…" at bounding box center [364, 533] width 237 height 197
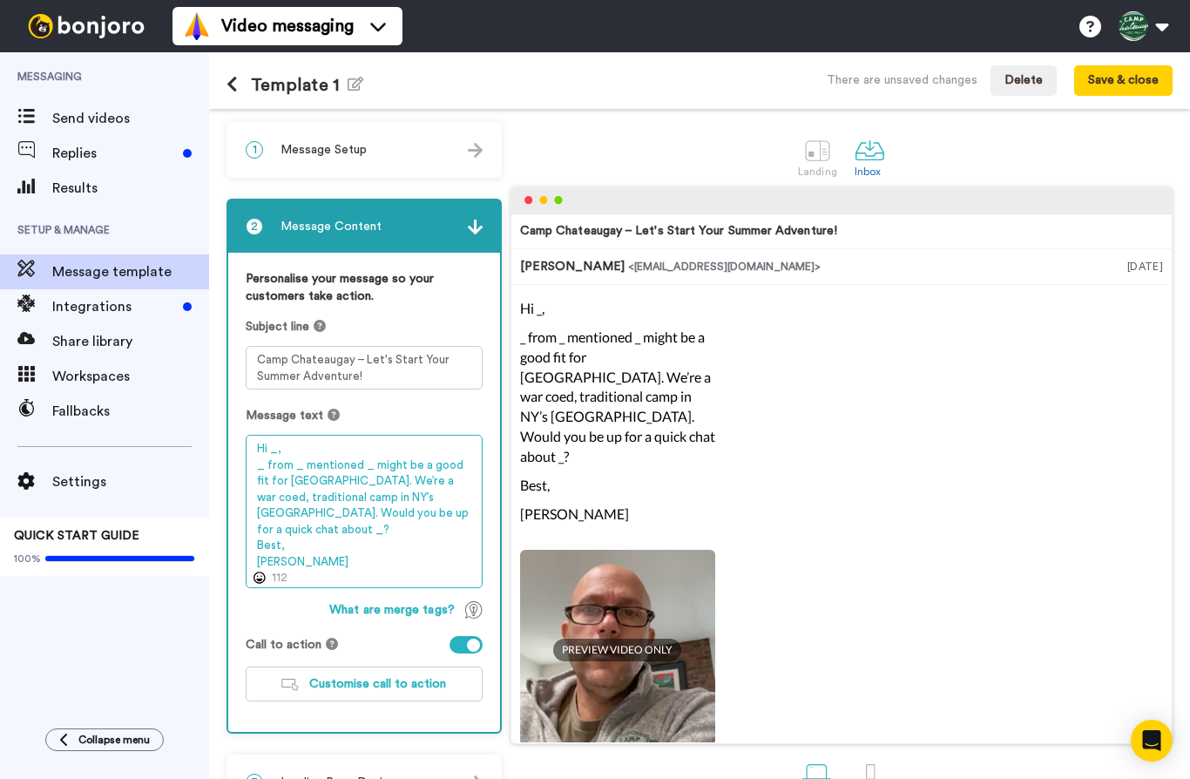
click at [439, 477] on textarea "Hi _, _ from _ mentioned _ might be a good fit for Camp Chateauguay. We’re a wa…" at bounding box center [364, 511] width 237 height 153
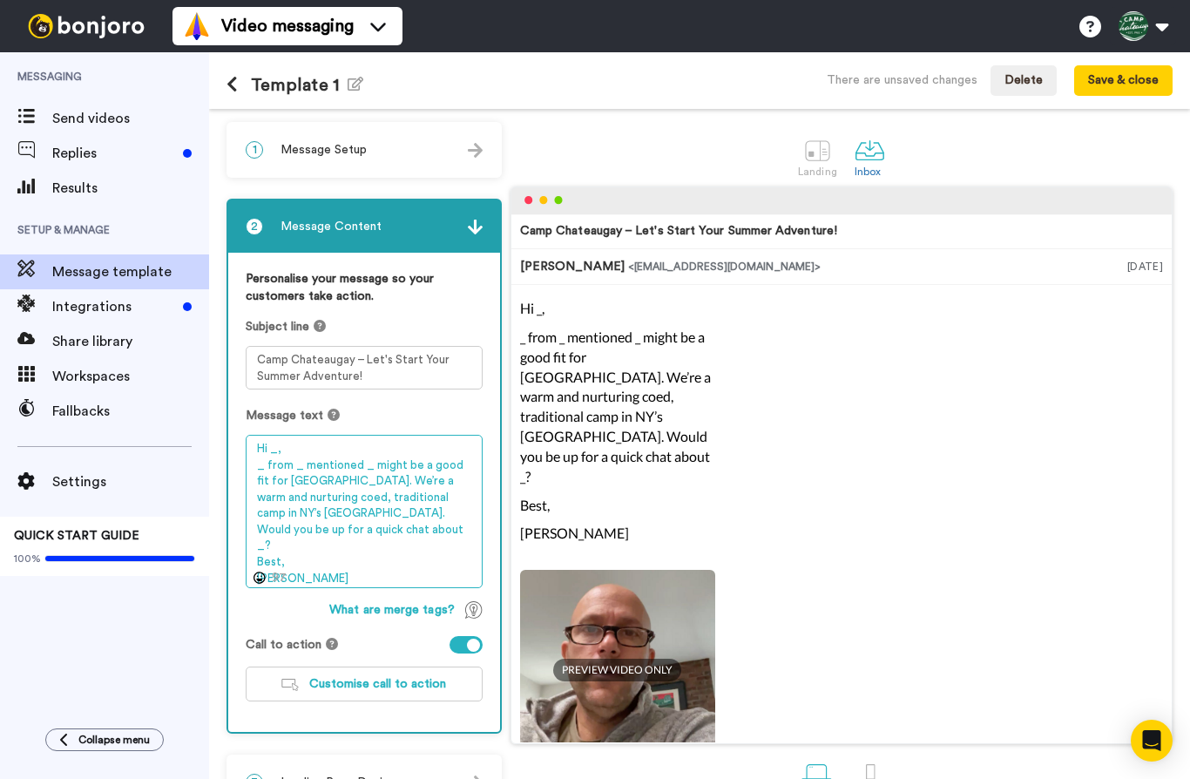
click at [395, 498] on textarea "Hi _, _ from _ mentioned _ might be a good fit for Camp Chateauguay. We’re a wa…" at bounding box center [364, 511] width 237 height 153
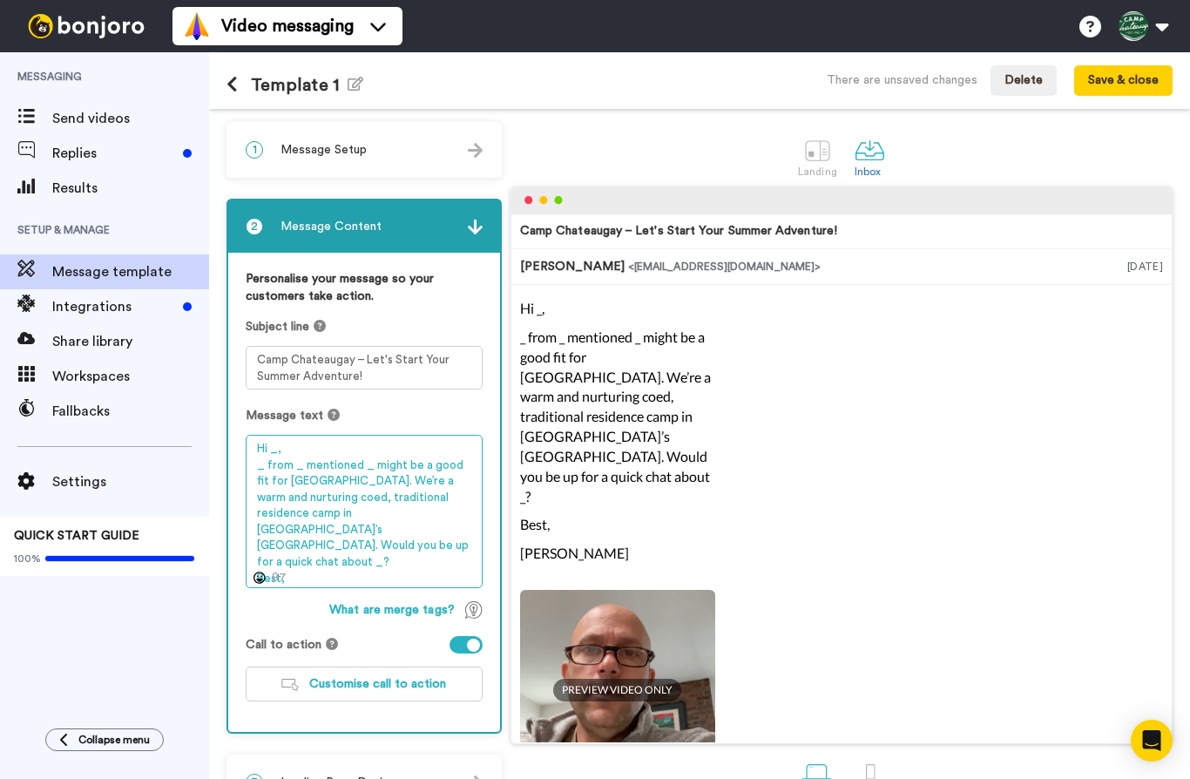
click at [397, 515] on textarea "Hi _, _ from _ mentioned _ might be a good fit for Camp Chateauguay. We’re a wa…" at bounding box center [364, 511] width 237 height 153
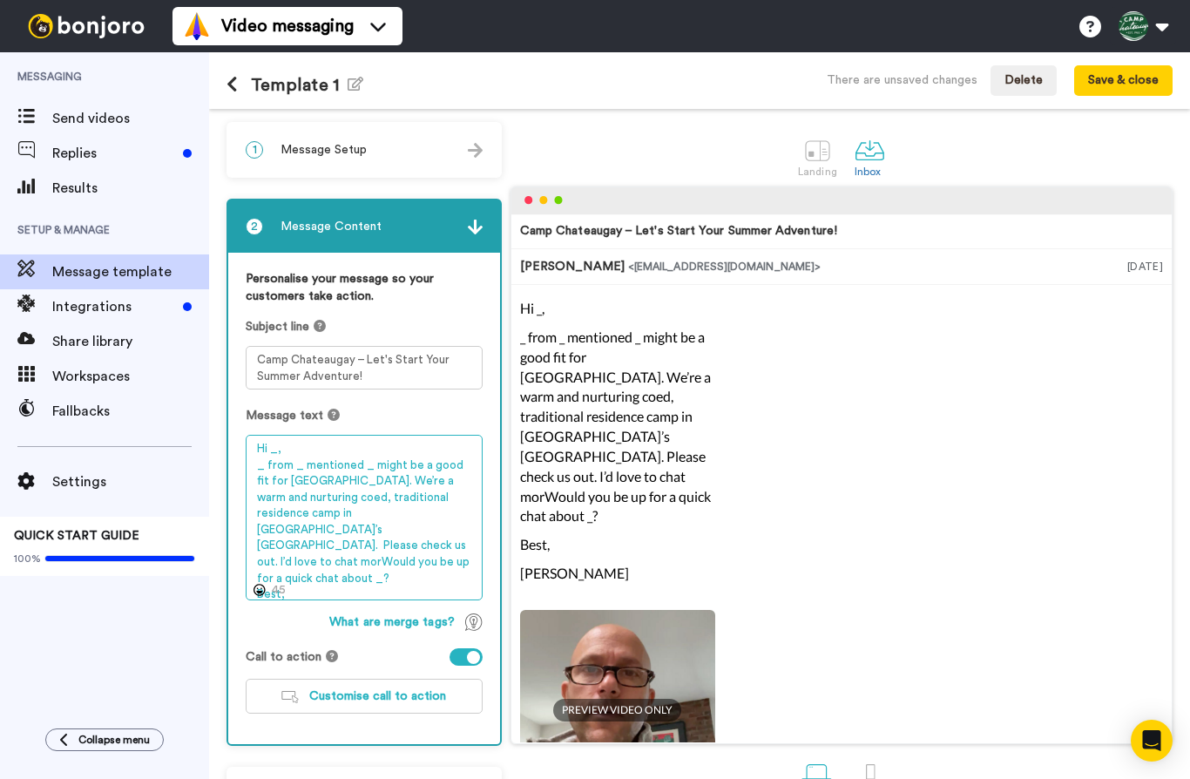
drag, startPoint x: 293, startPoint y: 531, endPoint x: 301, endPoint y: 536, distance: 9.4
click at [293, 531] on textarea "Hi _, _ from _ mentioned _ might be a good fit for Camp Chateauguay. We’re a wa…" at bounding box center [364, 518] width 237 height 166
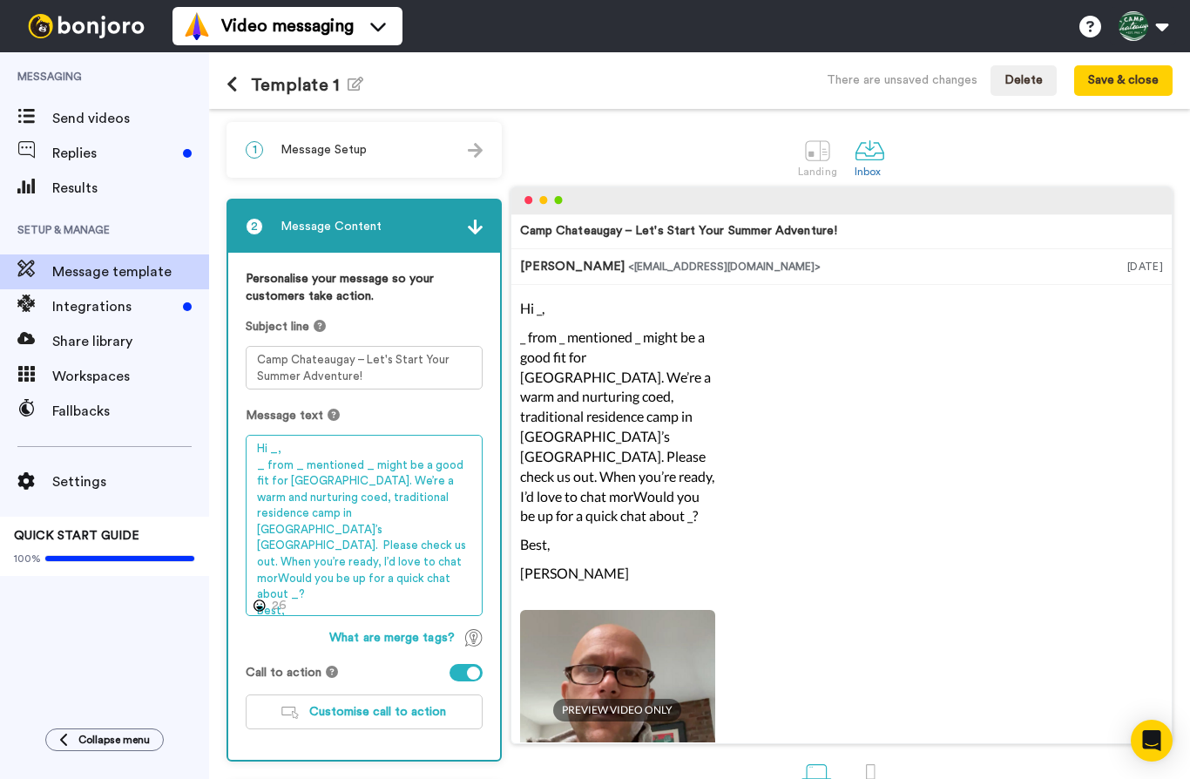
click at [279, 548] on textarea "Hi _, _ from _ mentioned _ might be a good fit for Camp Chateauguay. We’re a wa…" at bounding box center [364, 525] width 237 height 181
drag, startPoint x: 292, startPoint y: 543, endPoint x: 321, endPoint y: 556, distance: 31.6
click at [321, 556] on textarea "Hi _, _ from _ mentioned _ might be a good fit for Camp Chateauguay. We’re a wa…" at bounding box center [364, 525] width 237 height 181
click at [322, 576] on textarea "Hi _, _ from _ mentioned _ might be a good fit for Camp Chateauguay. We’re a wa…" at bounding box center [364, 525] width 237 height 181
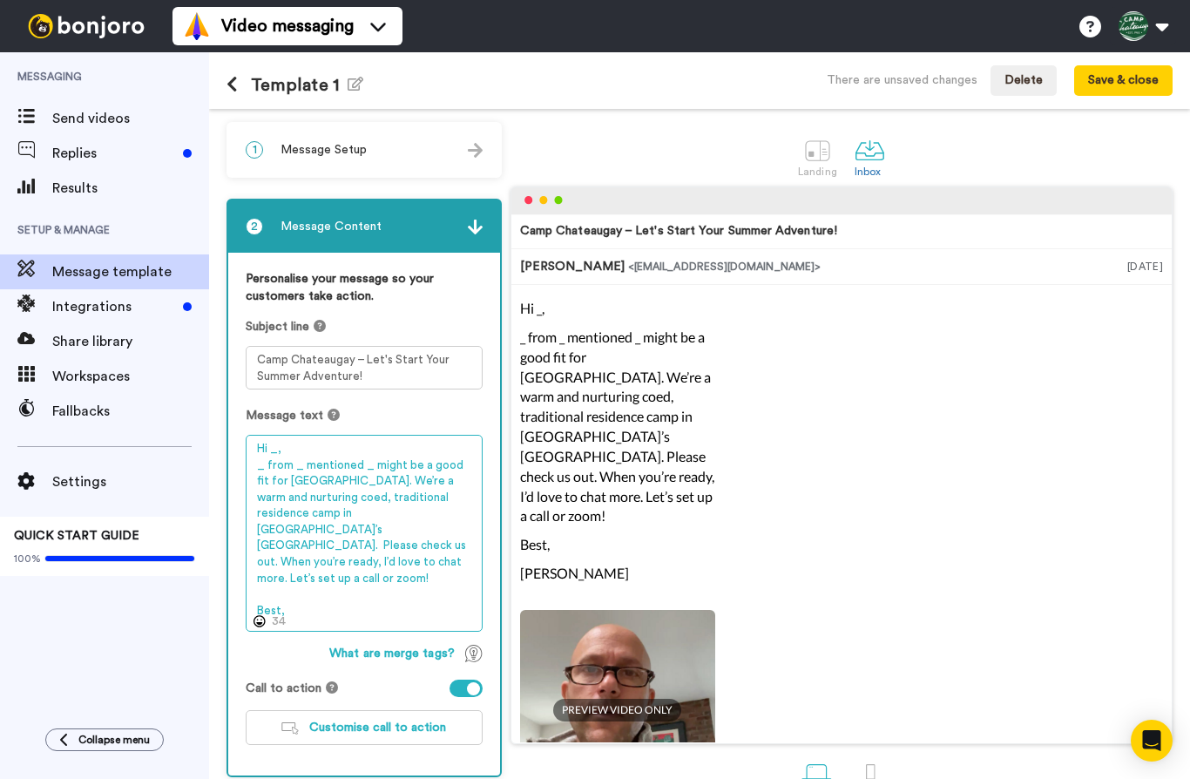
click at [393, 499] on textarea "Hi _, _ from _ mentioned _ might be a good fit for Camp Chateauguay. We’re a wa…" at bounding box center [364, 533] width 237 height 197
click at [388, 513] on textarea "Hi _, _ from _ mentioned _ might be a good fit for Camp Chateauguay. We’re a wa…" at bounding box center [364, 533] width 237 height 197
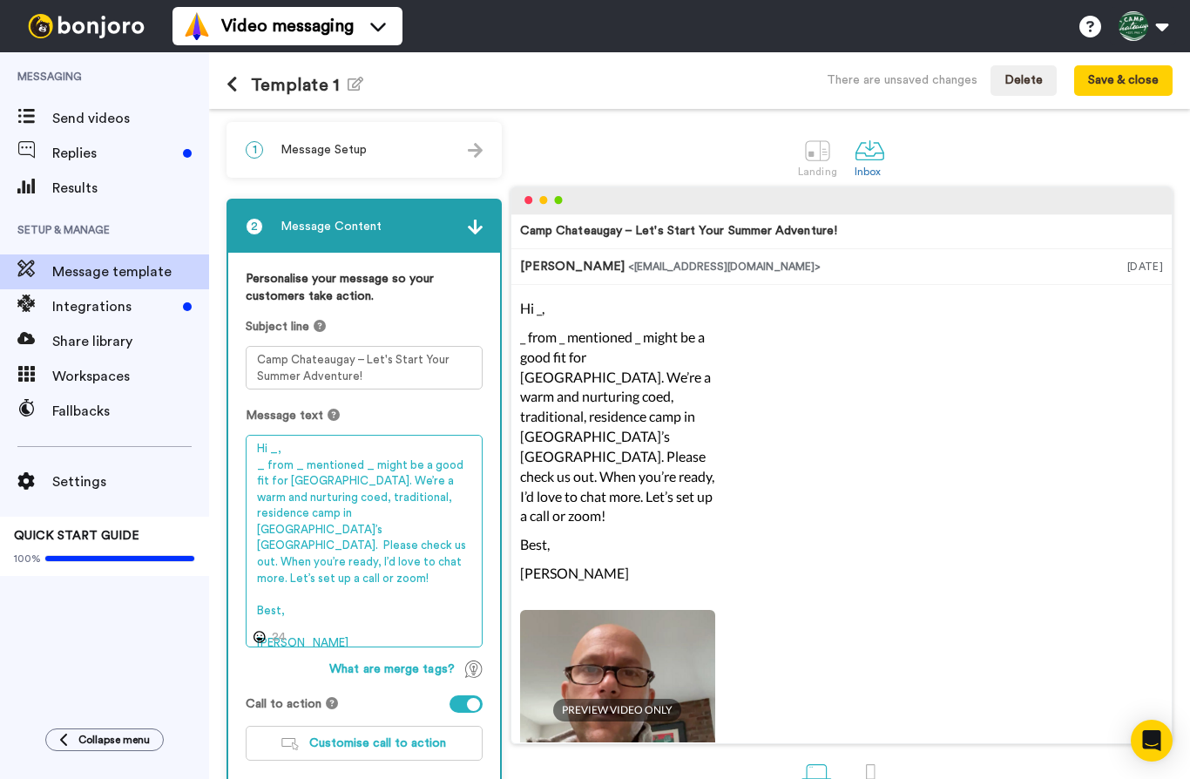
click at [362, 528] on textarea "Hi _, _ from _ mentioned _ might be a good fit for Camp Chateauguay. We’re a wa…" at bounding box center [364, 541] width 237 height 213
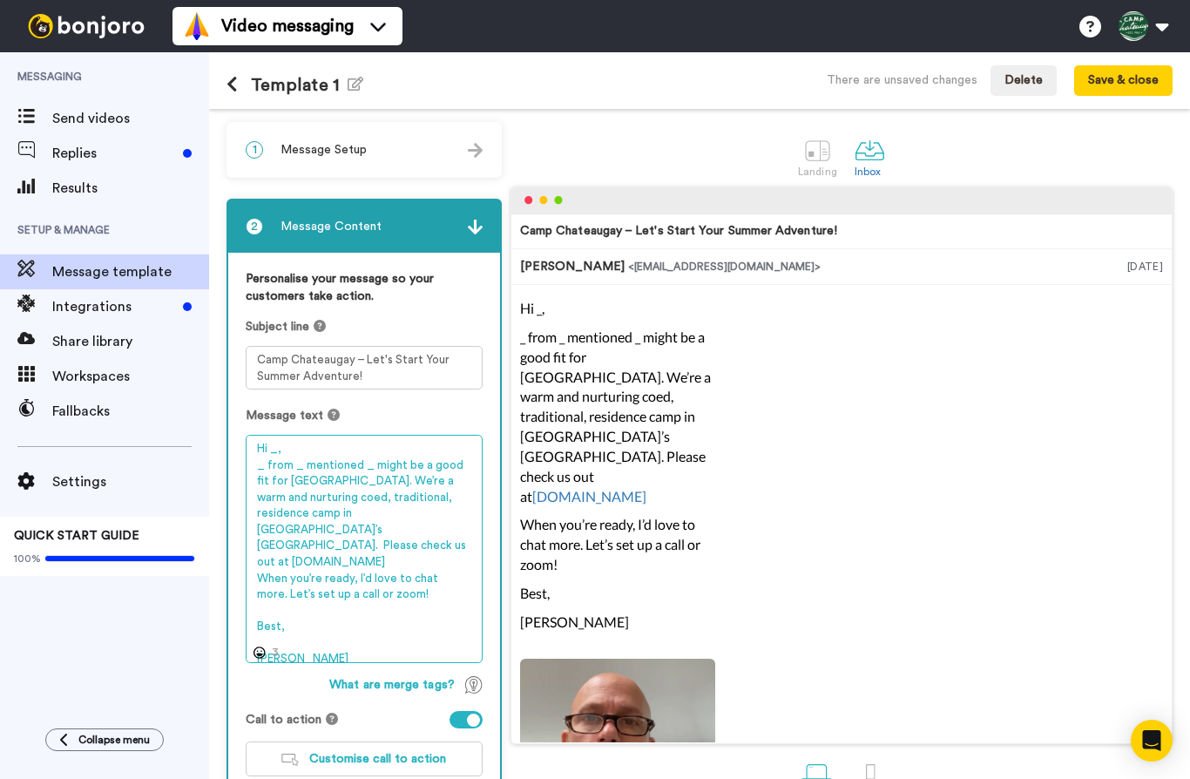
click at [378, 530] on textarea "Hi _, _ from _ mentioned _ might be a good fit for Camp Chateauguay. We’re a wa…" at bounding box center [364, 549] width 237 height 228
click at [261, 578] on textarea "Hi _, _ from _ mentioned _ might be a good fit for Camp Chateauguay. We’re a wa…" at bounding box center [364, 549] width 237 height 228
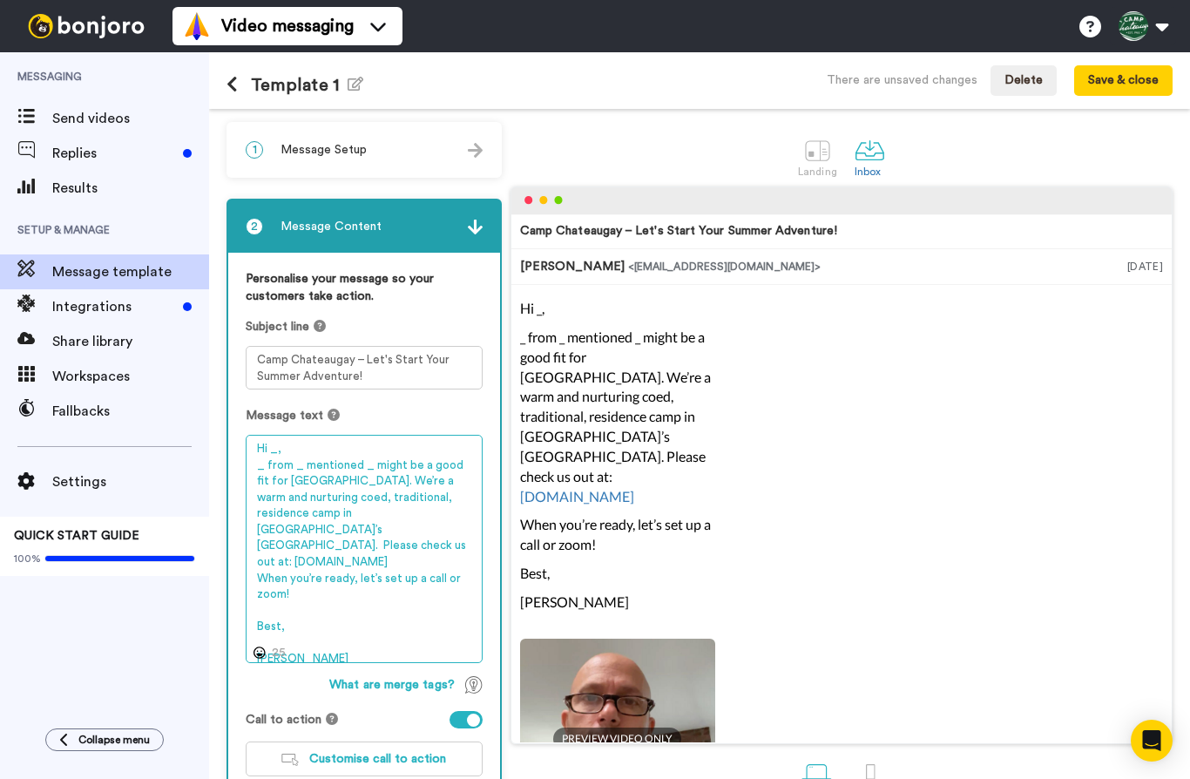
drag, startPoint x: 272, startPoint y: 606, endPoint x: 248, endPoint y: 606, distance: 23.5
click at [248, 606] on textarea "Hi _, _ from _ mentioned _ might be a good fit for Camp Chateauguay. We’re a wa…" at bounding box center [364, 549] width 237 height 228
click at [286, 451] on textarea "Hi _, _ from _ mentioned _ might be a good fit for Camp Chateauguay. We’re a wa…" at bounding box center [364, 549] width 237 height 228
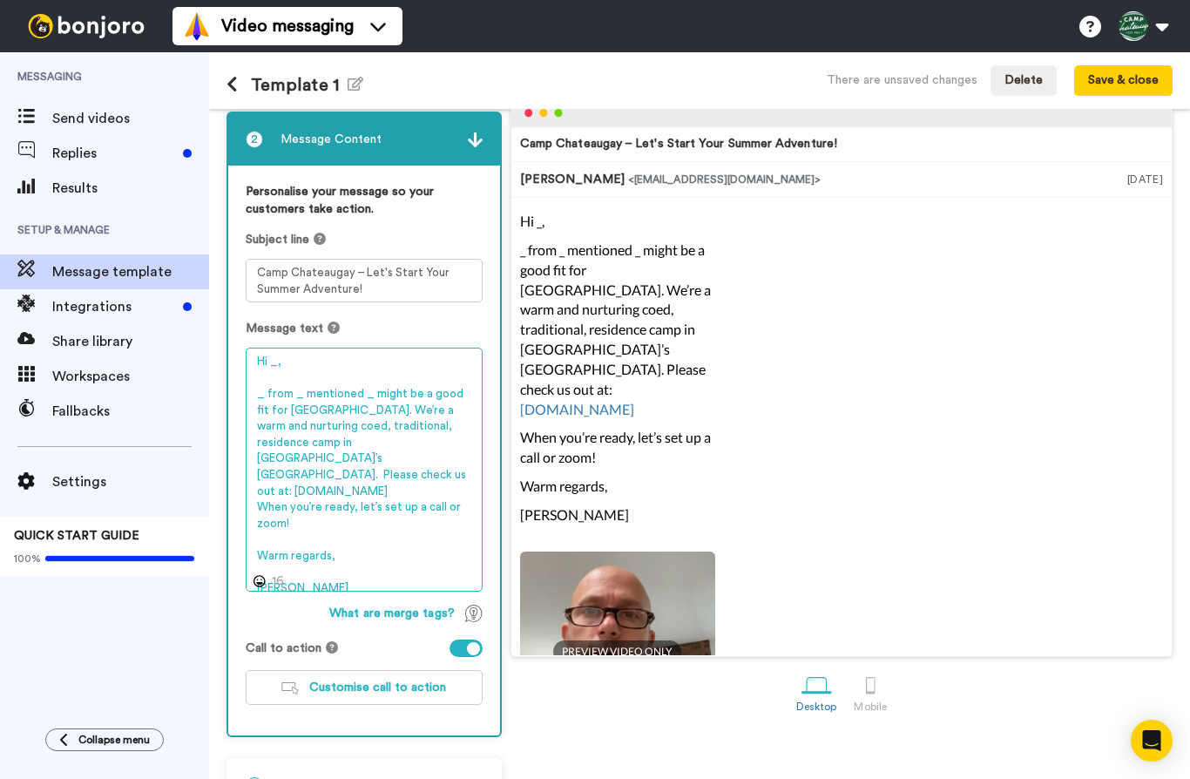
scroll to position [85, 0]
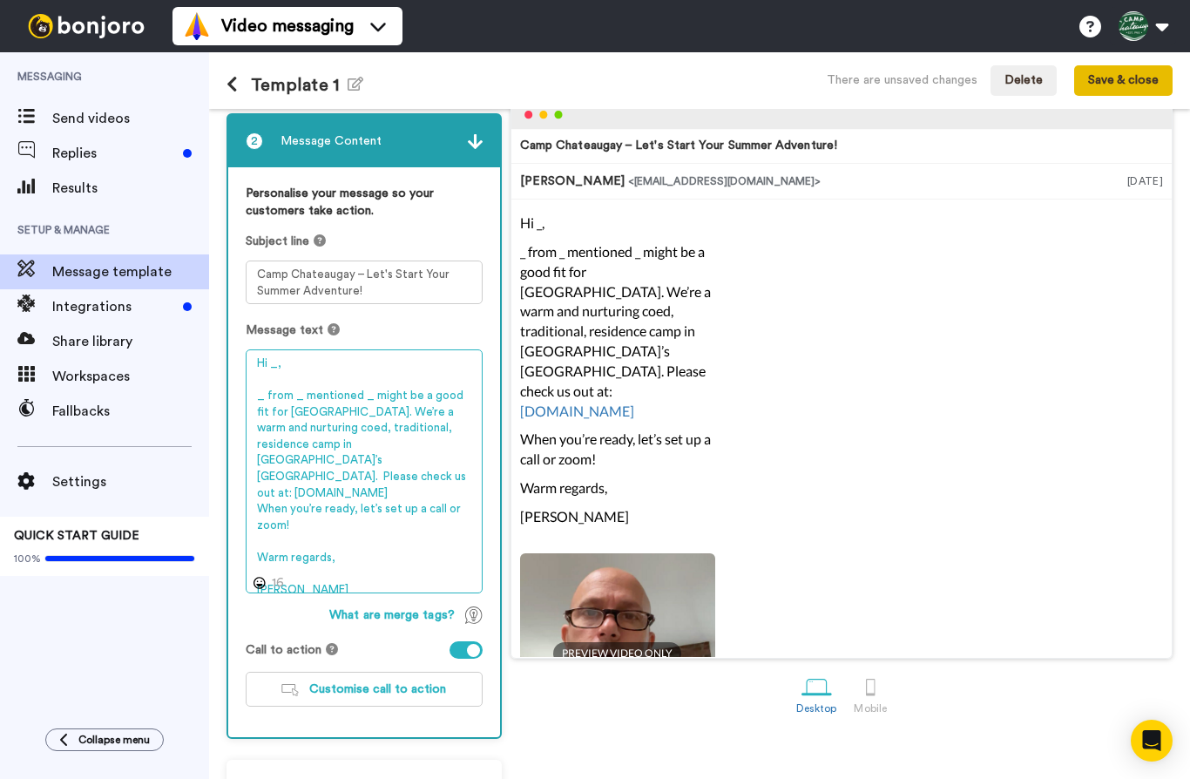
type textarea "Hi _, _ from _ mentioned _ might be a good fit for Camp Chateauguay. We’re a wa…"
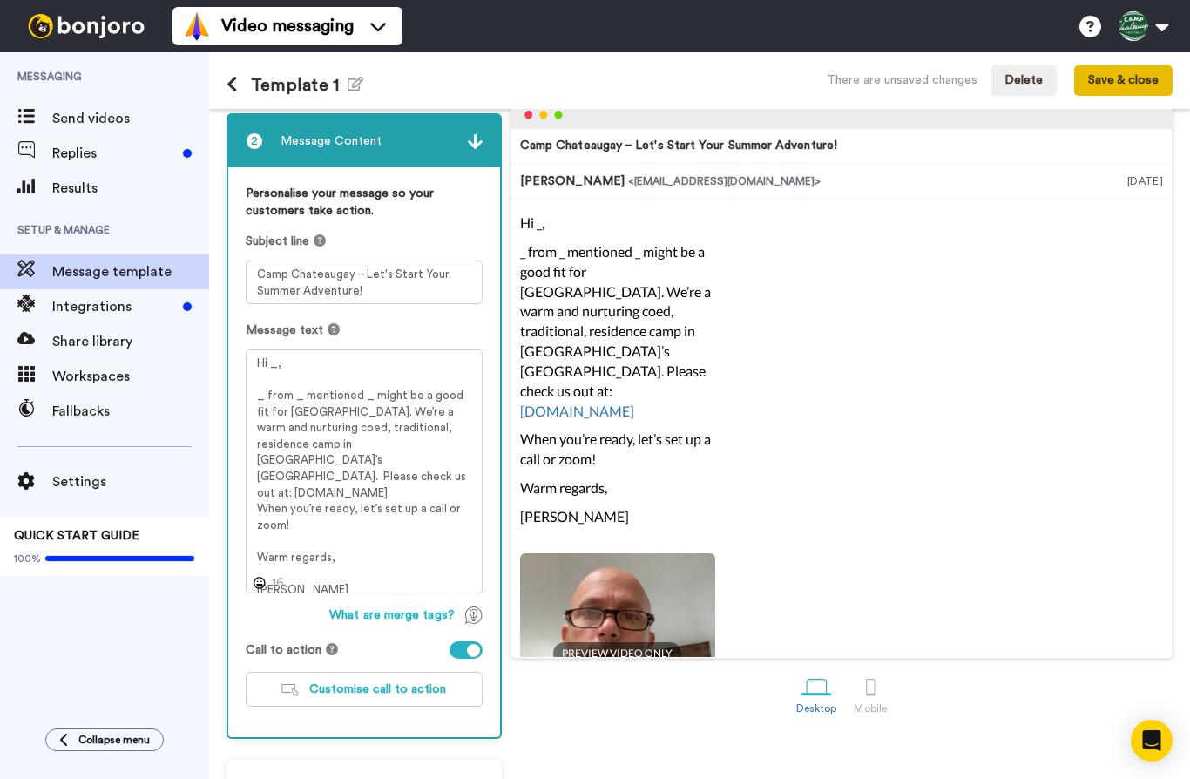
click at [1097, 77] on button "Save & close" at bounding box center [1124, 80] width 98 height 31
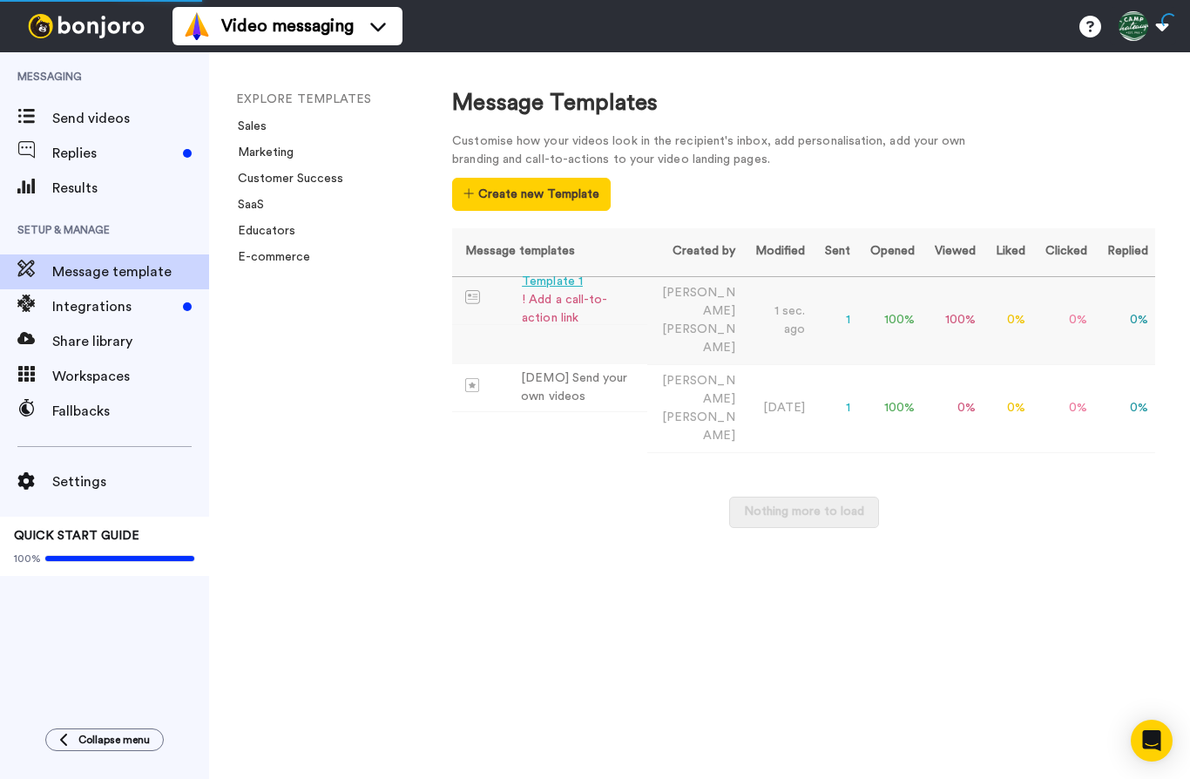
click at [553, 302] on div "! Add a call-to-action link" at bounding box center [581, 309] width 119 height 37
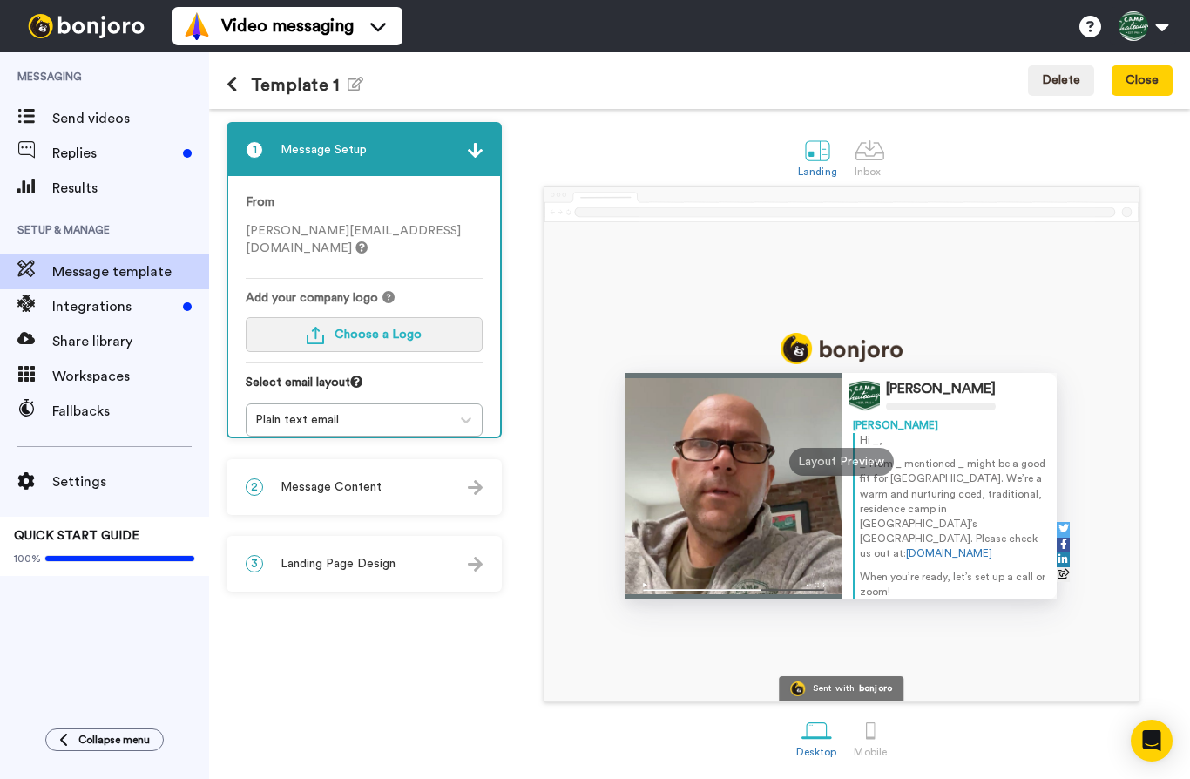
click at [355, 329] on span "Choose a Logo" at bounding box center [378, 335] width 87 height 12
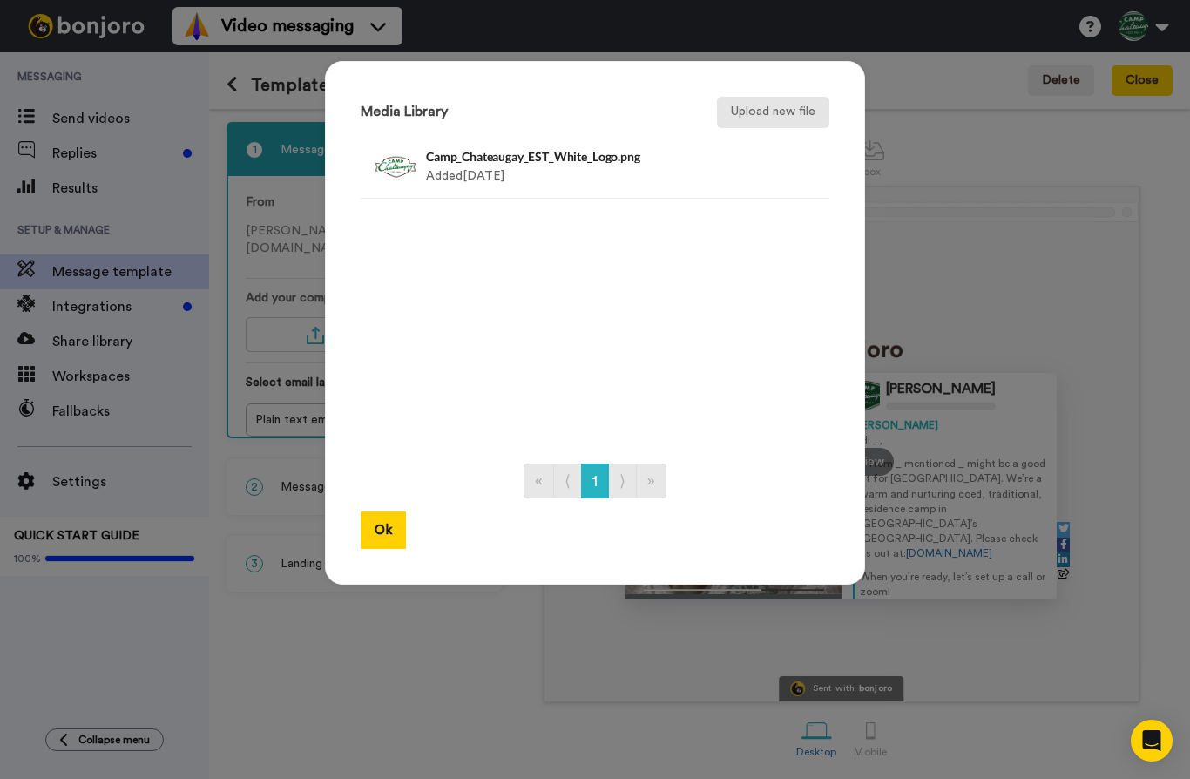
click at [772, 108] on button "Upload new file" at bounding box center [773, 112] width 112 height 31
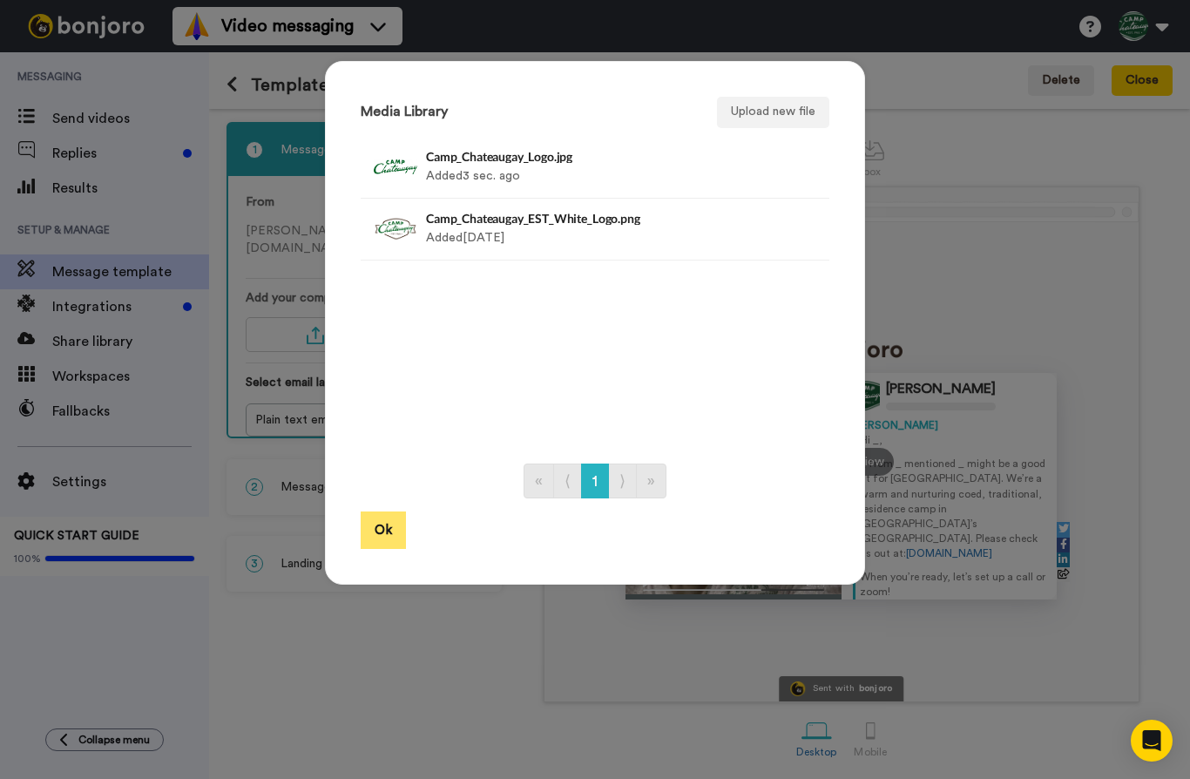
click at [393, 528] on button "Ok" at bounding box center [383, 530] width 45 height 37
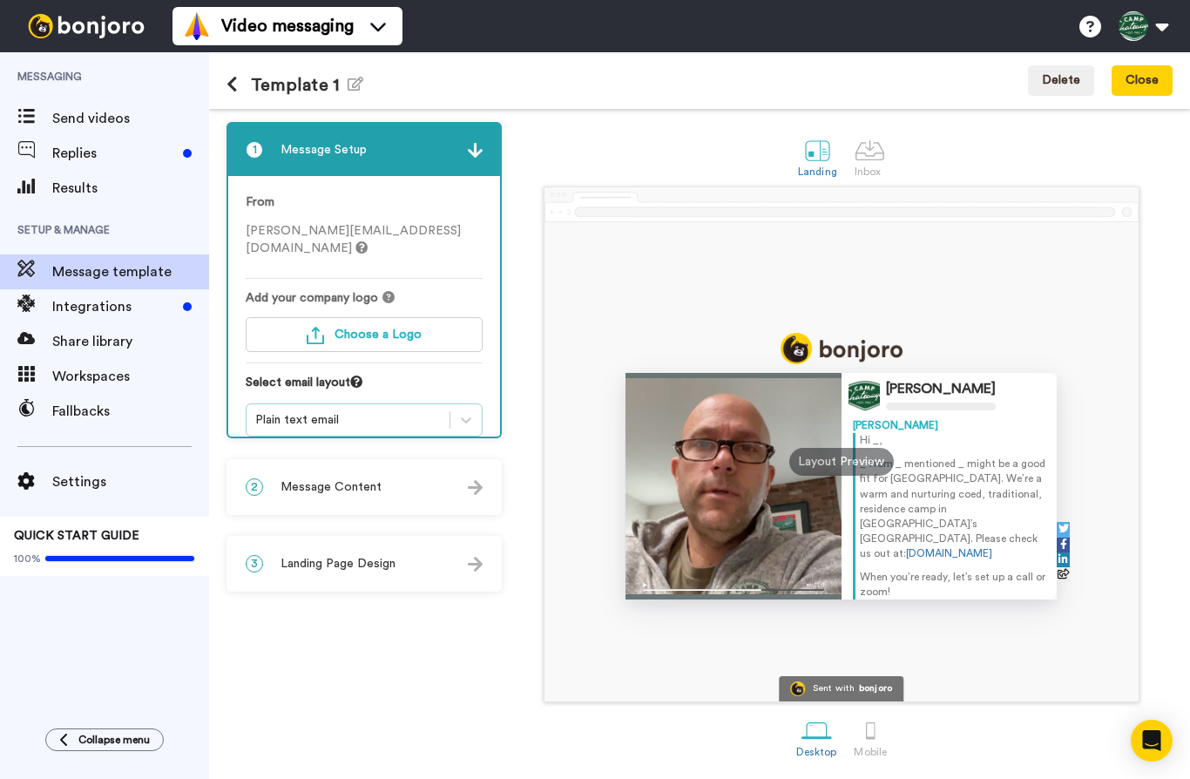
click at [383, 411] on div "Plain text email" at bounding box center [348, 419] width 186 height 17
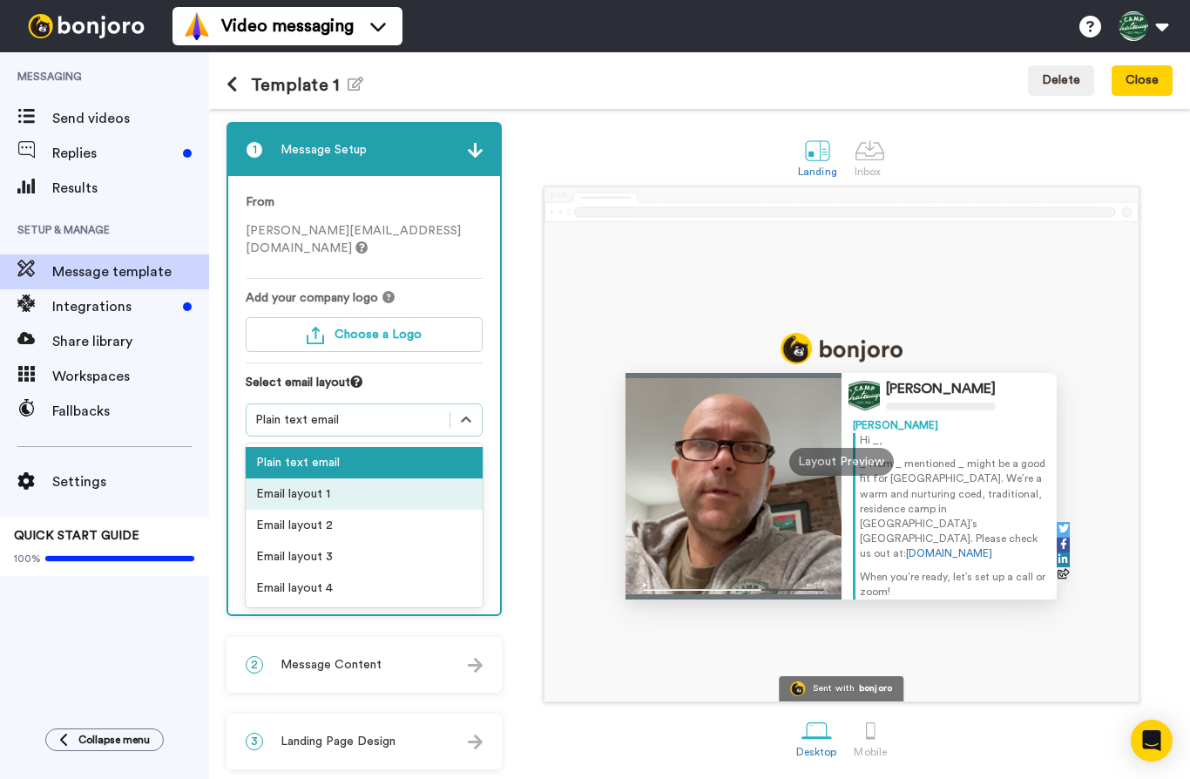
click at [362, 478] on div "Email layout 1" at bounding box center [364, 493] width 237 height 31
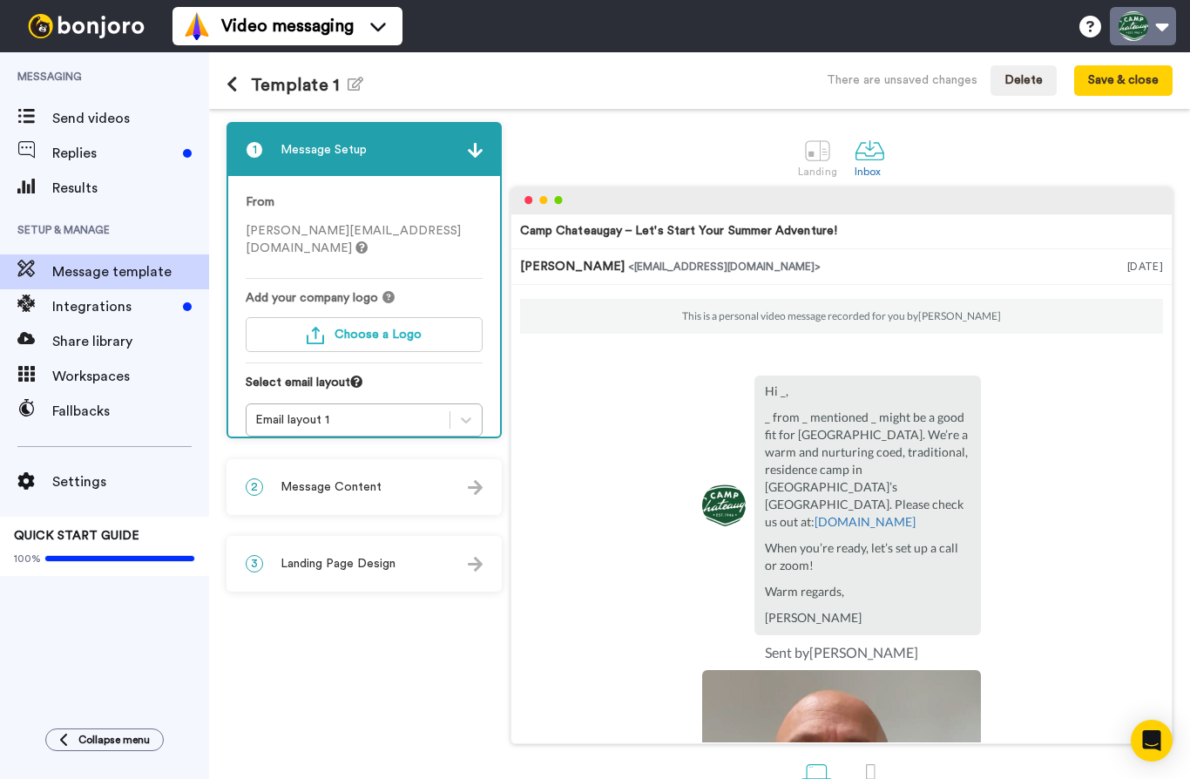
click at [1138, 37] on button at bounding box center [1143, 26] width 66 height 38
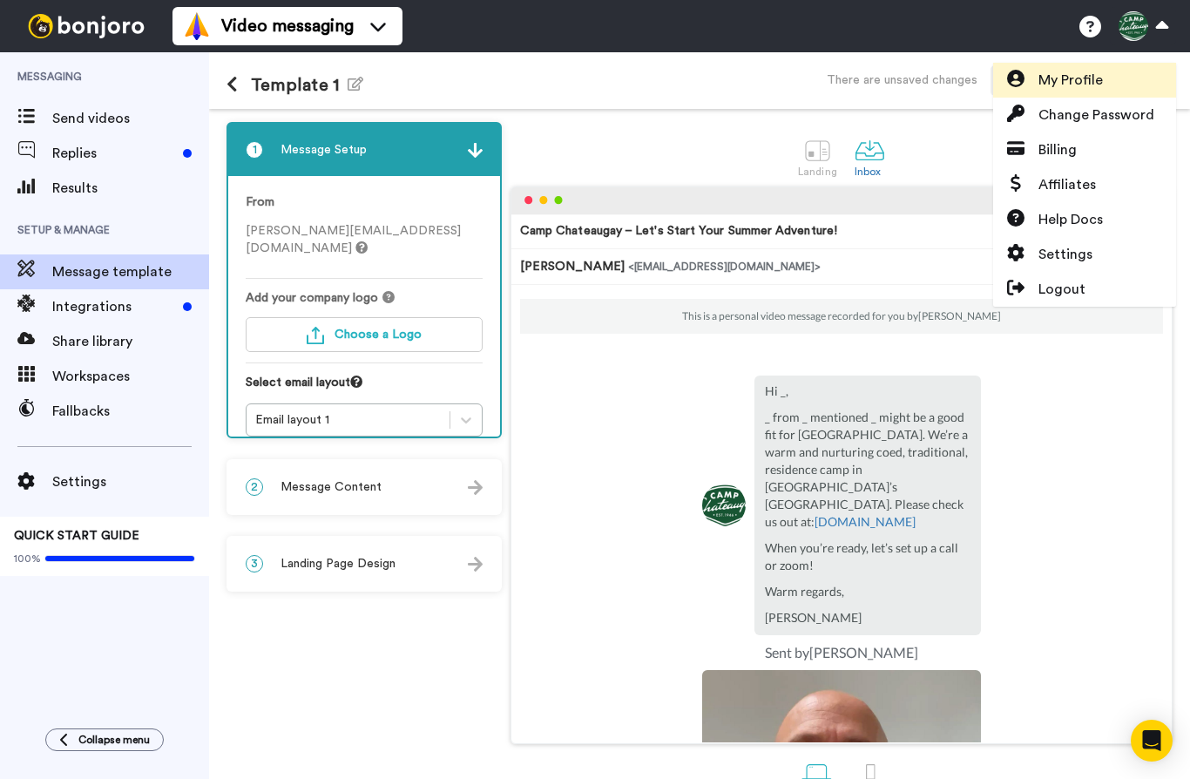
click at [1094, 89] on span "My Profile" at bounding box center [1071, 80] width 64 height 21
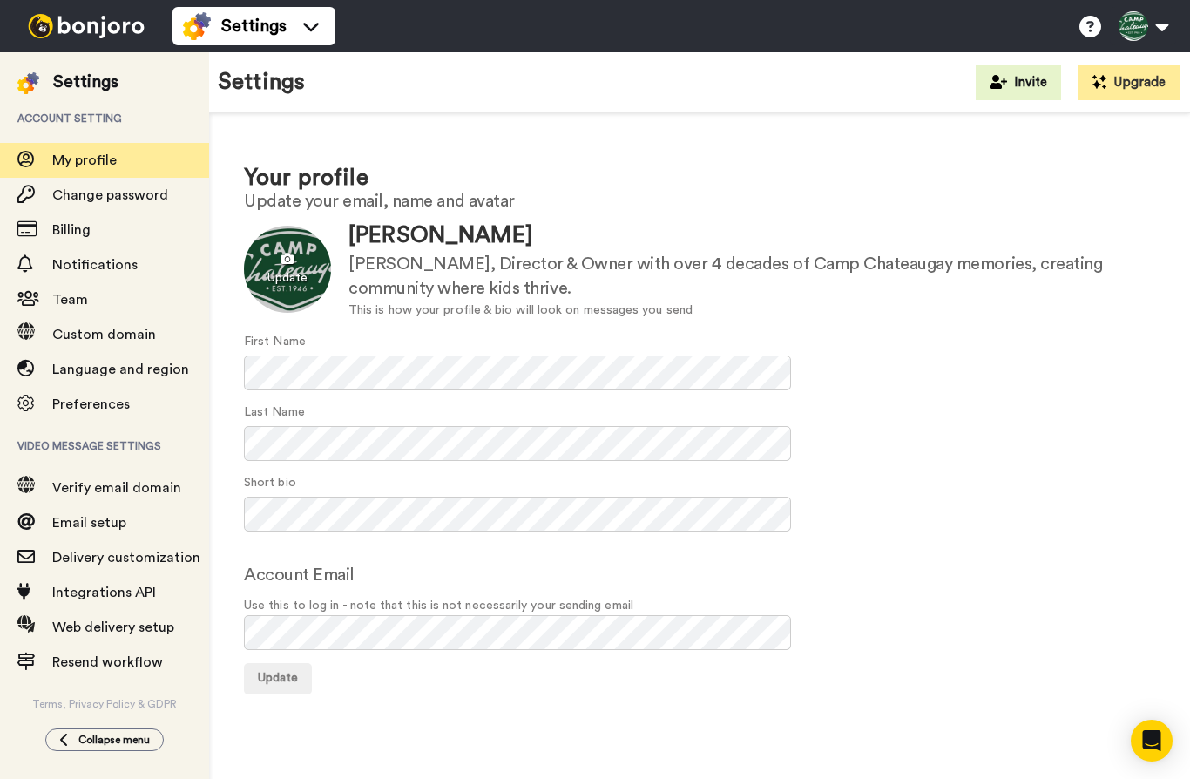
click at [318, 281] on div at bounding box center [287, 269] width 87 height 87
click at [289, 673] on span "Update" at bounding box center [278, 678] width 40 height 12
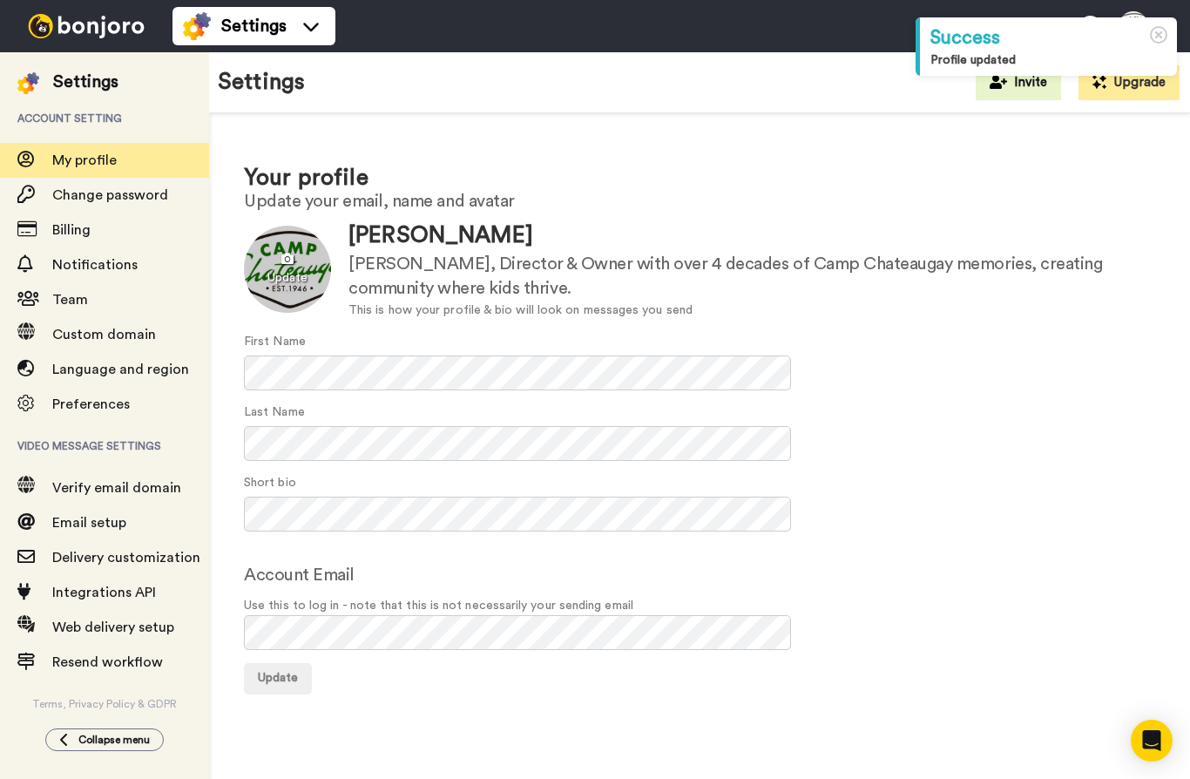
click at [293, 291] on div at bounding box center [287, 269] width 87 height 87
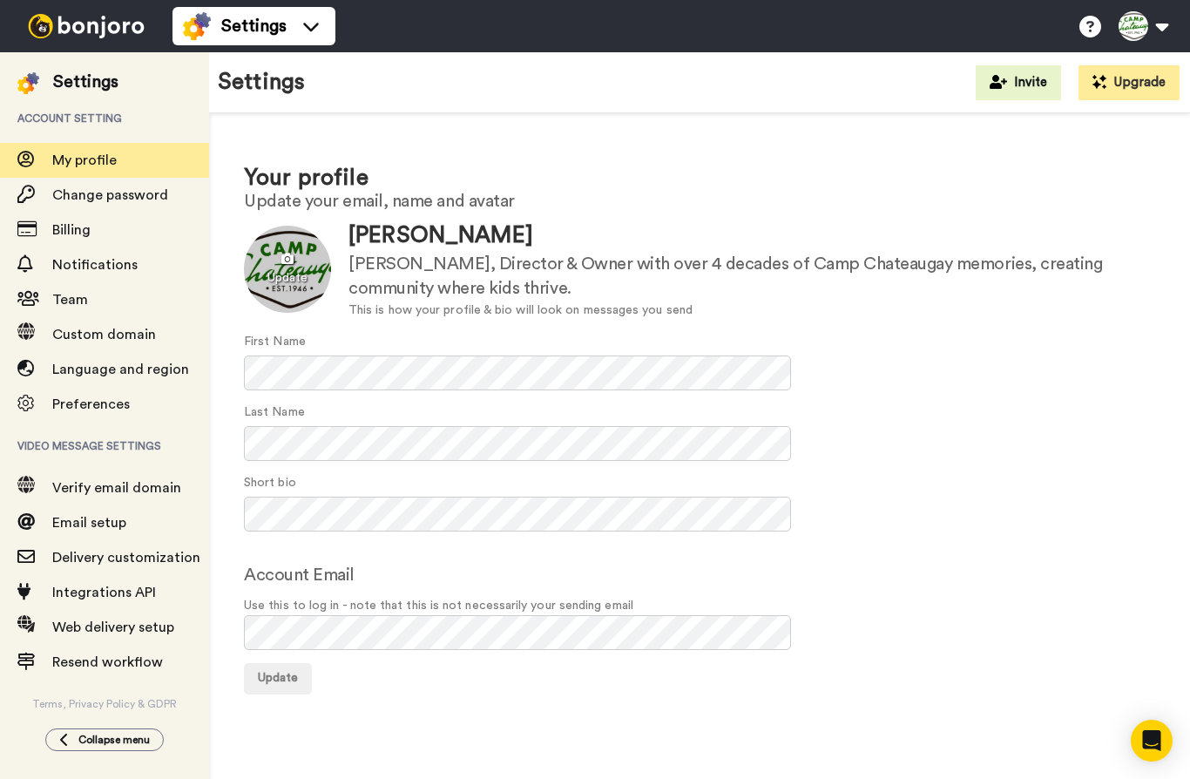
click at [299, 258] on div at bounding box center [287, 269] width 87 height 87
click at [320, 260] on div at bounding box center [287, 269] width 87 height 87
click at [276, 680] on span "Update" at bounding box center [278, 678] width 40 height 12
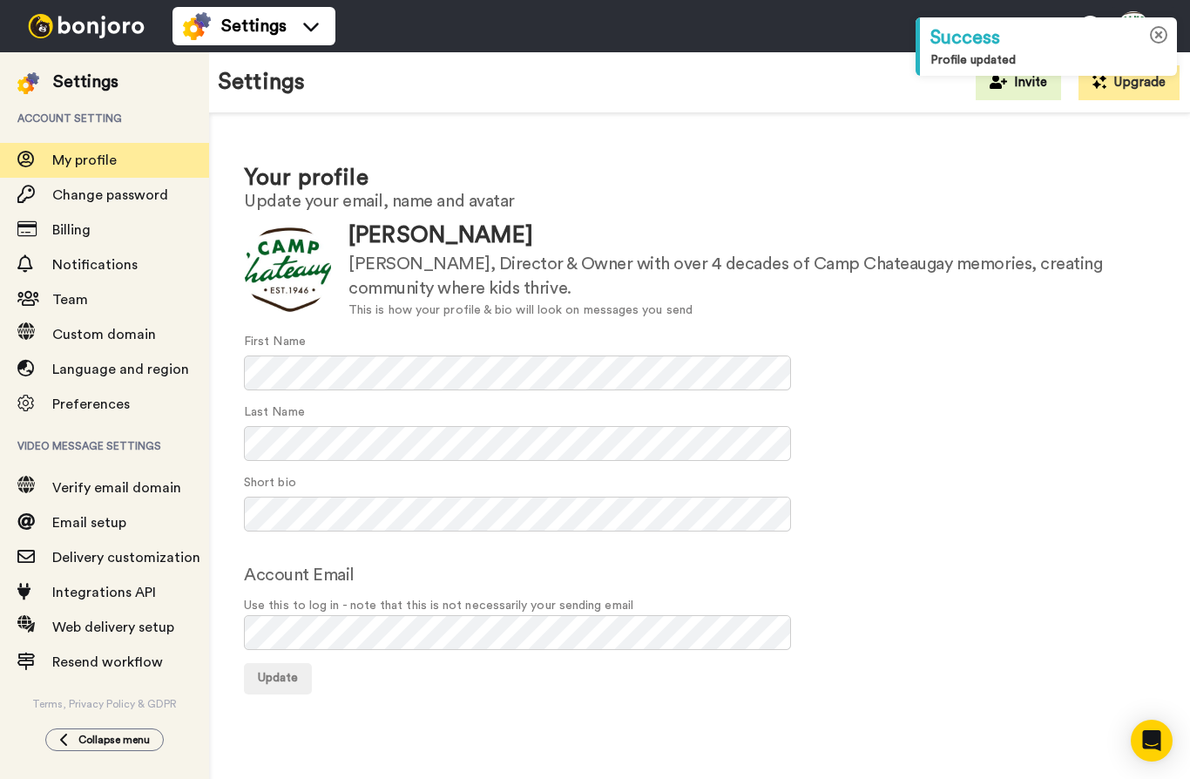
click at [1157, 42] on icon at bounding box center [1159, 35] width 18 height 18
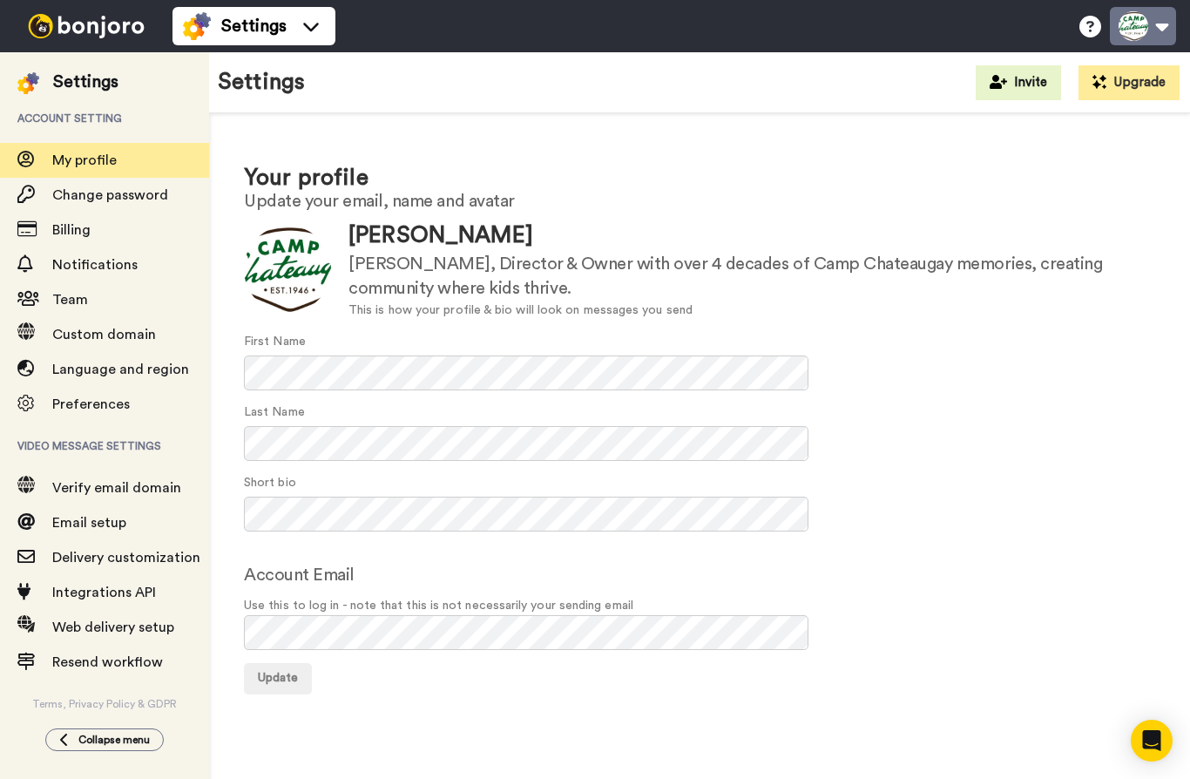
click at [1133, 22] on button at bounding box center [1143, 26] width 66 height 38
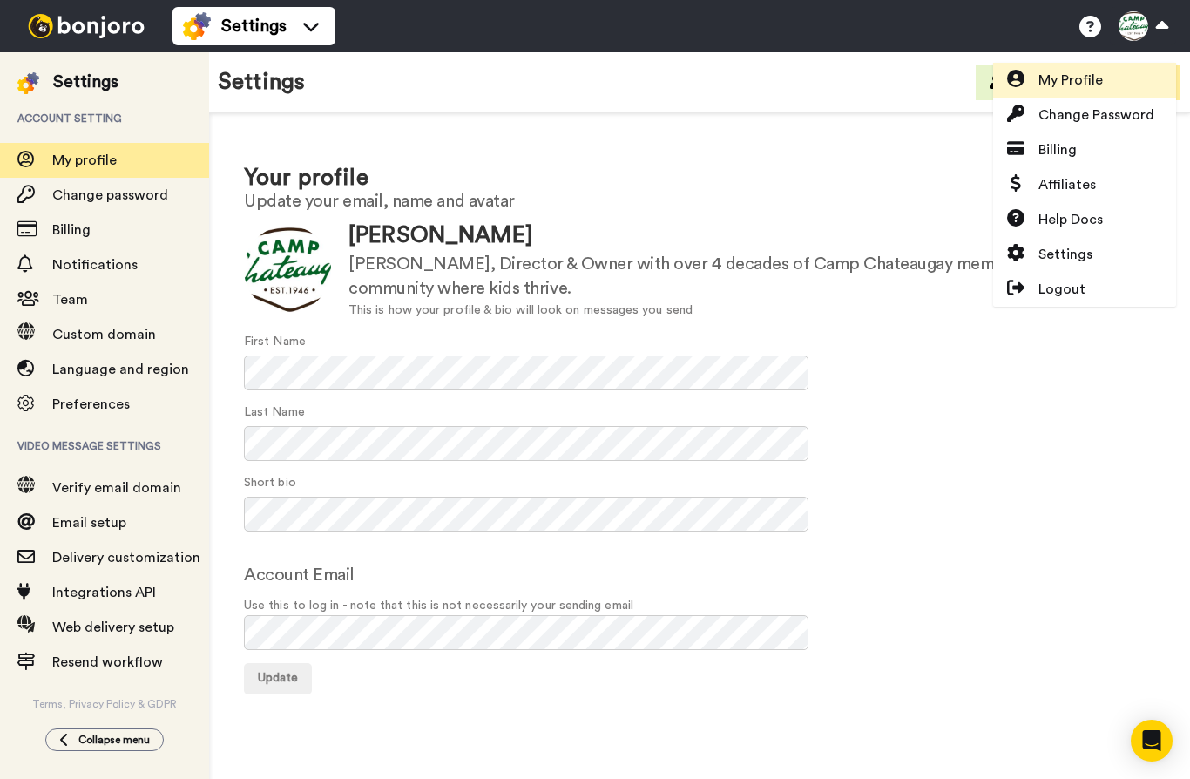
click at [1061, 87] on span "My Profile" at bounding box center [1071, 80] width 64 height 21
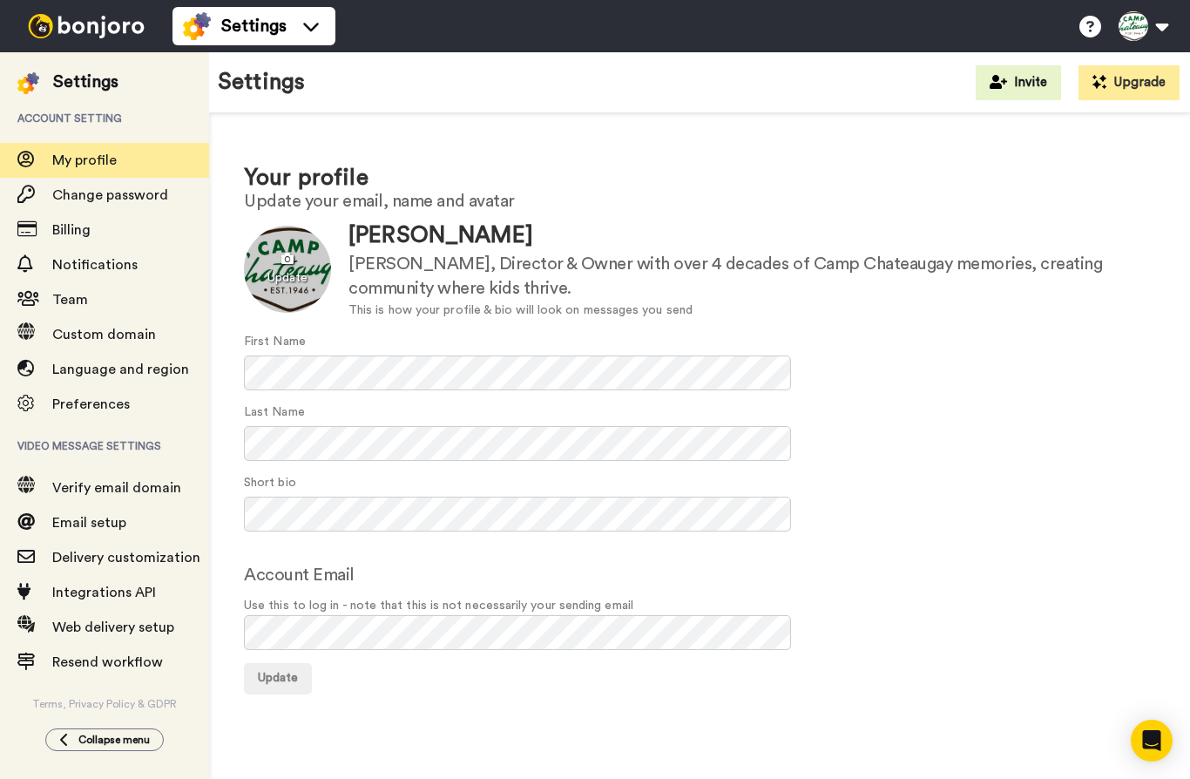
click at [275, 273] on div at bounding box center [287, 269] width 87 height 87
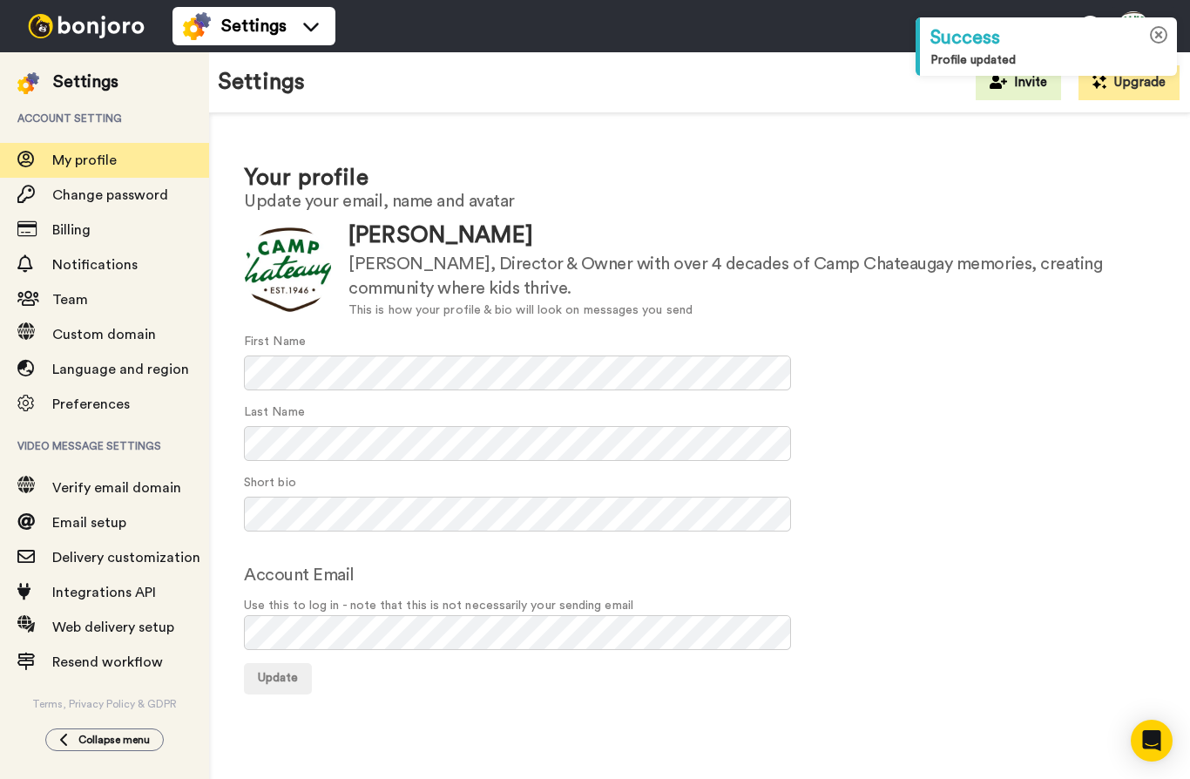
click at [1156, 40] on icon at bounding box center [1159, 35] width 18 height 18
